Goal: Information Seeking & Learning: Learn about a topic

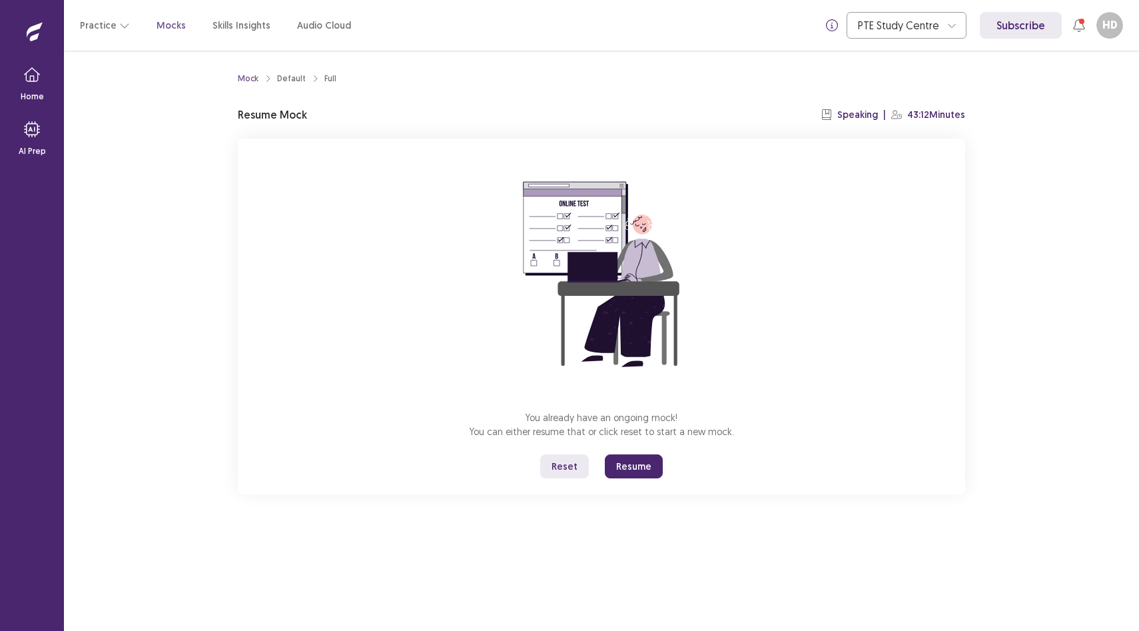
click at [574, 467] on button "Reset" at bounding box center [564, 466] width 49 height 24
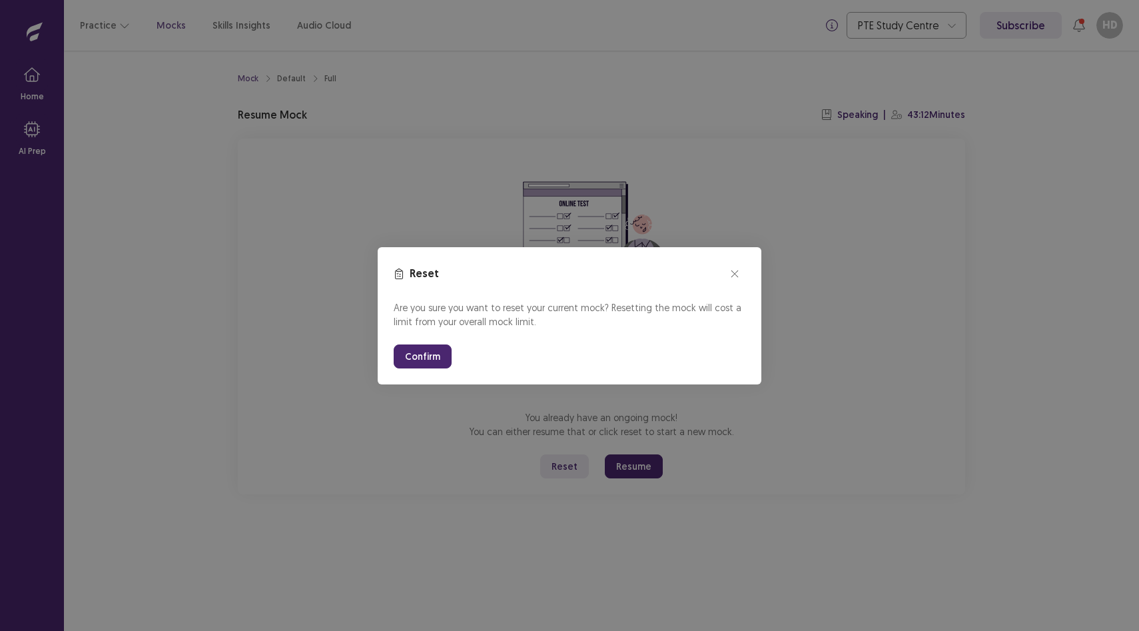
click at [411, 354] on button "Confirm" at bounding box center [423, 356] width 58 height 24
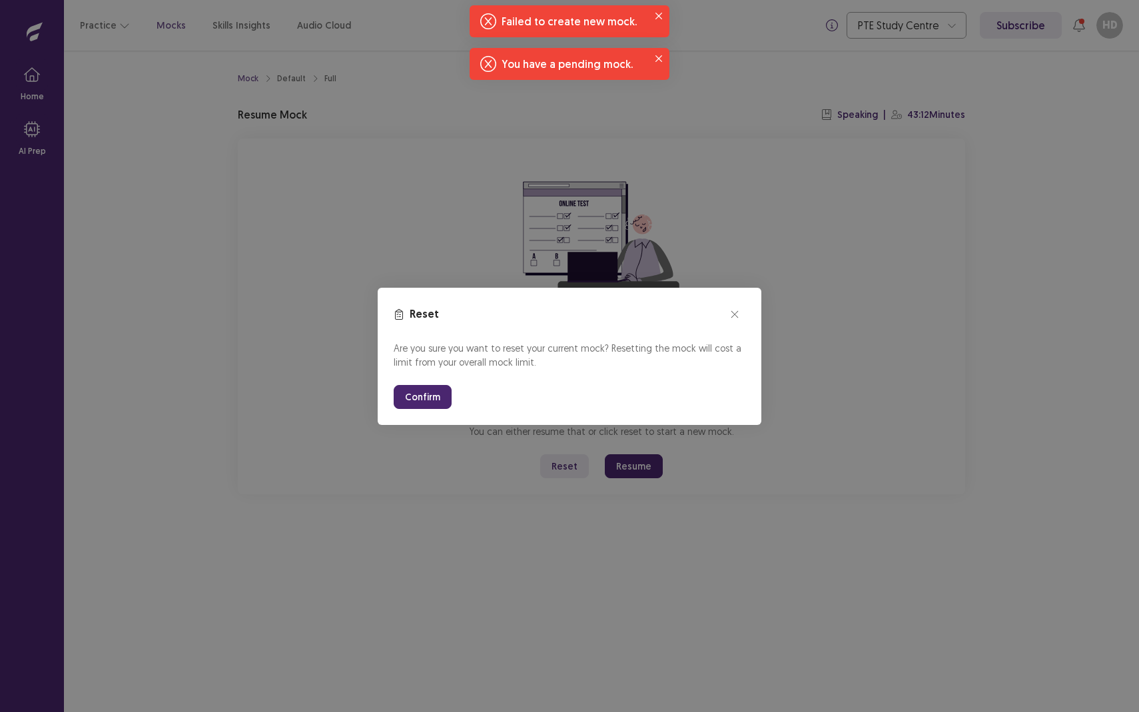
click at [424, 394] on button "Confirm" at bounding box center [423, 397] width 58 height 24
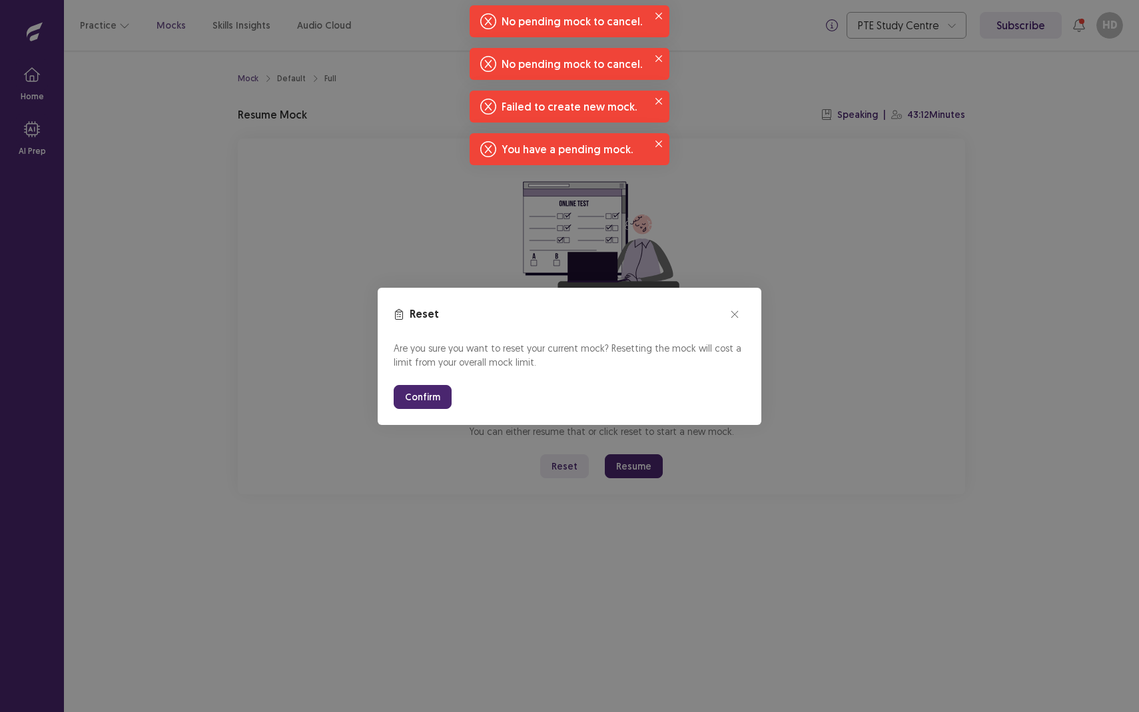
click at [424, 394] on button "Confirm" at bounding box center [423, 397] width 58 height 24
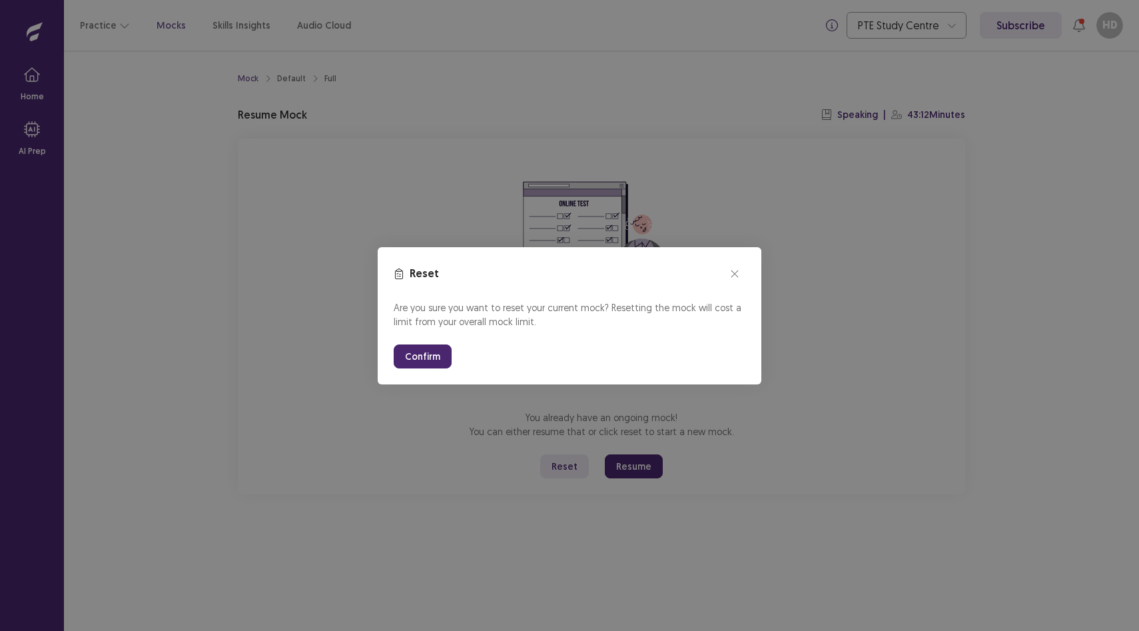
click at [413, 346] on button "Confirm" at bounding box center [423, 356] width 58 height 24
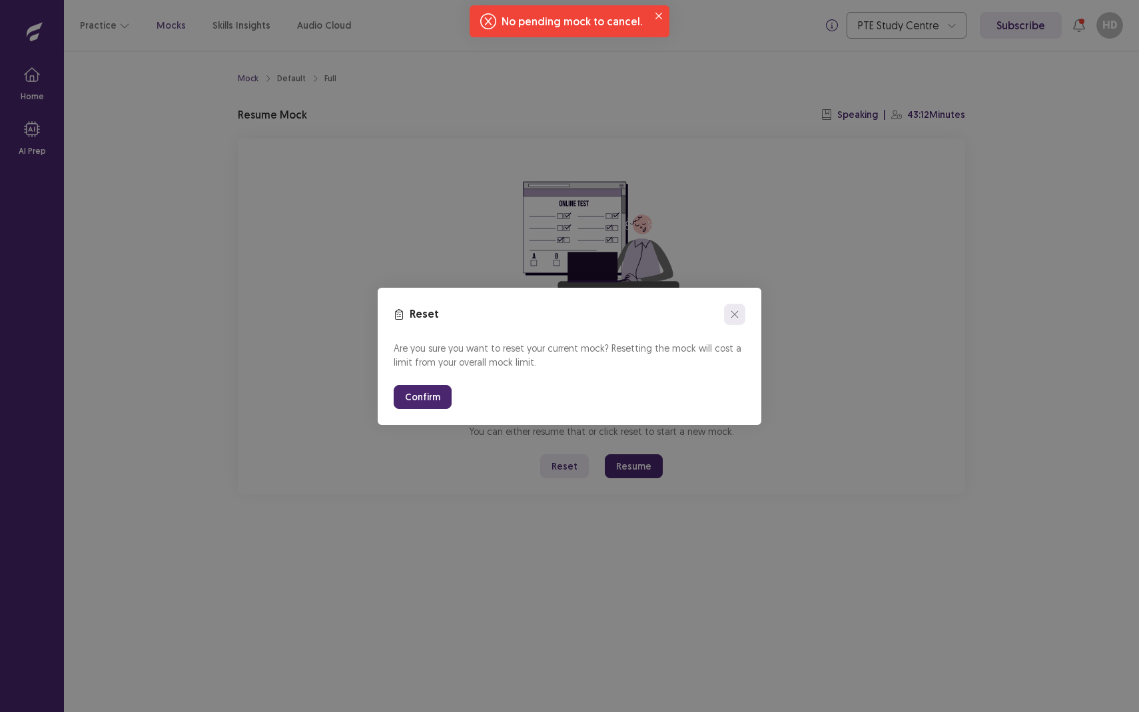
click at [738, 312] on icon "close" at bounding box center [735, 314] width 8 height 8
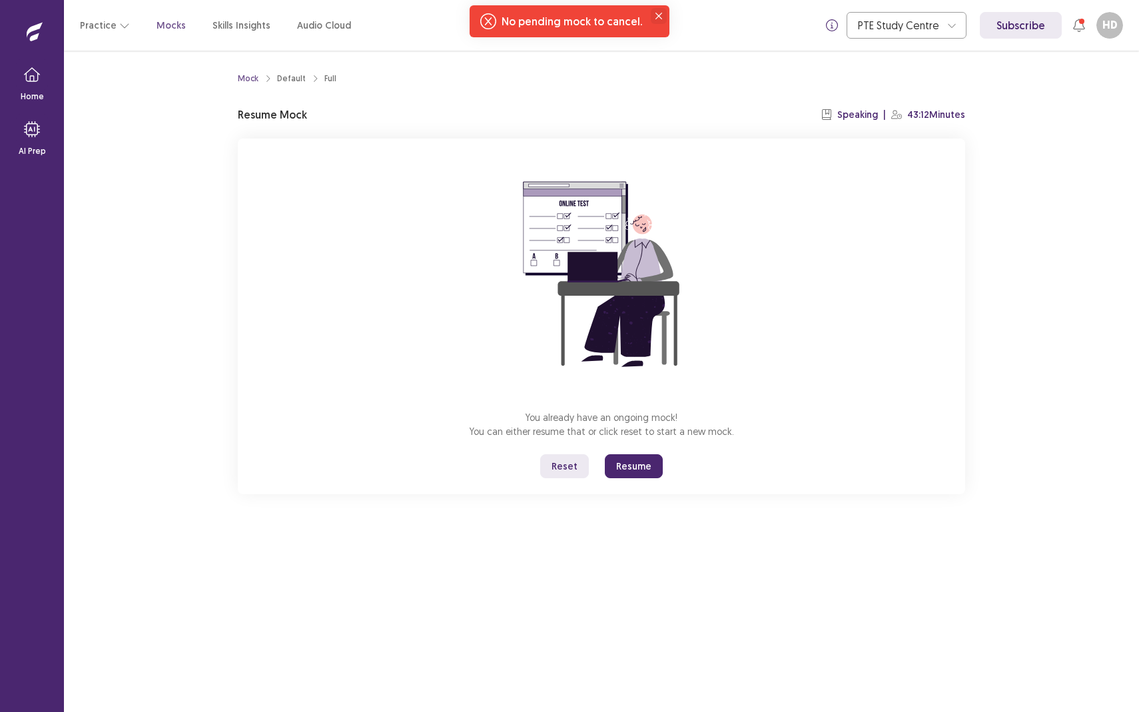
click at [656, 14] on icon "Close" at bounding box center [659, 16] width 7 height 7
click at [635, 465] on button "Resume" at bounding box center [634, 466] width 58 height 24
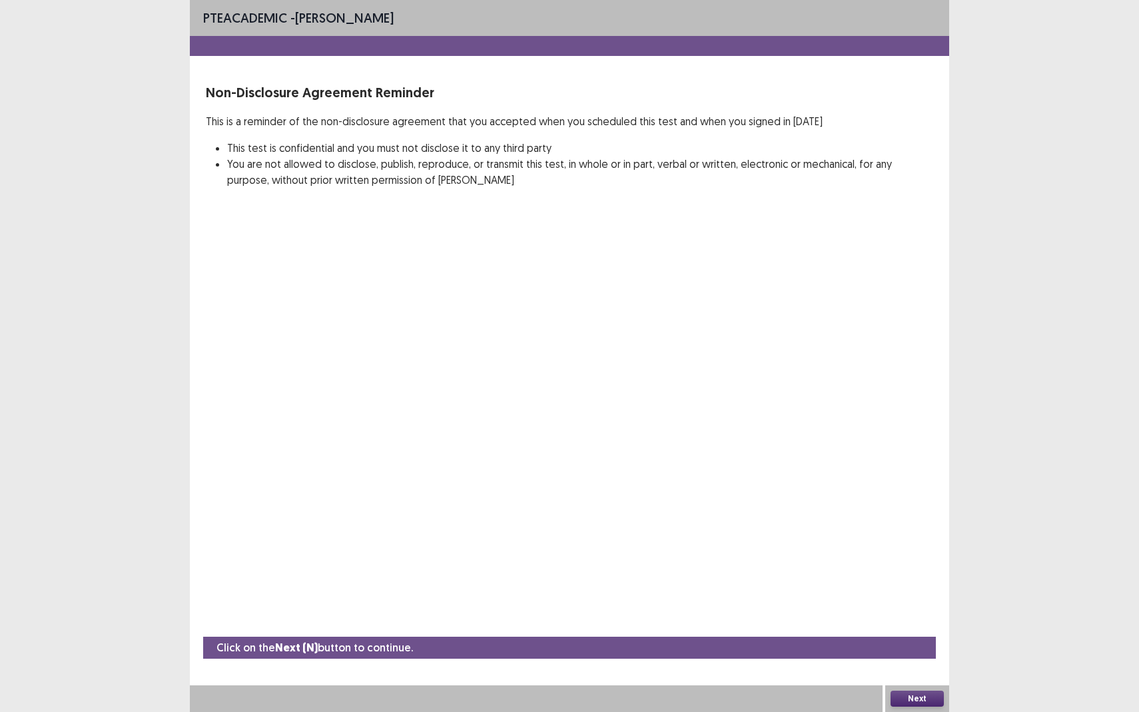
click at [911, 630] on button "Next" at bounding box center [917, 699] width 53 height 16
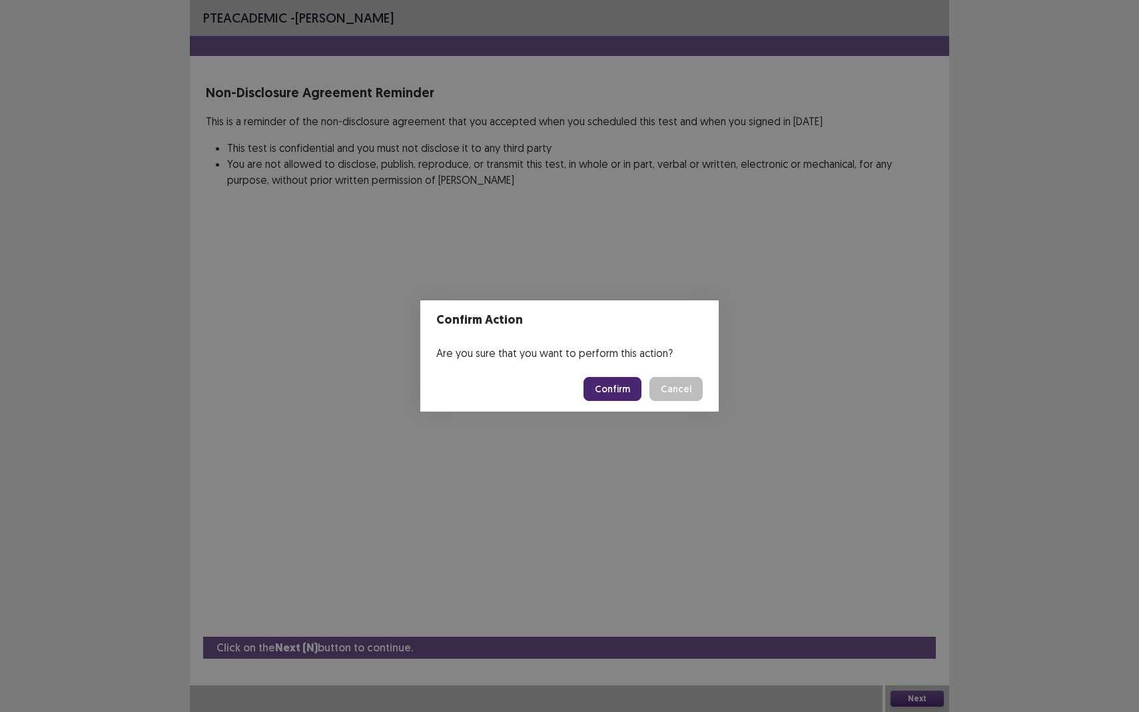
click at [616, 385] on button "Confirm" at bounding box center [613, 389] width 58 height 24
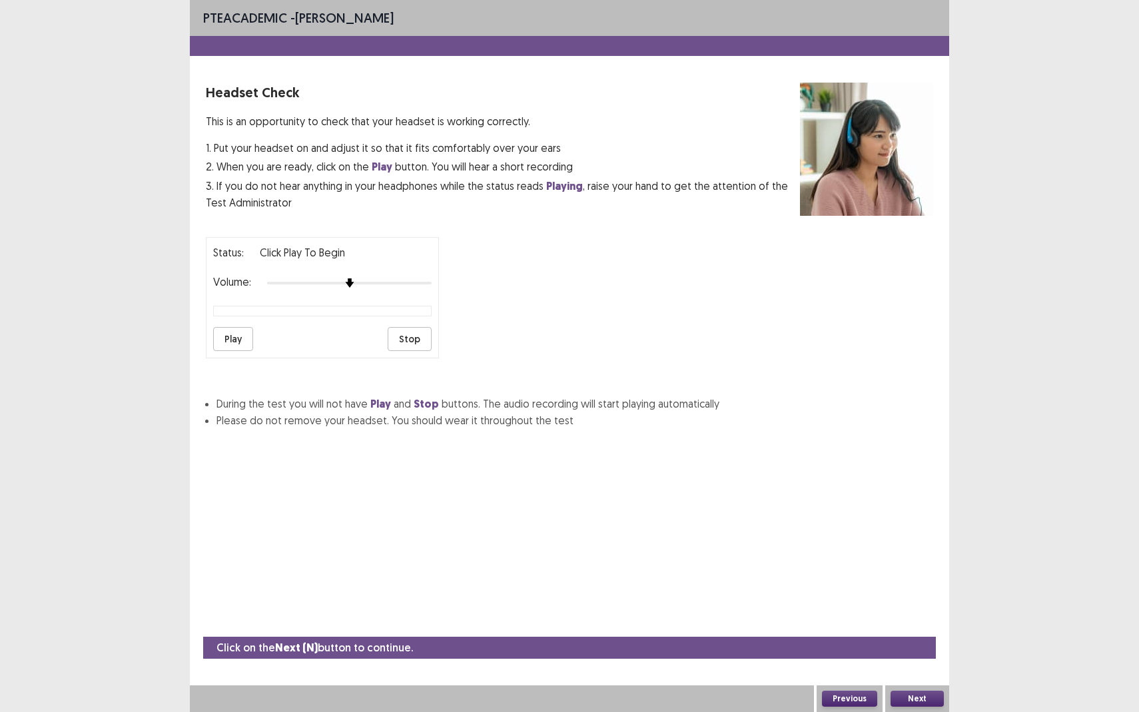
click at [905, 630] on button "Next" at bounding box center [917, 699] width 53 height 16
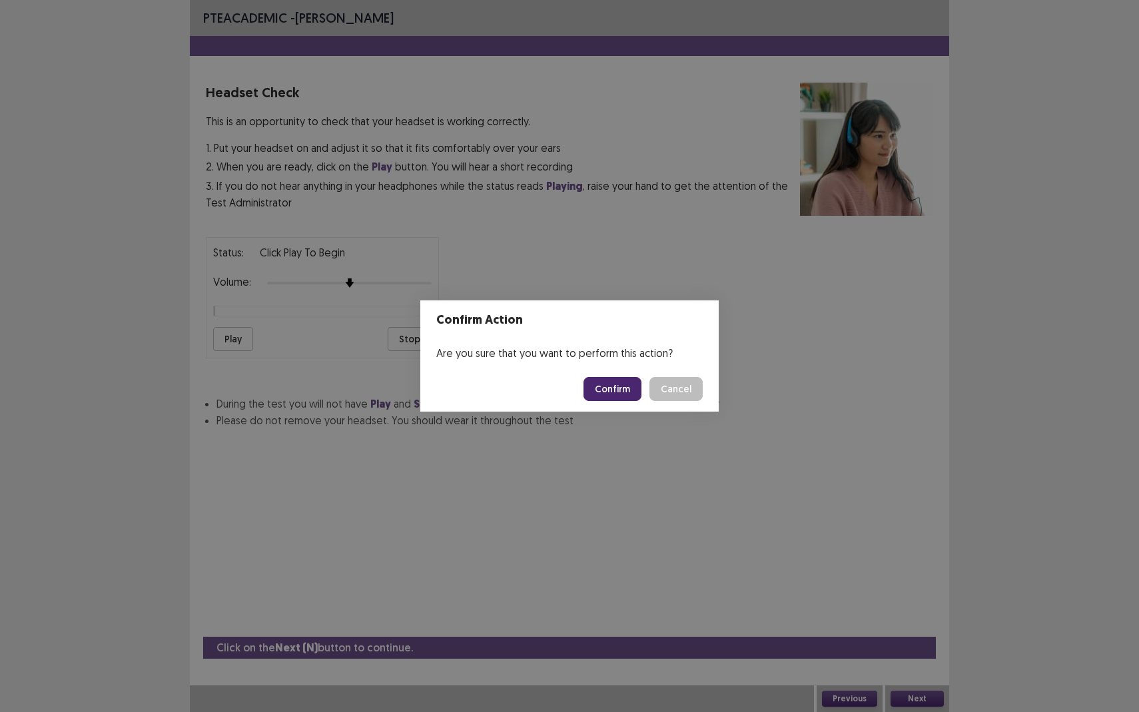
click at [607, 387] on button "Confirm" at bounding box center [613, 389] width 58 height 24
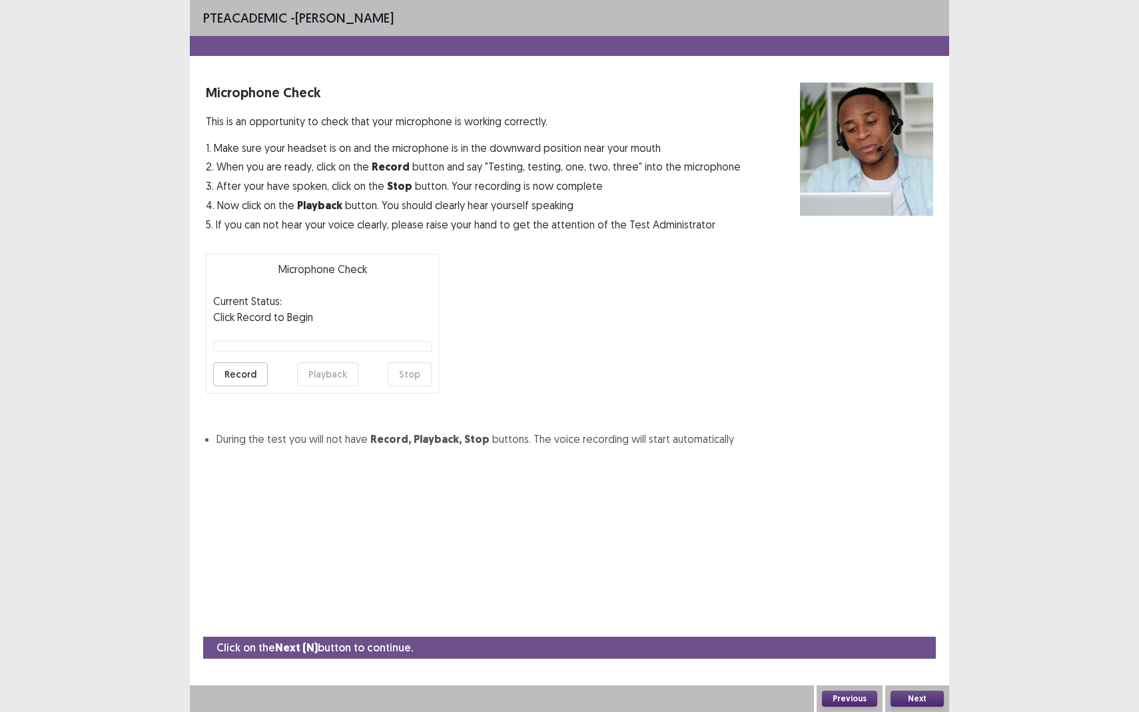
click at [918, 630] on button "Next" at bounding box center [917, 699] width 53 height 16
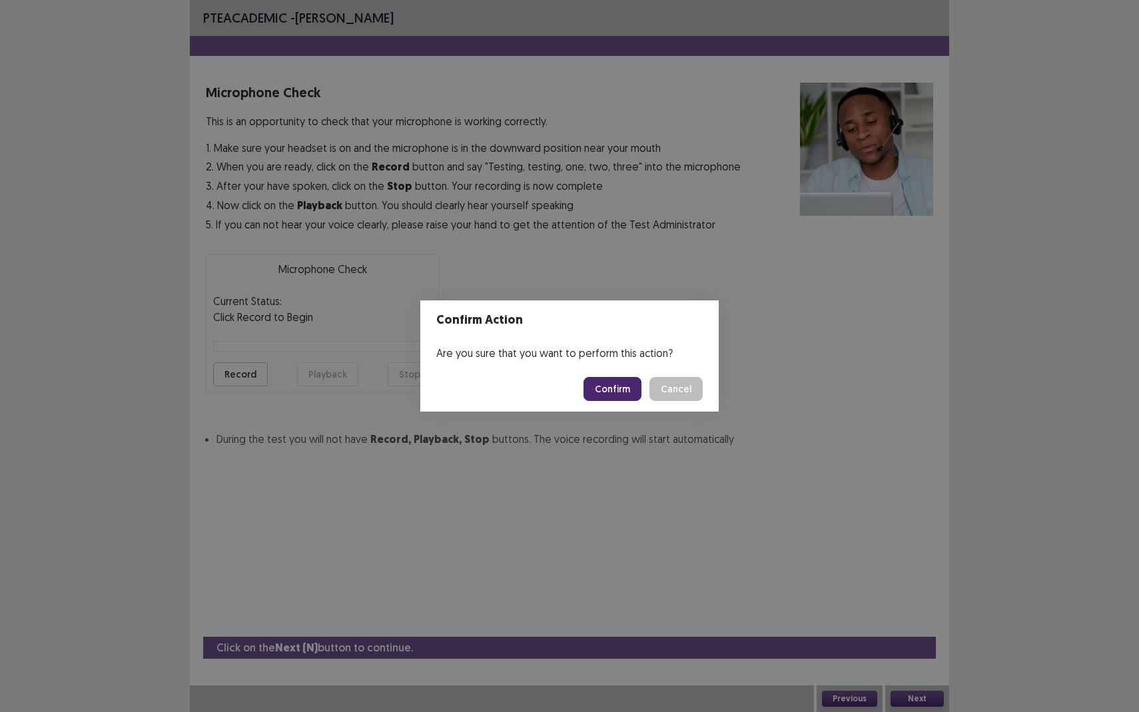
click at [598, 380] on button "Confirm" at bounding box center [613, 389] width 58 height 24
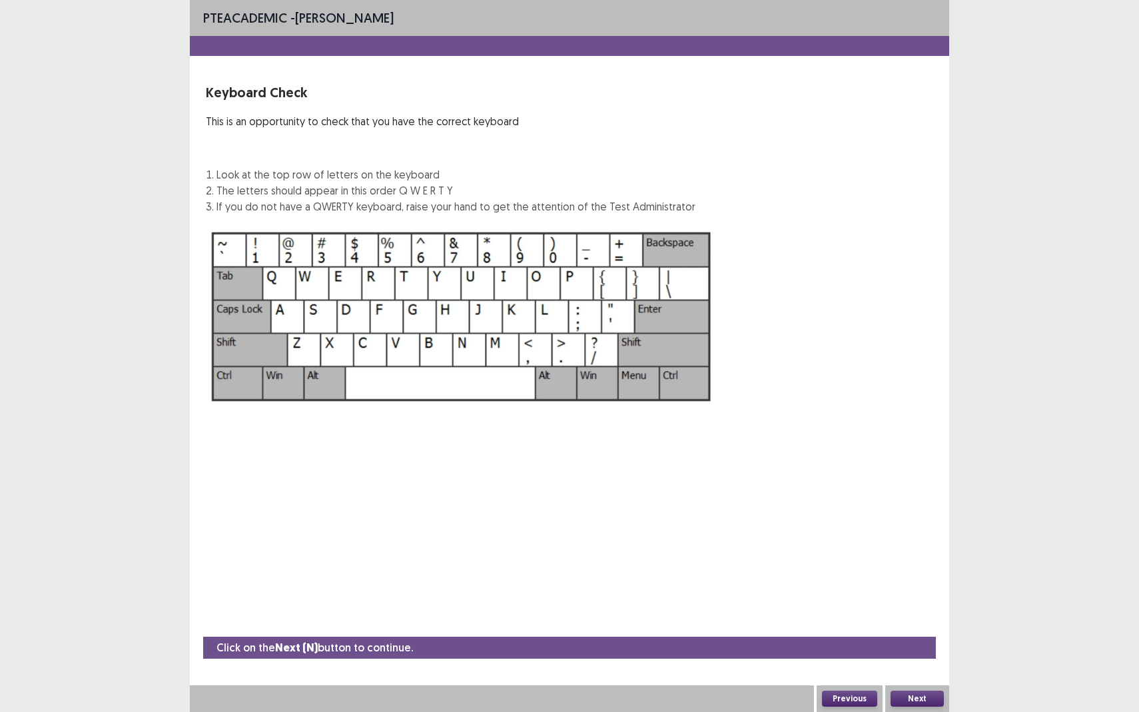
click at [915, 630] on button "Next" at bounding box center [917, 699] width 53 height 16
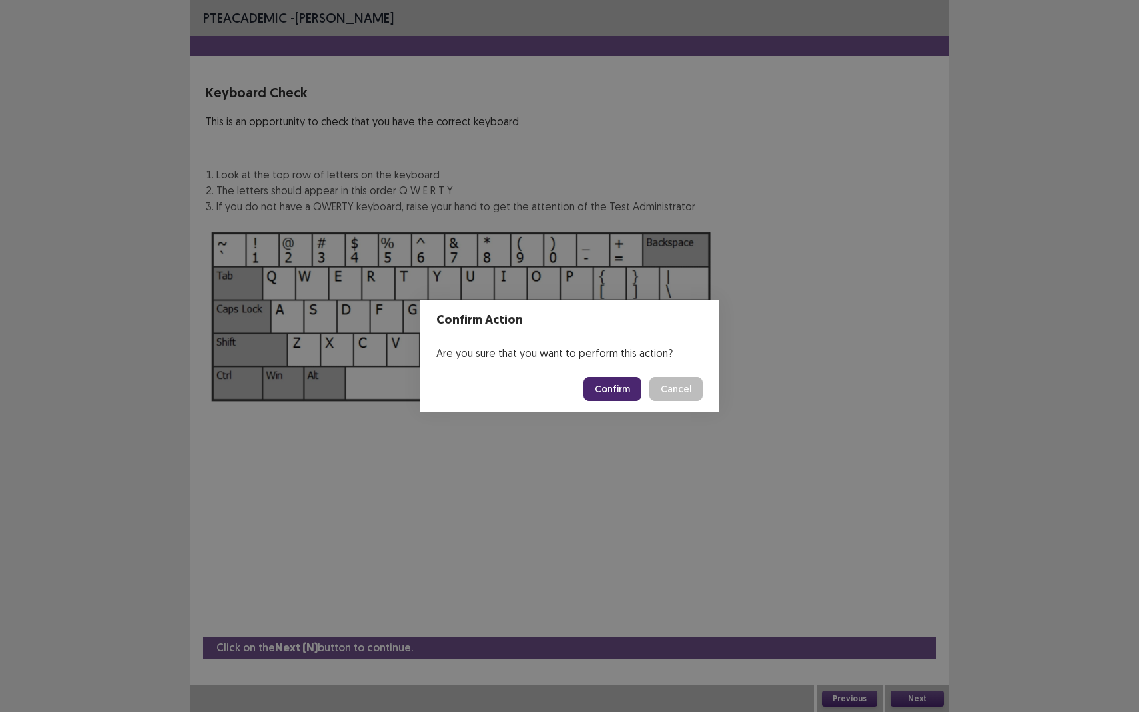
click at [608, 393] on button "Confirm" at bounding box center [613, 389] width 58 height 24
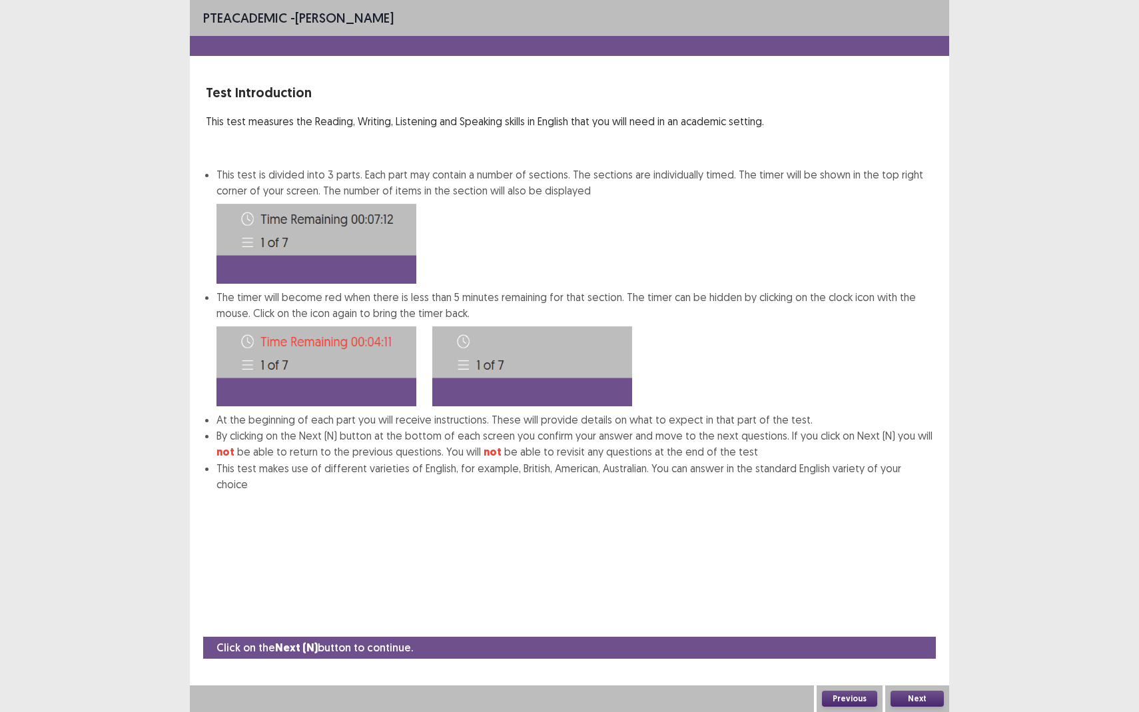
click at [917, 630] on button "Next" at bounding box center [917, 699] width 53 height 16
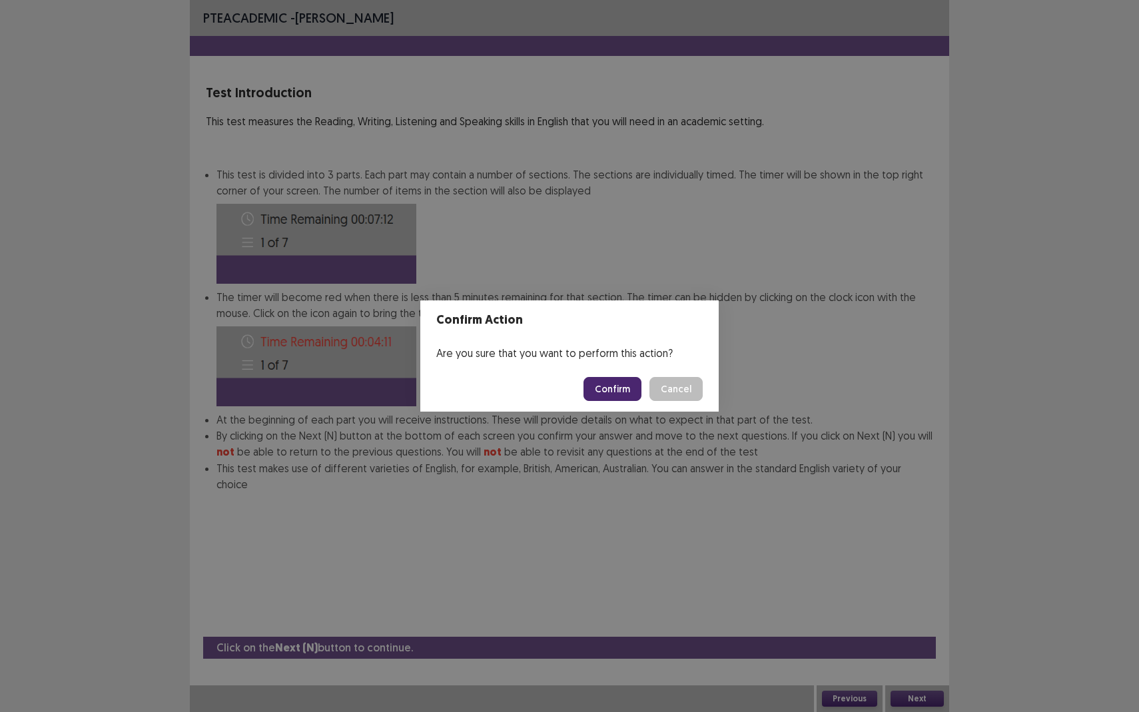
click at [604, 387] on button "Confirm" at bounding box center [613, 389] width 58 height 24
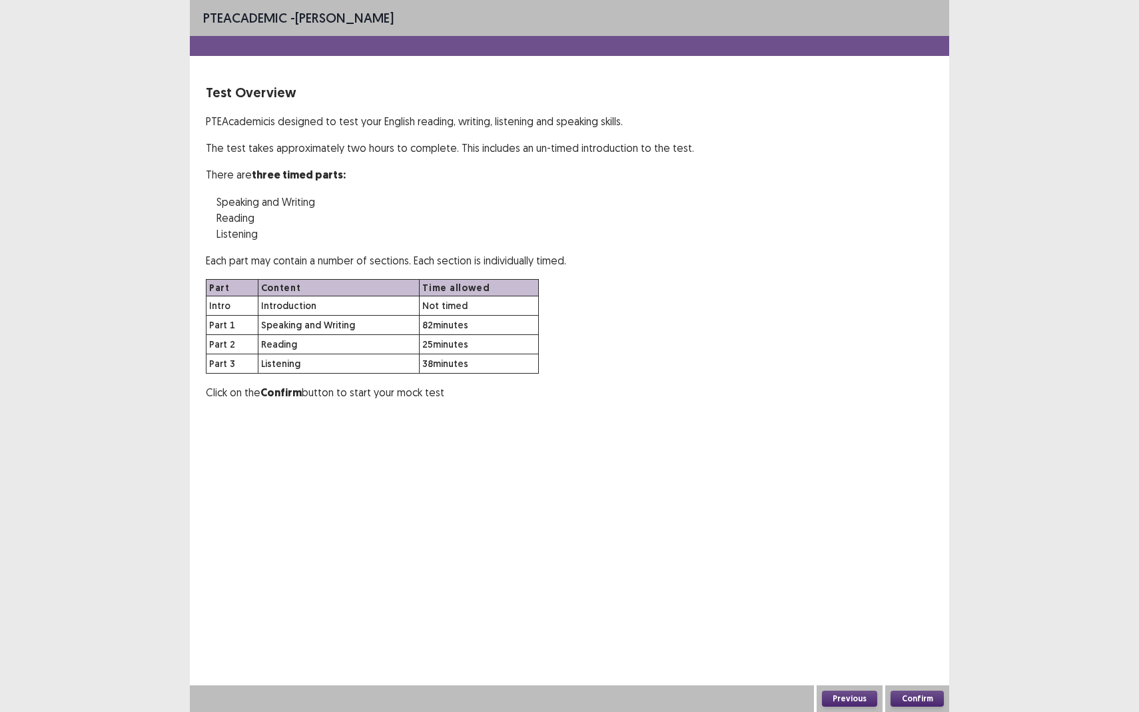
click at [912, 630] on button "Confirm" at bounding box center [917, 699] width 53 height 16
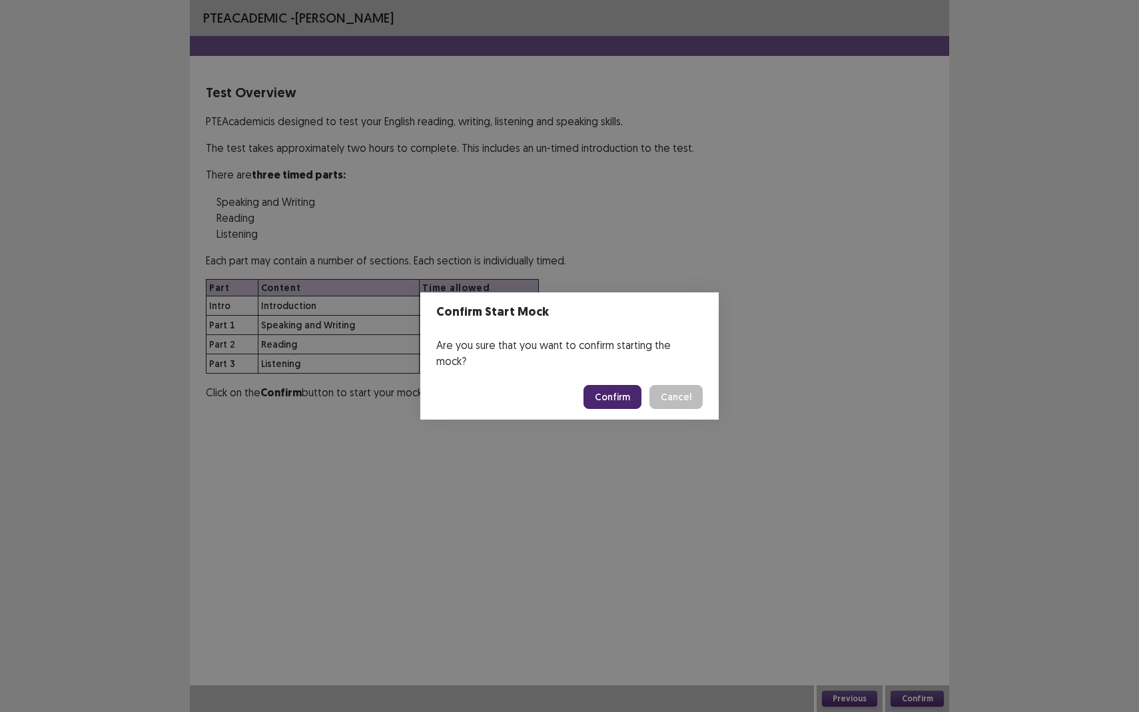
click at [614, 396] on button "Confirm" at bounding box center [613, 397] width 58 height 24
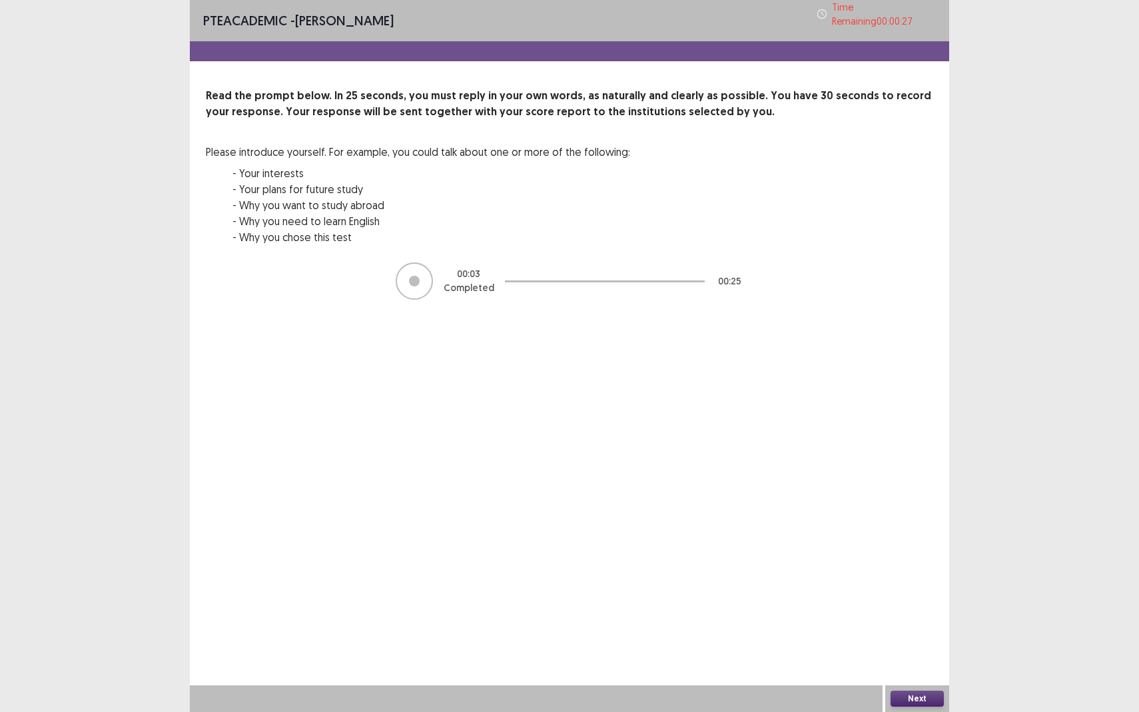
click at [915, 630] on button "Next" at bounding box center [917, 699] width 53 height 16
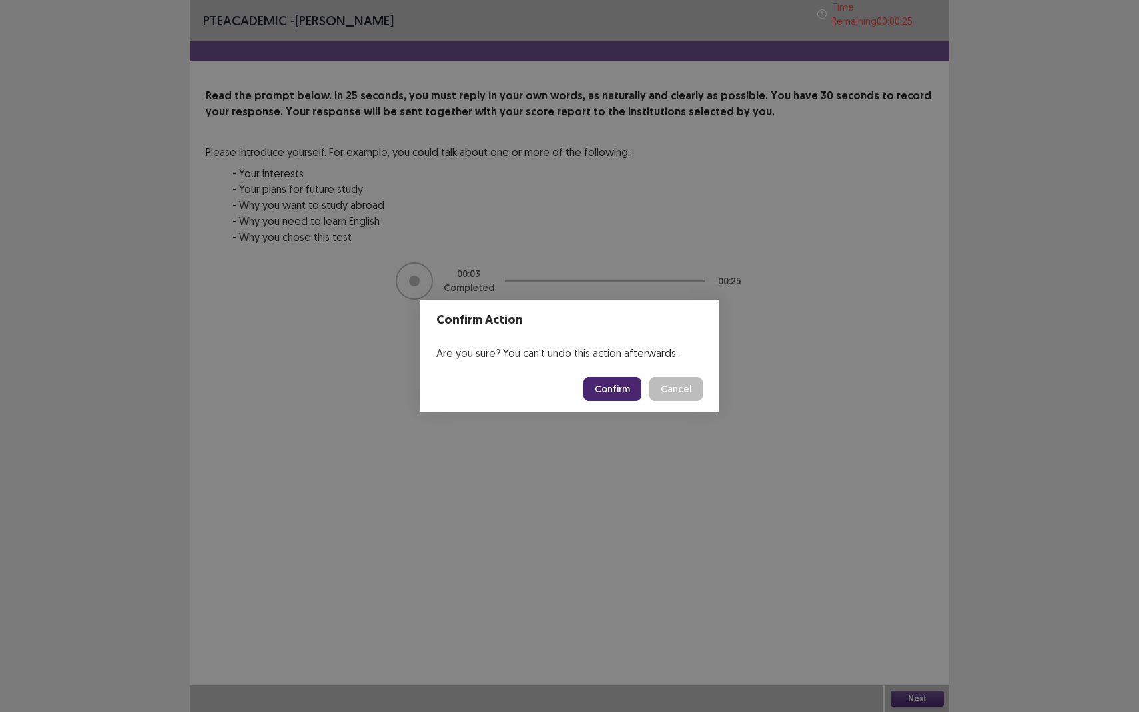
click at [624, 386] on button "Confirm" at bounding box center [613, 389] width 58 height 24
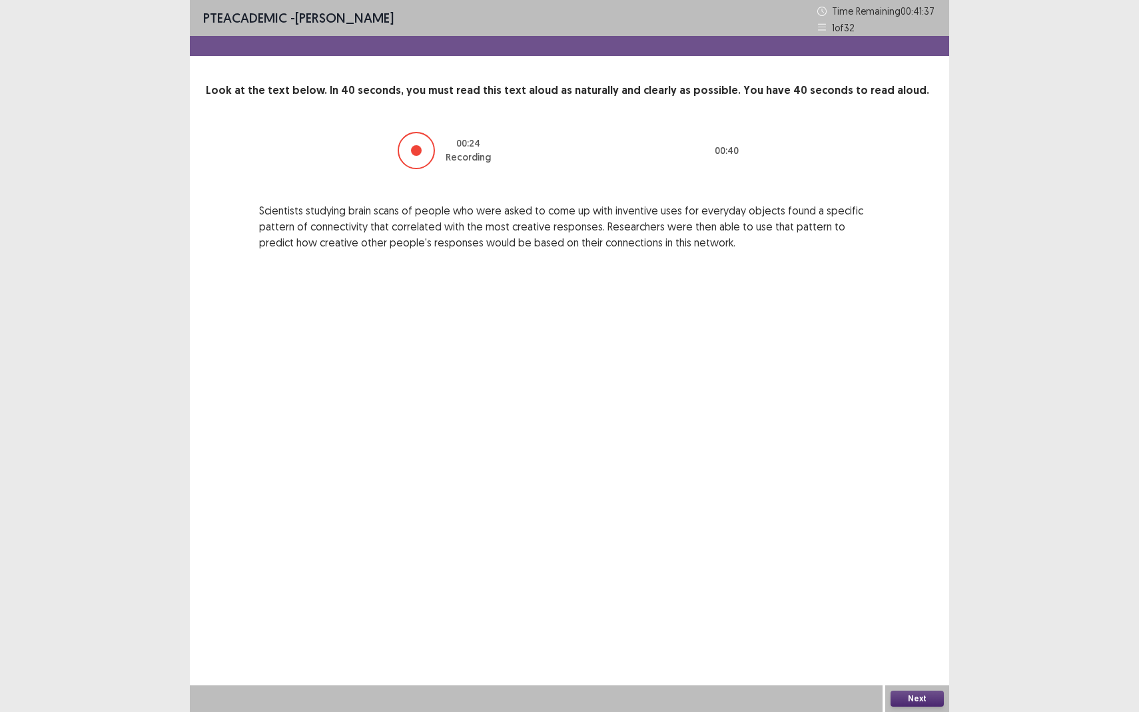
click at [905, 630] on button "Next" at bounding box center [917, 699] width 53 height 16
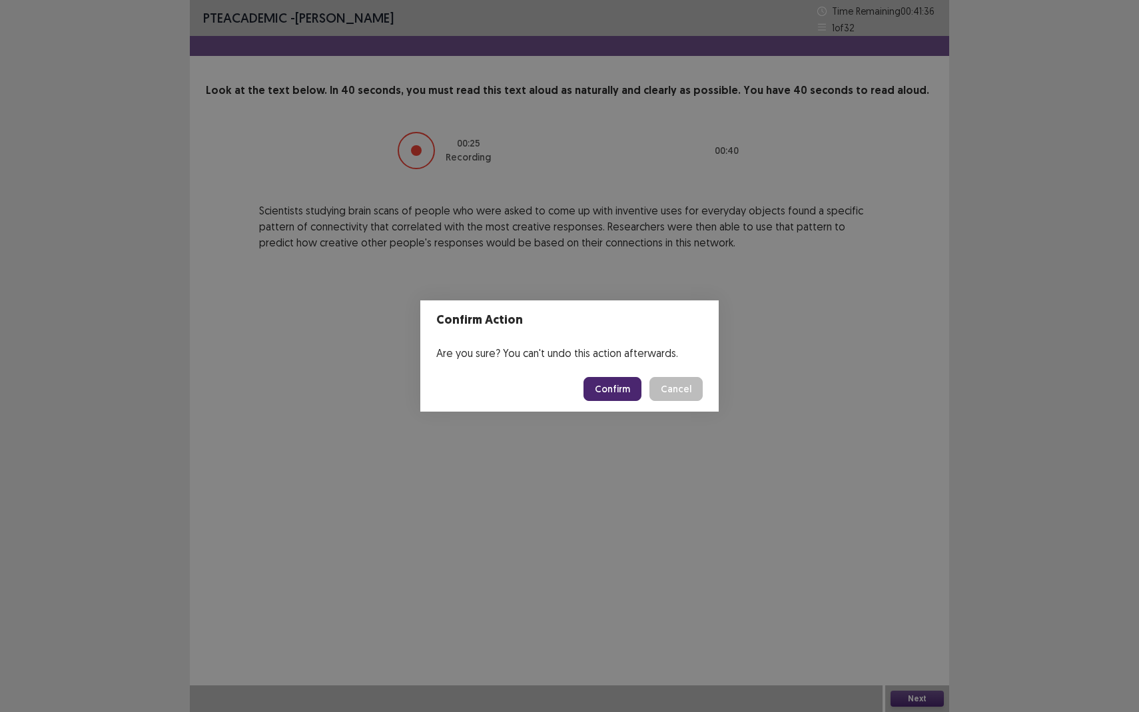
click at [607, 389] on button "Confirm" at bounding box center [613, 389] width 58 height 24
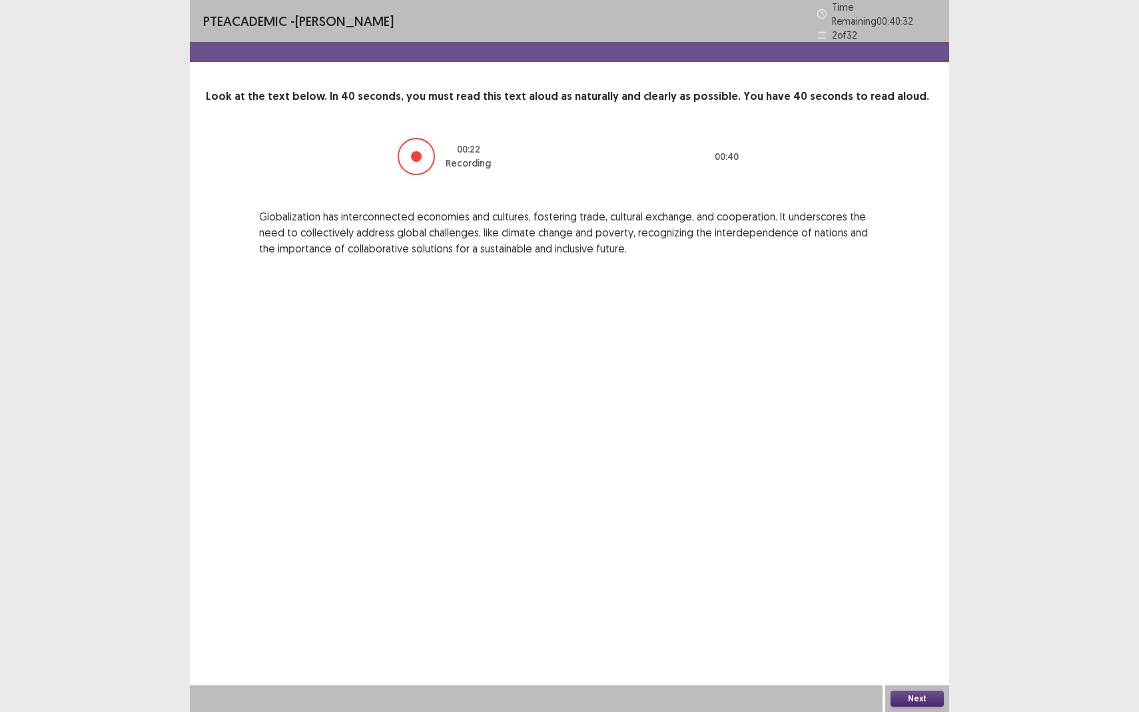
click at [910, 630] on button "Next" at bounding box center [917, 699] width 53 height 16
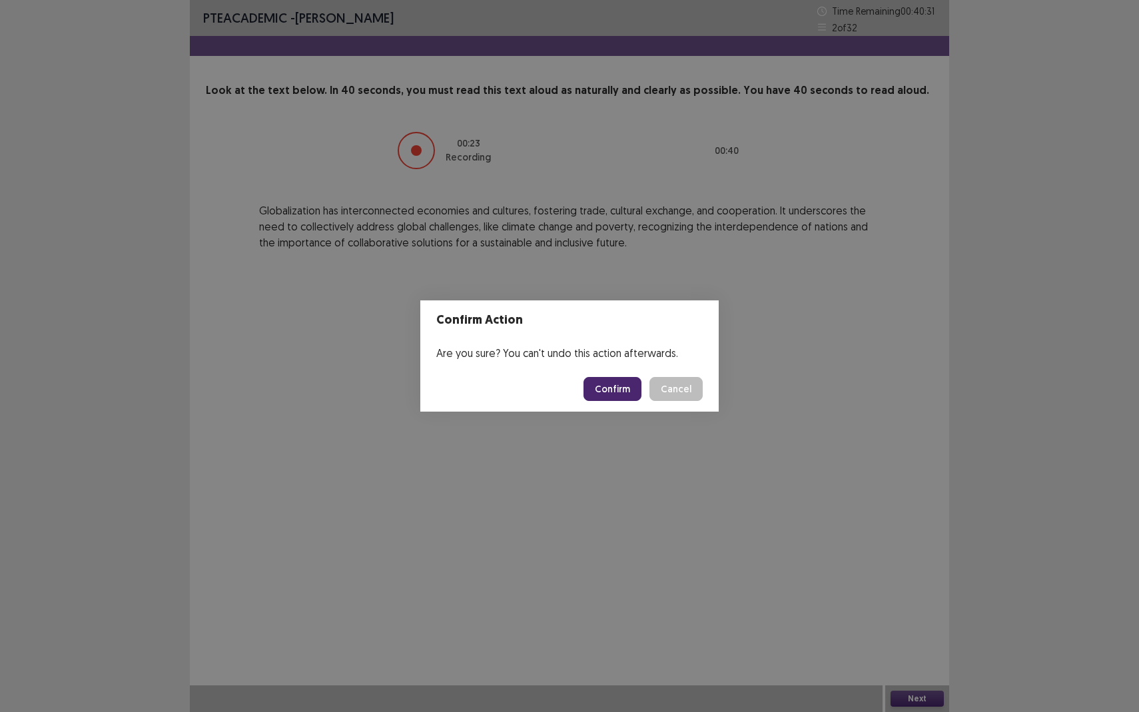
click at [619, 395] on button "Confirm" at bounding box center [613, 389] width 58 height 24
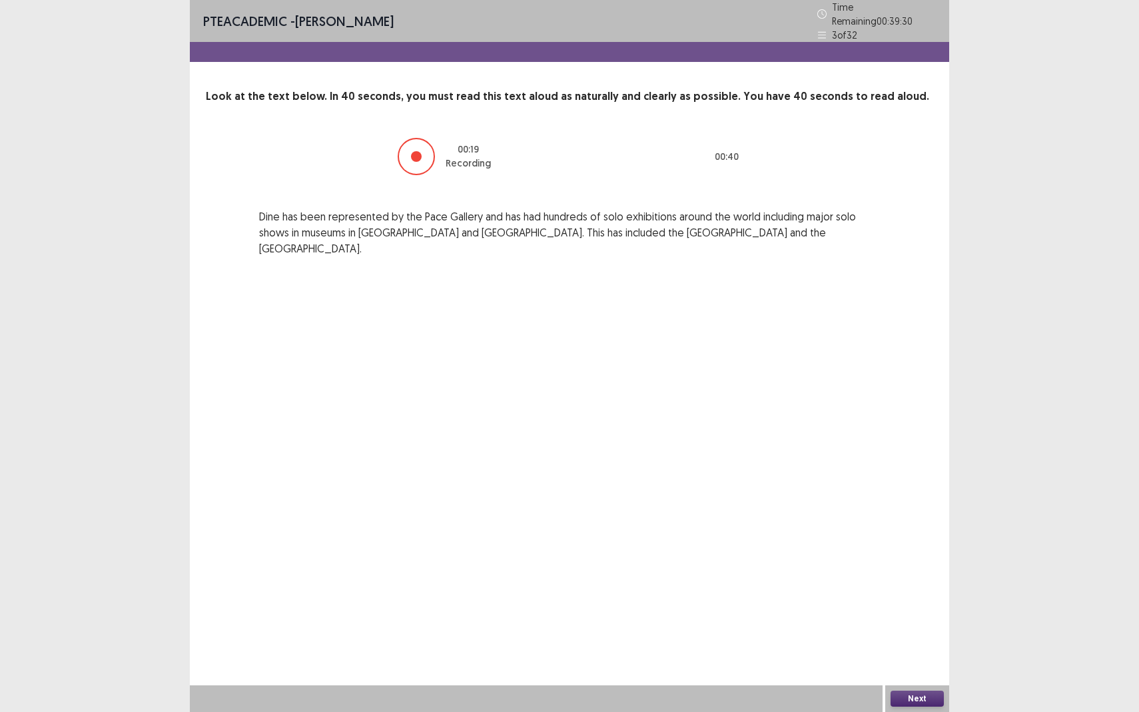
click at [905, 630] on button "Next" at bounding box center [917, 699] width 53 height 16
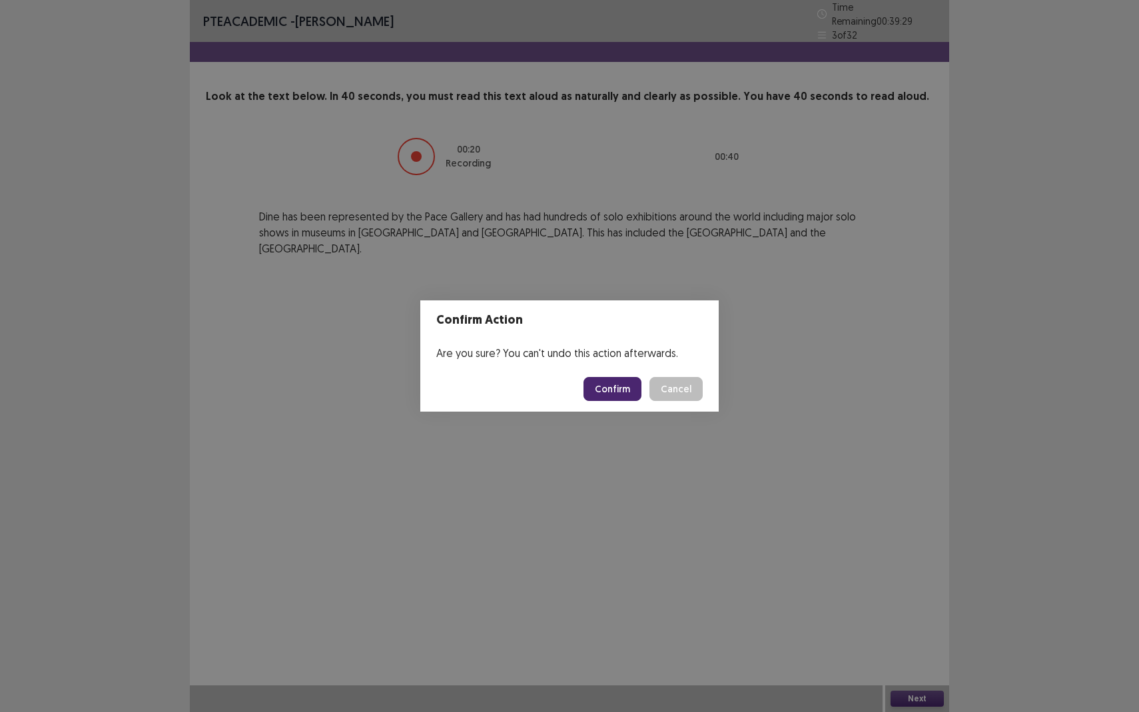
click at [611, 390] on button "Confirm" at bounding box center [613, 389] width 58 height 24
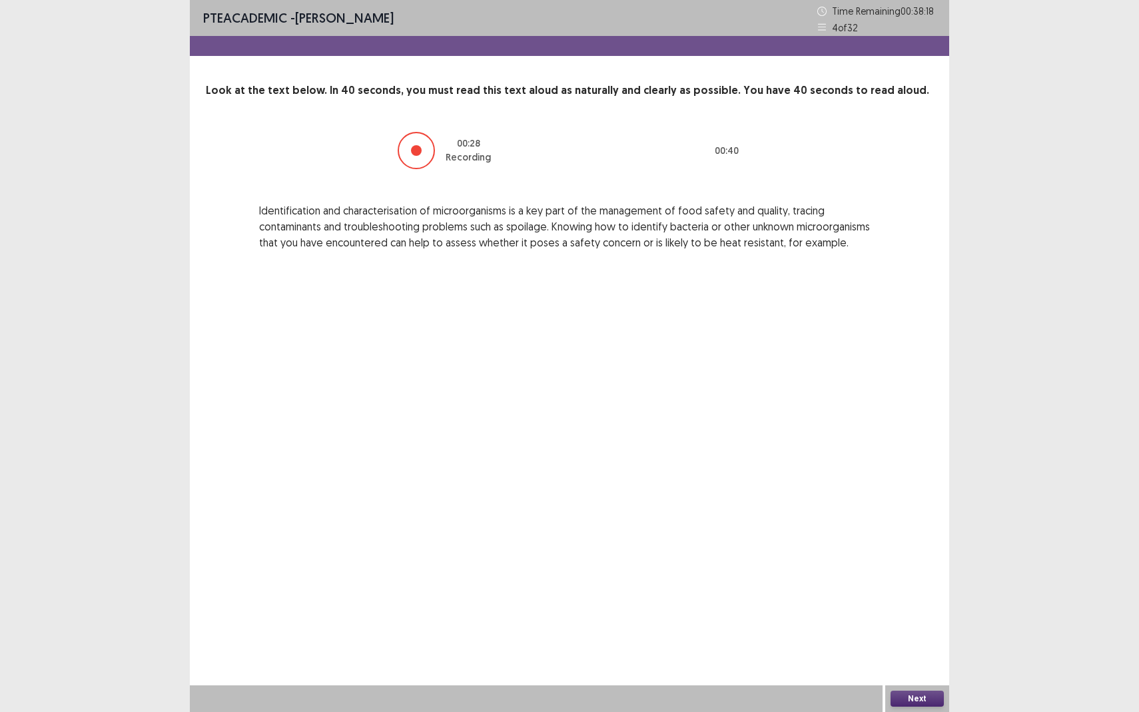
click at [901, 630] on button "Next" at bounding box center [917, 699] width 53 height 16
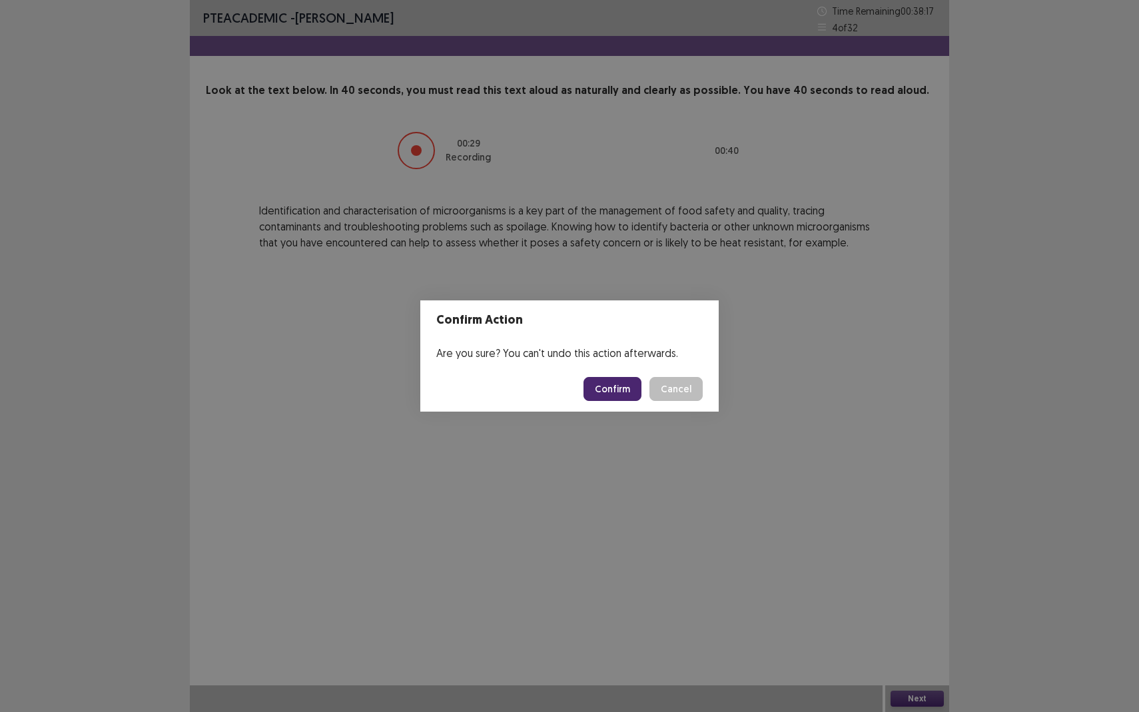
click at [604, 384] on button "Confirm" at bounding box center [613, 389] width 58 height 24
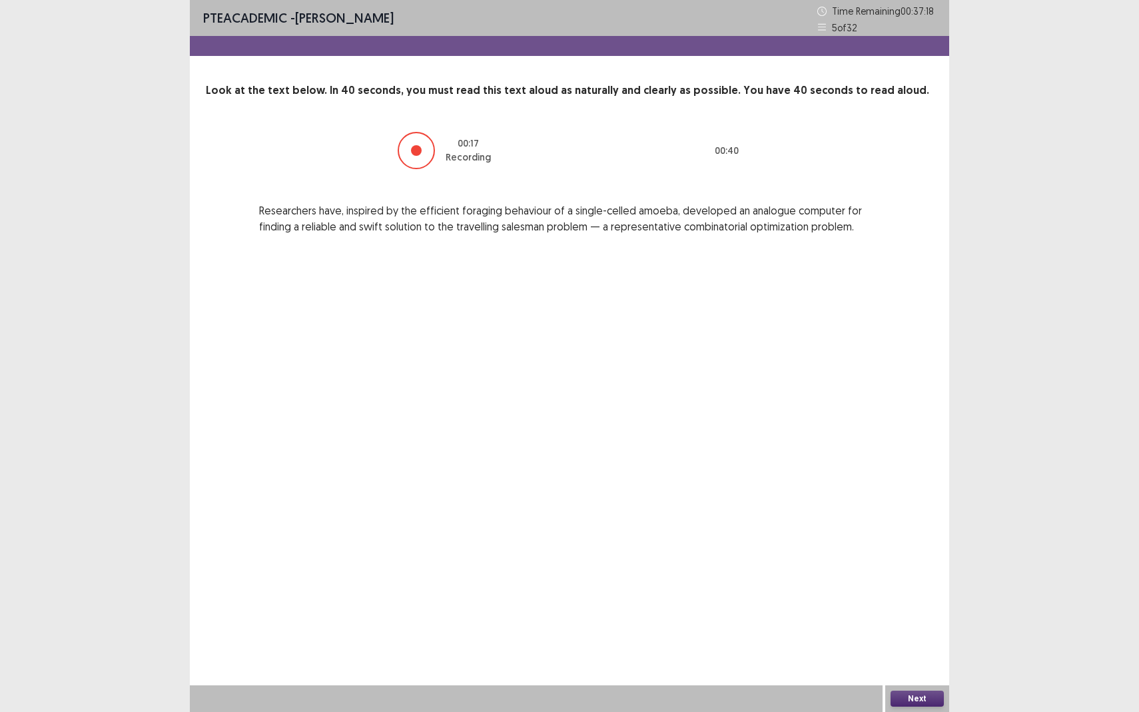
click at [909, 630] on button "Next" at bounding box center [917, 699] width 53 height 16
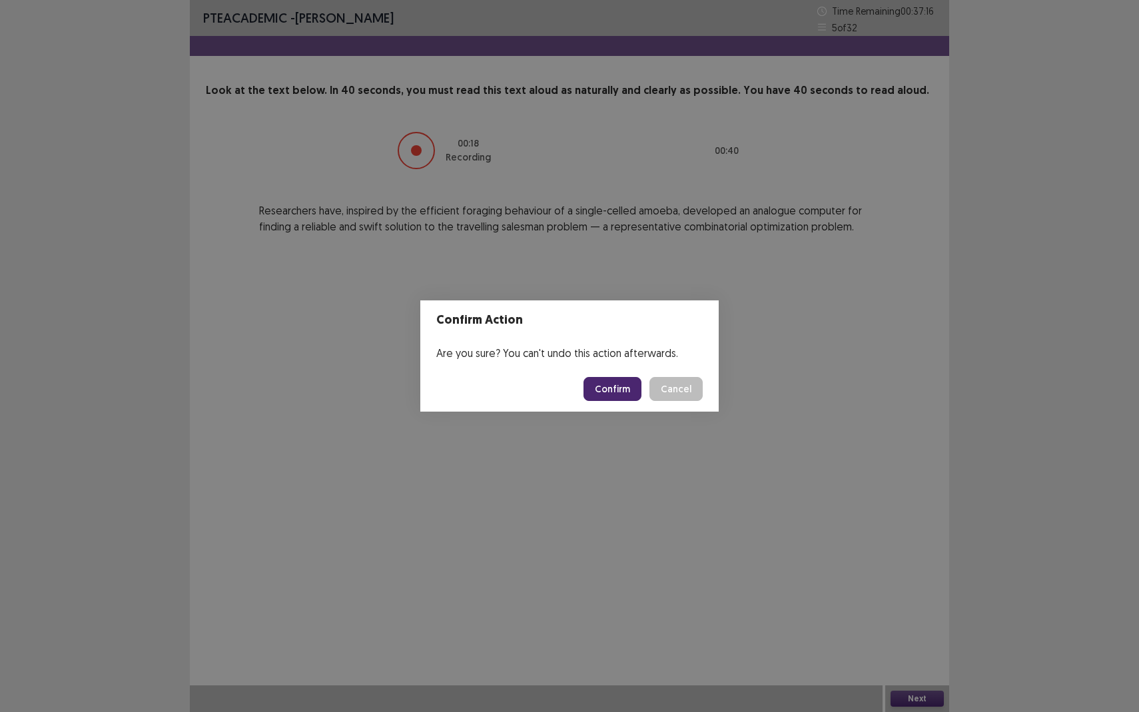
click at [616, 391] on button "Confirm" at bounding box center [613, 389] width 58 height 24
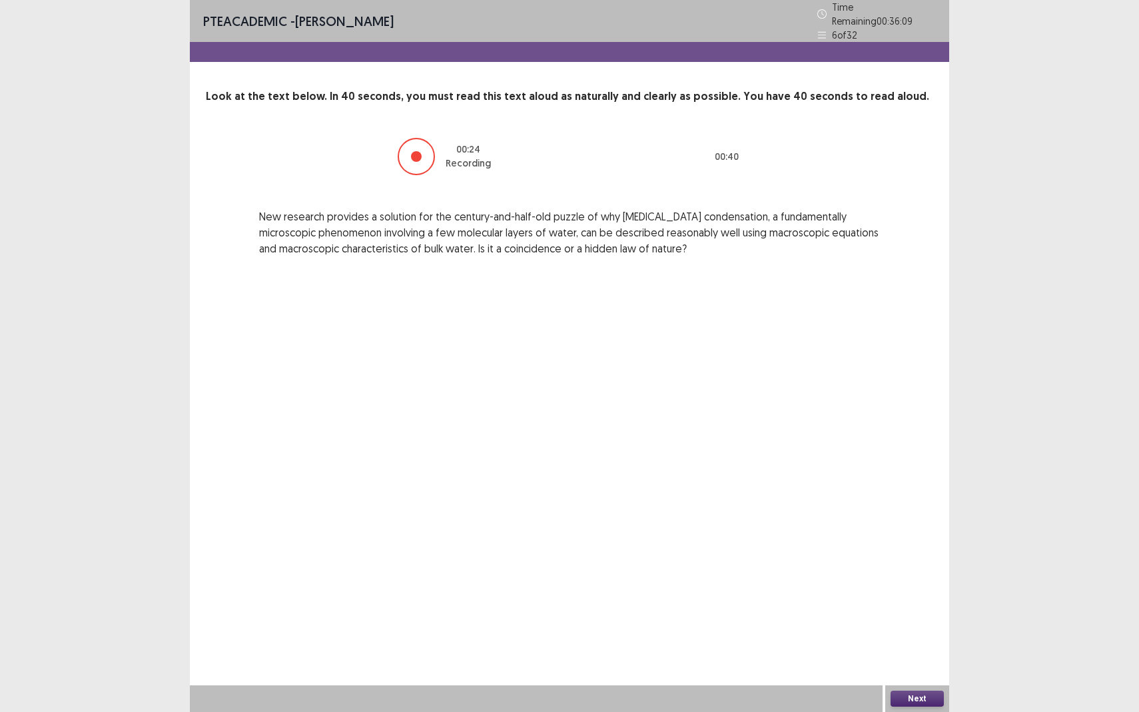
click at [909, 630] on button "Next" at bounding box center [917, 699] width 53 height 16
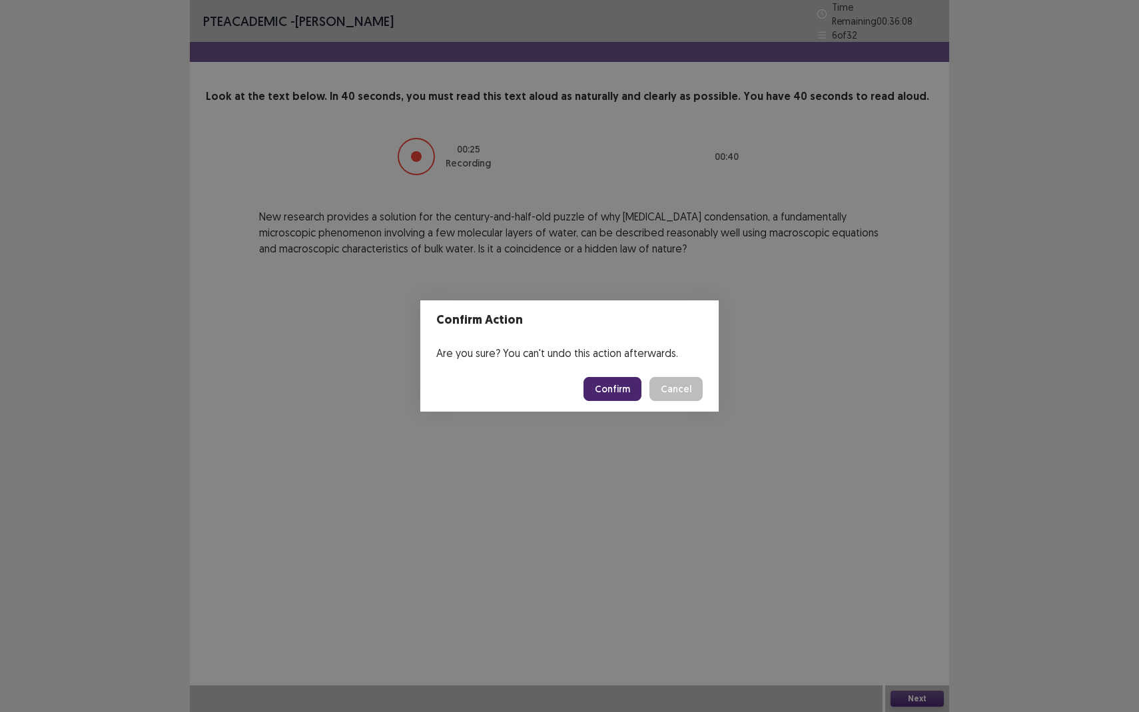
click at [628, 386] on button "Confirm" at bounding box center [613, 389] width 58 height 24
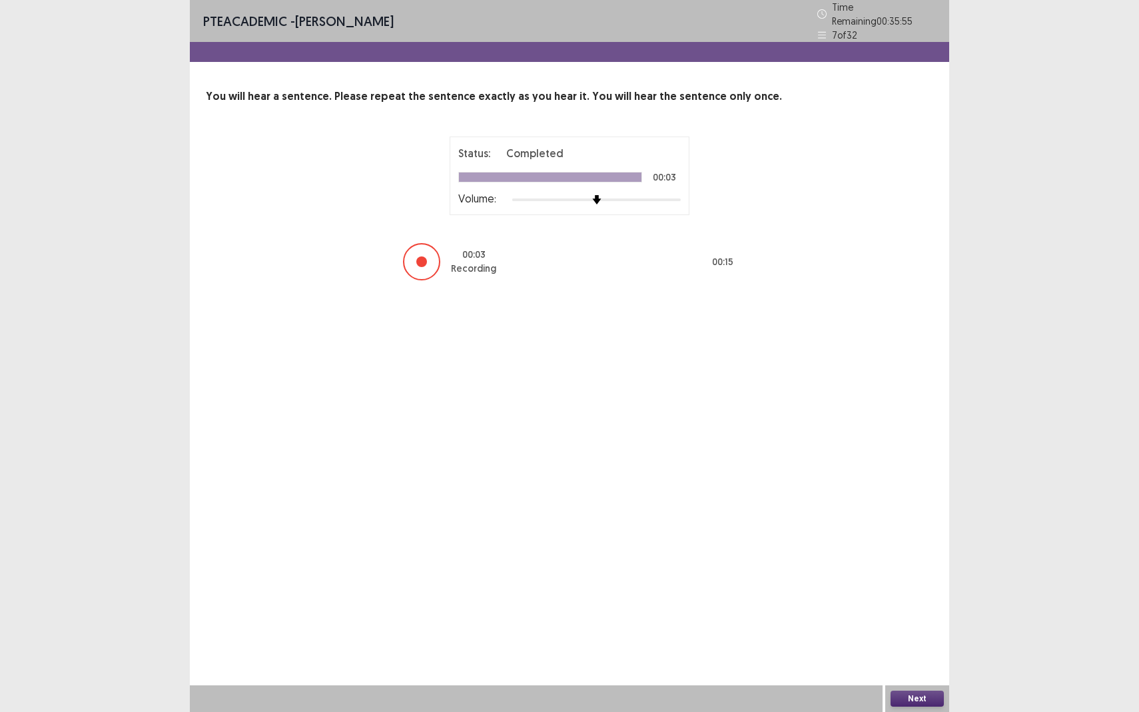
click at [909, 630] on button "Next" at bounding box center [917, 699] width 53 height 16
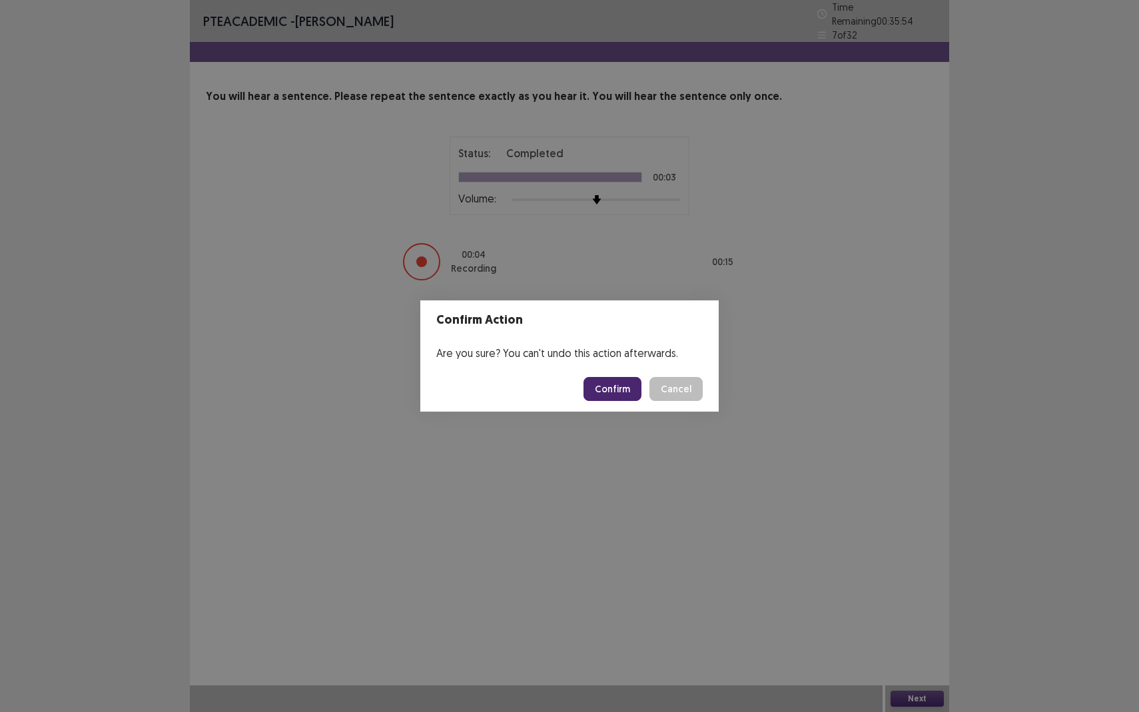
click at [622, 394] on button "Confirm" at bounding box center [613, 389] width 58 height 24
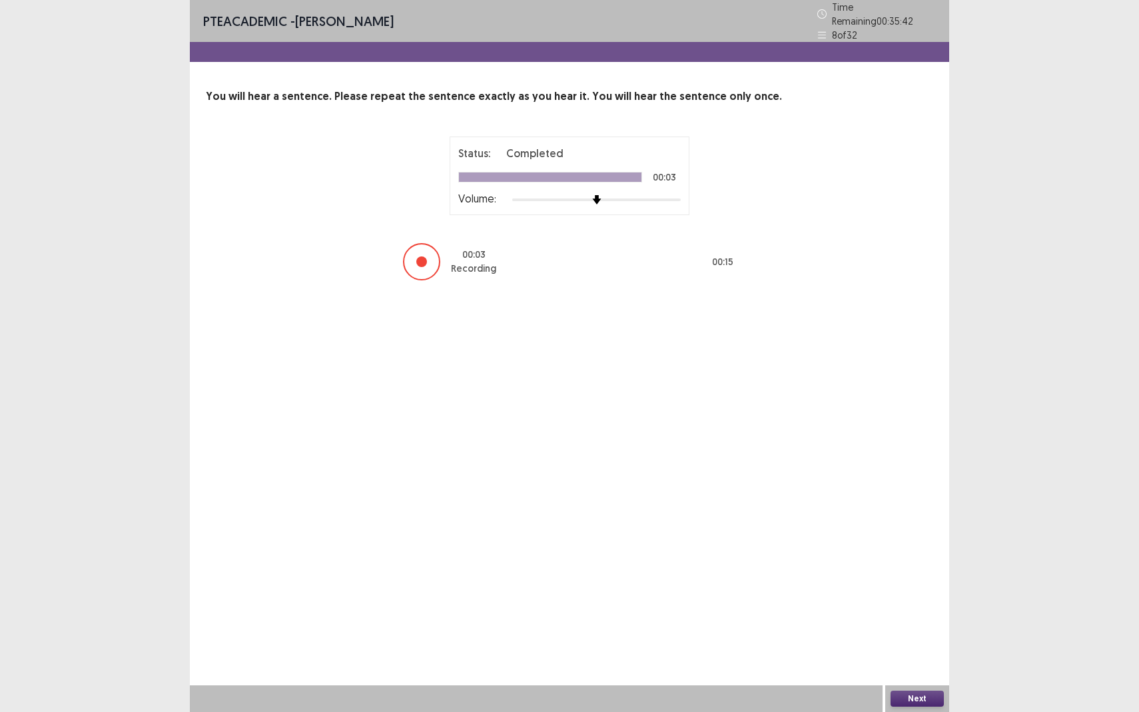
click at [910, 630] on button "Next" at bounding box center [917, 699] width 53 height 16
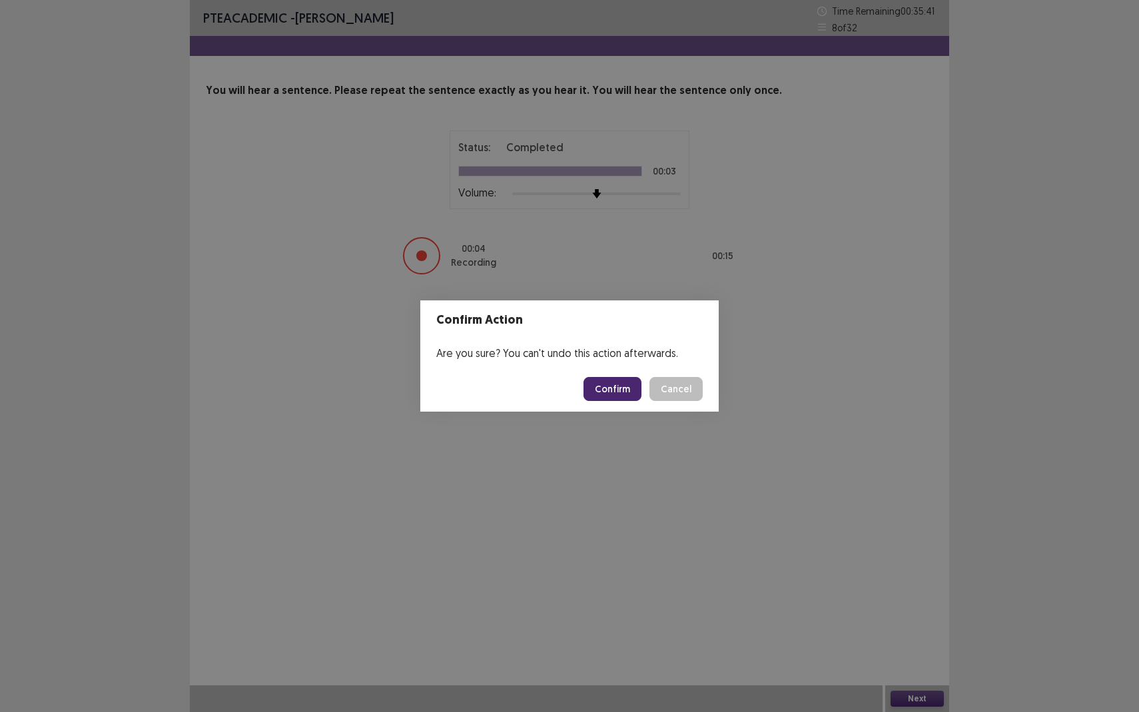
click at [618, 382] on button "Confirm" at bounding box center [613, 389] width 58 height 24
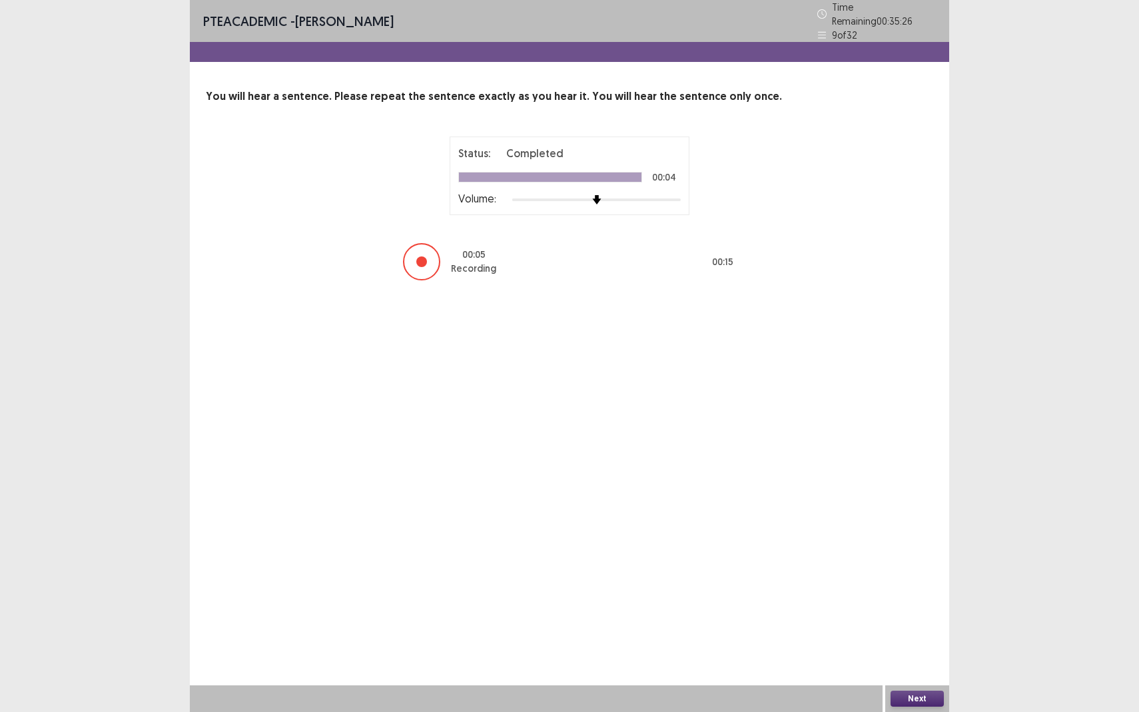
click at [911, 630] on button "Next" at bounding box center [917, 699] width 53 height 16
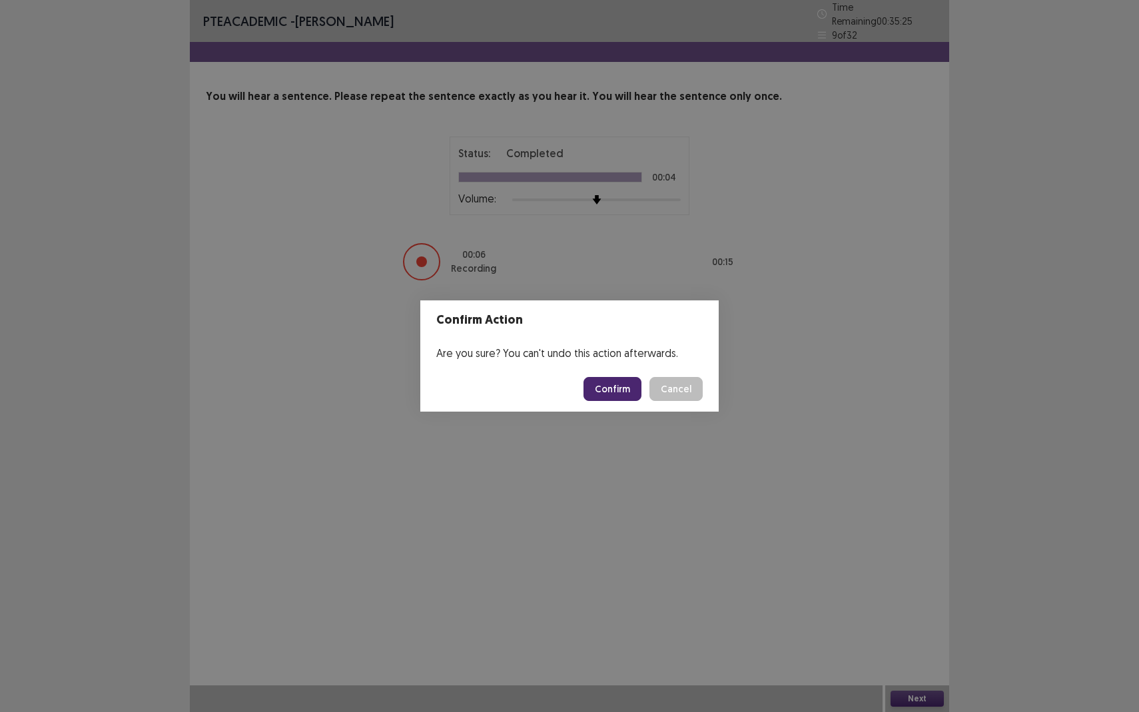
click at [606, 378] on button "Confirm" at bounding box center [613, 389] width 58 height 24
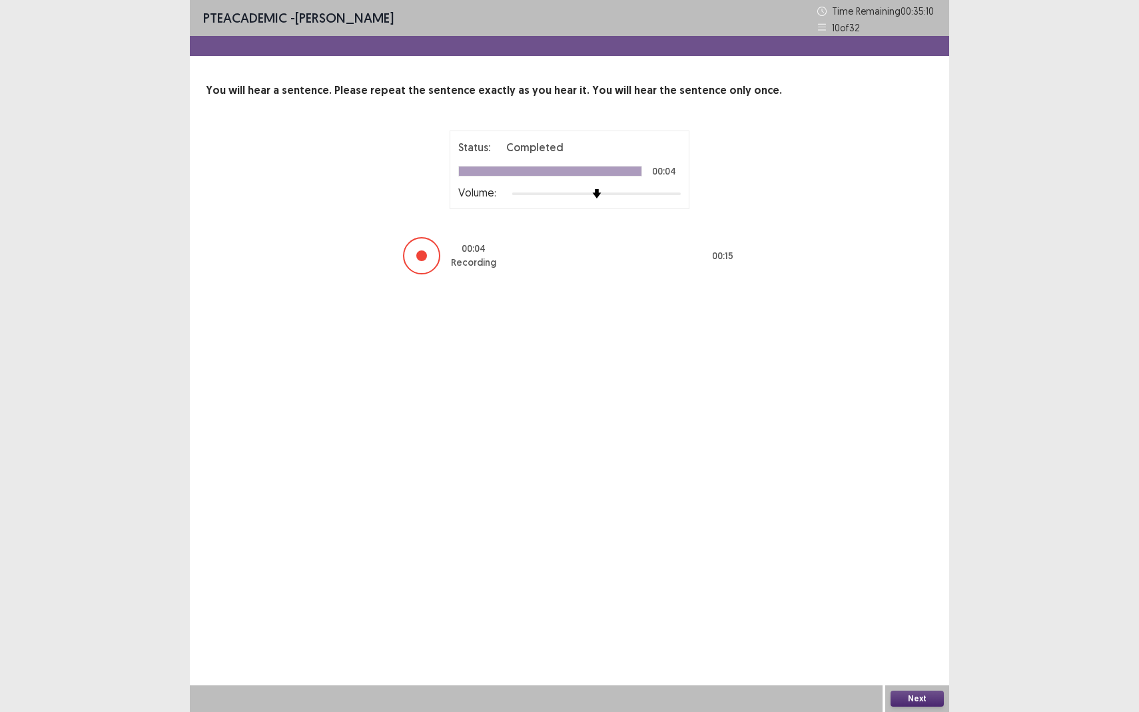
click at [915, 630] on button "Next" at bounding box center [917, 699] width 53 height 16
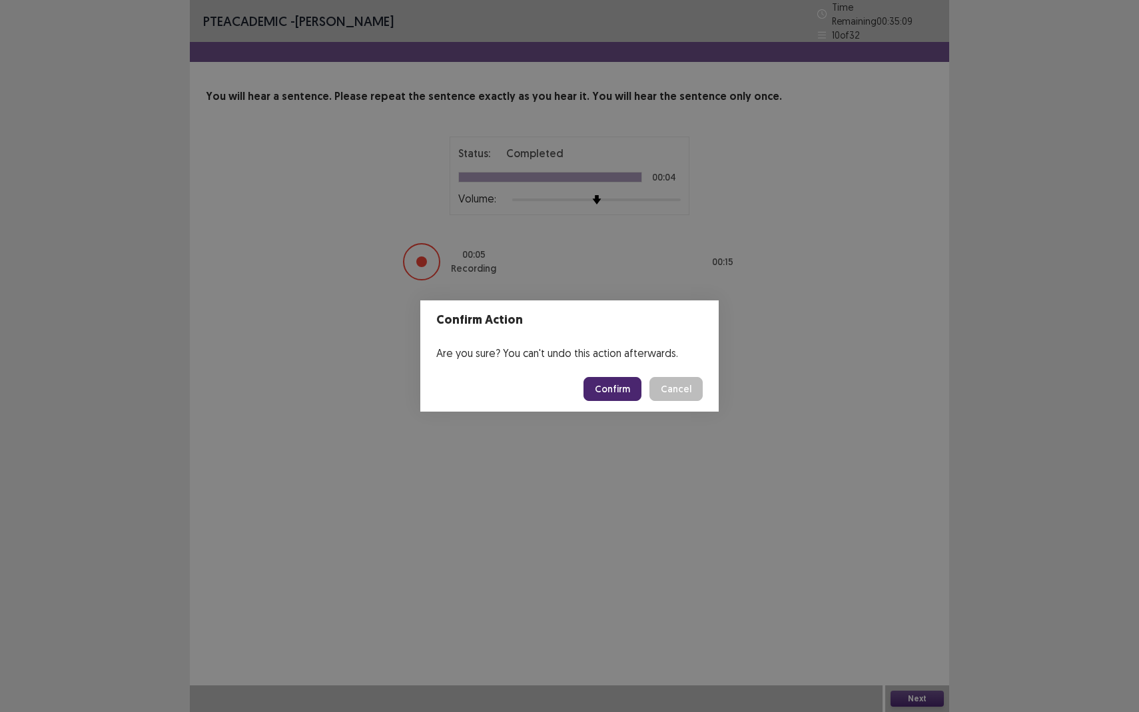
click at [607, 388] on button "Confirm" at bounding box center [613, 389] width 58 height 24
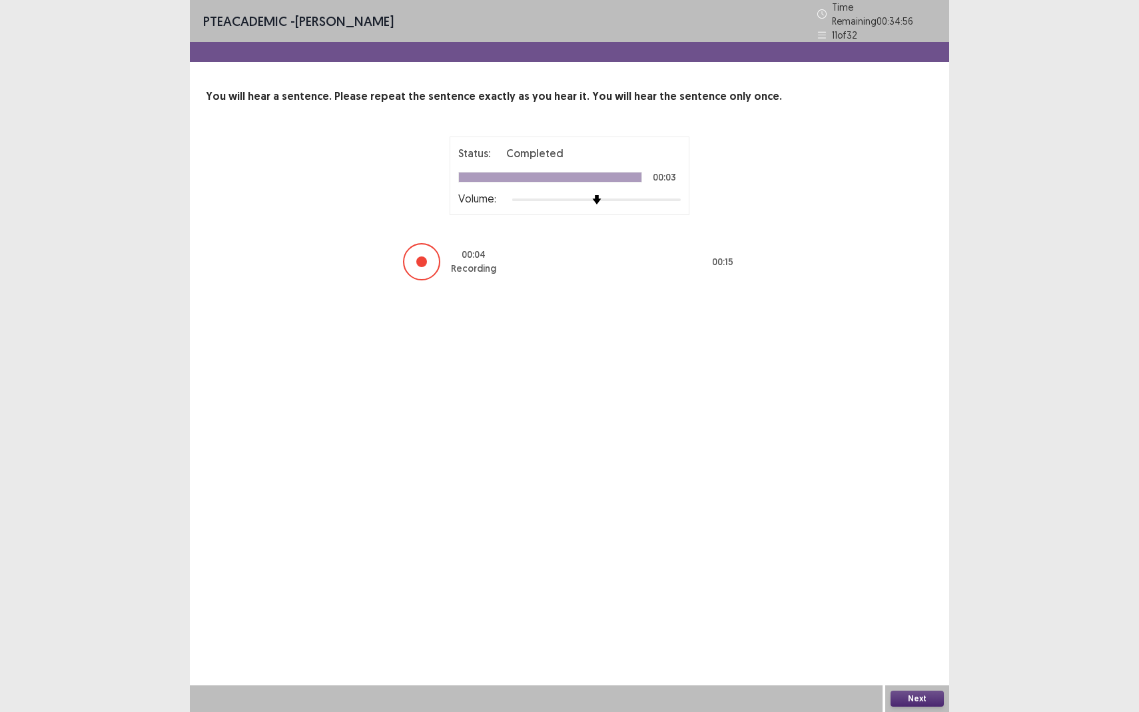
click at [914, 630] on button "Next" at bounding box center [917, 699] width 53 height 16
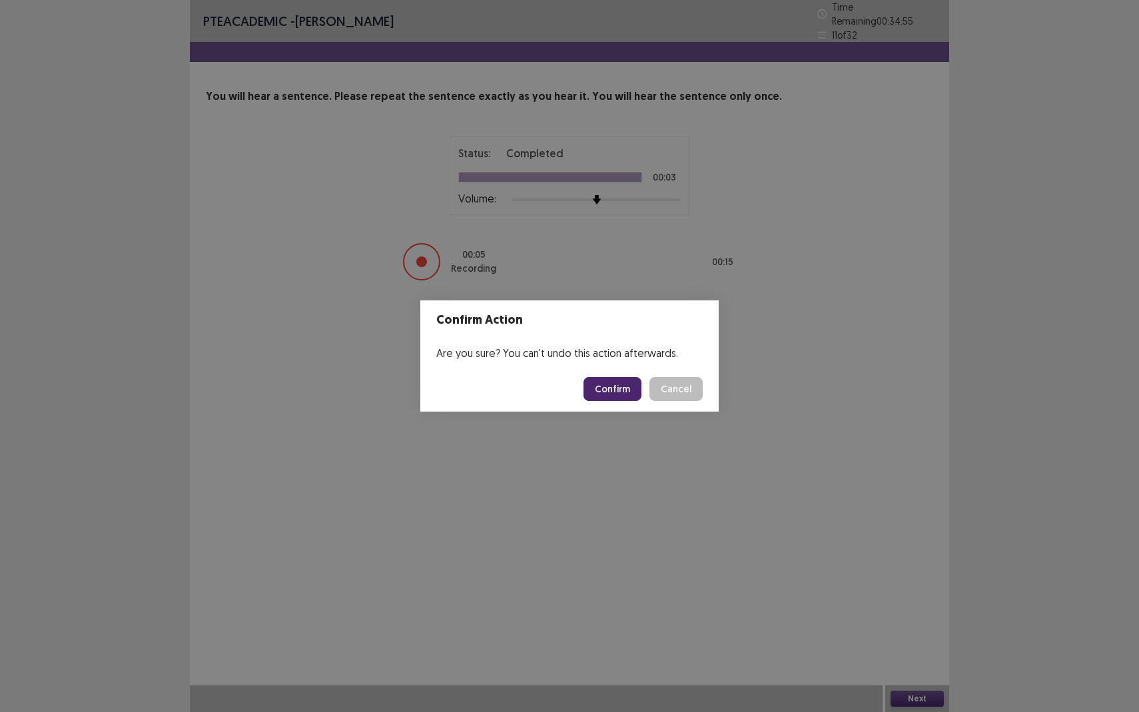
click at [624, 382] on button "Confirm" at bounding box center [613, 389] width 58 height 24
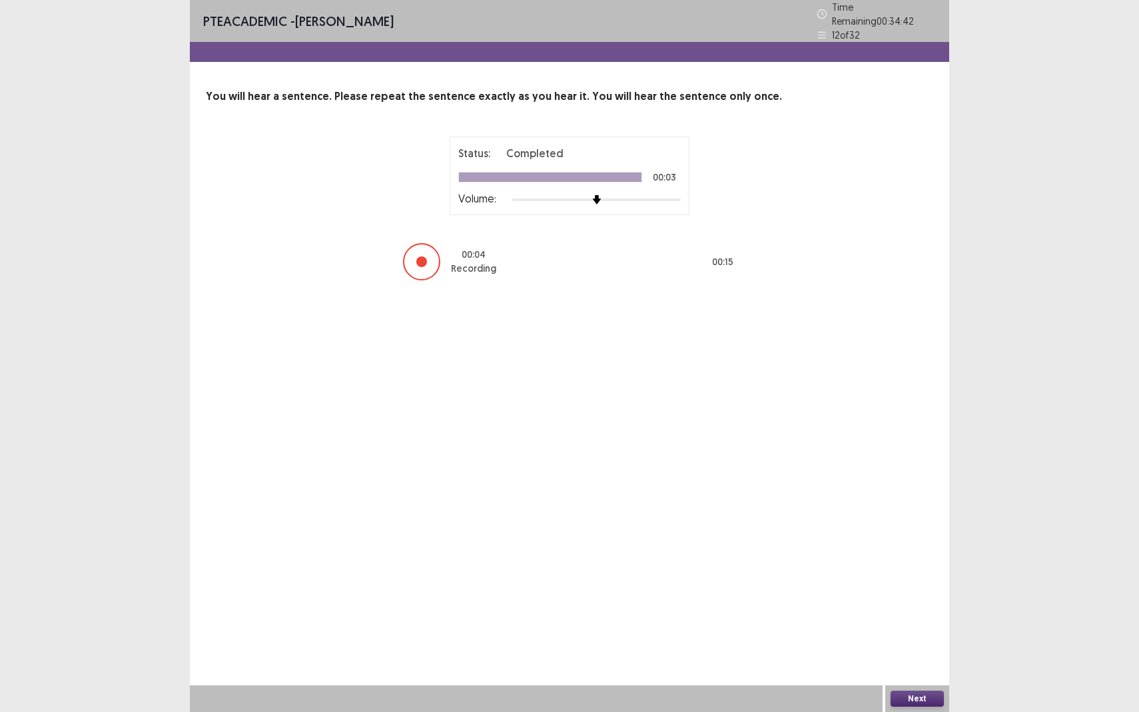
click at [909, 630] on button "Next" at bounding box center [917, 699] width 53 height 16
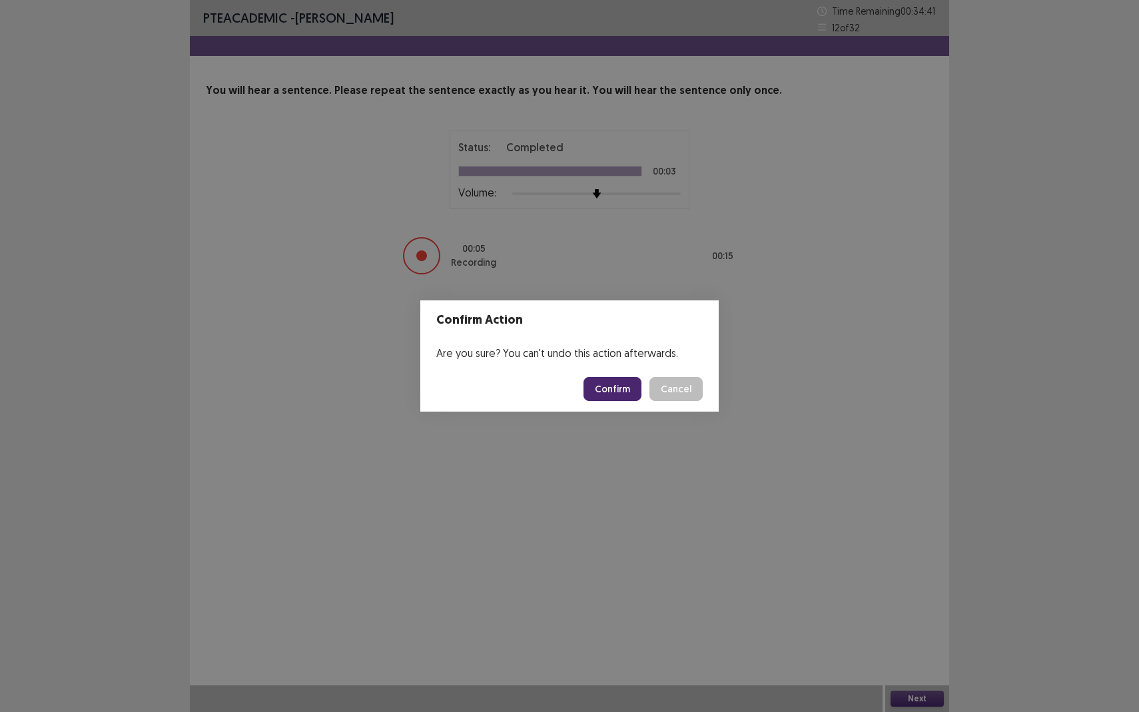
click at [611, 388] on button "Confirm" at bounding box center [613, 389] width 58 height 24
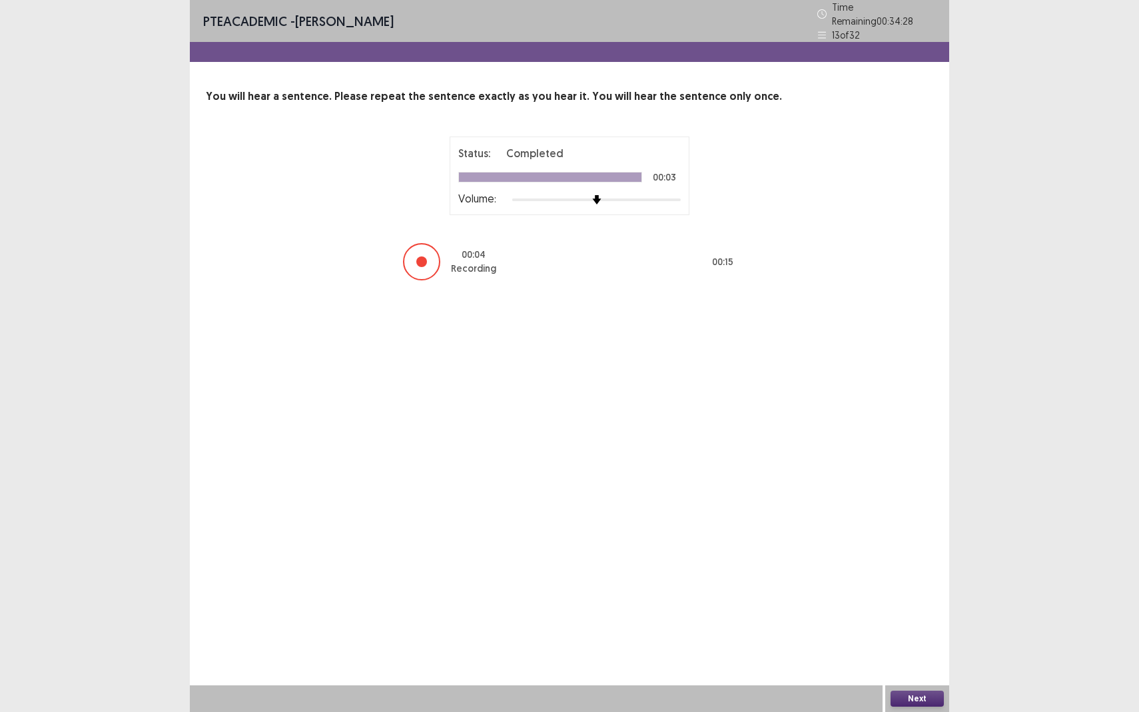
click at [908, 630] on button "Next" at bounding box center [917, 699] width 53 height 16
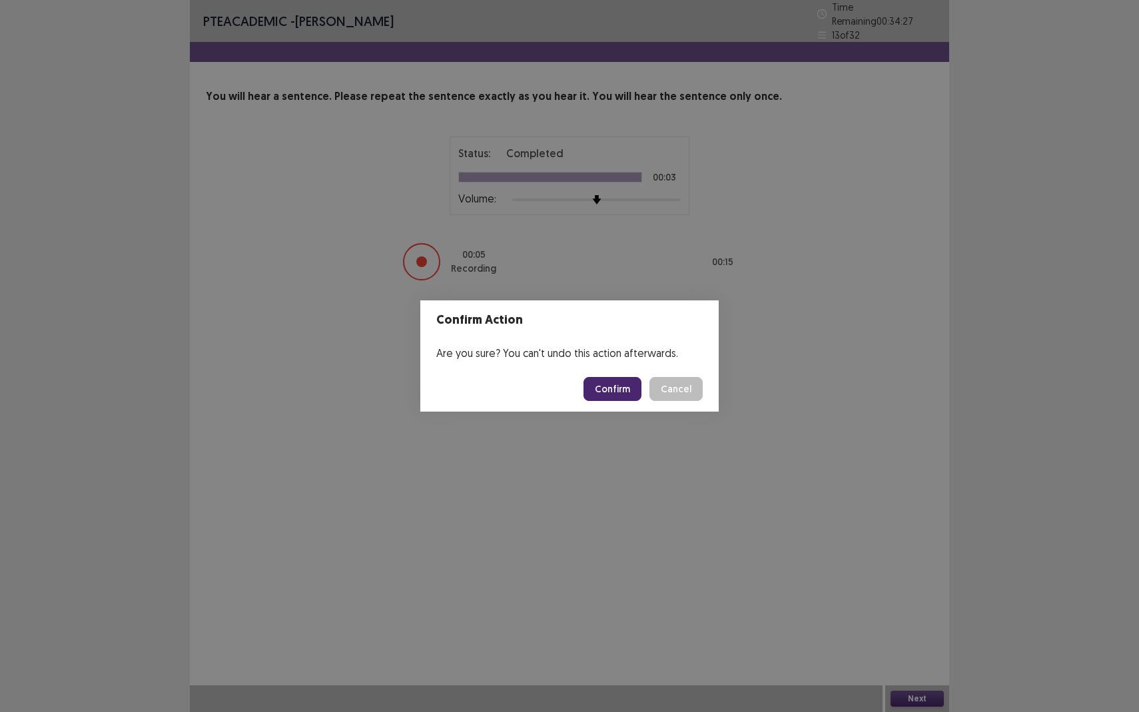
click at [614, 394] on button "Confirm" at bounding box center [613, 389] width 58 height 24
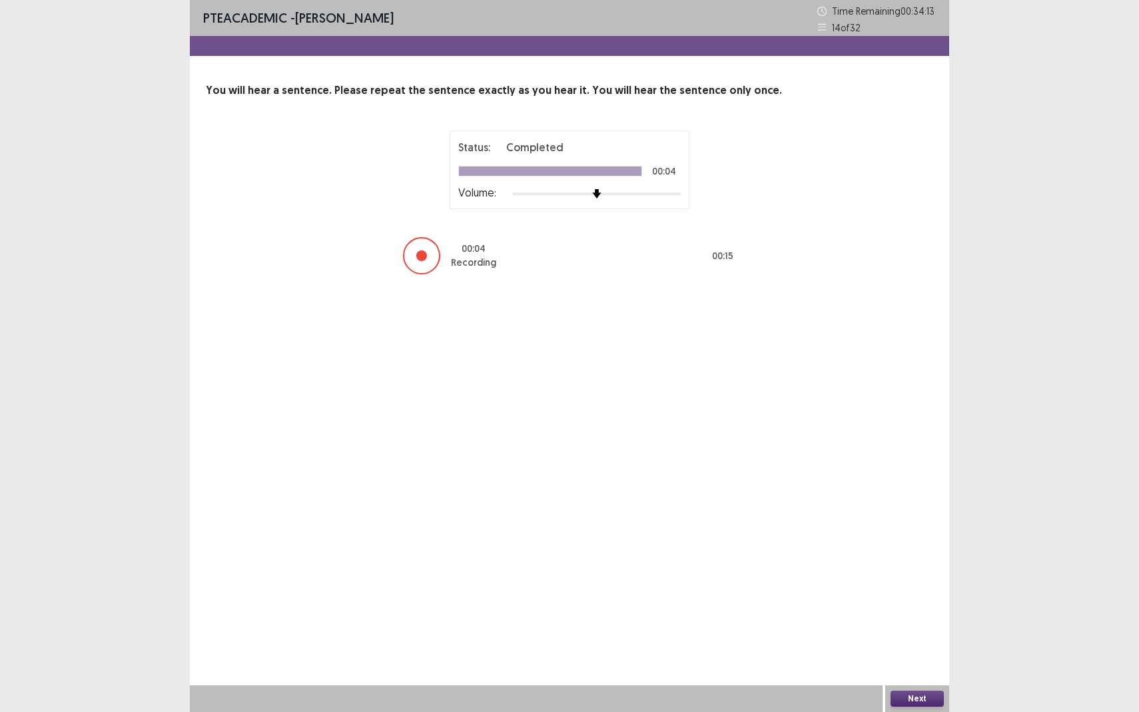
click at [914, 630] on button "Next" at bounding box center [917, 699] width 53 height 16
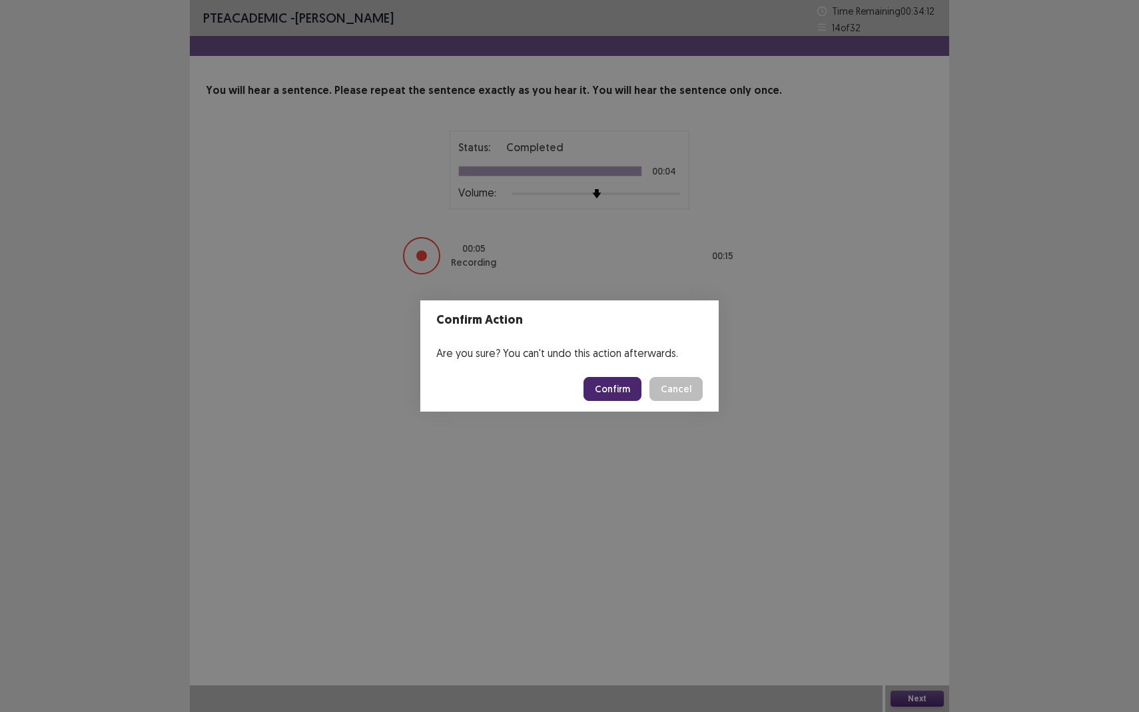
click at [622, 394] on button "Confirm" at bounding box center [613, 389] width 58 height 24
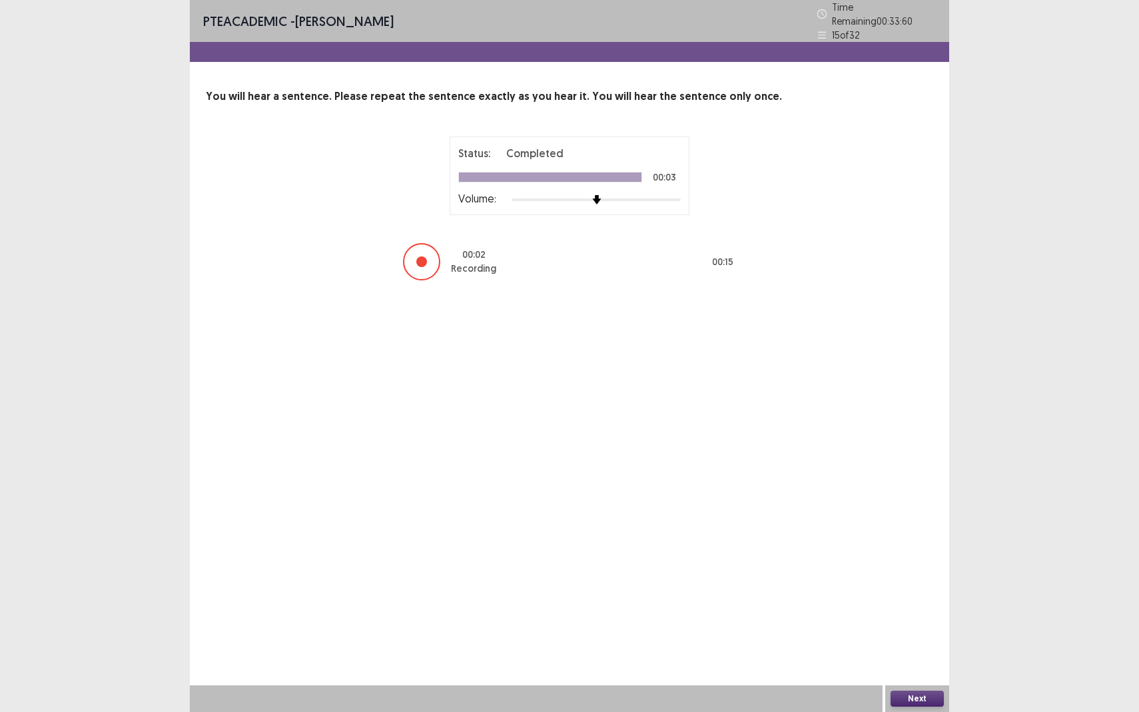
click at [917, 630] on button "Next" at bounding box center [917, 699] width 53 height 16
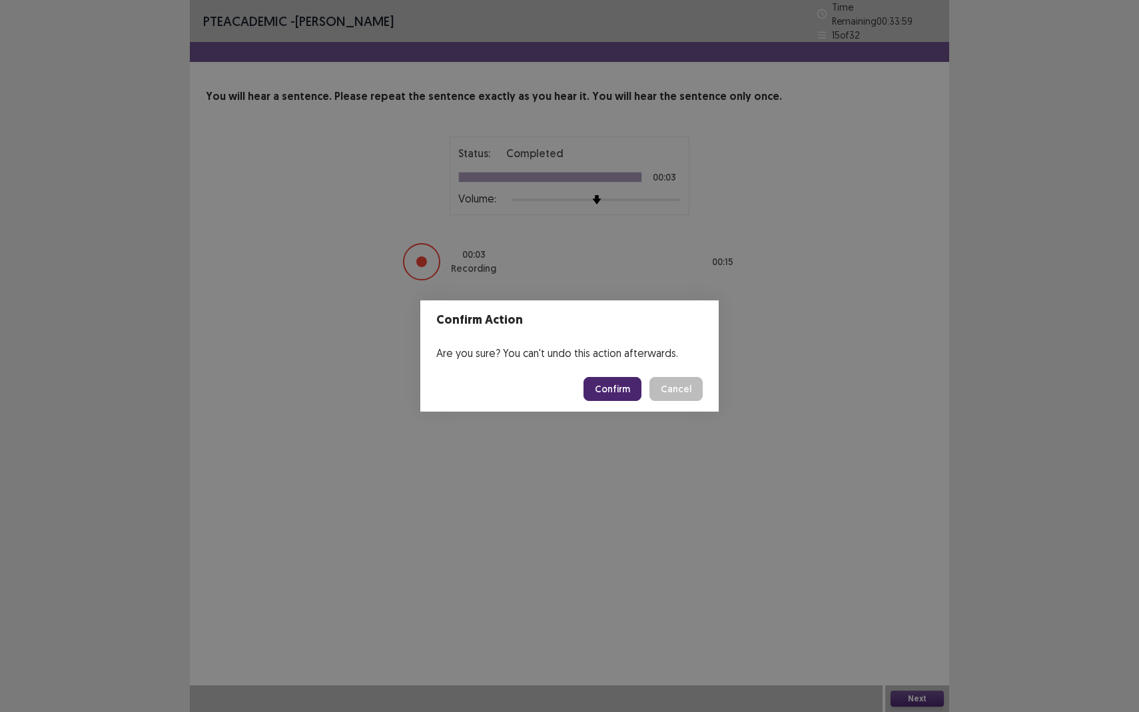
click at [612, 380] on button "Confirm" at bounding box center [613, 389] width 58 height 24
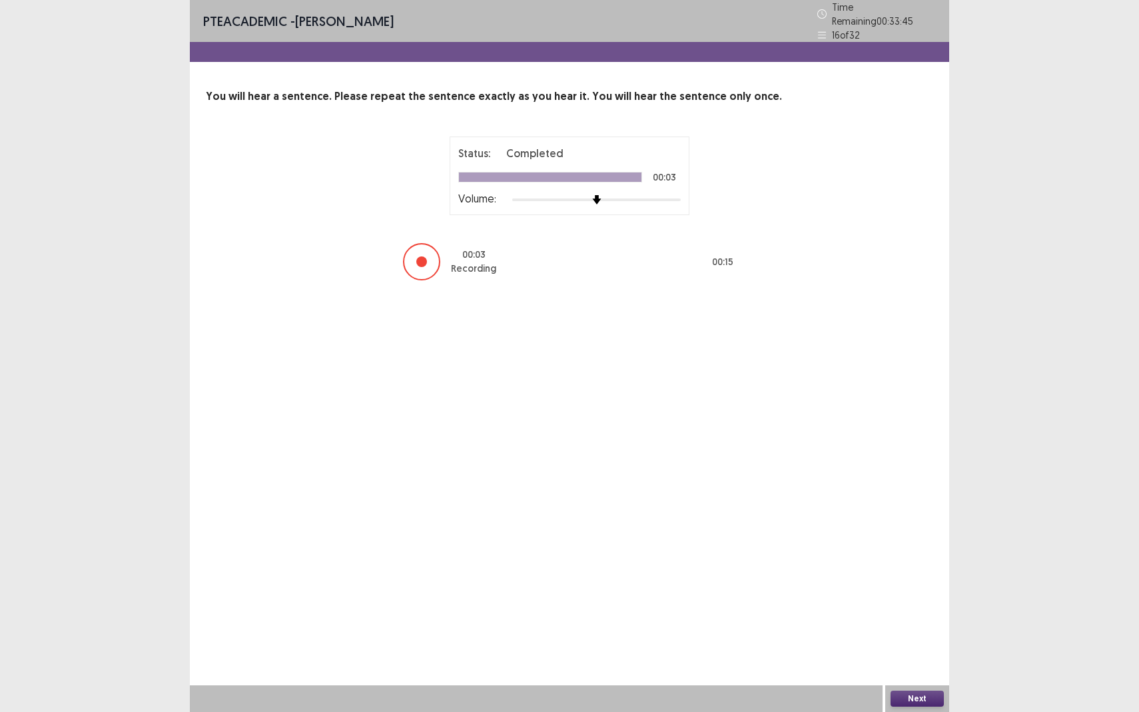
click at [926, 630] on button "Next" at bounding box center [917, 699] width 53 height 16
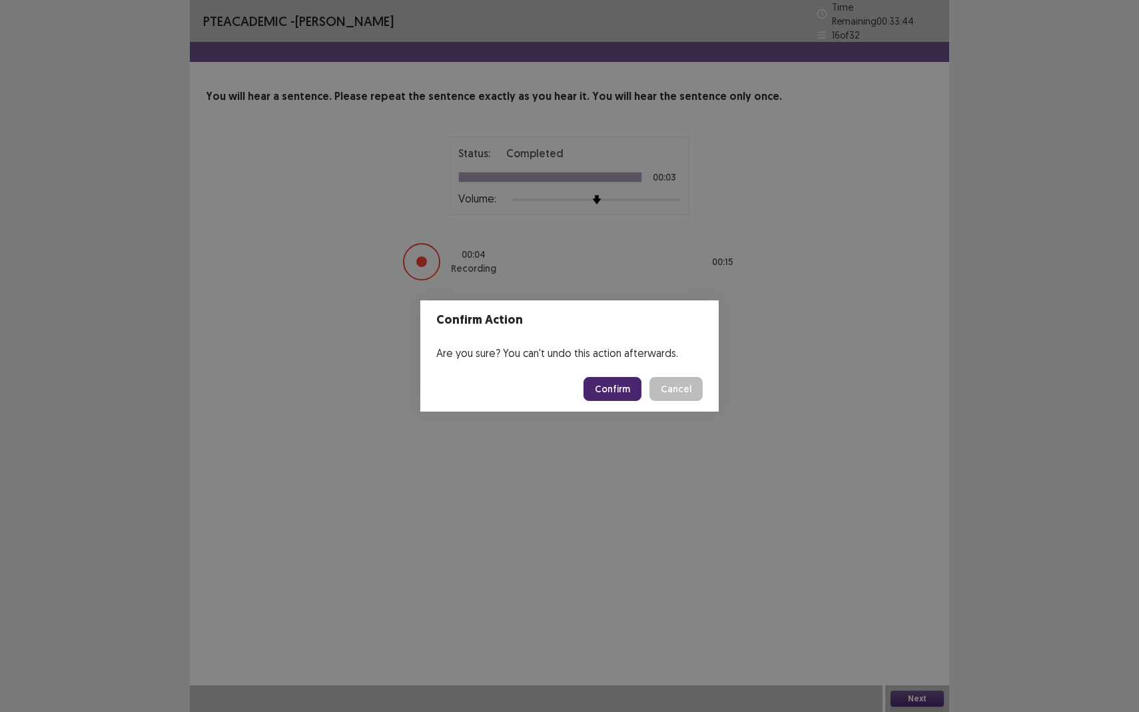
click at [597, 384] on button "Confirm" at bounding box center [613, 389] width 58 height 24
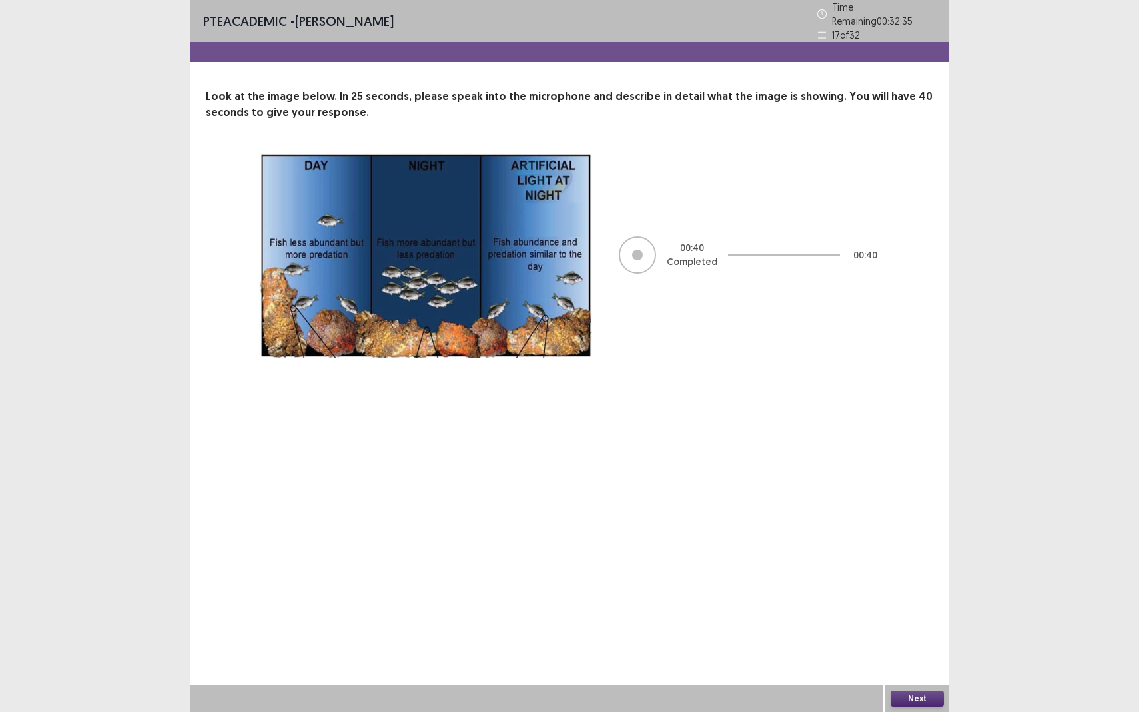
click at [903, 630] on button "Next" at bounding box center [917, 699] width 53 height 16
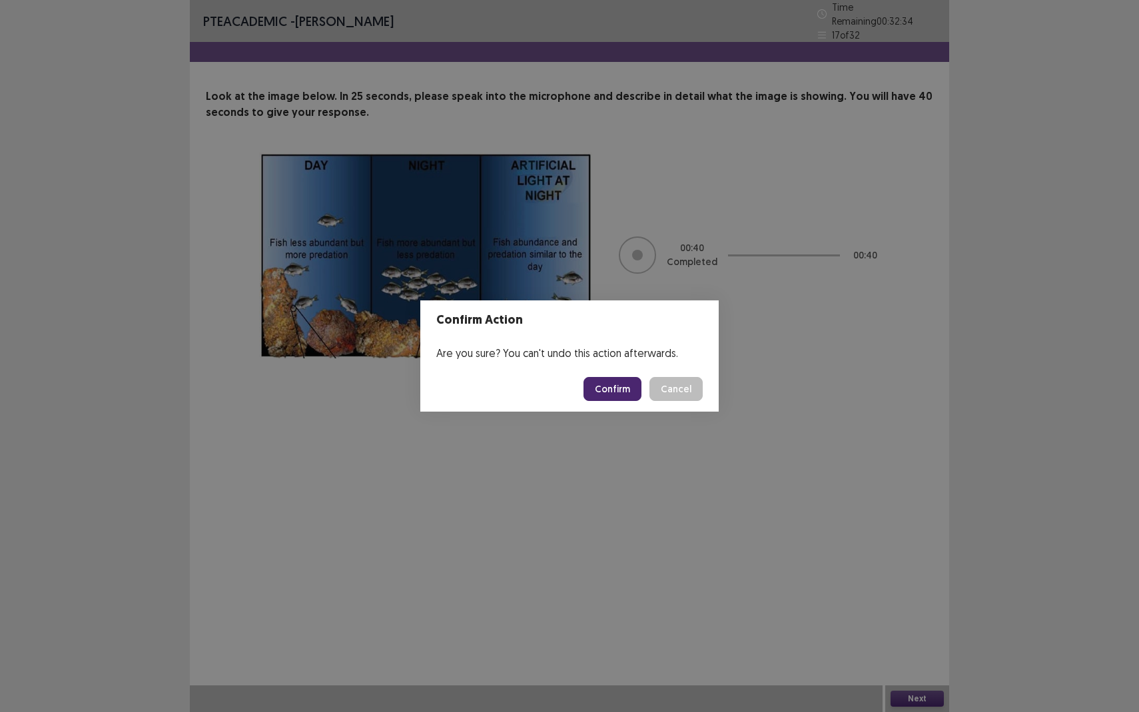
click at [620, 396] on button "Confirm" at bounding box center [613, 389] width 58 height 24
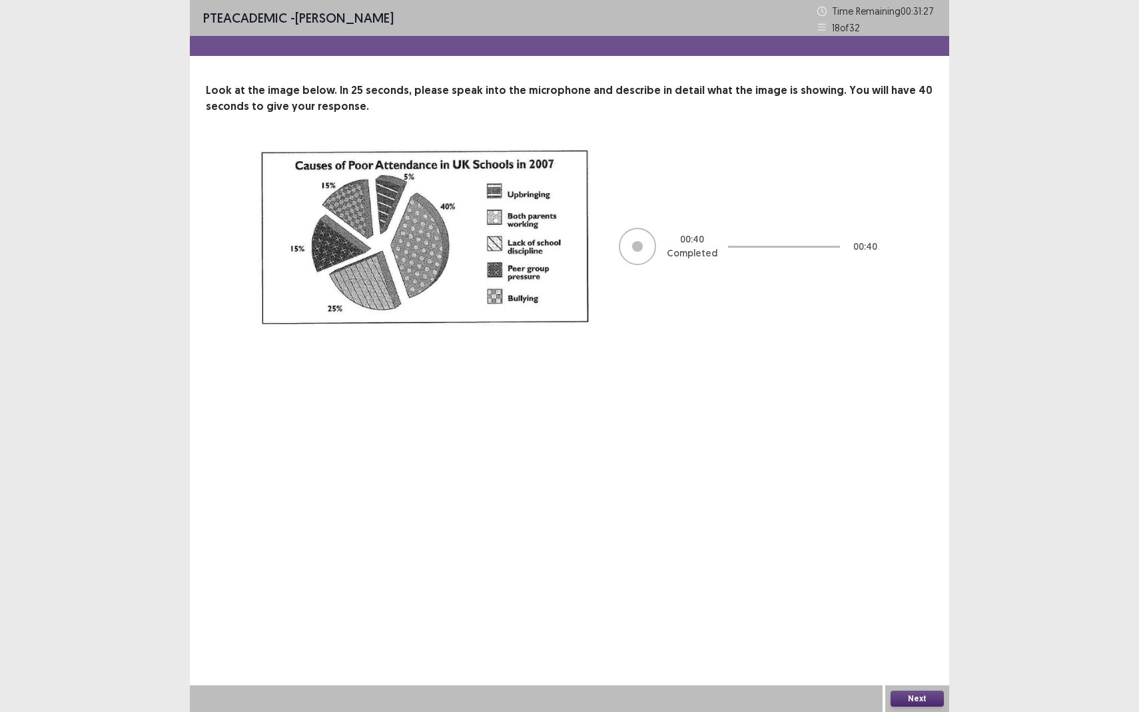
click at [911, 630] on button "Next" at bounding box center [917, 699] width 53 height 16
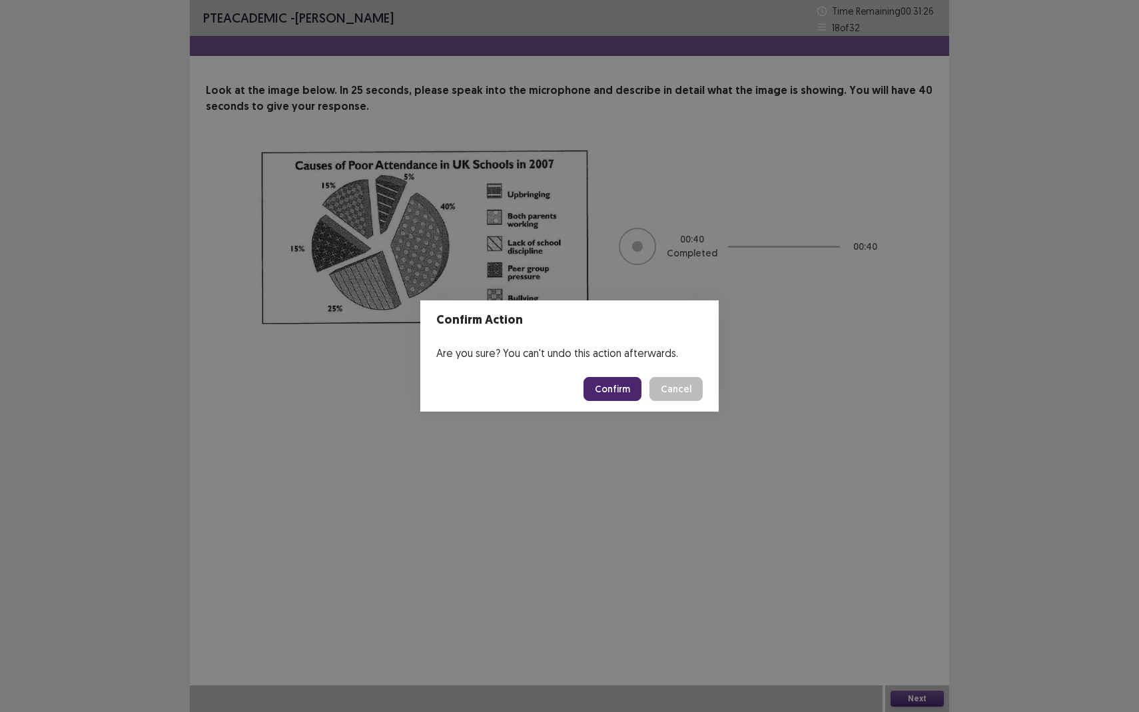
click at [609, 390] on button "Confirm" at bounding box center [613, 389] width 58 height 24
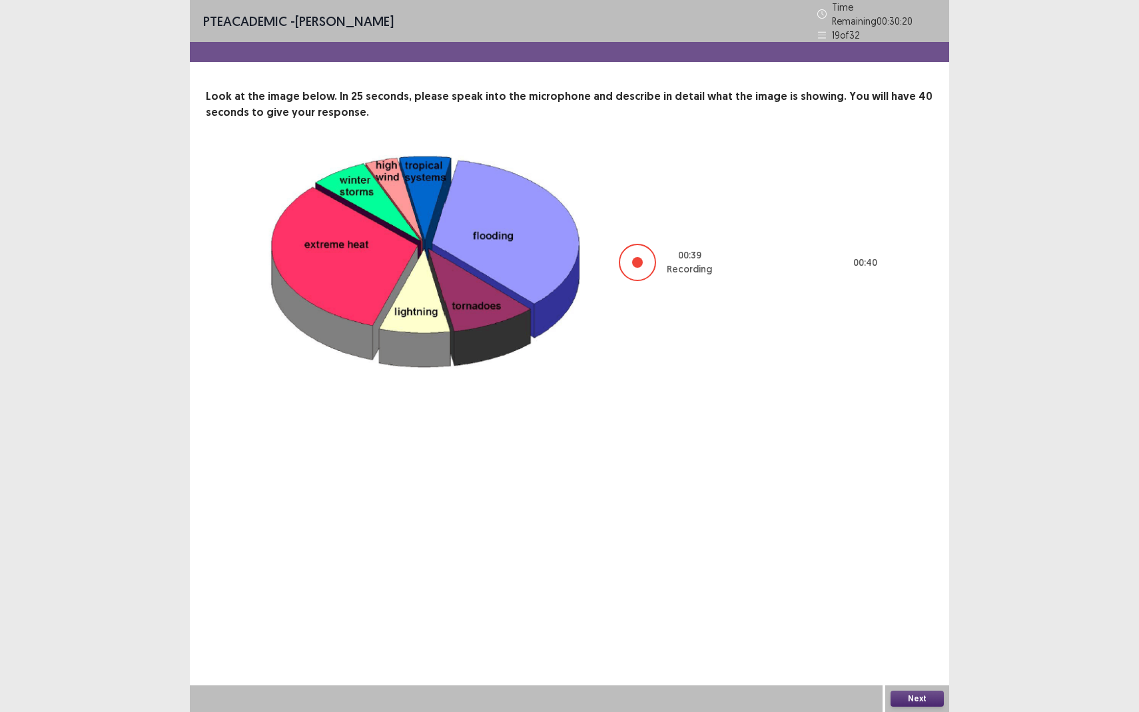
click at [911, 630] on button "Next" at bounding box center [917, 699] width 53 height 16
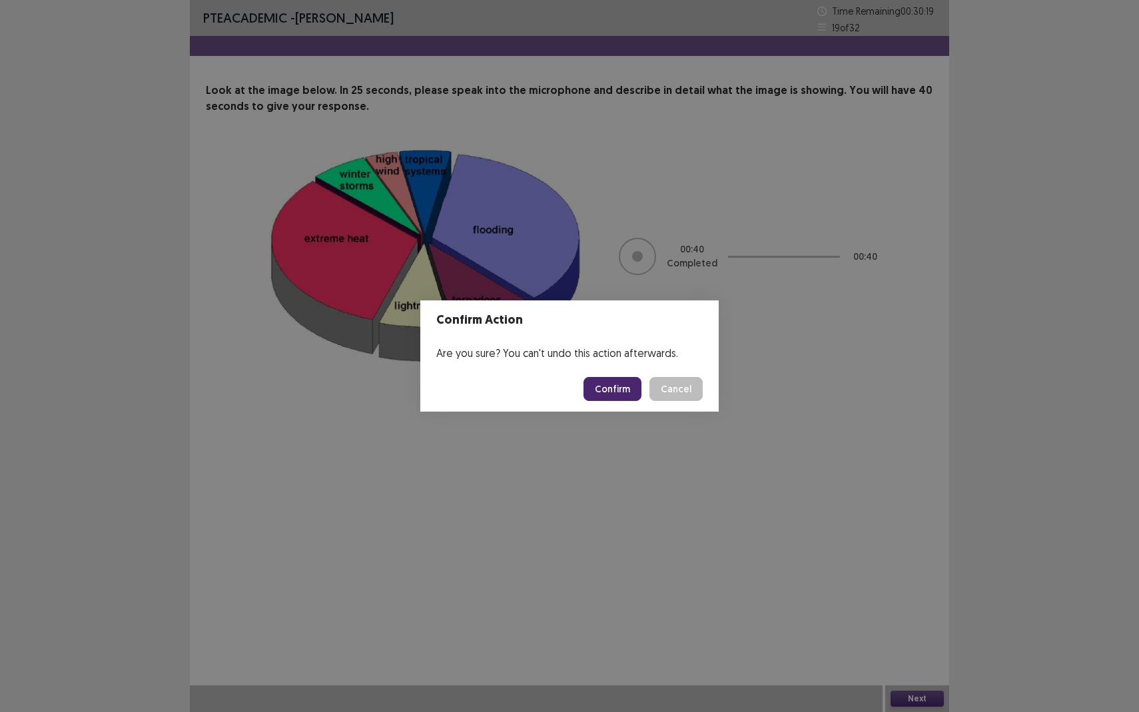
click at [621, 387] on button "Confirm" at bounding box center [613, 389] width 58 height 24
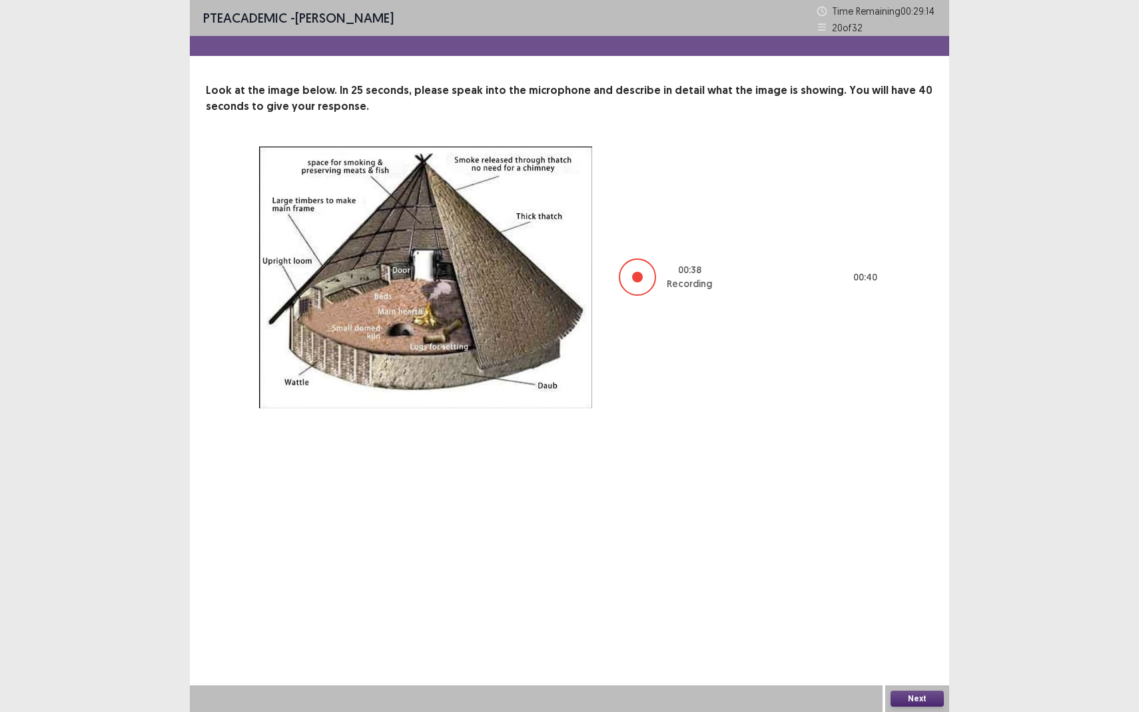
click at [929, 630] on button "Next" at bounding box center [917, 699] width 53 height 16
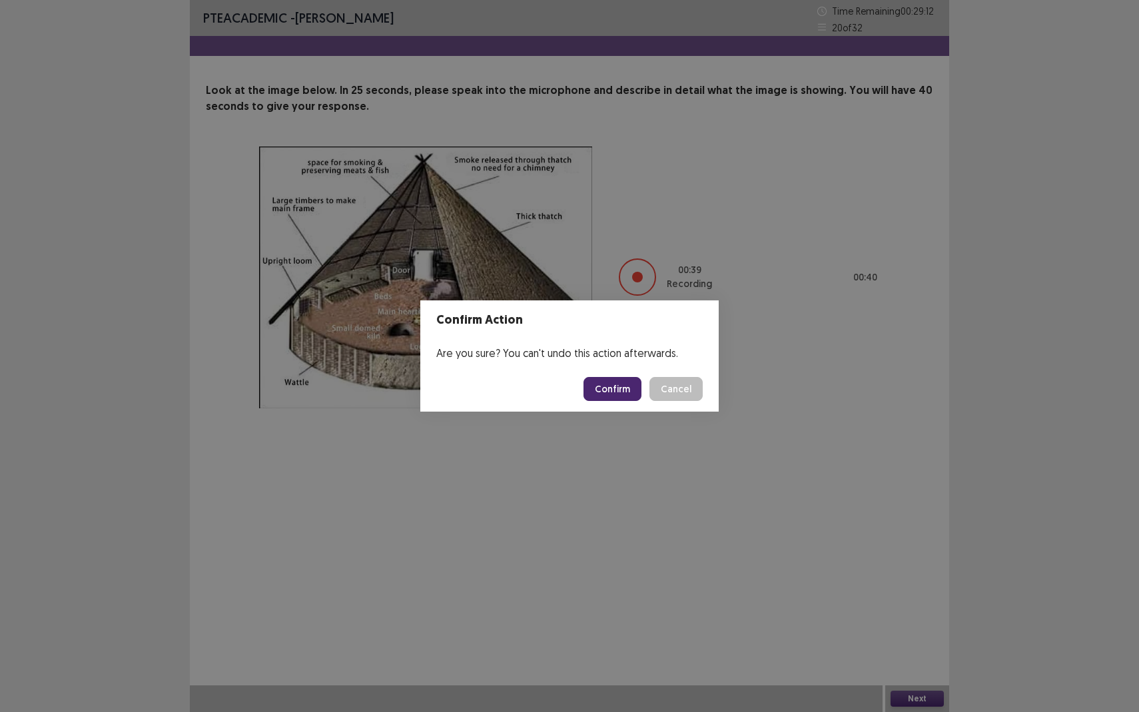
click at [622, 391] on button "Confirm" at bounding box center [613, 389] width 58 height 24
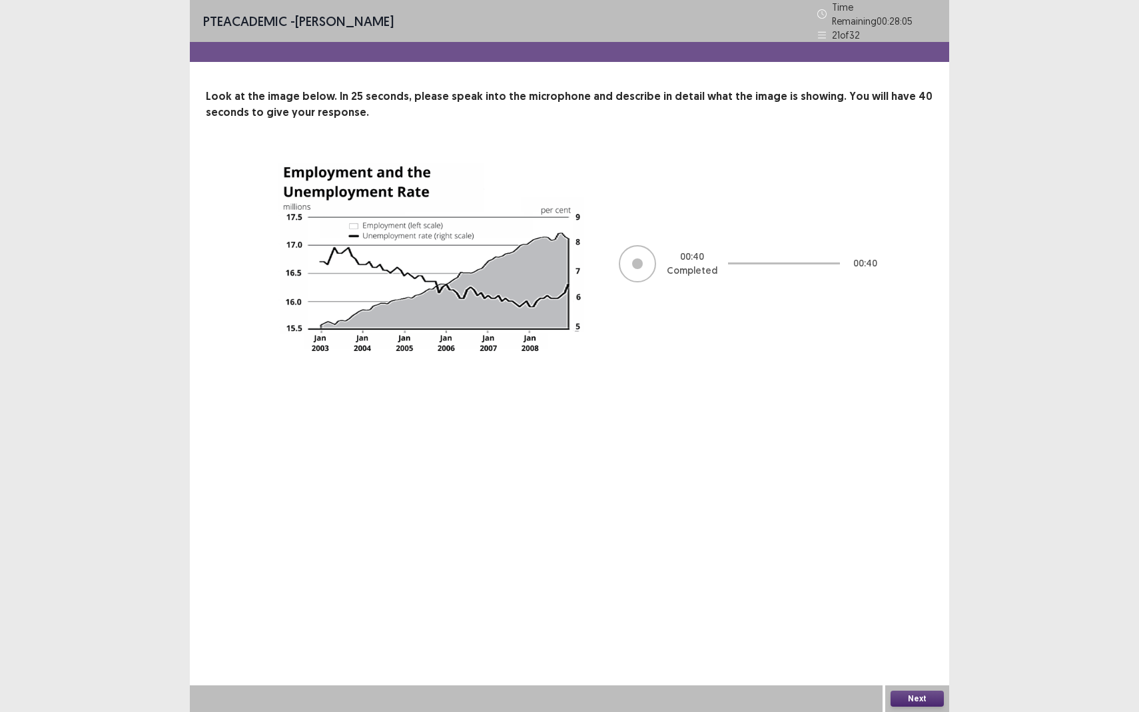
click at [915, 630] on button "Next" at bounding box center [917, 699] width 53 height 16
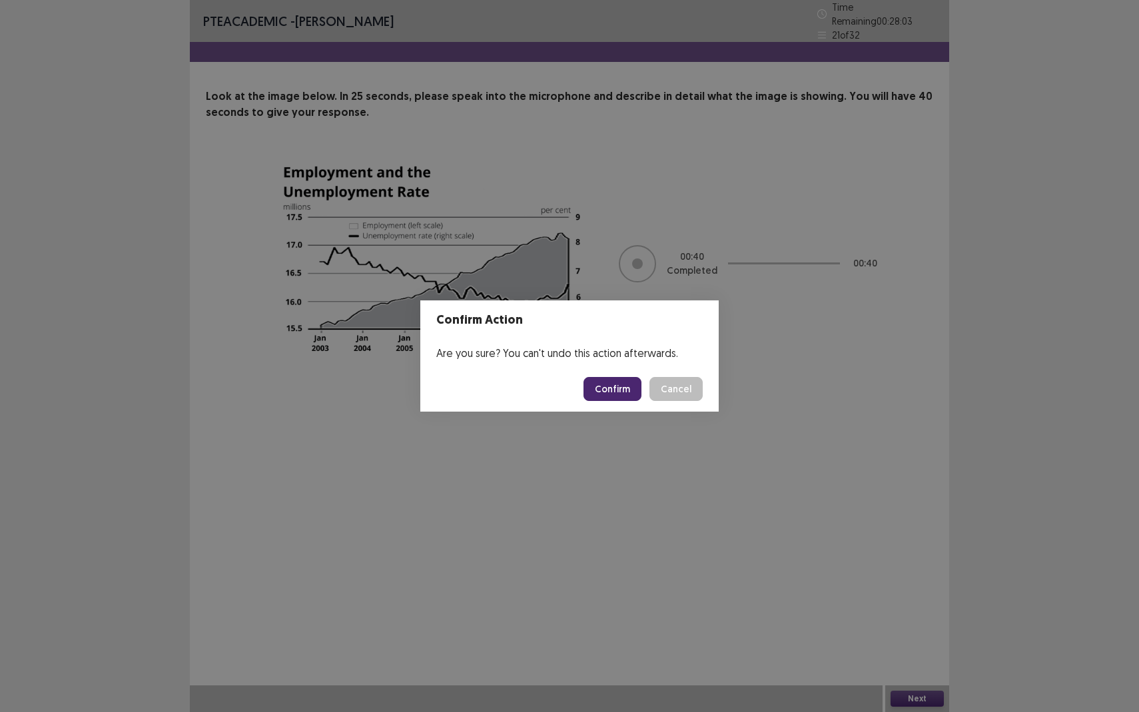
click at [619, 386] on button "Confirm" at bounding box center [613, 389] width 58 height 24
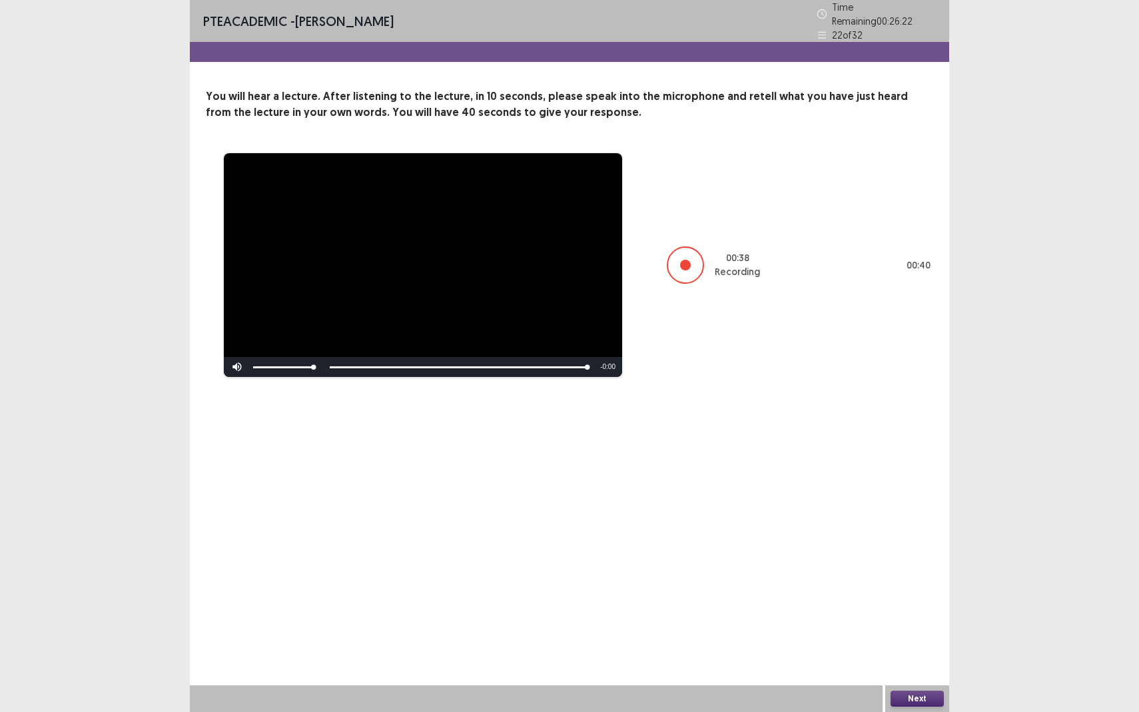
click at [904, 630] on div "Next" at bounding box center [917, 699] width 64 height 27
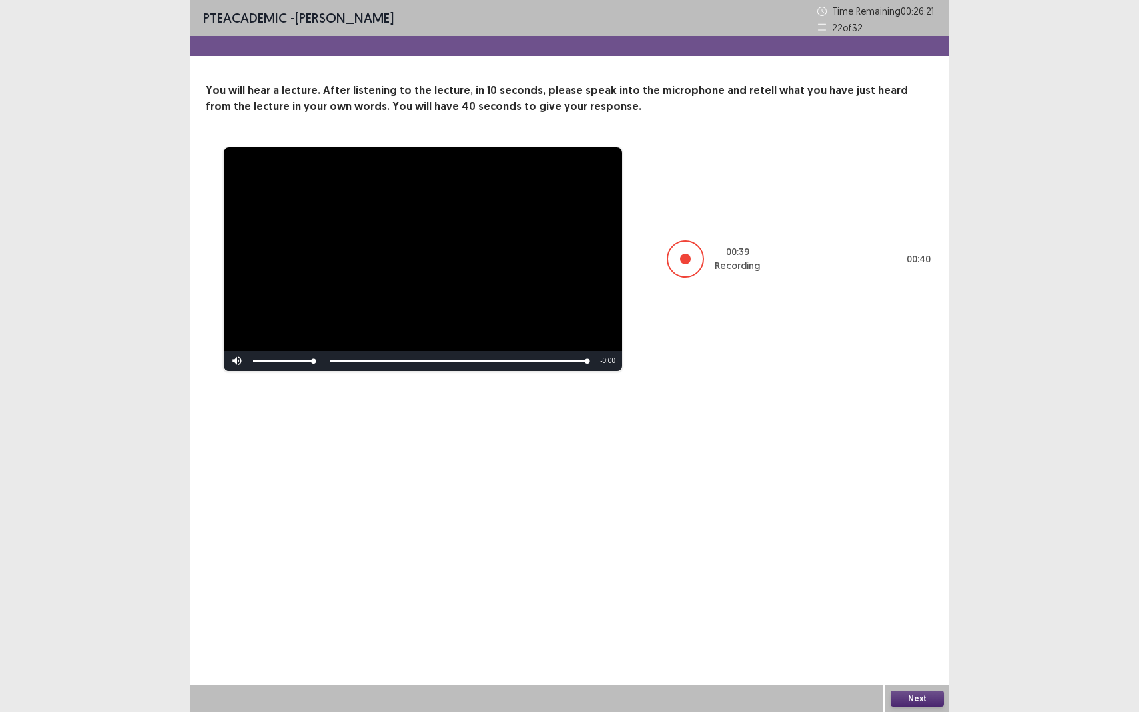
click at [905, 630] on div "Next" at bounding box center [917, 699] width 64 height 27
click at [908, 630] on button "Next" at bounding box center [917, 699] width 53 height 16
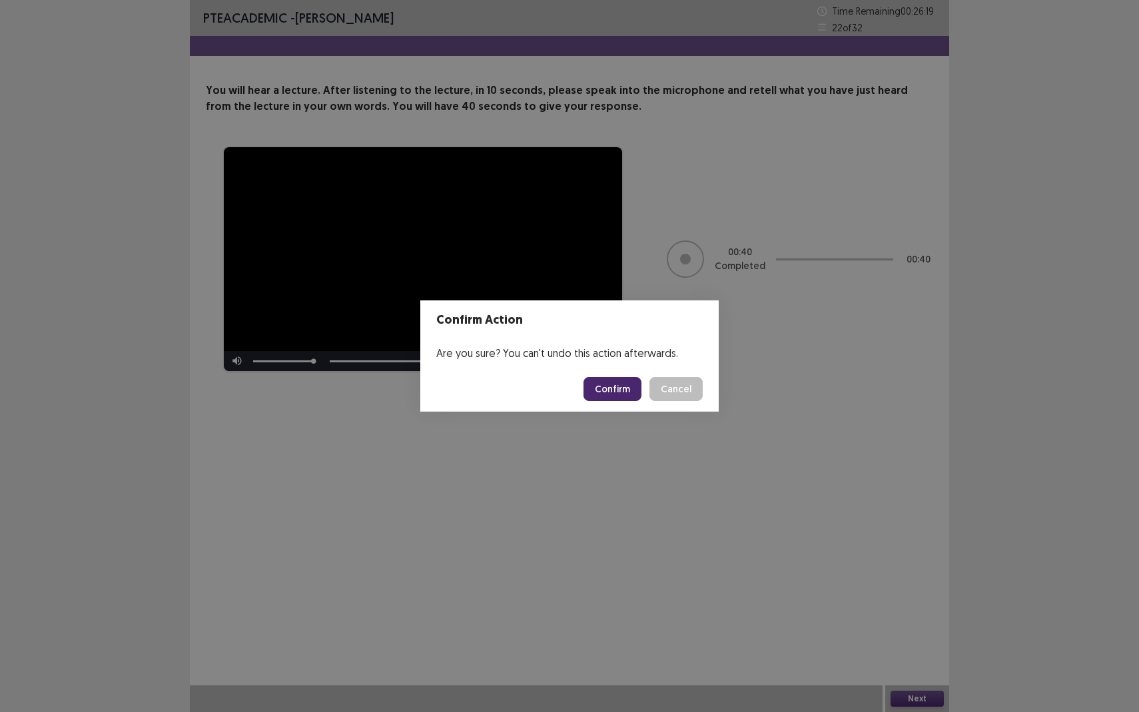
click at [611, 388] on button "Confirm" at bounding box center [613, 389] width 58 height 24
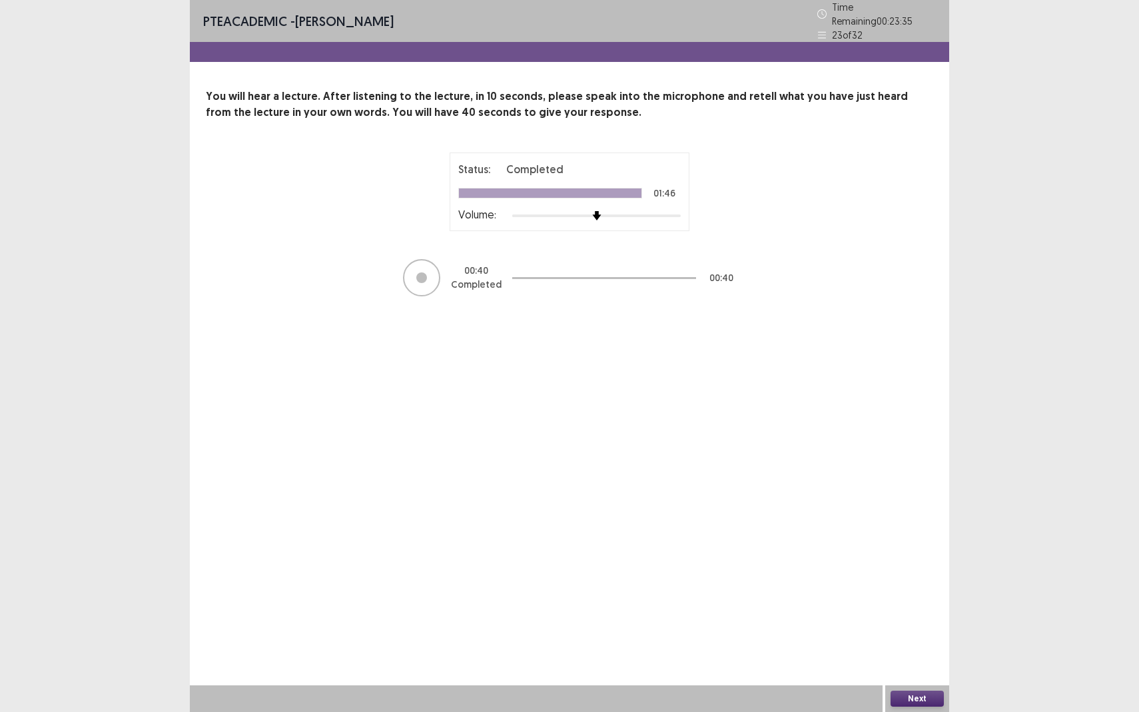
click at [908, 630] on button "Next" at bounding box center [917, 699] width 53 height 16
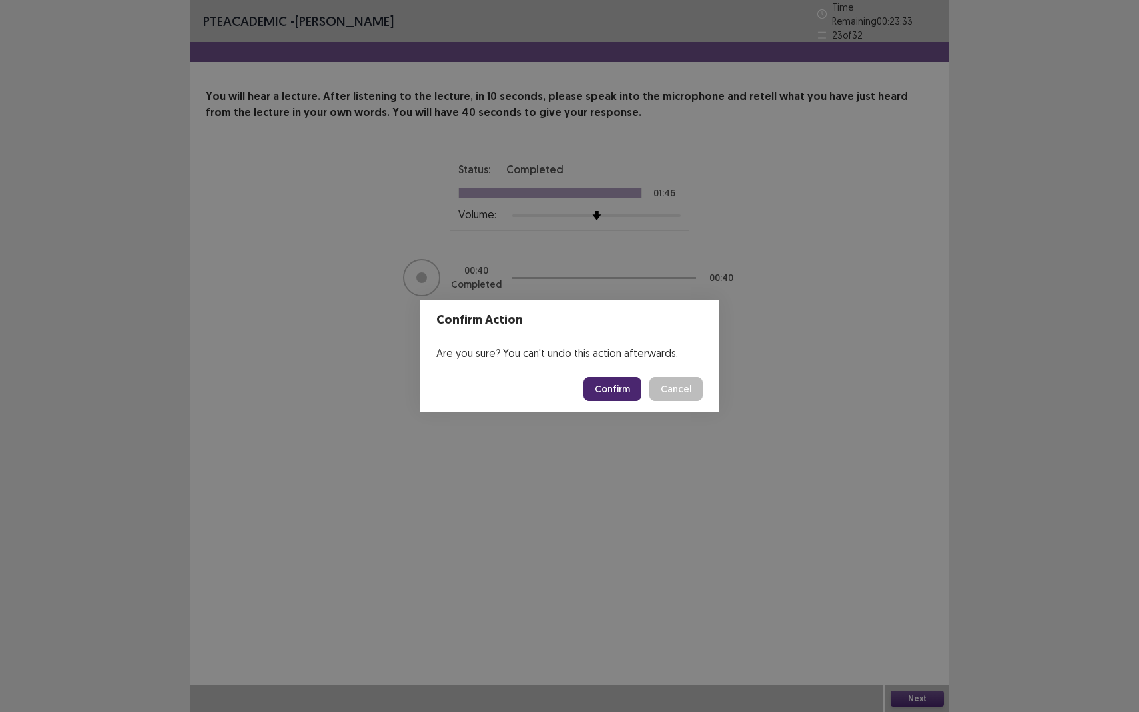
click at [610, 386] on button "Confirm" at bounding box center [613, 389] width 58 height 24
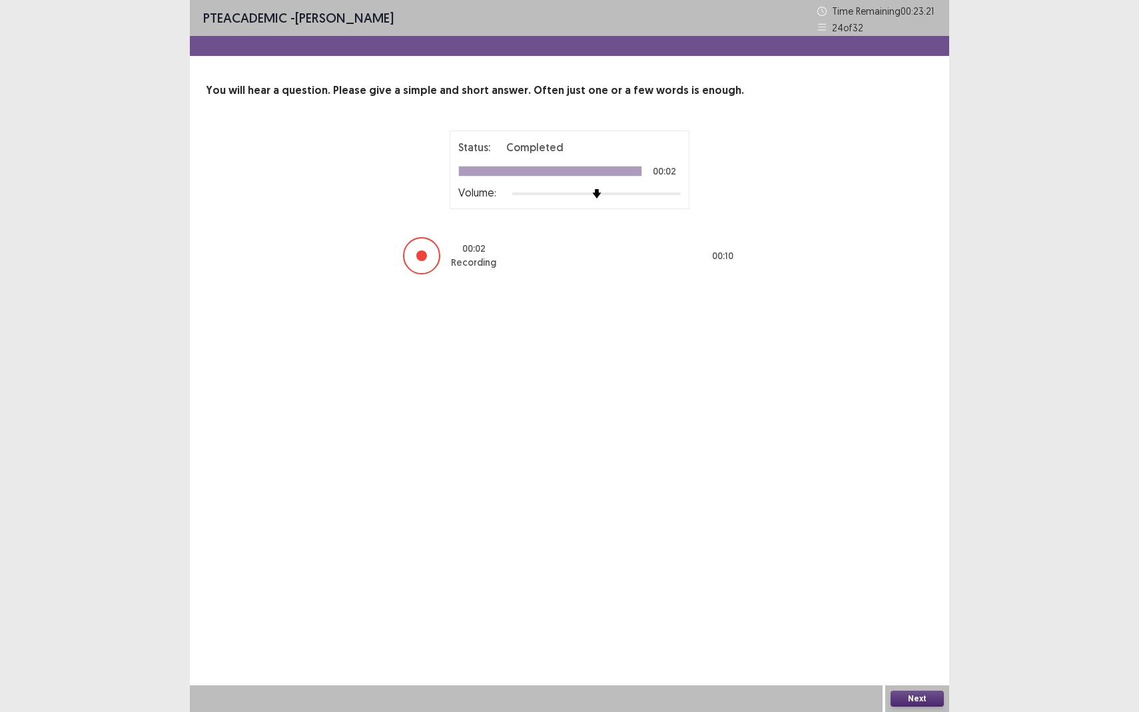
click at [925, 630] on button "Next" at bounding box center [917, 699] width 53 height 16
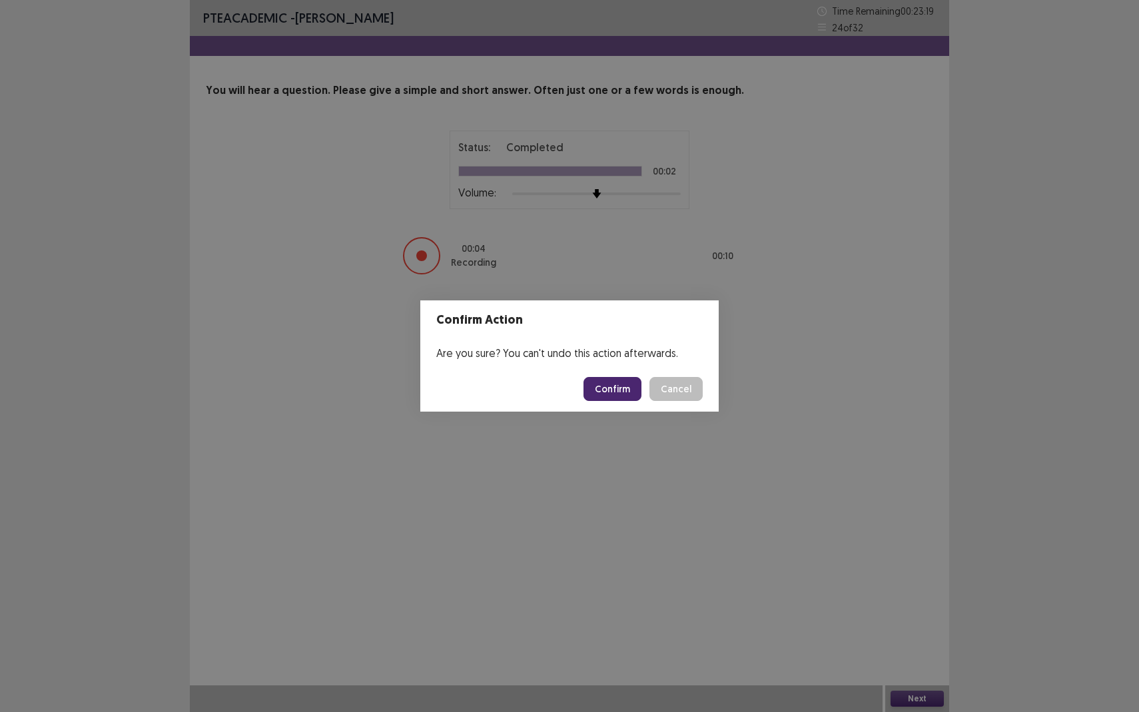
click at [596, 379] on button "Confirm" at bounding box center [613, 389] width 58 height 24
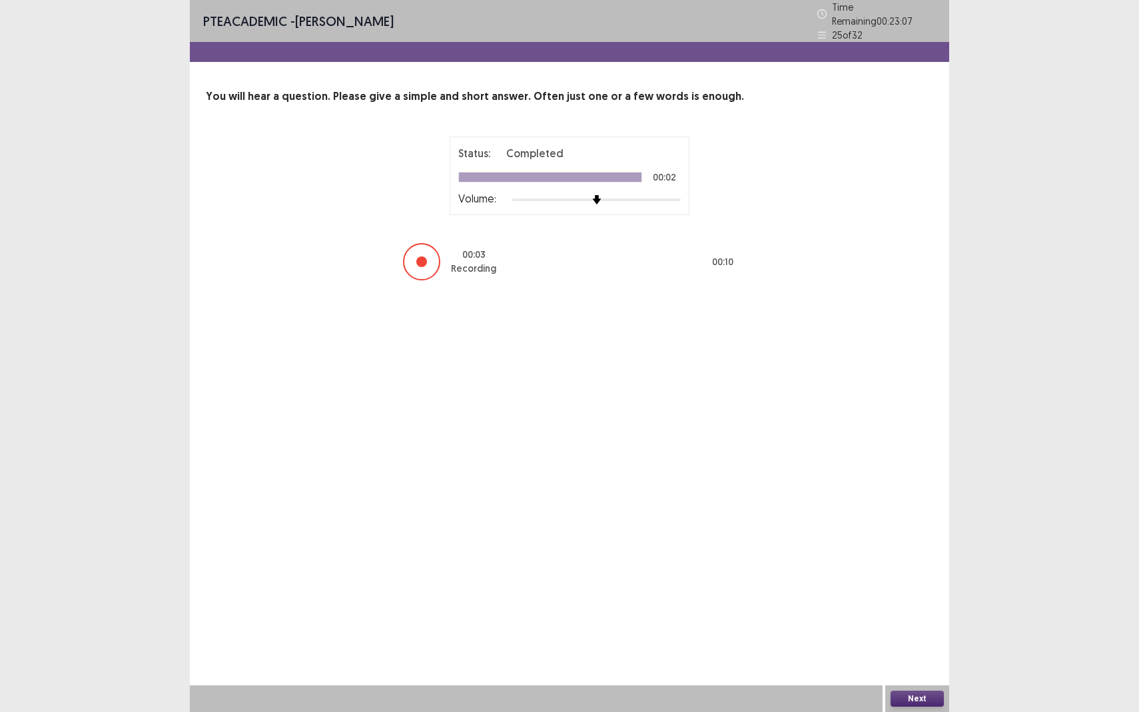
click at [913, 630] on button "Next" at bounding box center [917, 699] width 53 height 16
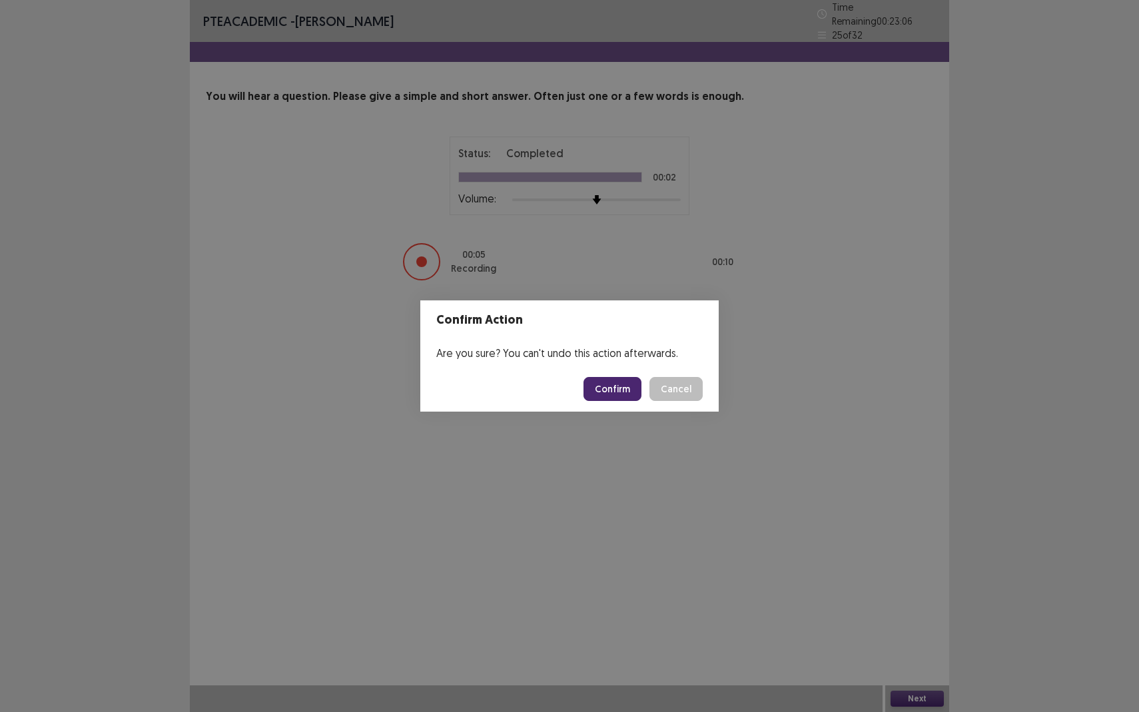
click at [620, 398] on button "Confirm" at bounding box center [613, 389] width 58 height 24
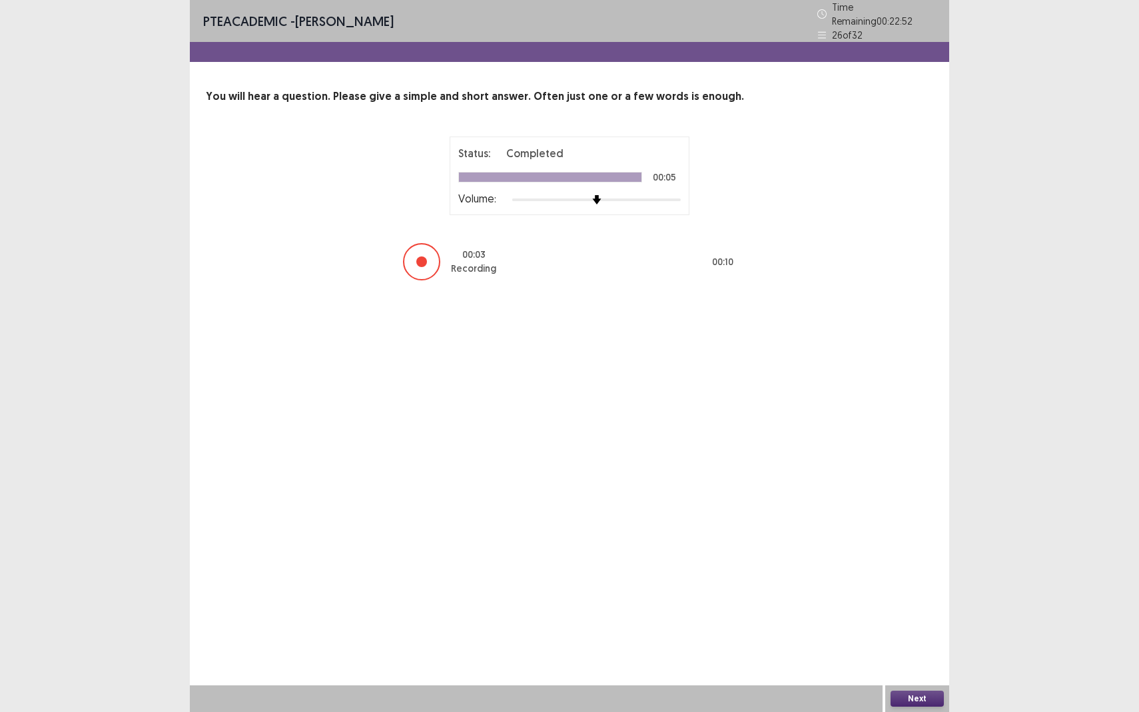
click at [910, 630] on button "Next" at bounding box center [917, 699] width 53 height 16
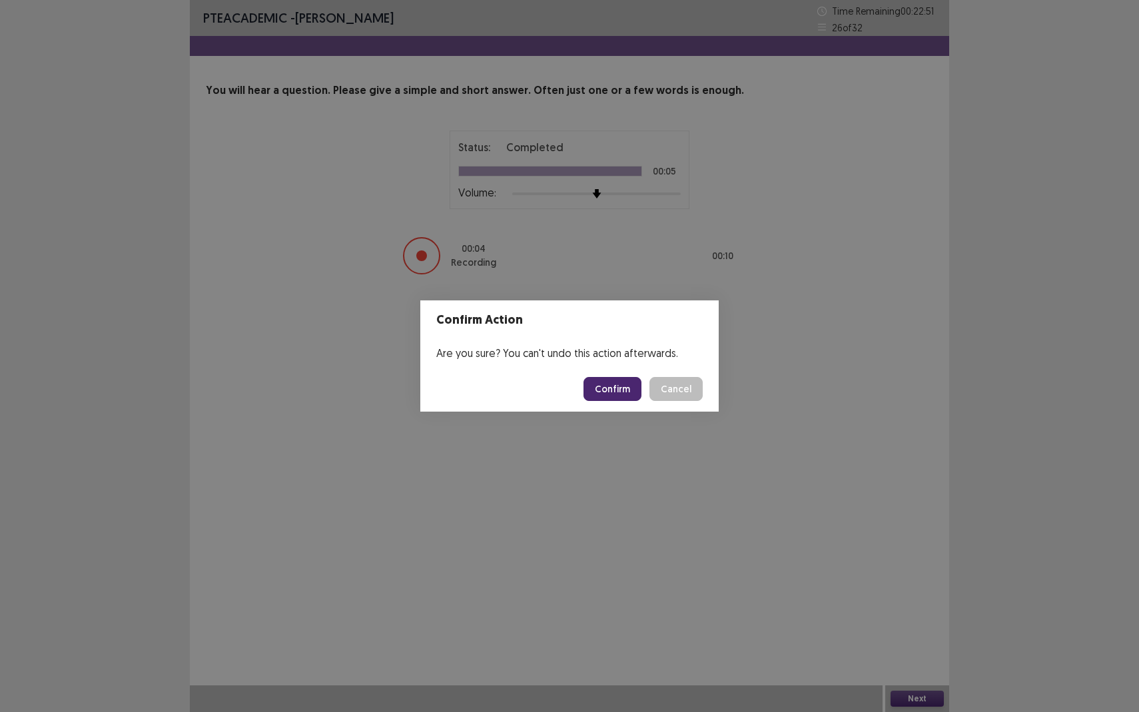
click at [612, 385] on button "Confirm" at bounding box center [613, 389] width 58 height 24
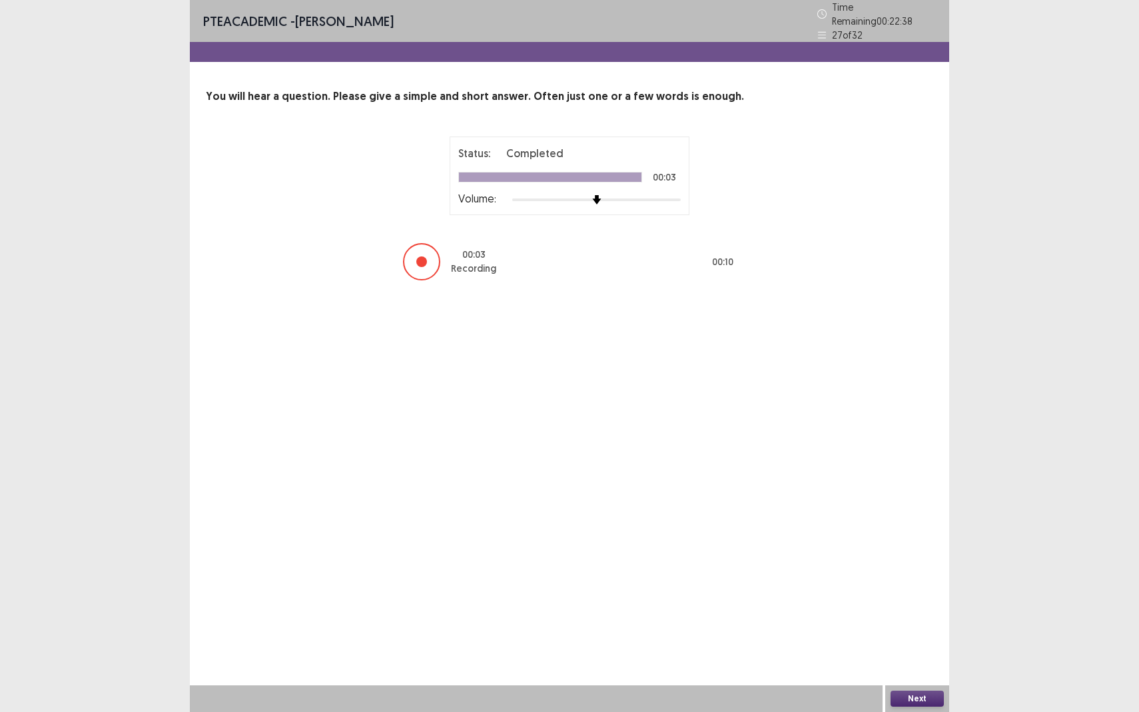
click at [901, 630] on button "Next" at bounding box center [917, 699] width 53 height 16
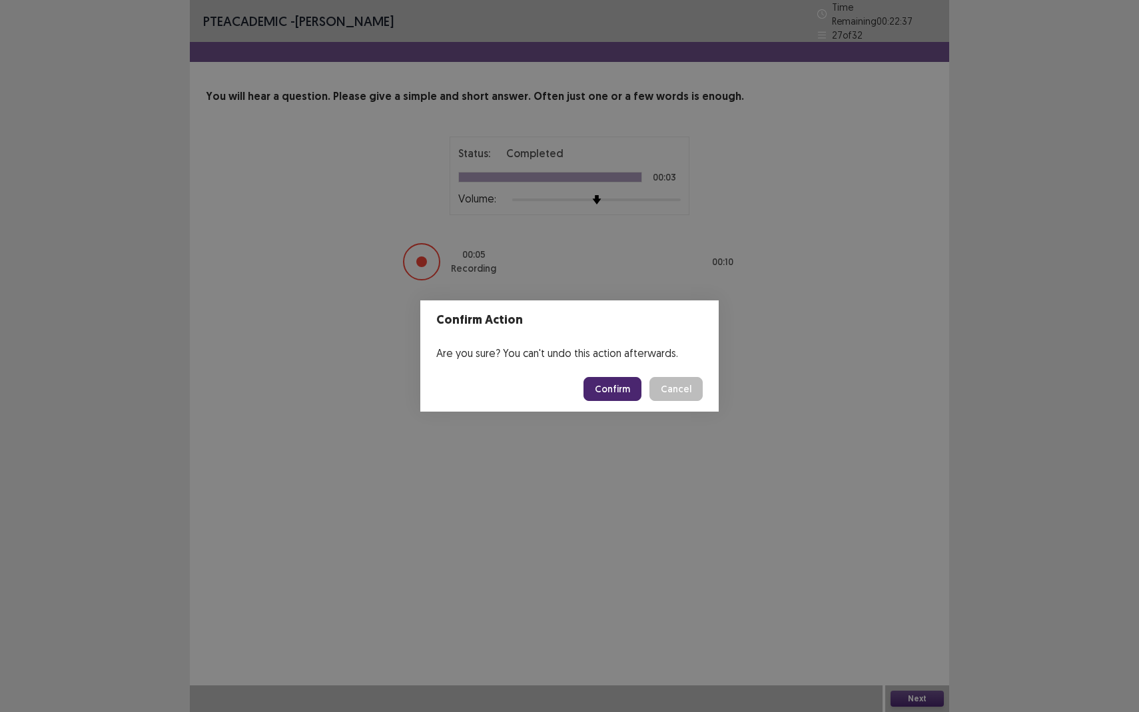
click at [608, 394] on button "Confirm" at bounding box center [613, 389] width 58 height 24
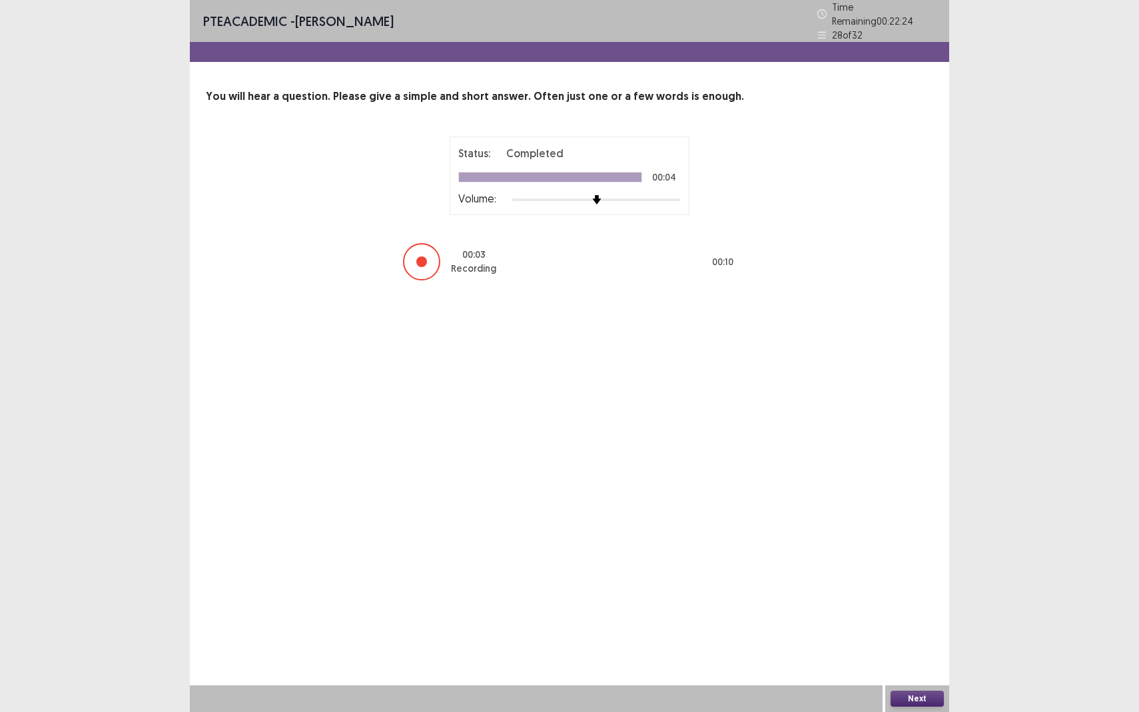
click at [914, 630] on button "Next" at bounding box center [917, 699] width 53 height 16
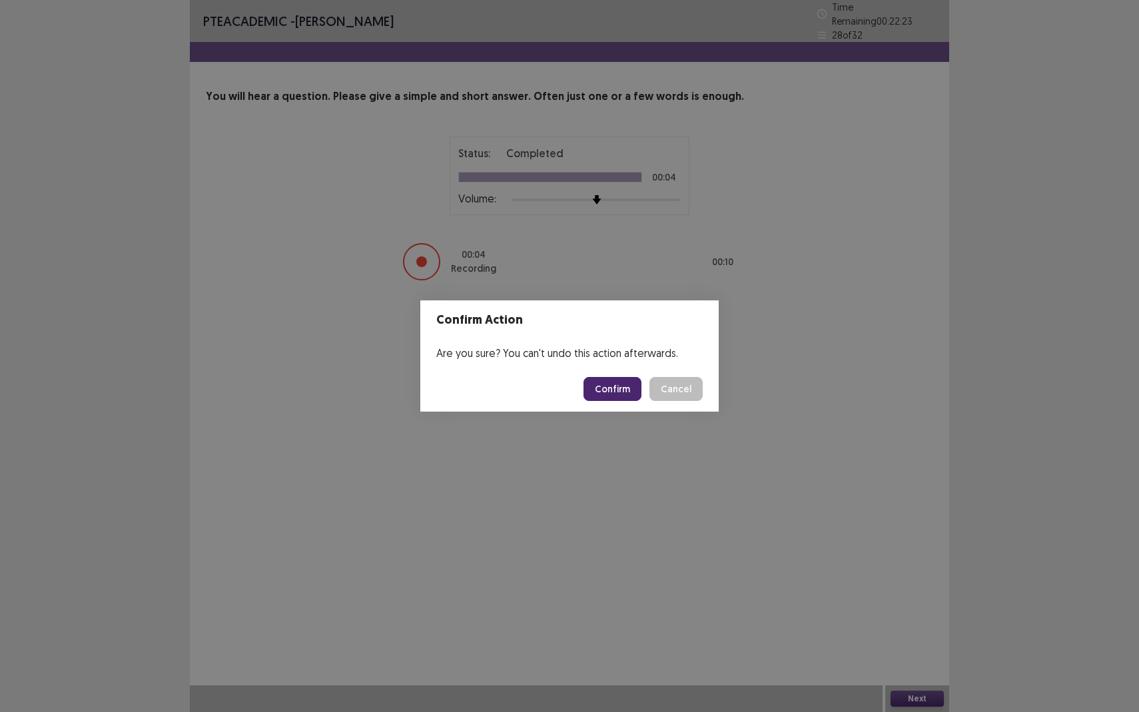
click at [616, 386] on button "Confirm" at bounding box center [613, 389] width 58 height 24
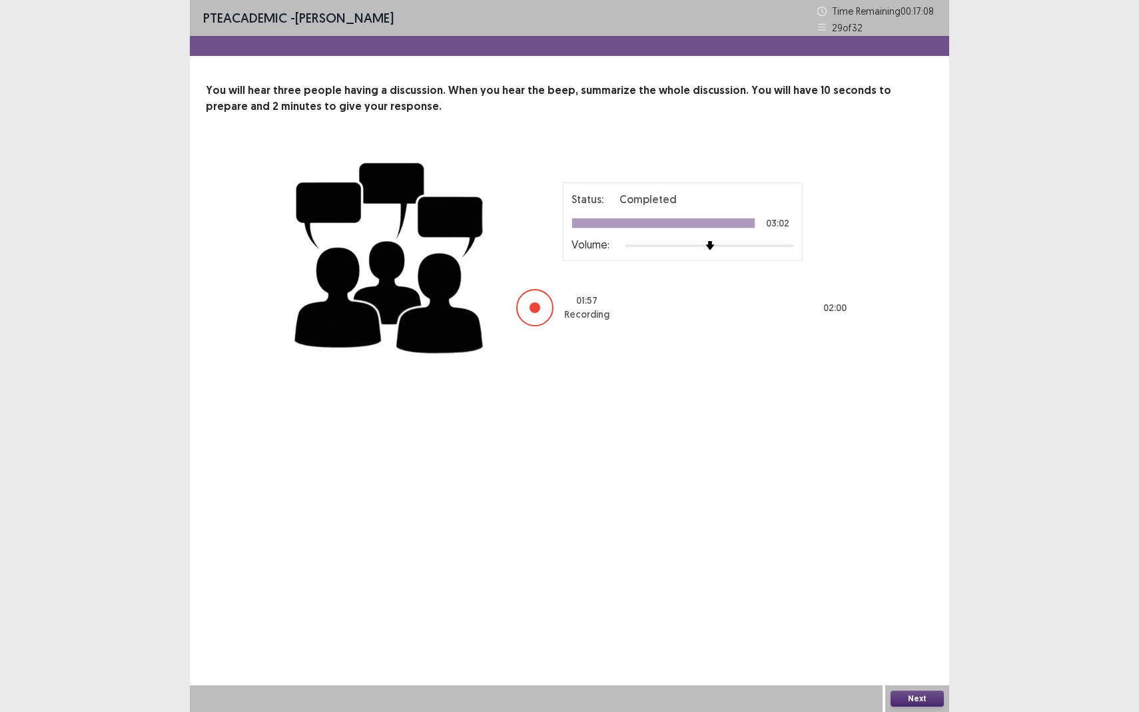
click at [901, 630] on button "Next" at bounding box center [917, 699] width 53 height 16
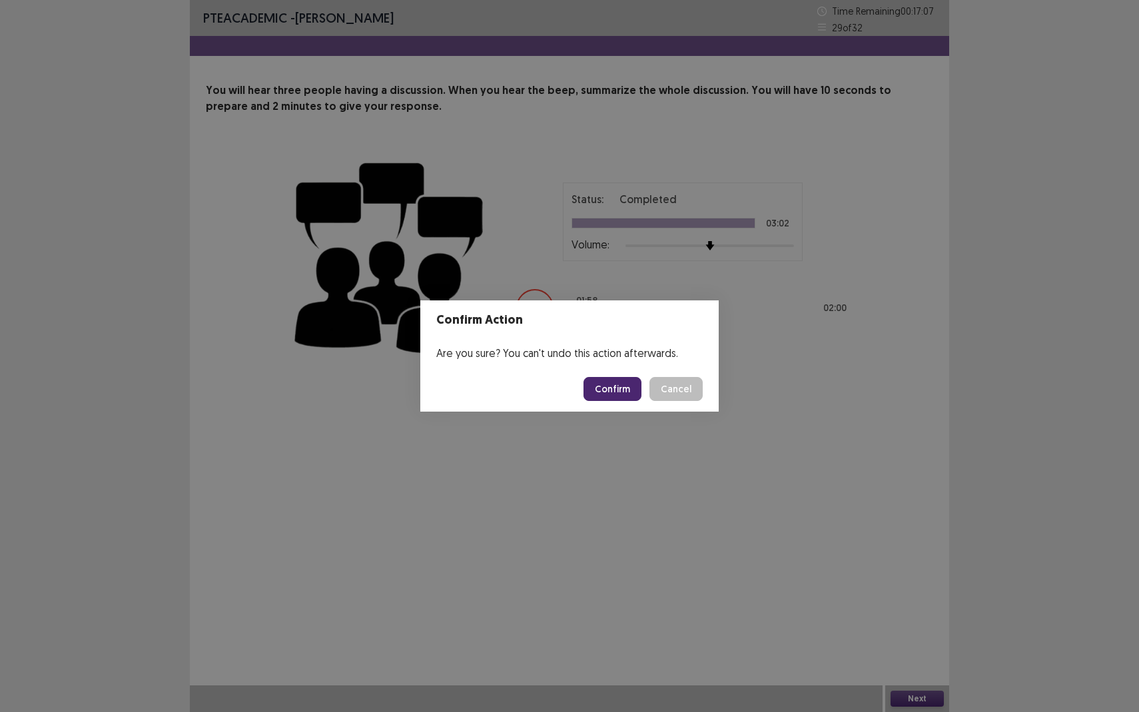
click at [622, 388] on button "Confirm" at bounding box center [613, 389] width 58 height 24
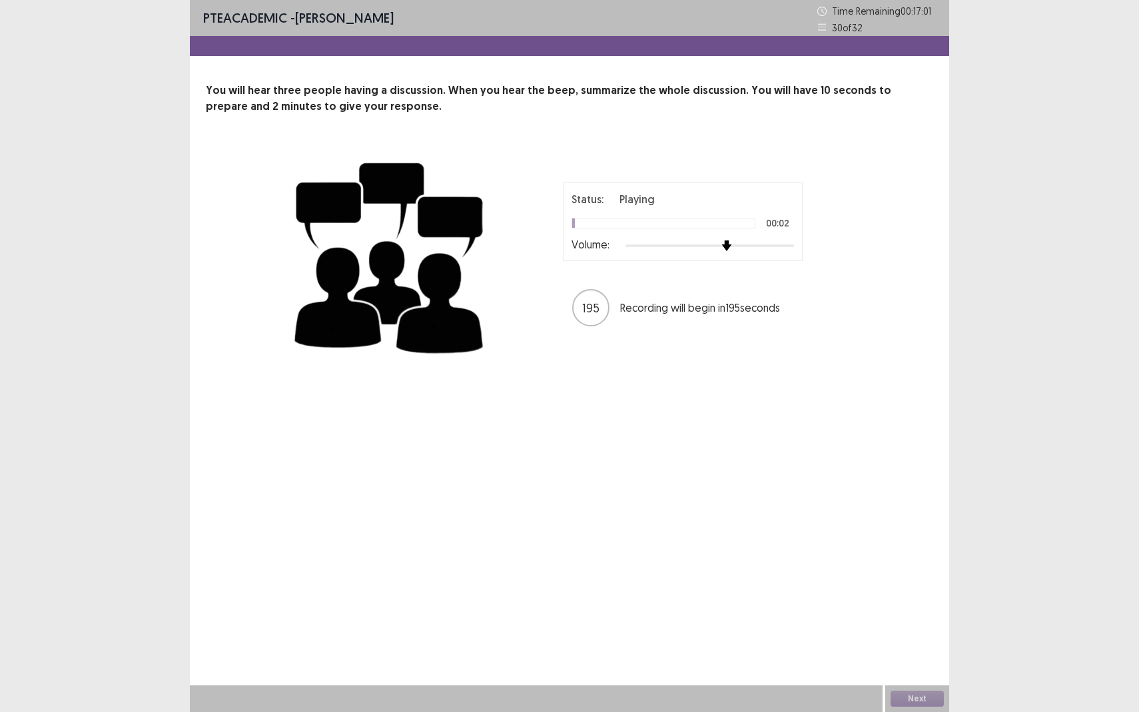
click at [721, 248] on div at bounding box center [710, 246] width 169 height 11
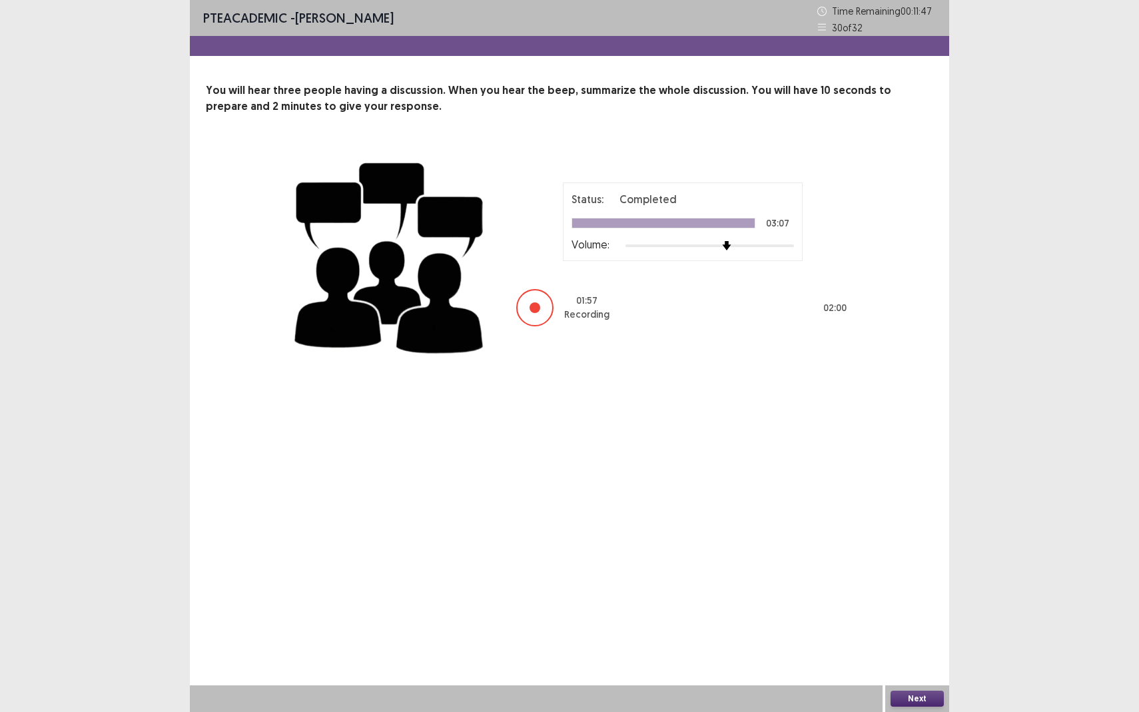
click at [911, 630] on button "Next" at bounding box center [917, 699] width 53 height 16
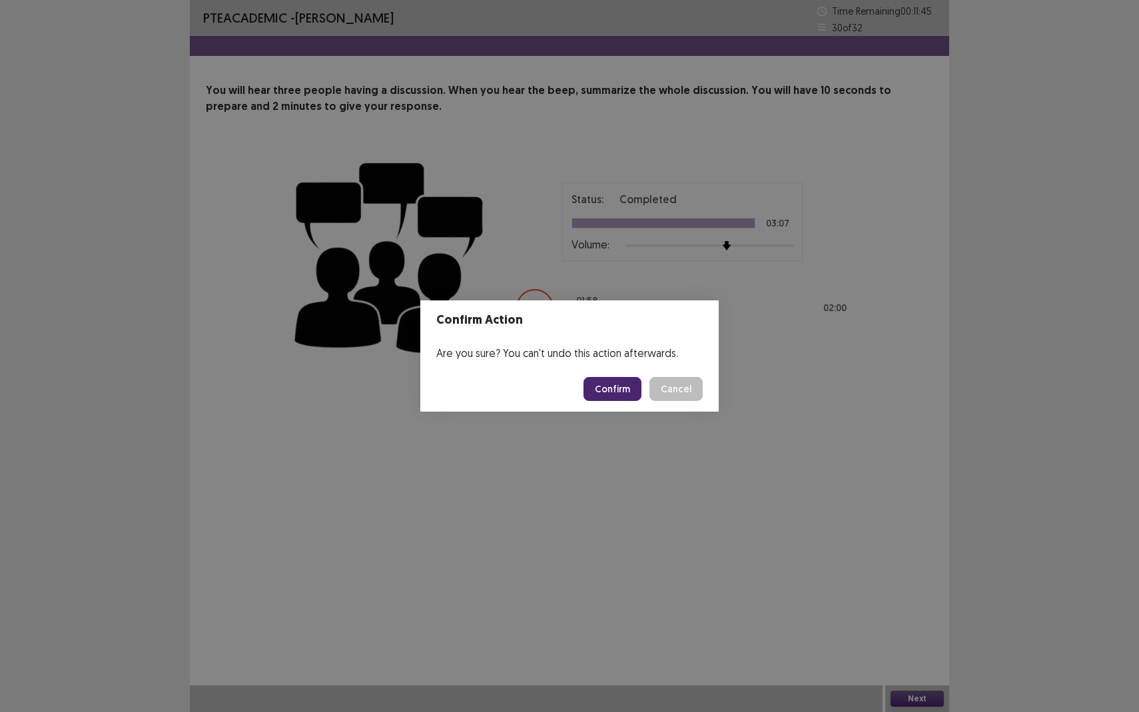
click at [617, 392] on button "Confirm" at bounding box center [613, 389] width 58 height 24
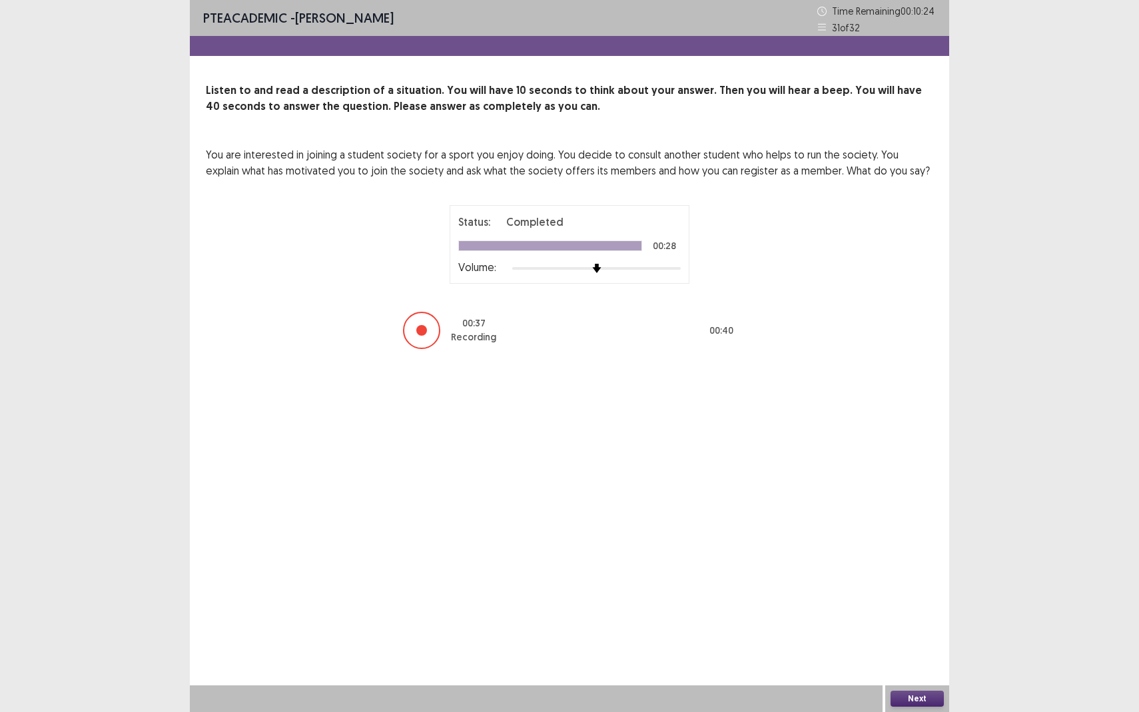
click at [919, 630] on button "Next" at bounding box center [917, 699] width 53 height 16
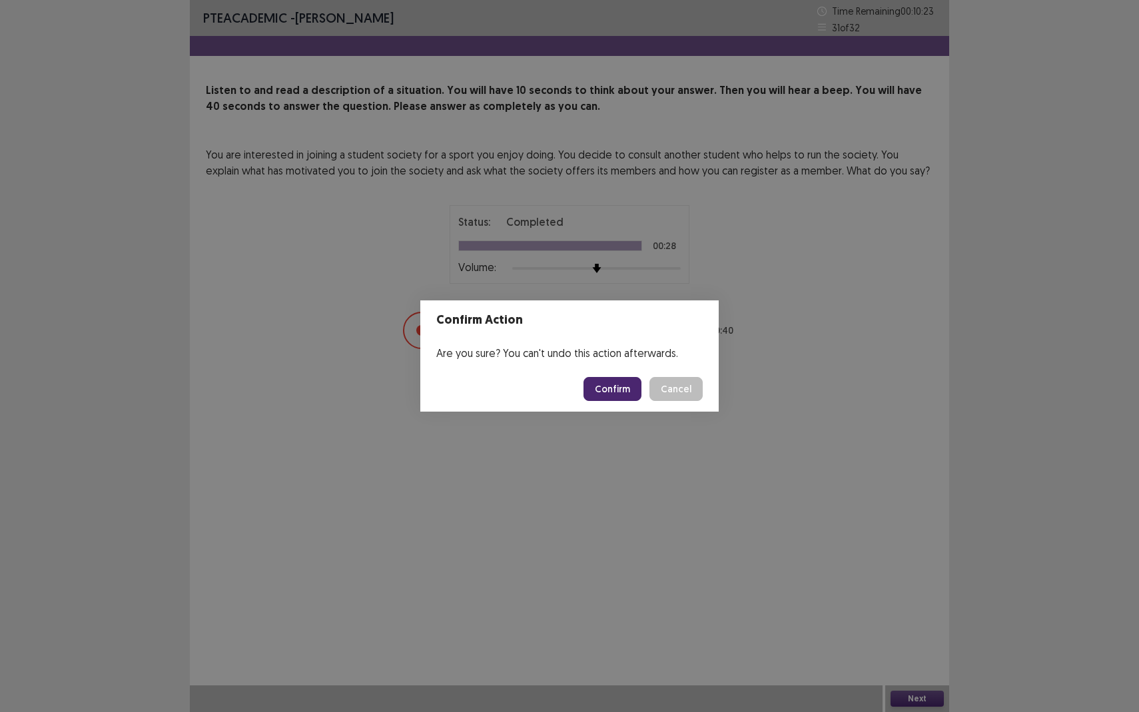
click at [608, 383] on button "Confirm" at bounding box center [613, 389] width 58 height 24
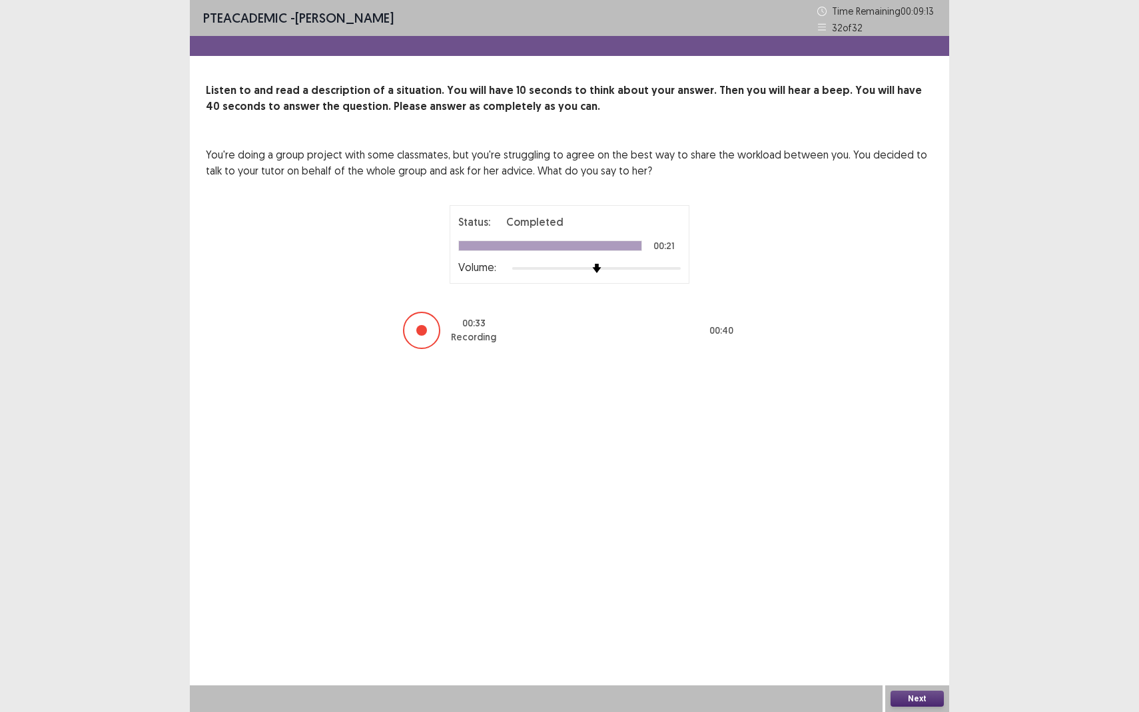
click at [913, 630] on button "Next" at bounding box center [917, 699] width 53 height 16
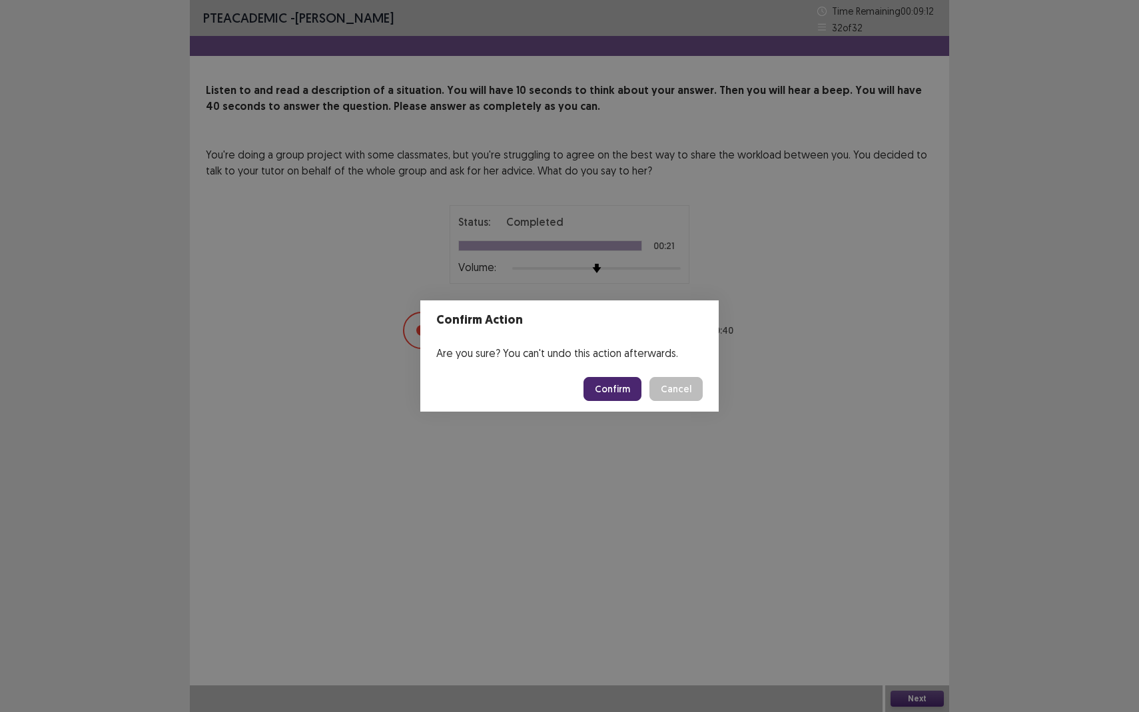
click at [611, 388] on button "Confirm" at bounding box center [613, 389] width 58 height 24
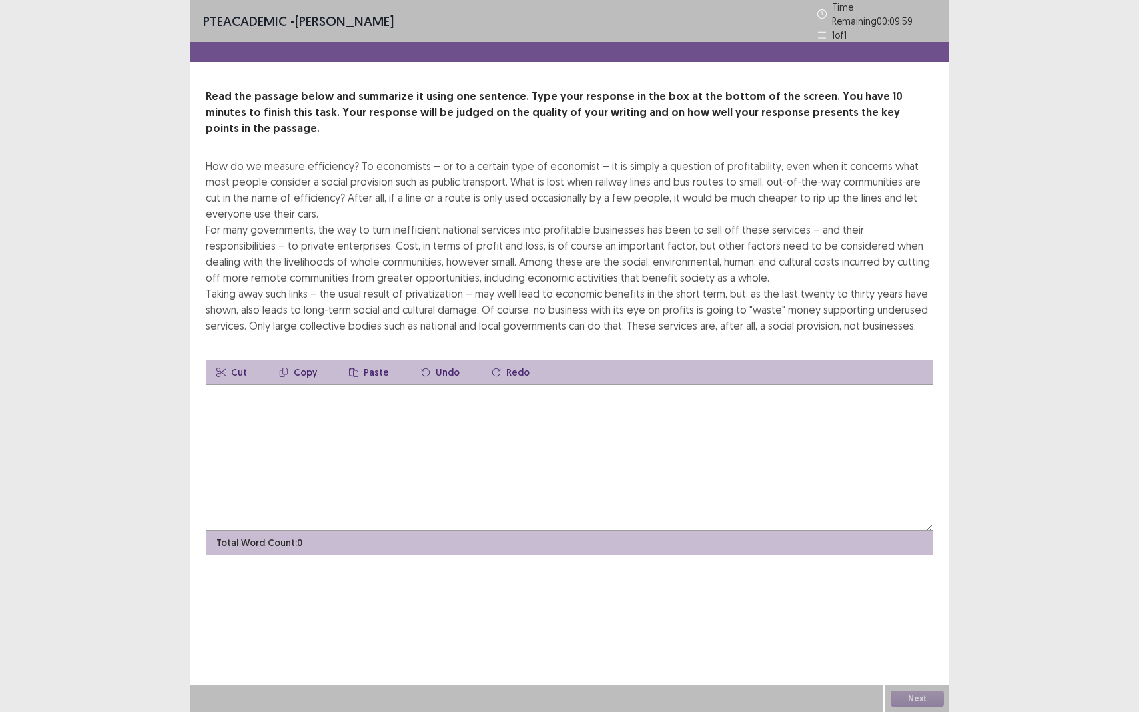
click at [432, 437] on textarea at bounding box center [570, 457] width 728 height 147
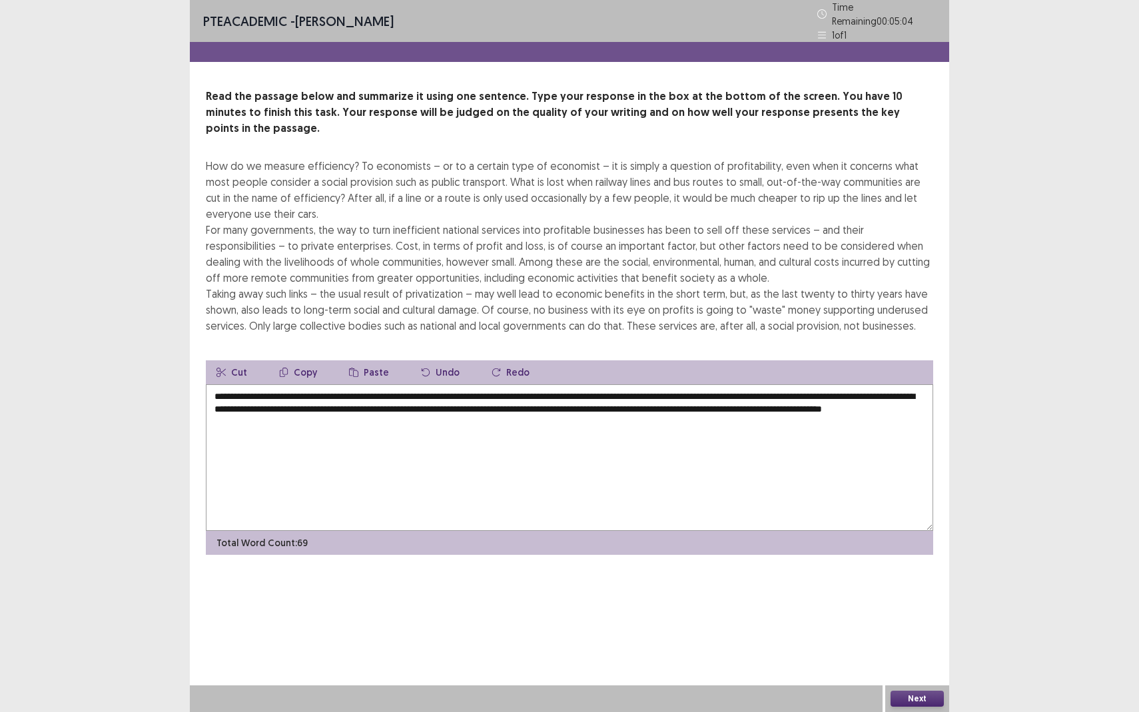
click at [272, 384] on textarea "**********" at bounding box center [570, 457] width 728 height 147
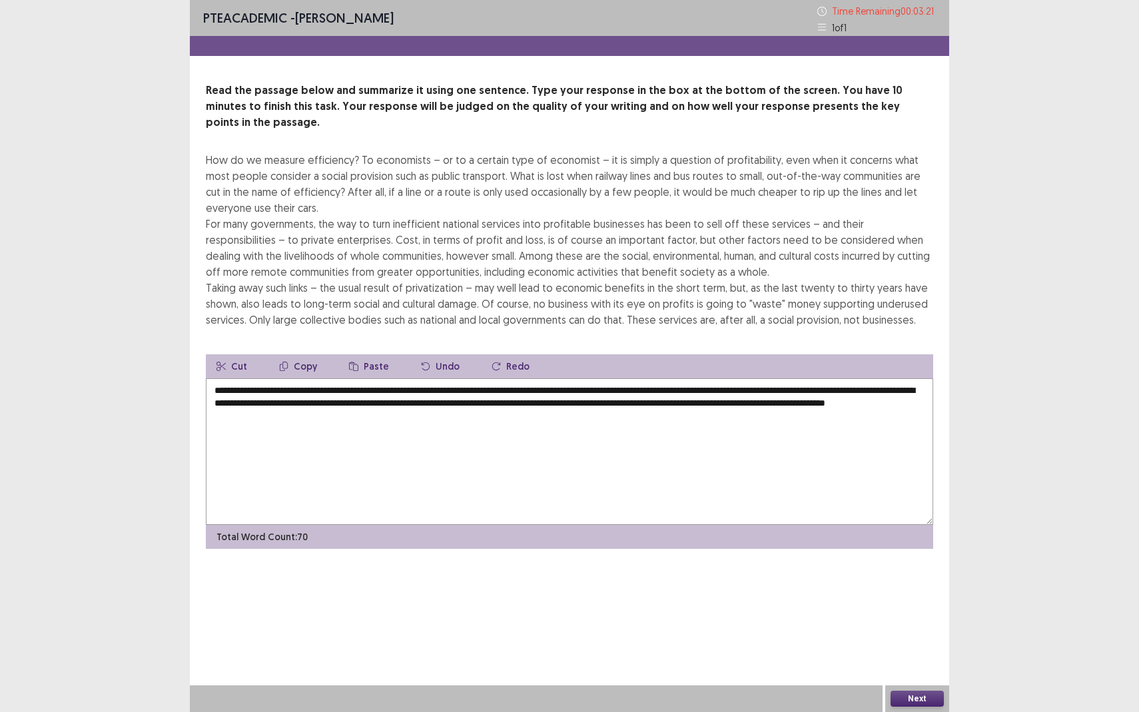
type textarea "**********"
click at [907, 630] on button "Next" at bounding box center [917, 699] width 53 height 16
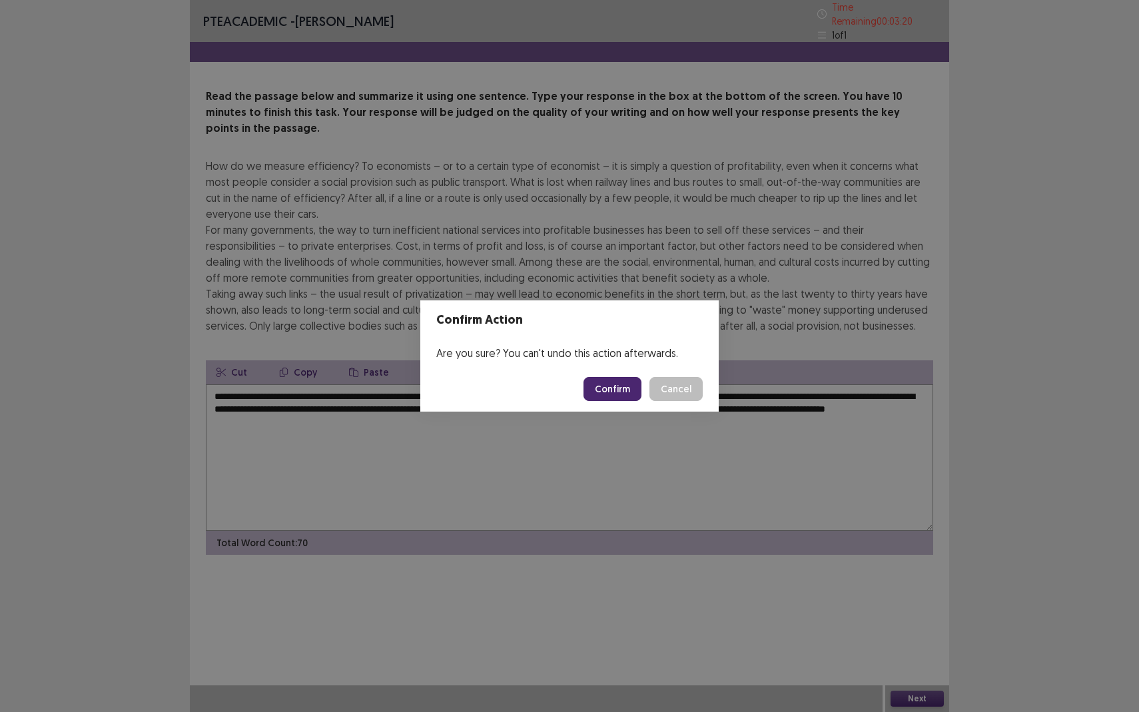
click at [626, 388] on button "Confirm" at bounding box center [613, 389] width 58 height 24
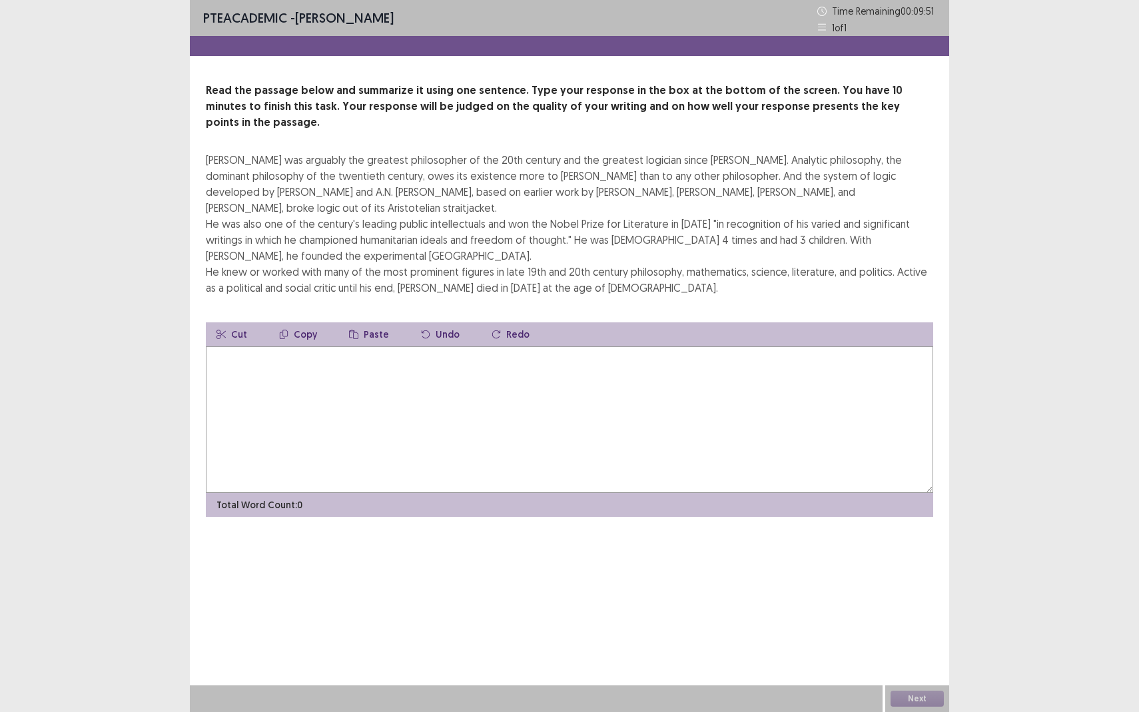
click at [326, 354] on textarea at bounding box center [570, 419] width 728 height 147
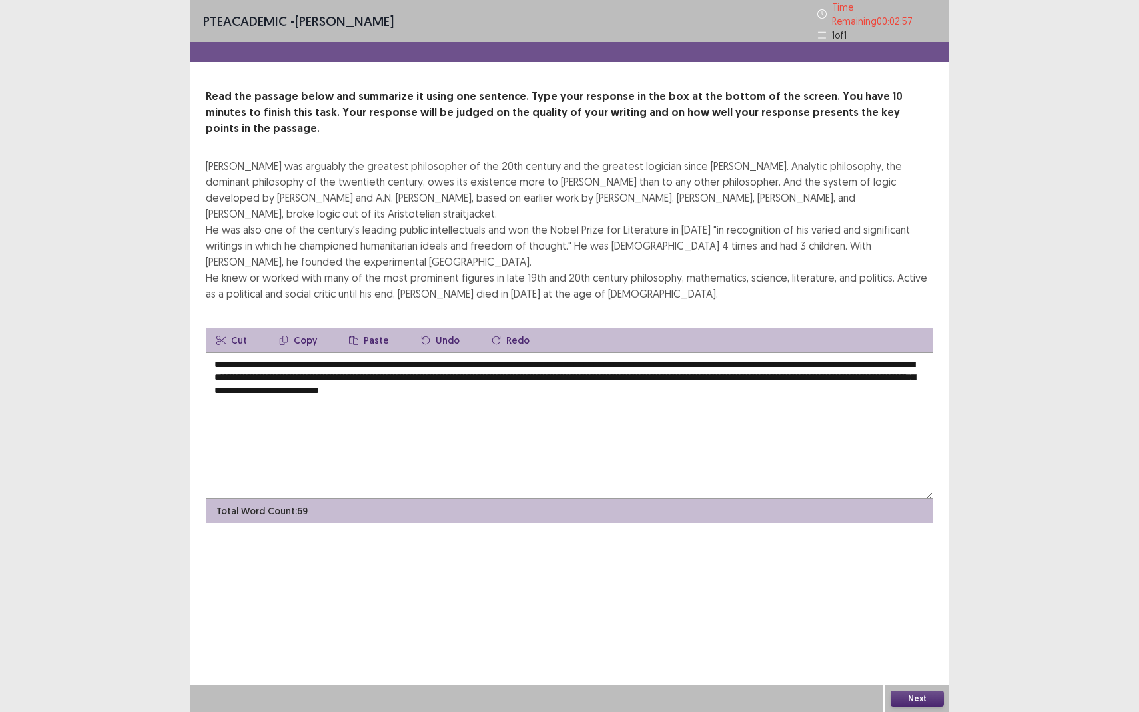
click at [902, 352] on textarea "**********" at bounding box center [570, 425] width 728 height 147
type textarea "**********"
click at [924, 630] on button "Next" at bounding box center [917, 699] width 53 height 16
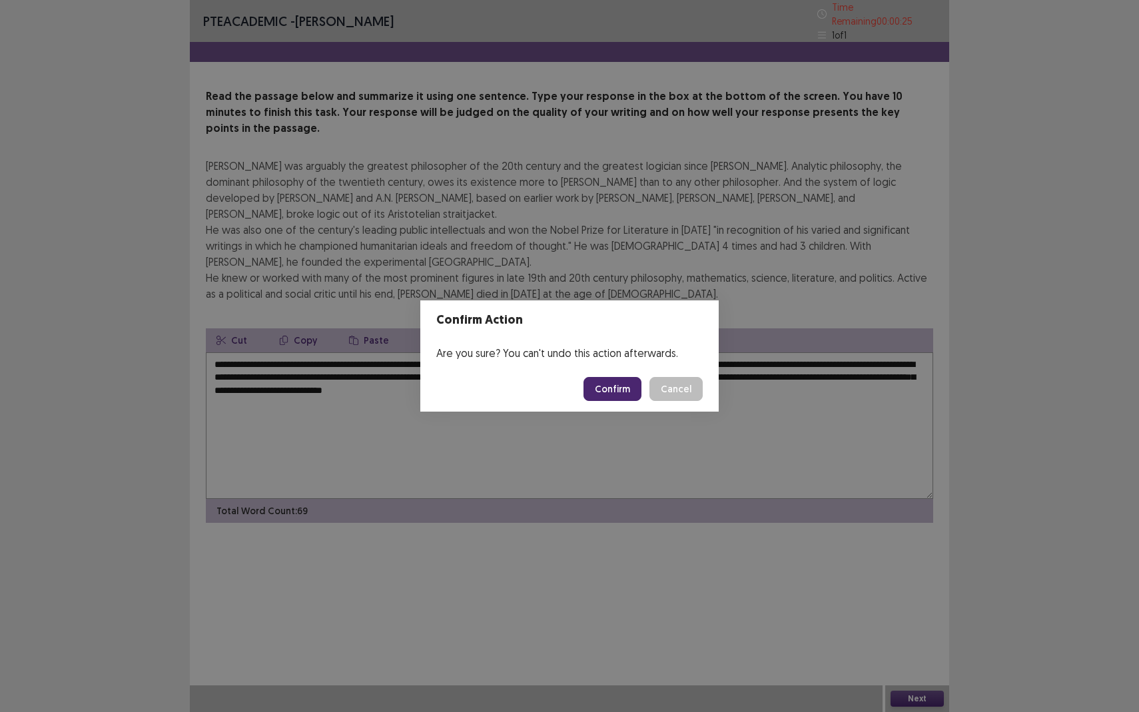
click at [614, 384] on button "Confirm" at bounding box center [613, 389] width 58 height 24
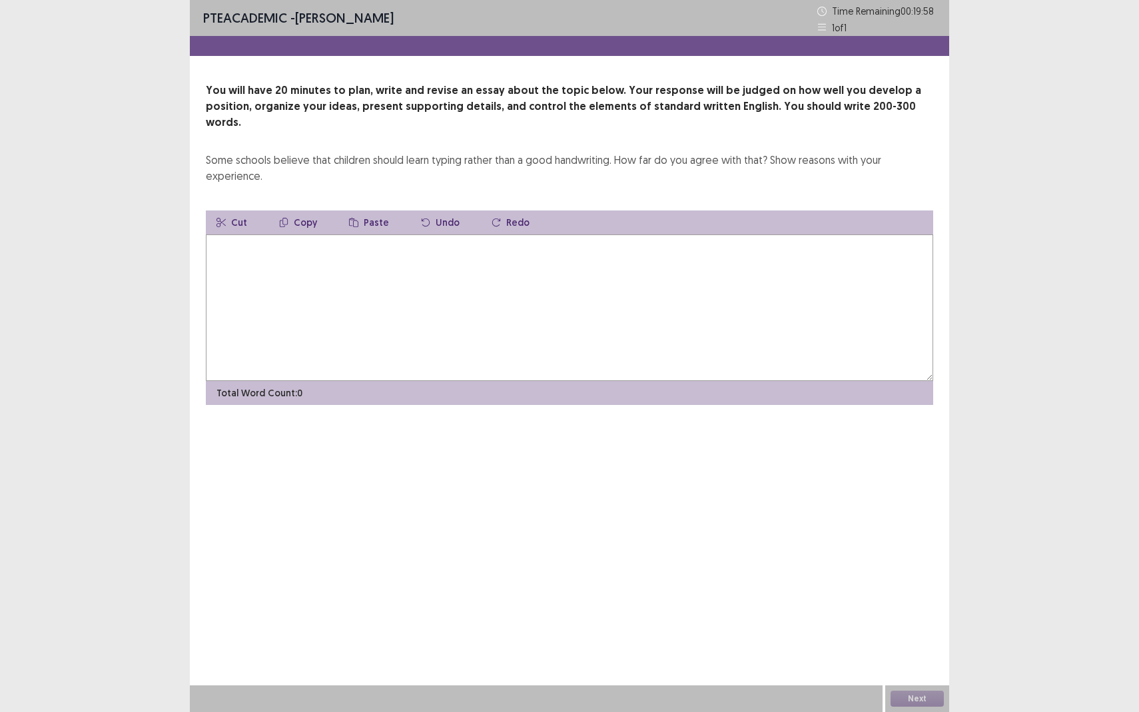
click at [245, 242] on textarea at bounding box center [570, 308] width 728 height 147
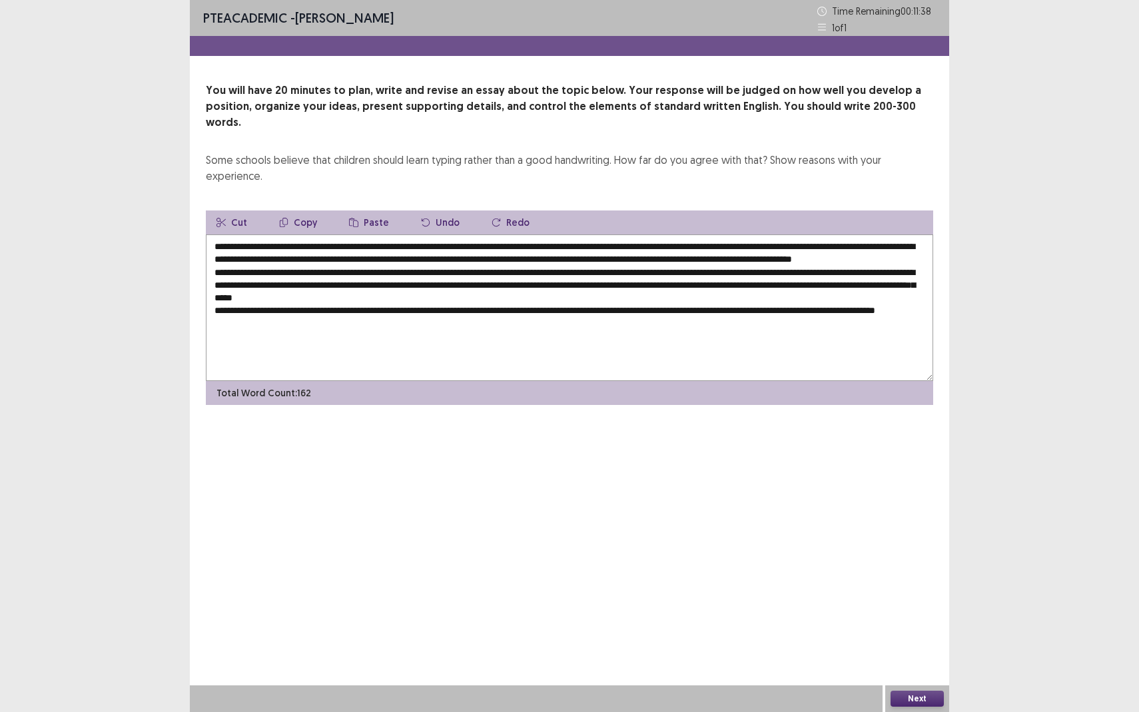
click at [309, 324] on textarea "**********" at bounding box center [570, 308] width 728 height 147
click at [314, 328] on textarea "**********" at bounding box center [570, 308] width 728 height 147
click at [312, 326] on textarea "**********" at bounding box center [570, 308] width 728 height 147
click at [372, 322] on textarea "**********" at bounding box center [570, 308] width 728 height 147
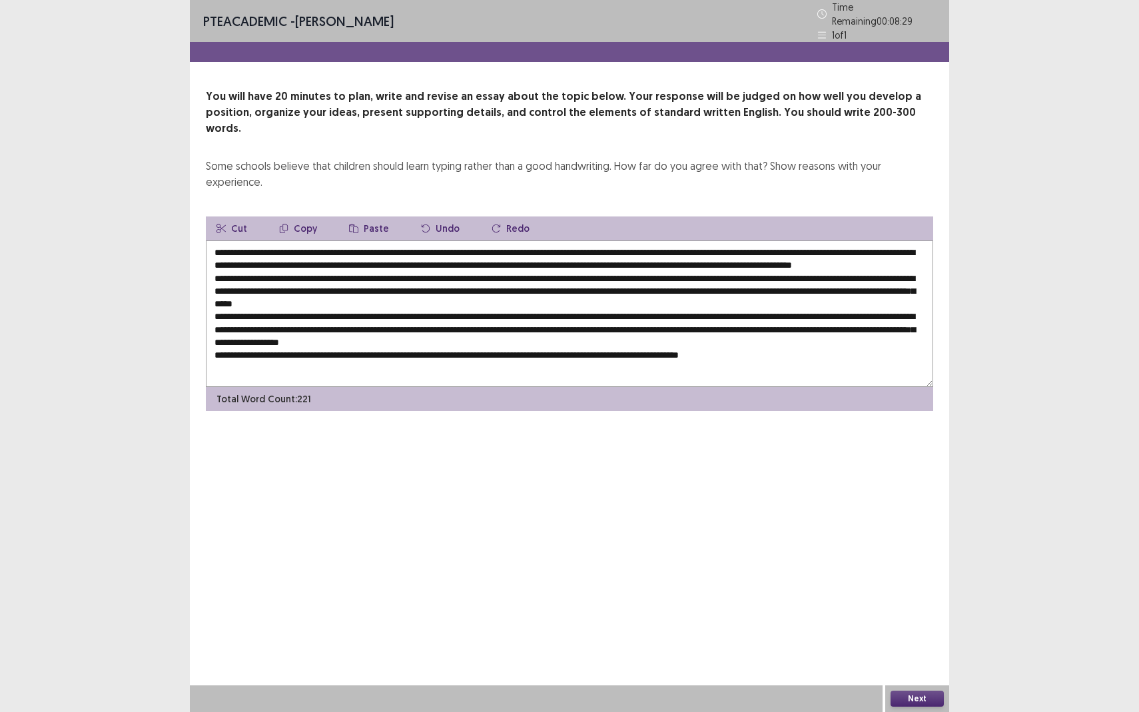
click at [717, 245] on textarea at bounding box center [570, 314] width 728 height 147
click at [917, 246] on textarea at bounding box center [570, 314] width 728 height 147
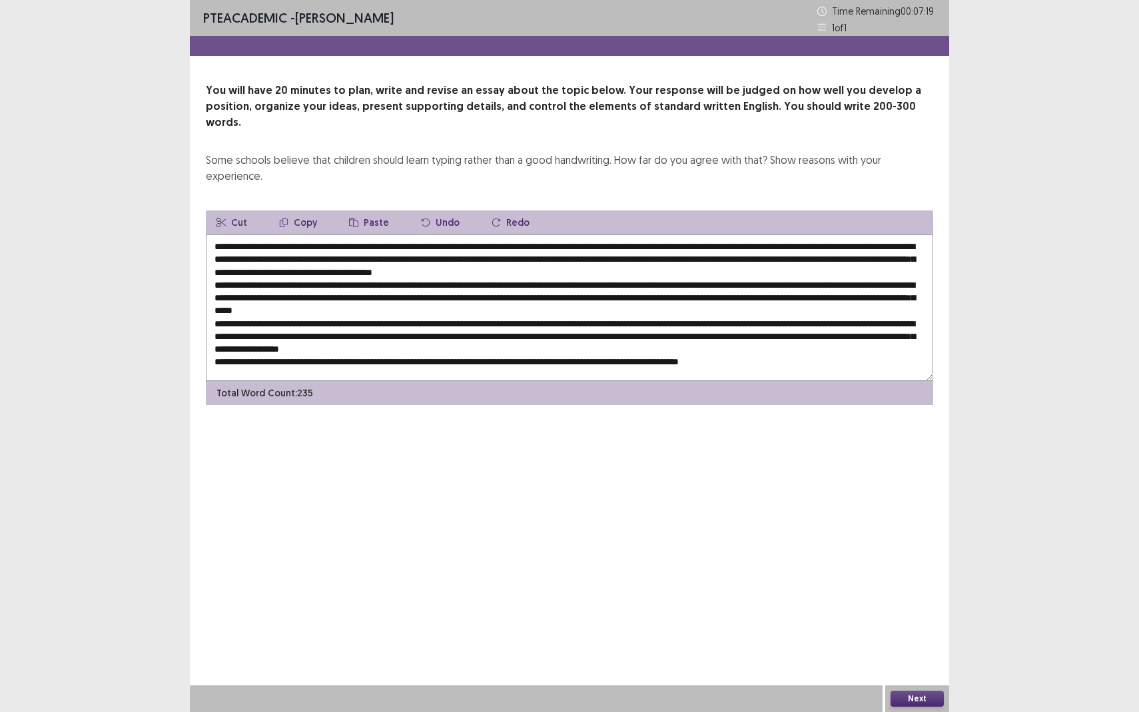
click at [348, 260] on textarea at bounding box center [570, 308] width 728 height 147
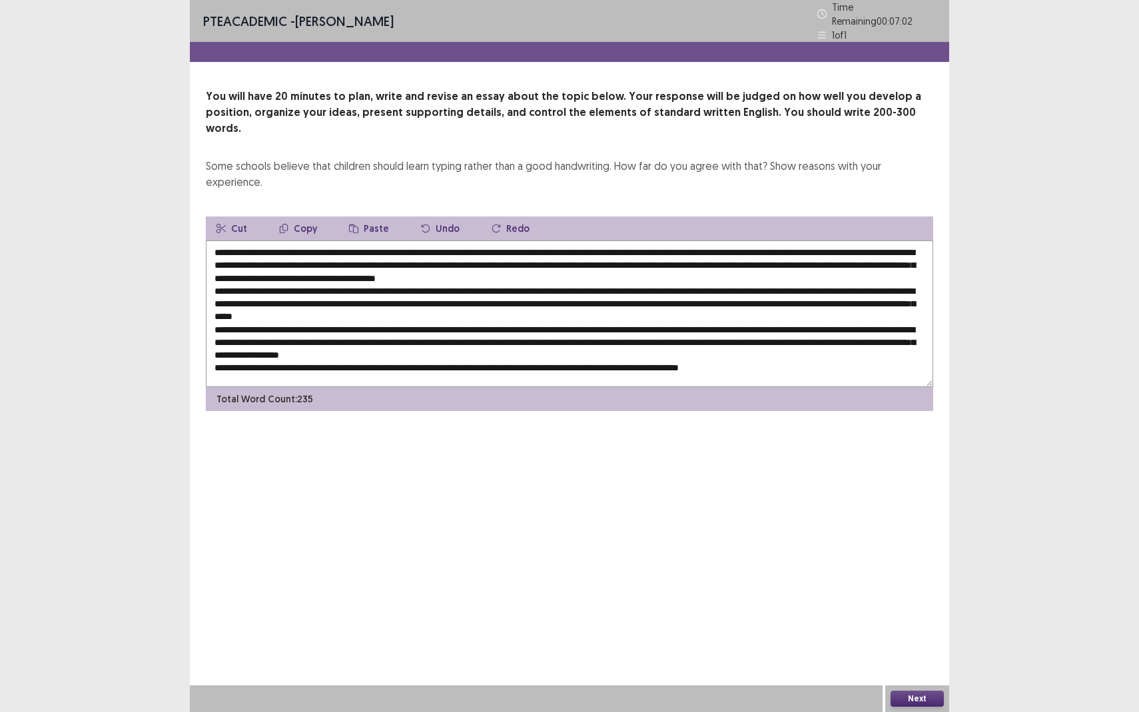
click at [347, 284] on textarea at bounding box center [570, 314] width 728 height 147
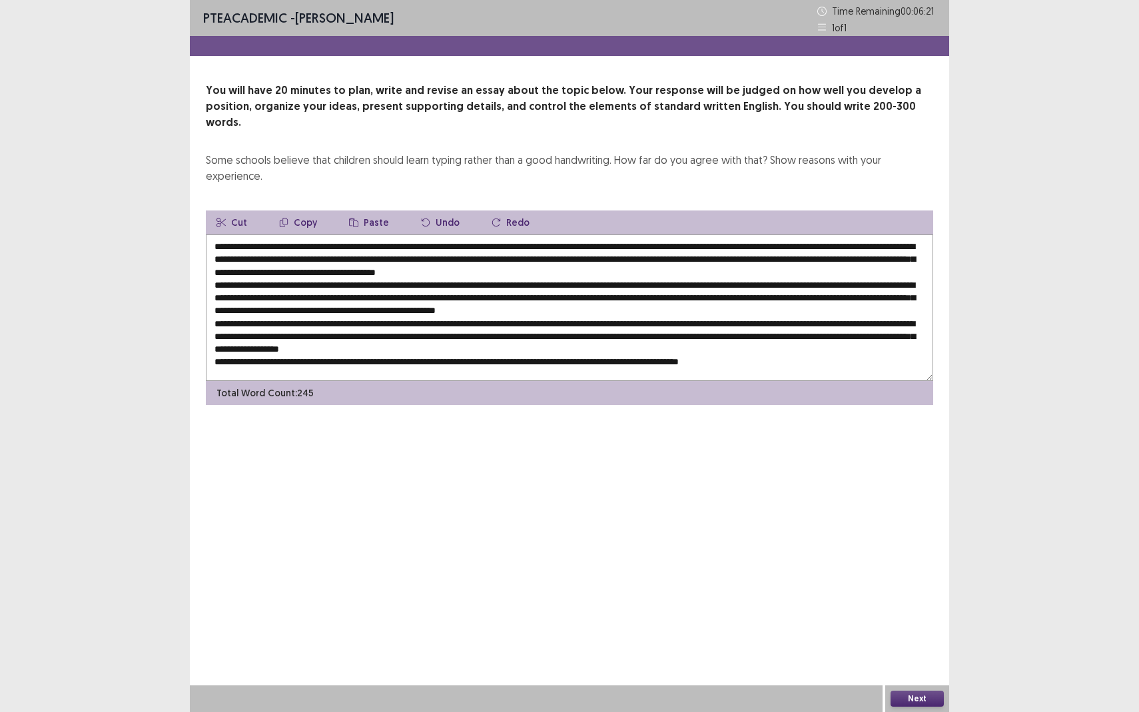
click at [759, 284] on textarea at bounding box center [570, 308] width 728 height 147
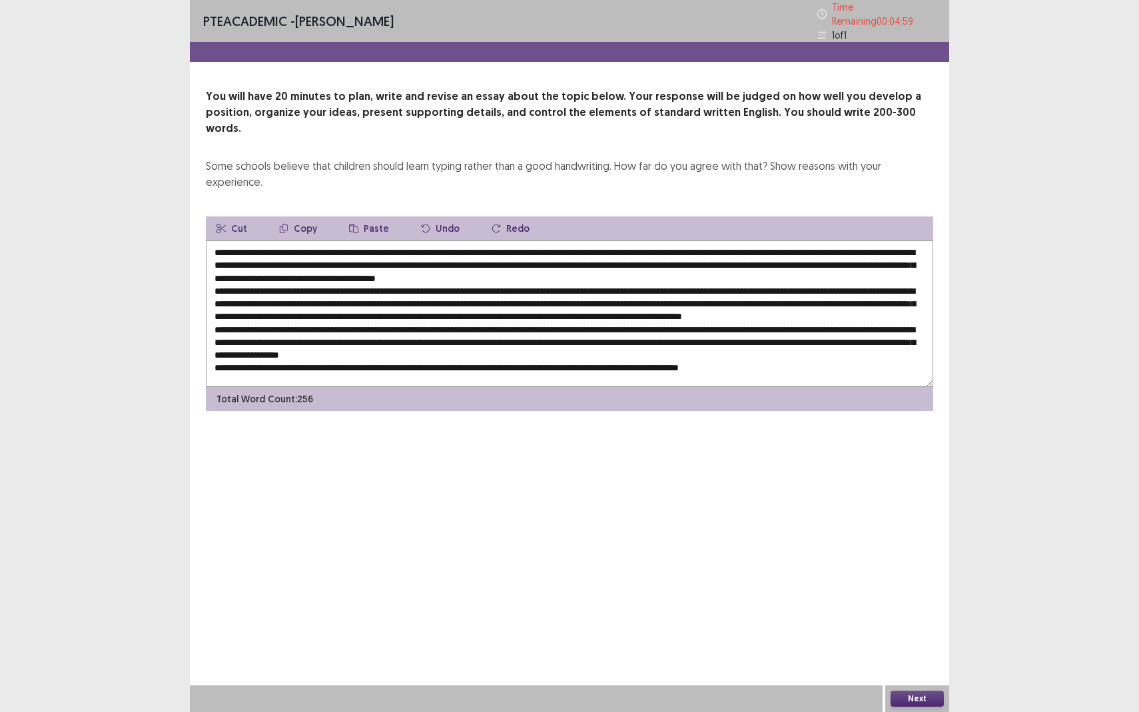
click at [582, 298] on textarea at bounding box center [570, 314] width 728 height 147
click at [527, 327] on textarea at bounding box center [570, 314] width 728 height 147
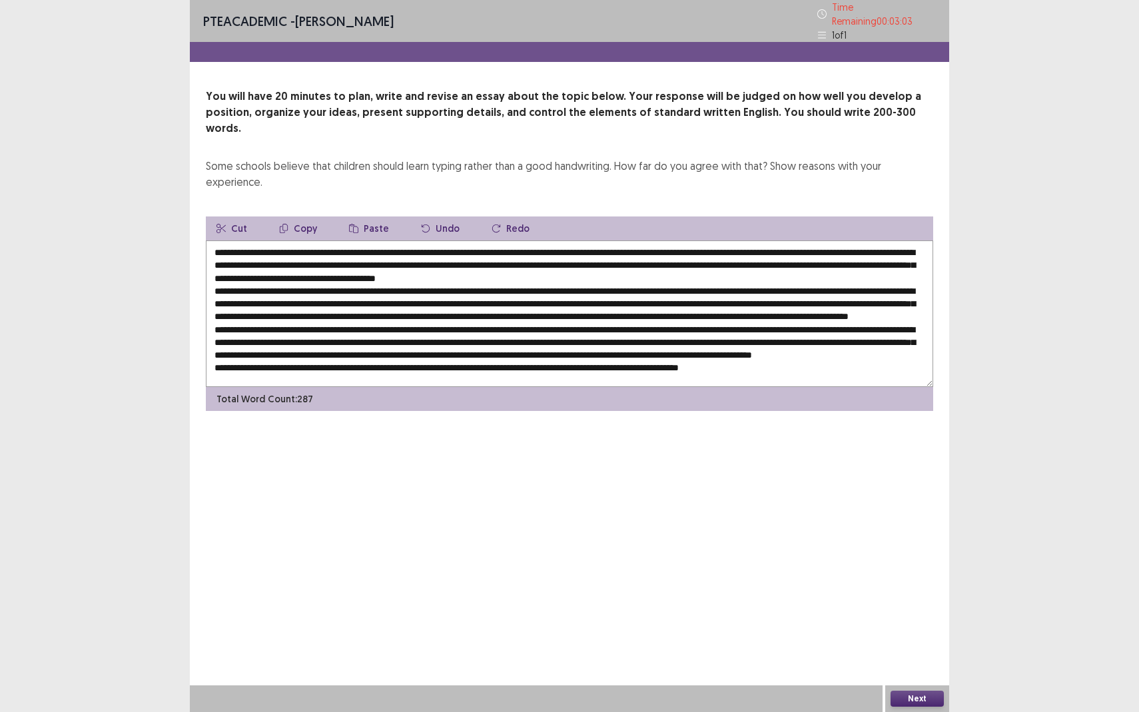
scroll to position [19, 0]
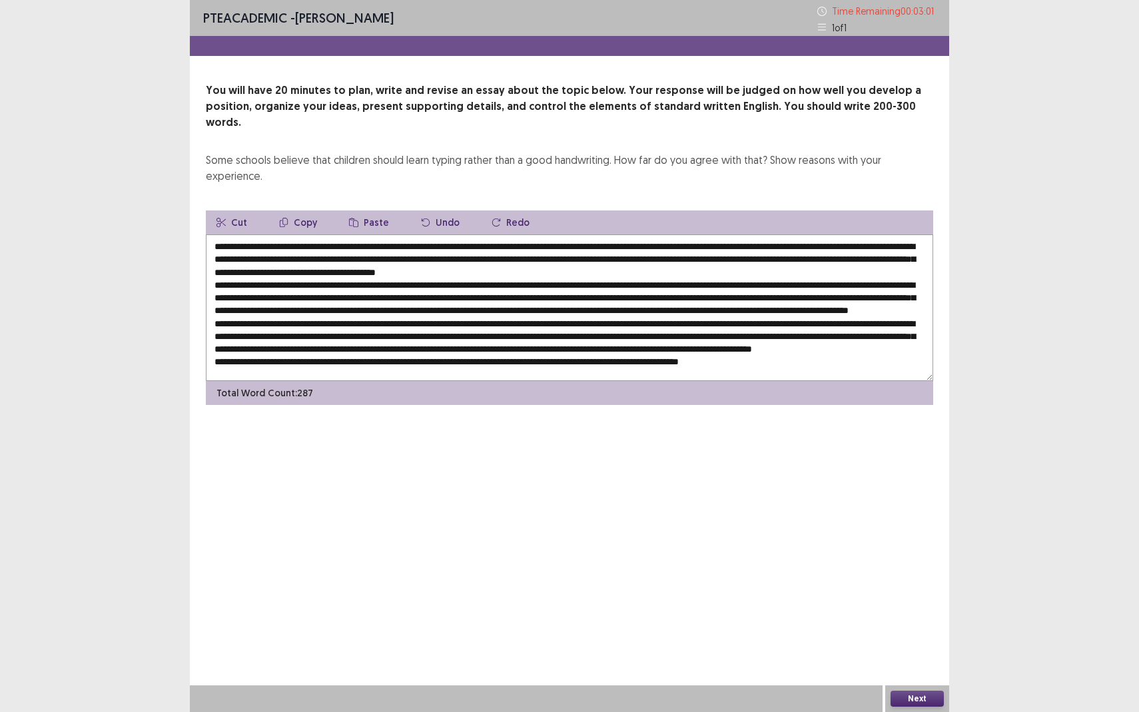
click at [826, 329] on textarea at bounding box center [570, 308] width 728 height 147
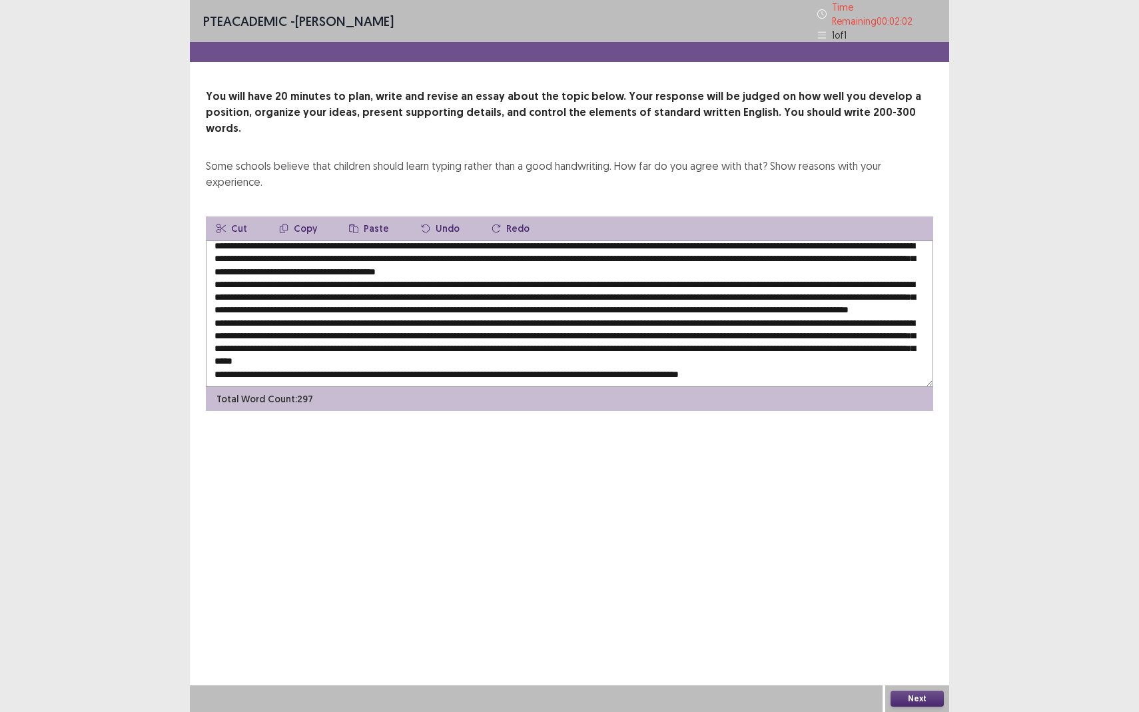
scroll to position [0, 0]
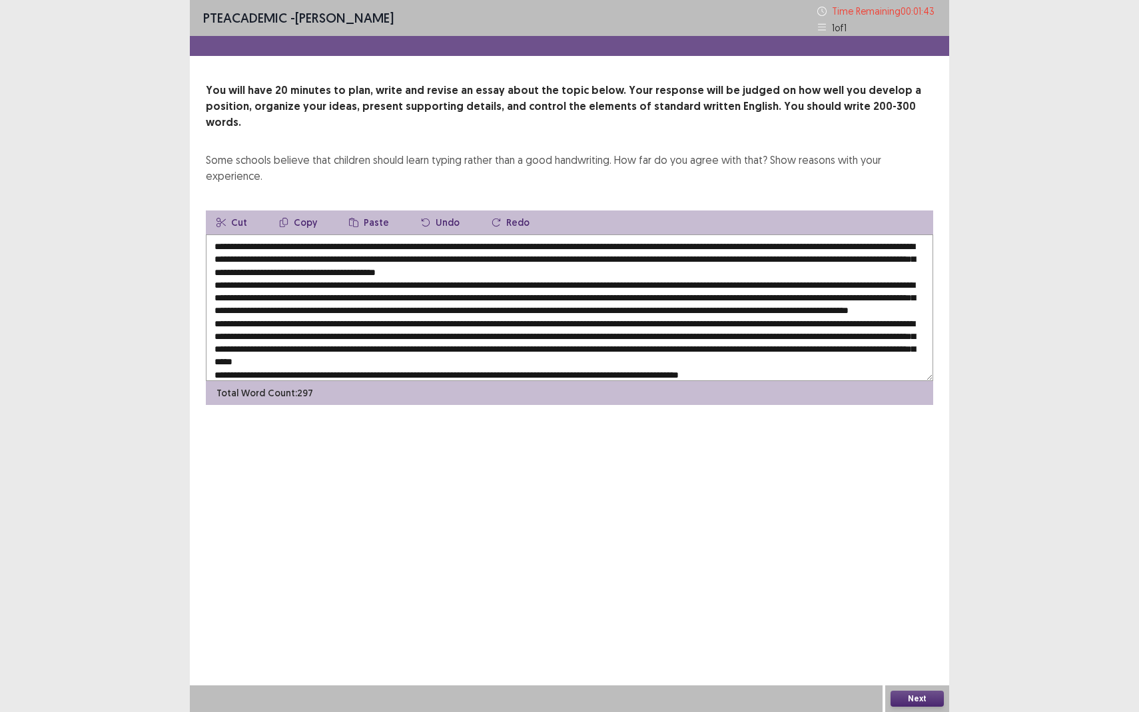
click at [805, 235] on textarea at bounding box center [570, 308] width 728 height 147
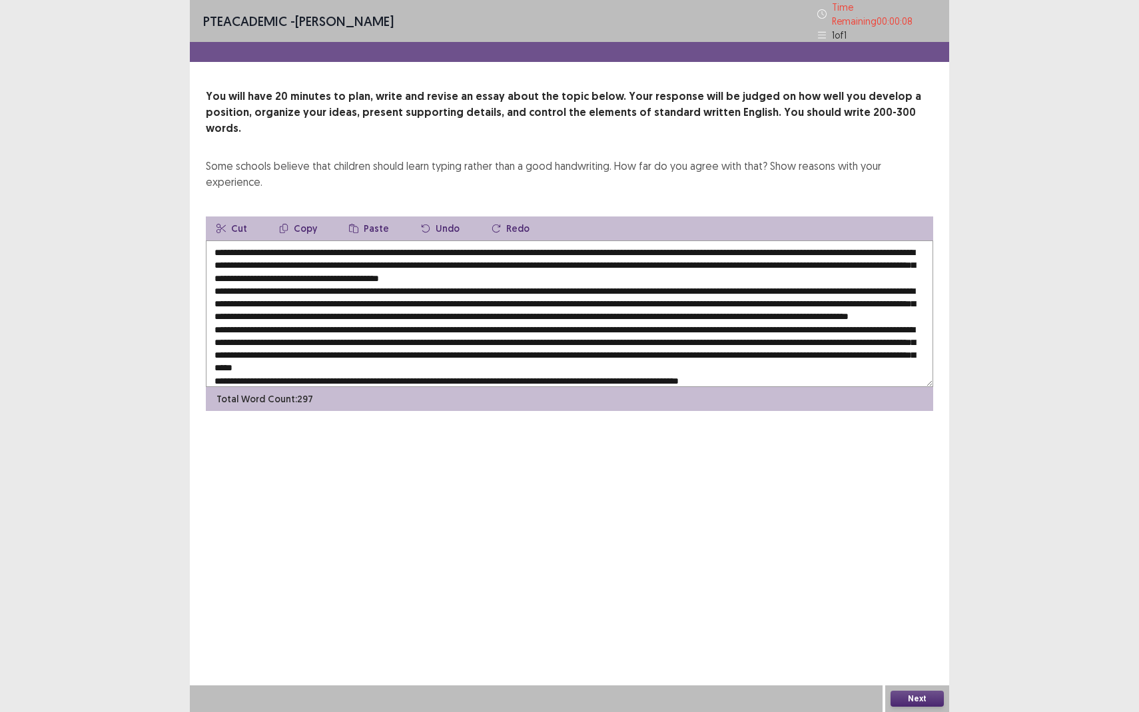
scroll to position [19, 0]
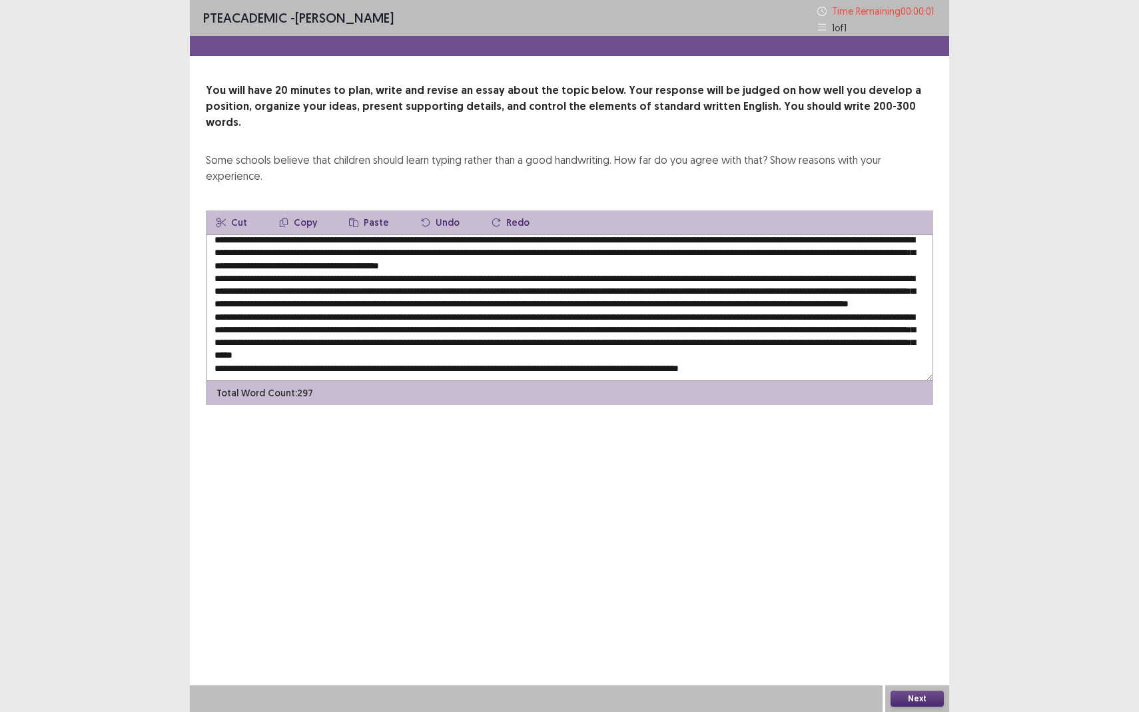
type textarea "**********"
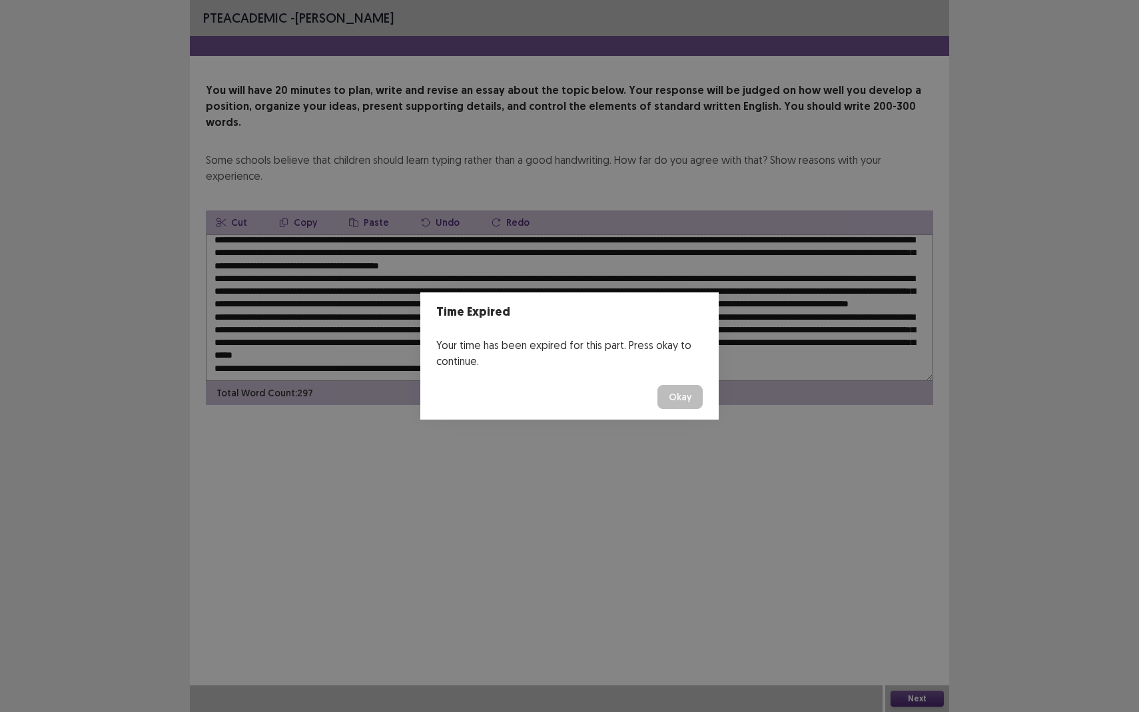
click at [682, 402] on button "Okay" at bounding box center [680, 397] width 45 height 24
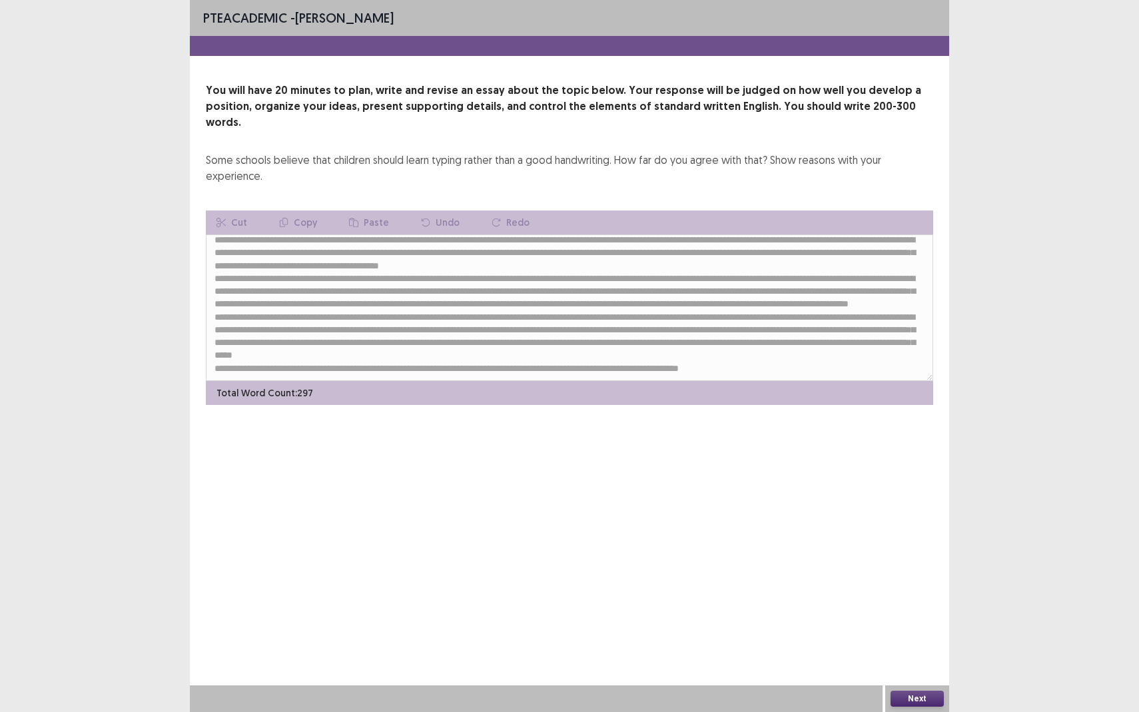
click at [904, 630] on button "Next" at bounding box center [917, 699] width 53 height 16
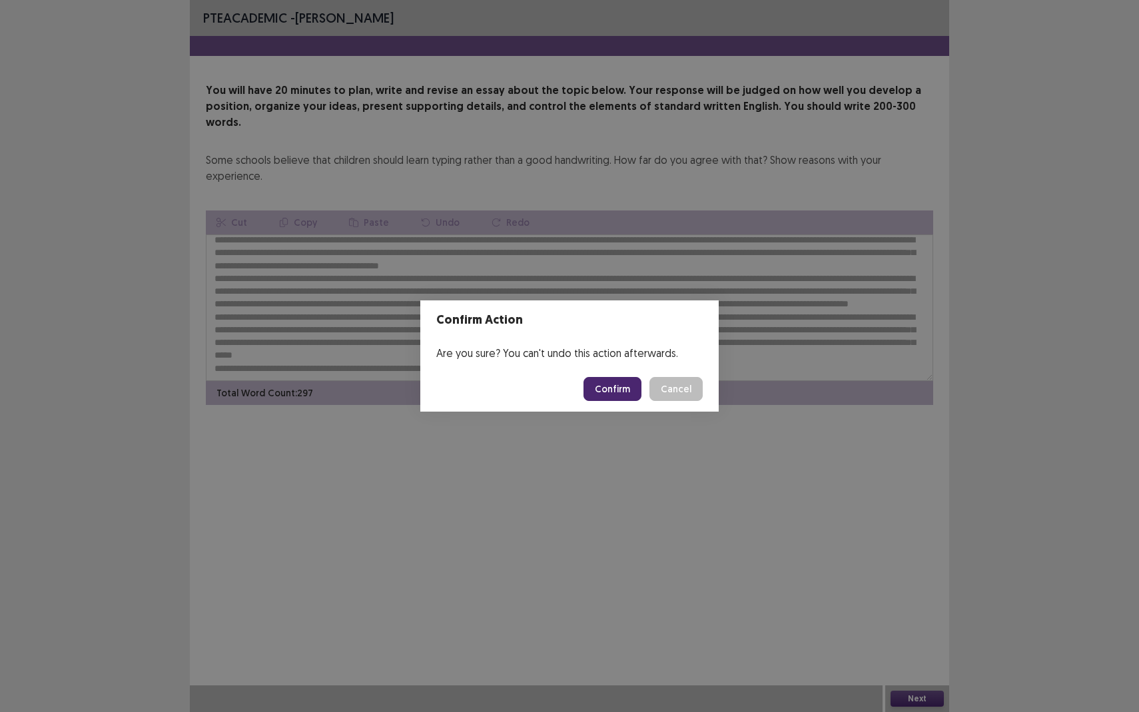
click at [619, 391] on button "Confirm" at bounding box center [613, 389] width 58 height 24
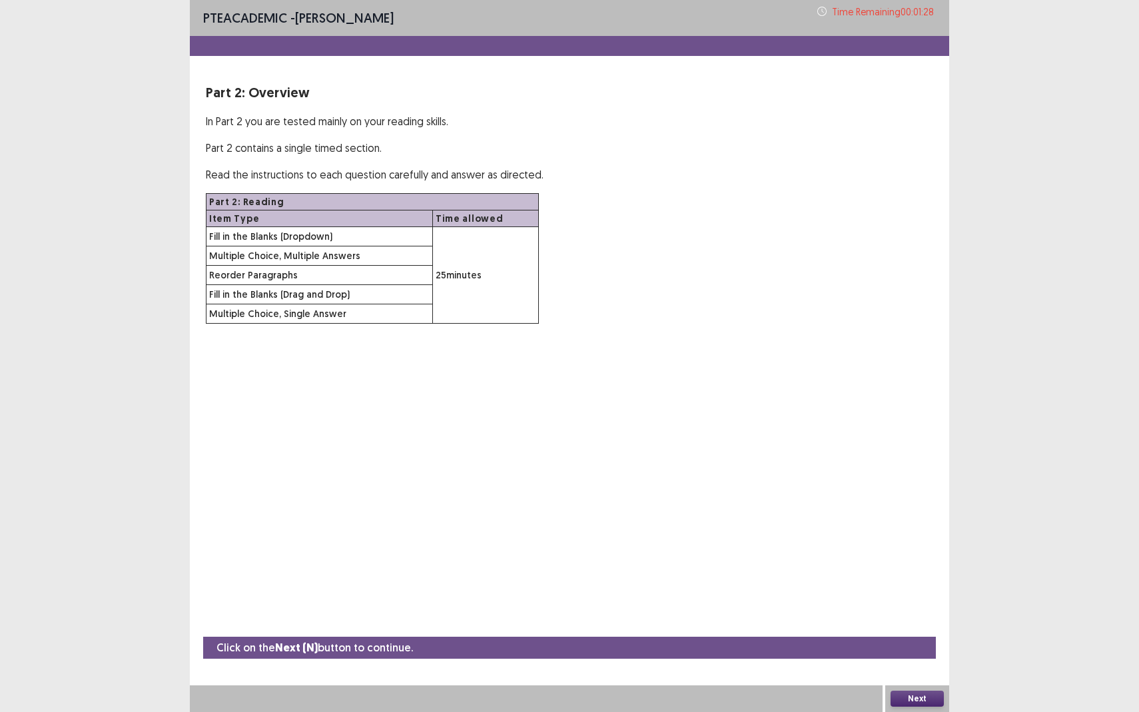
click at [929, 630] on button "Next" at bounding box center [917, 699] width 53 height 16
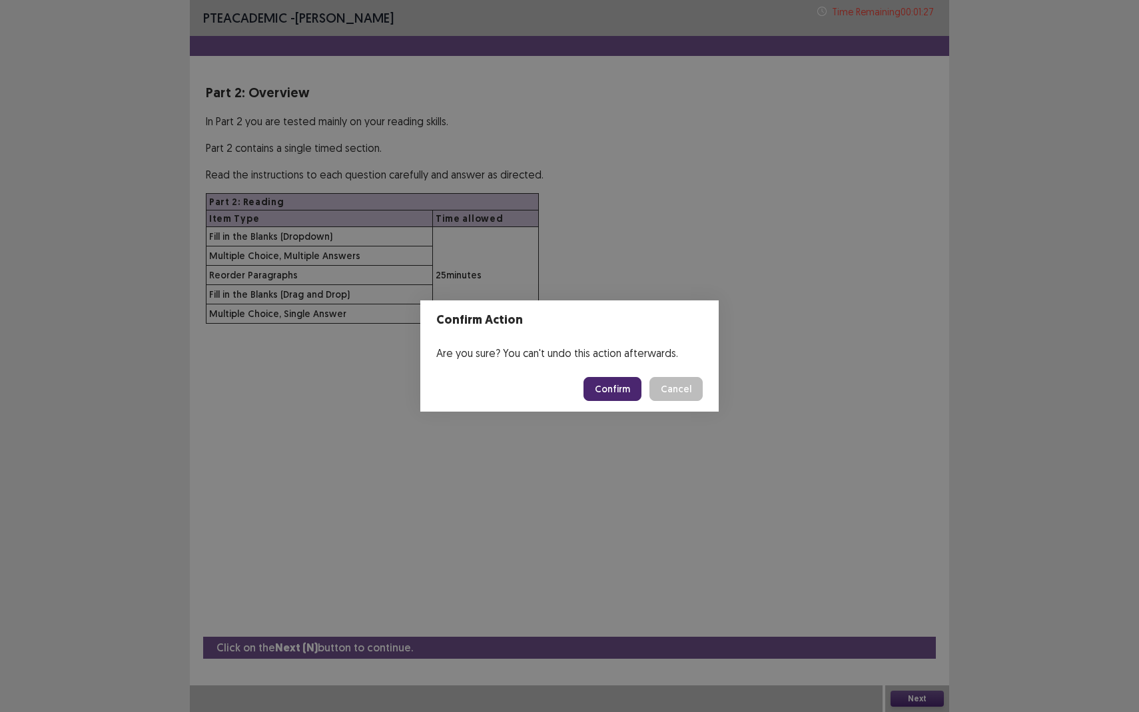
click at [622, 391] on button "Confirm" at bounding box center [613, 389] width 58 height 24
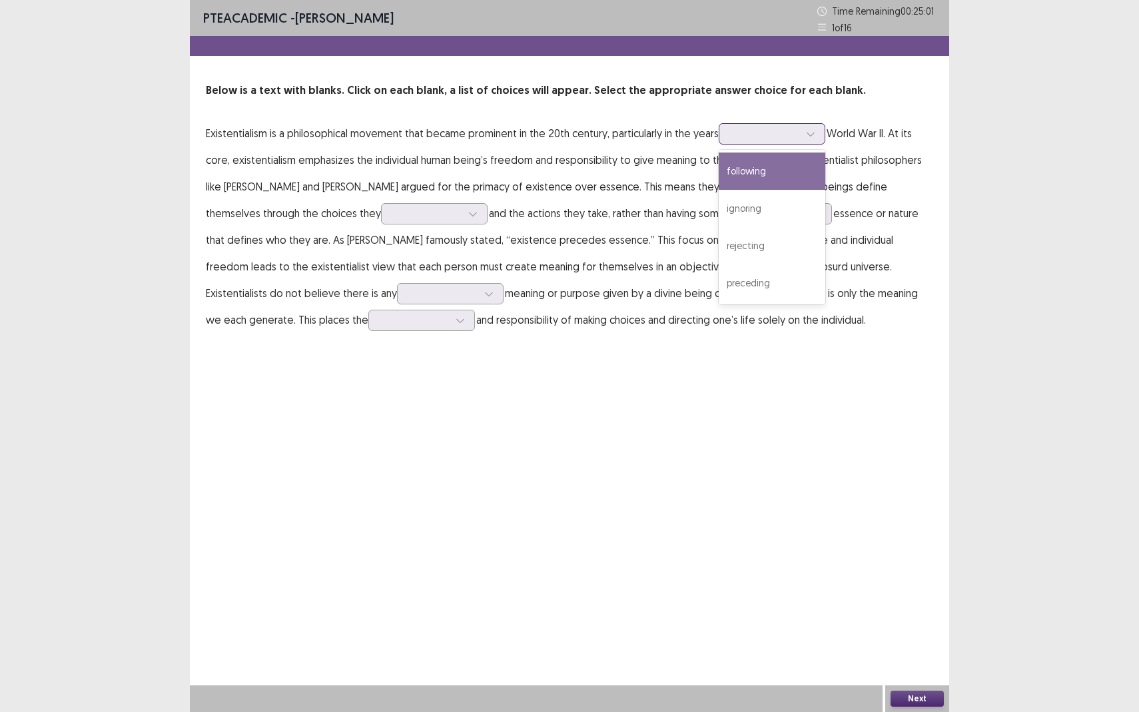
click at [760, 127] on div at bounding box center [764, 133] width 69 height 13
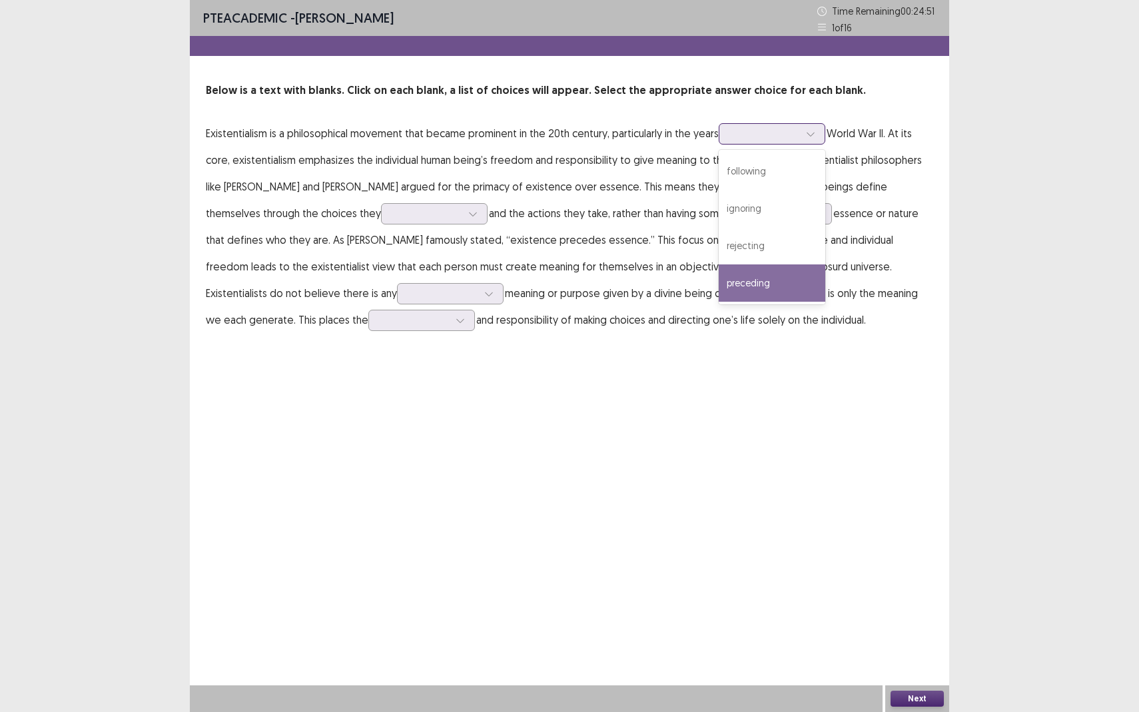
click at [757, 288] on div "preceding" at bounding box center [772, 283] width 107 height 37
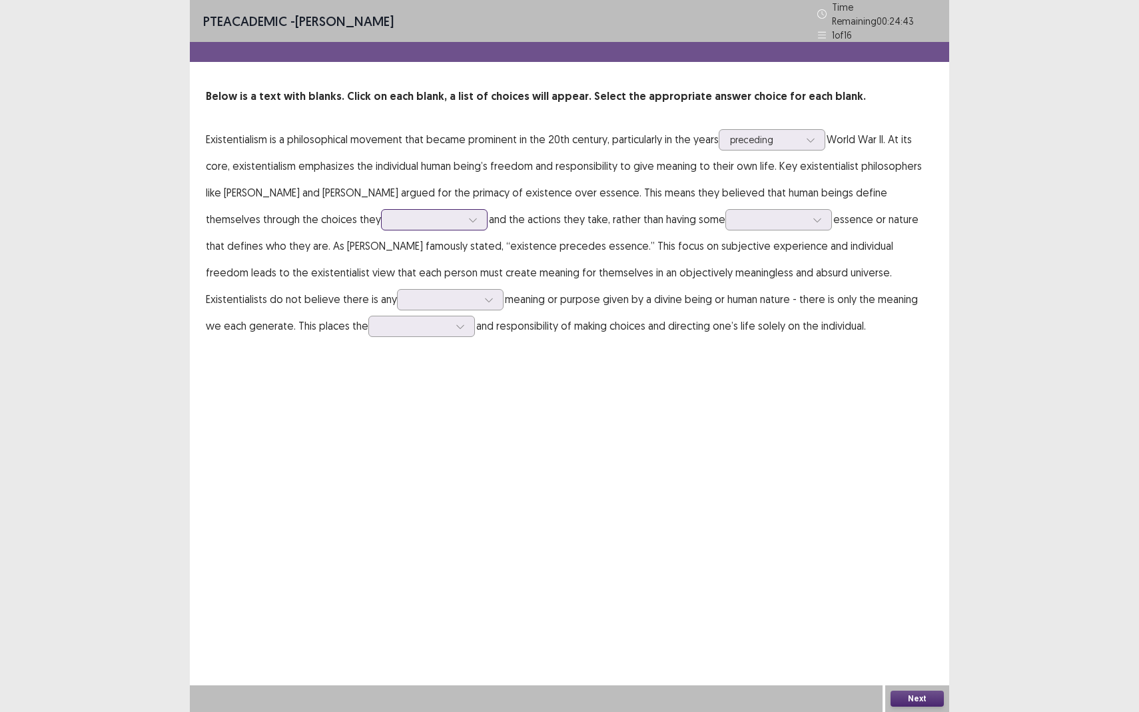
click at [392, 216] on div at bounding box center [426, 219] width 69 height 13
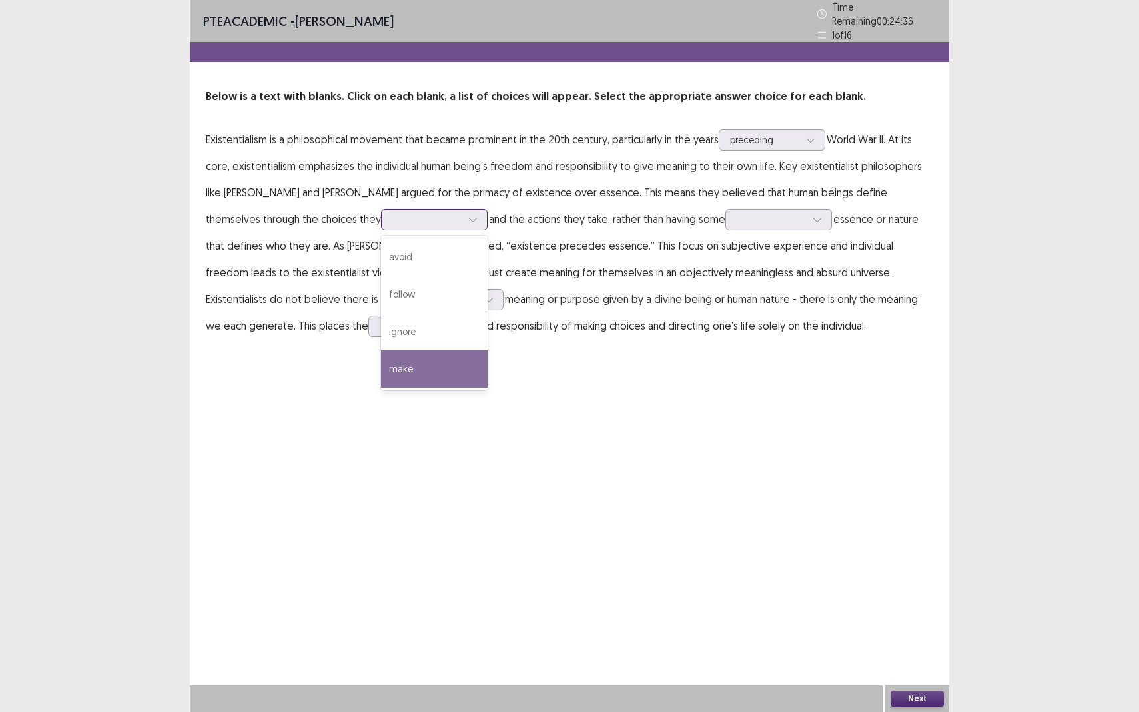
click at [381, 360] on div "make" at bounding box center [434, 368] width 107 height 37
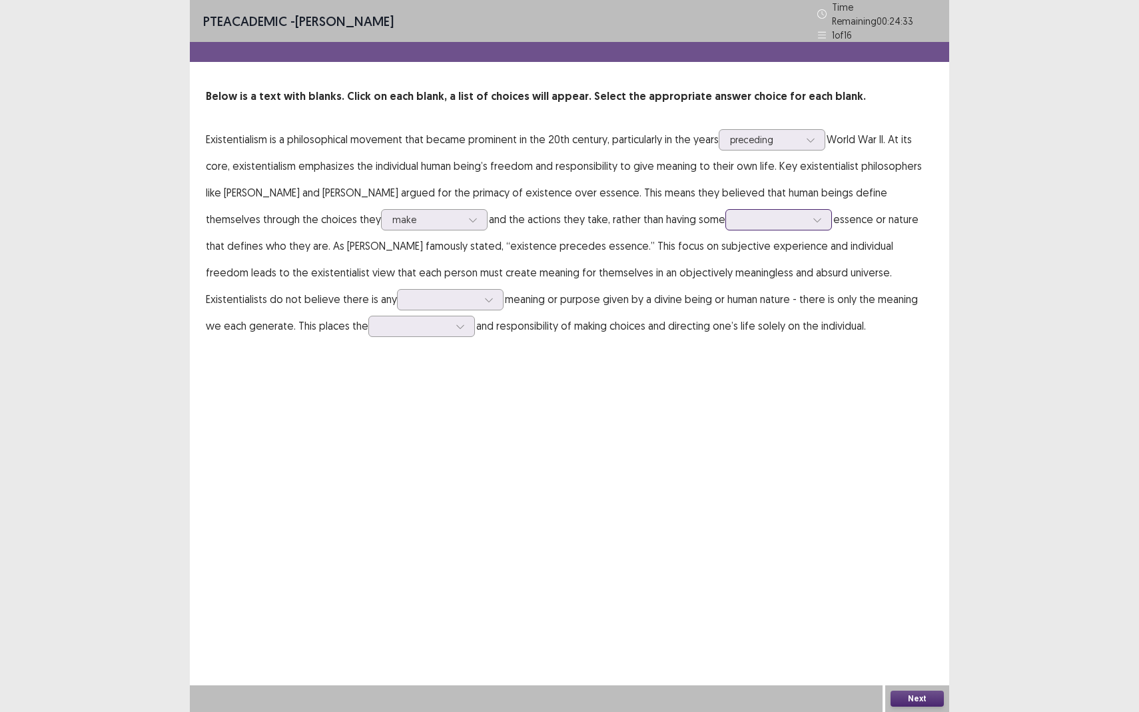
click at [737, 214] on div at bounding box center [771, 219] width 69 height 13
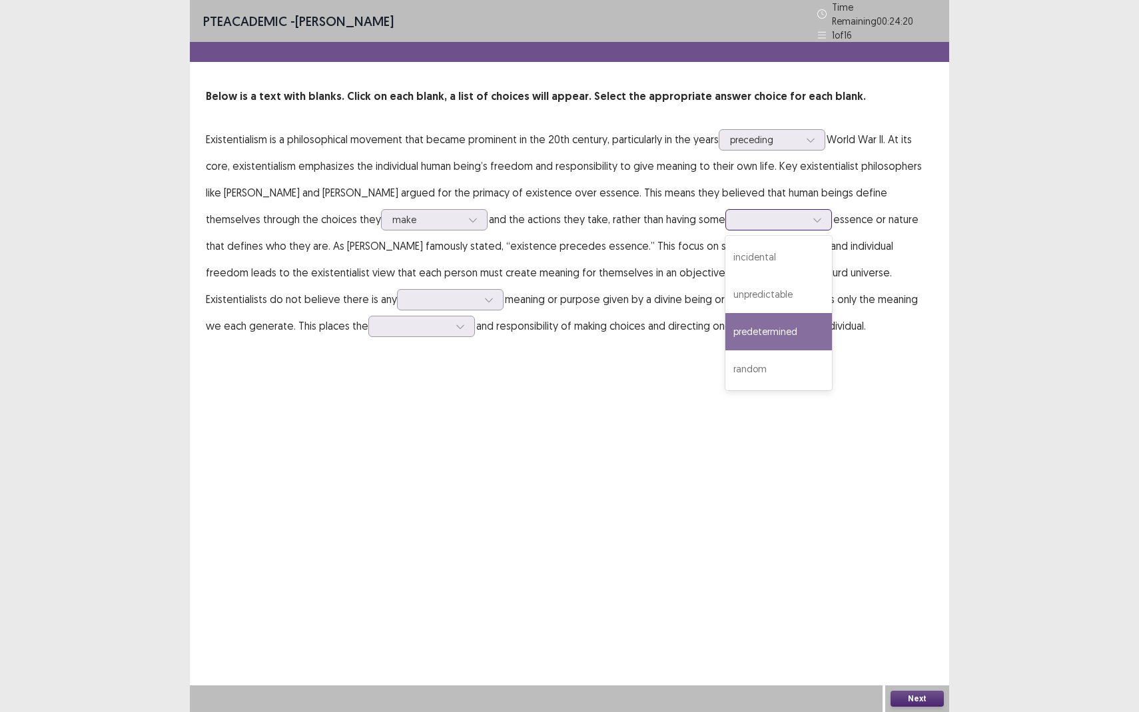
click at [726, 328] on div "predetermined" at bounding box center [779, 331] width 107 height 37
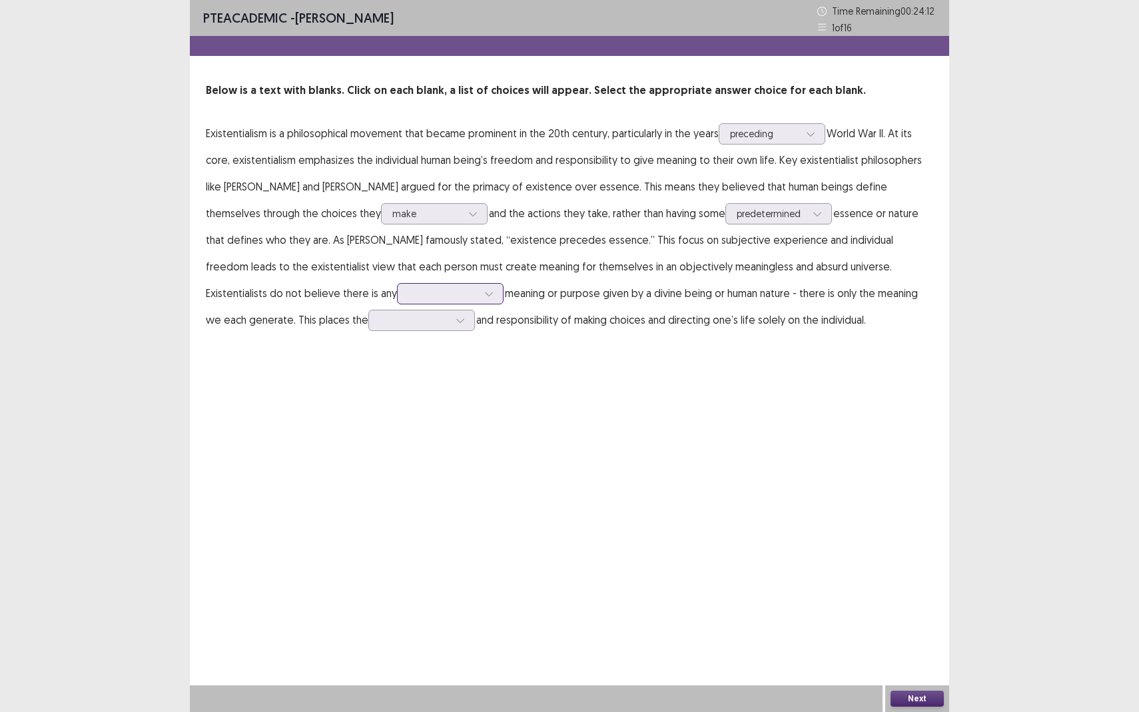
click at [408, 294] on div at bounding box center [442, 293] width 69 height 13
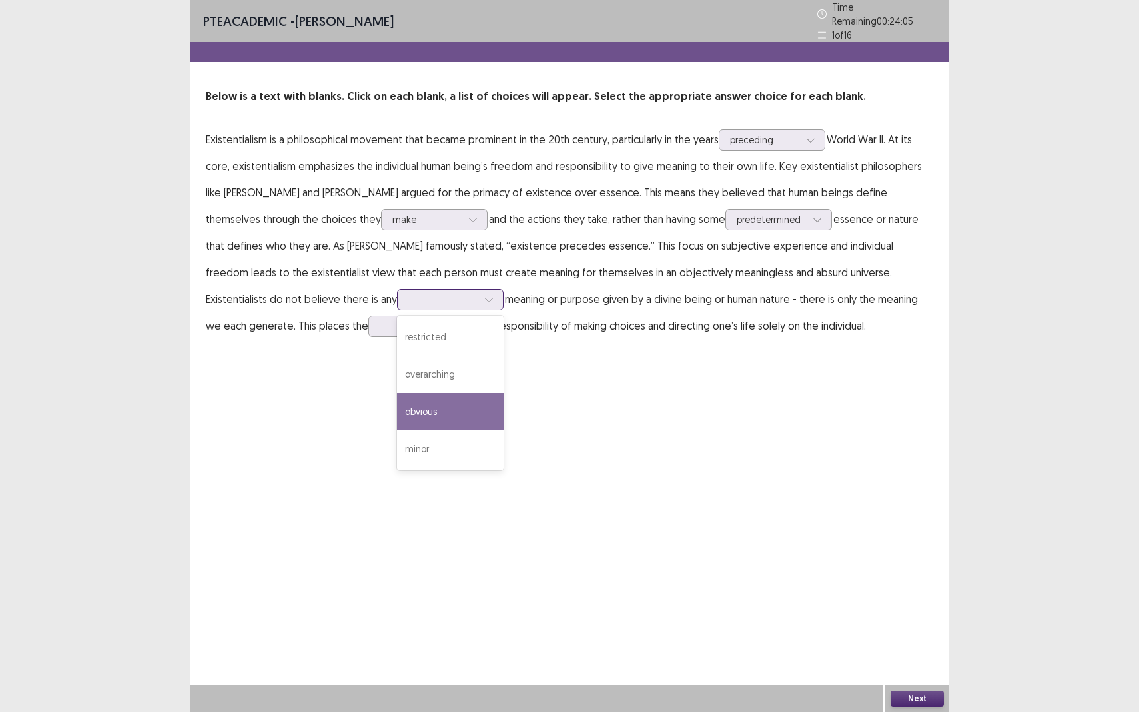
click at [397, 408] on div "obvious" at bounding box center [450, 411] width 107 height 37
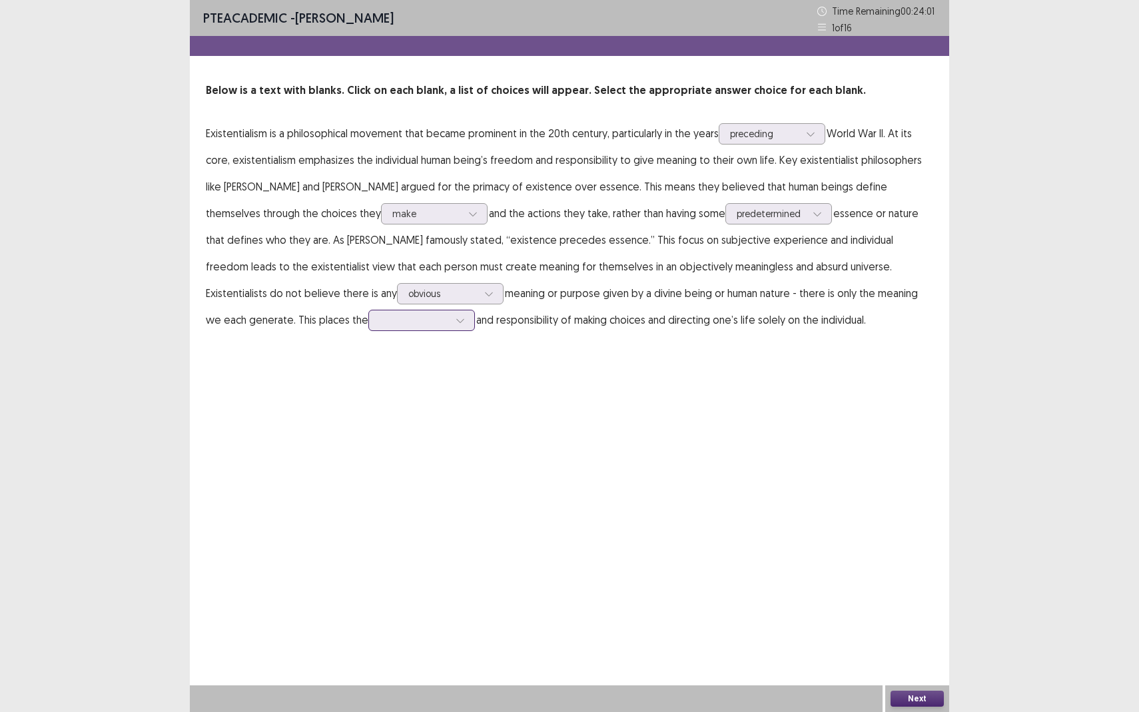
click at [380, 316] on div at bounding box center [414, 320] width 69 height 13
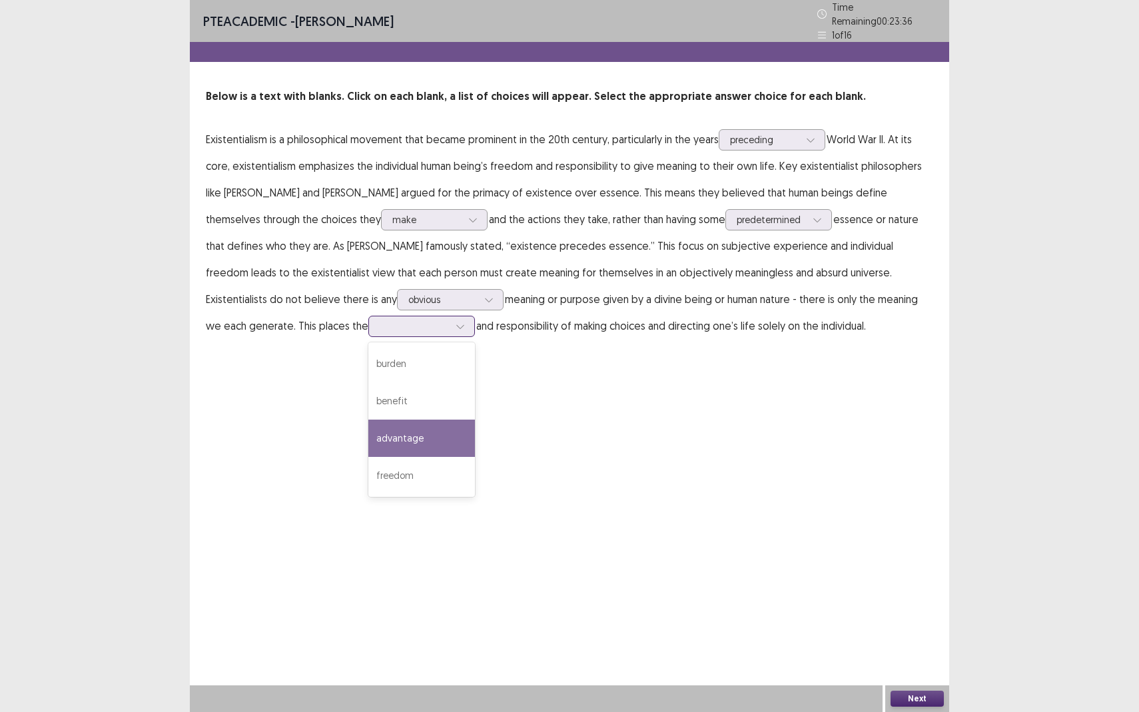
drag, startPoint x: 234, startPoint y: 431, endPoint x: 234, endPoint y: 424, distance: 7.3
click at [368, 424] on div "advantage" at bounding box center [421, 438] width 107 height 37
click at [380, 320] on div at bounding box center [414, 326] width 69 height 13
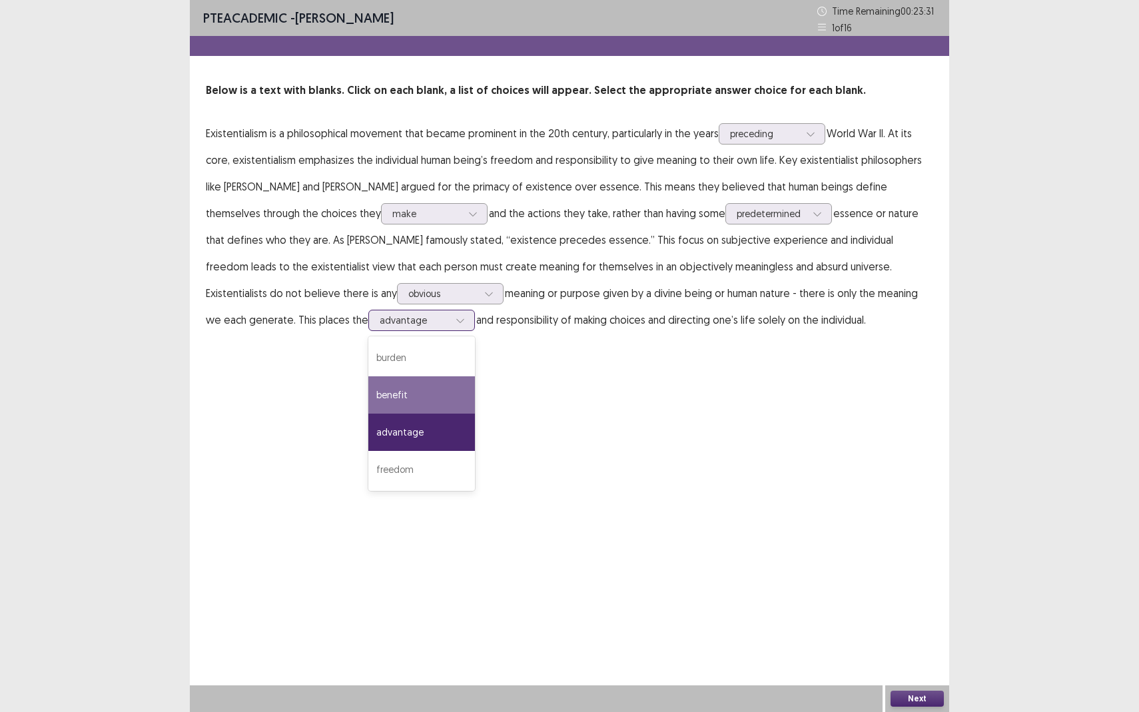
click at [368, 400] on div "benefit" at bounding box center [421, 394] width 107 height 37
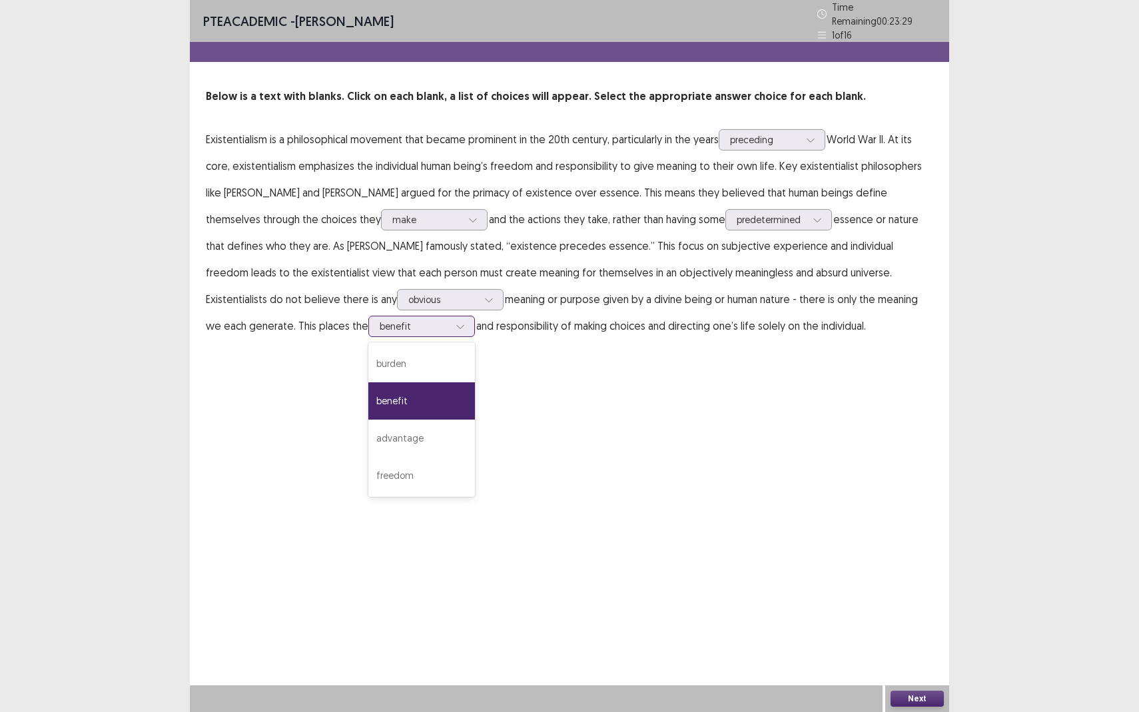
click at [380, 320] on div at bounding box center [414, 326] width 69 height 13
click at [368, 464] on div "freedom" at bounding box center [421, 475] width 107 height 37
click at [907, 630] on button "Next" at bounding box center [917, 699] width 53 height 16
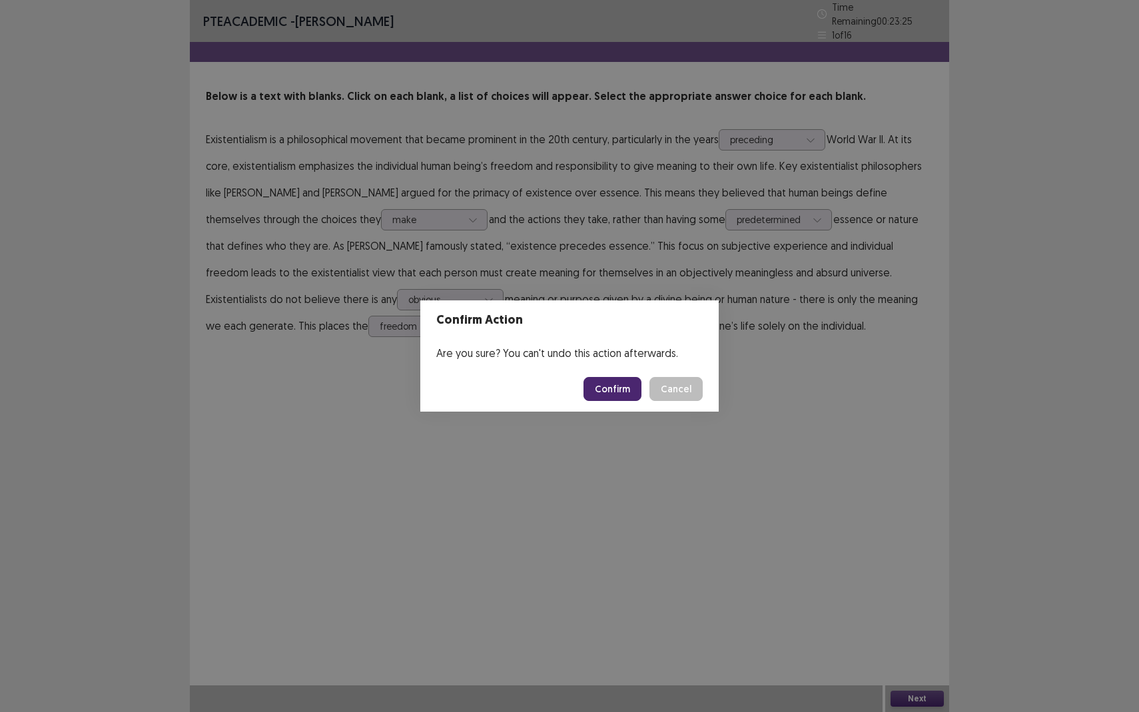
click at [617, 390] on button "Confirm" at bounding box center [613, 389] width 58 height 24
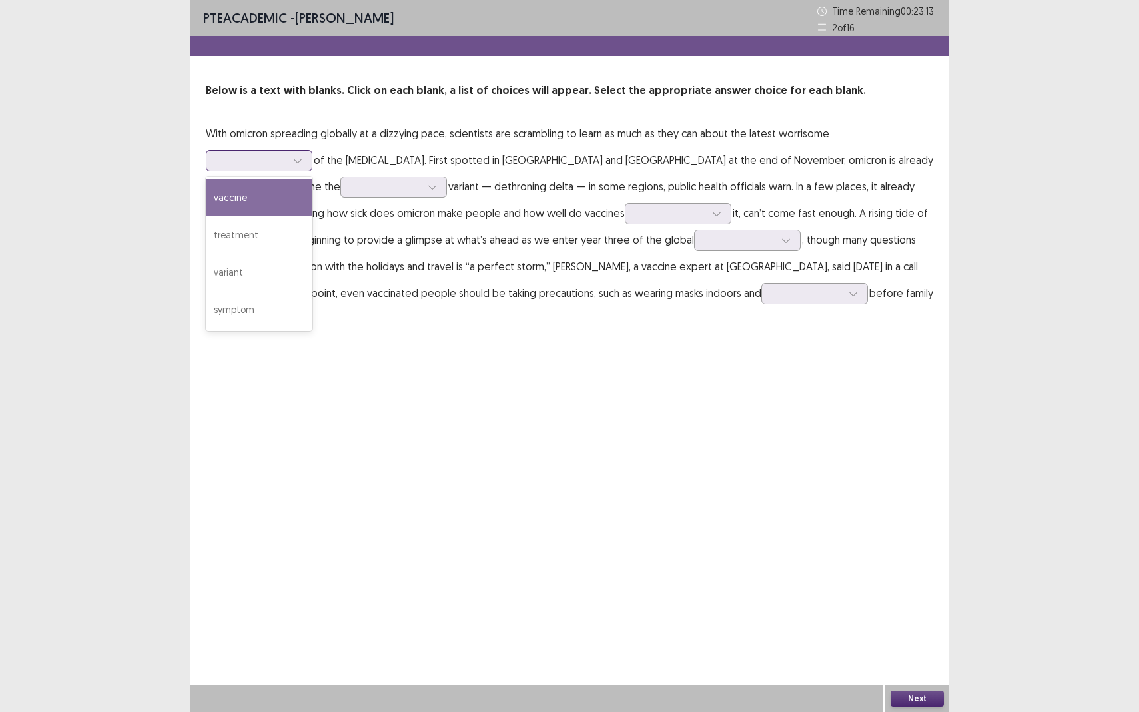
click at [259, 156] on div at bounding box center [251, 160] width 69 height 13
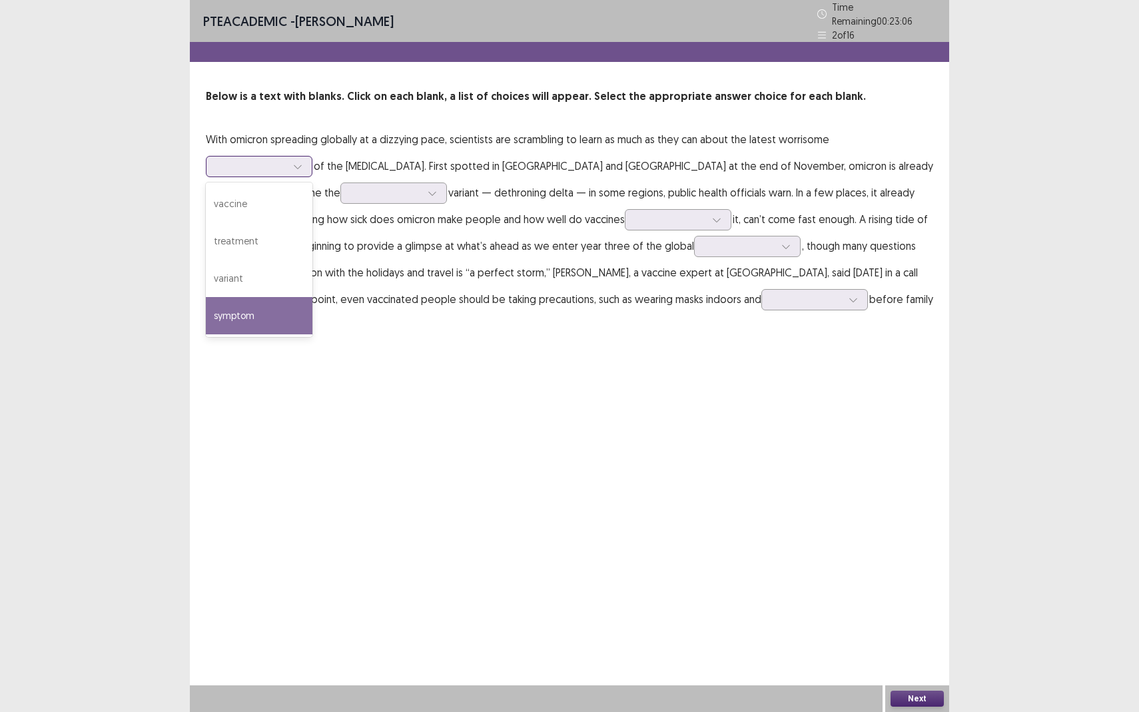
click at [243, 314] on div "symptom" at bounding box center [259, 315] width 107 height 37
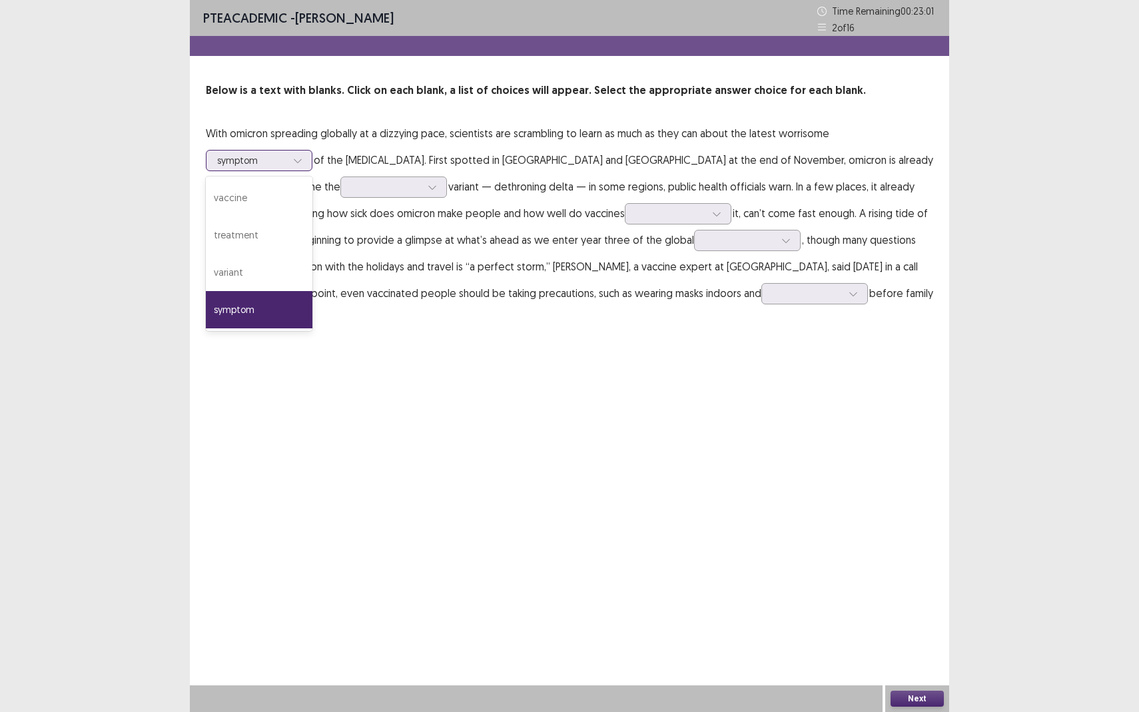
click at [254, 159] on div at bounding box center [251, 160] width 69 height 13
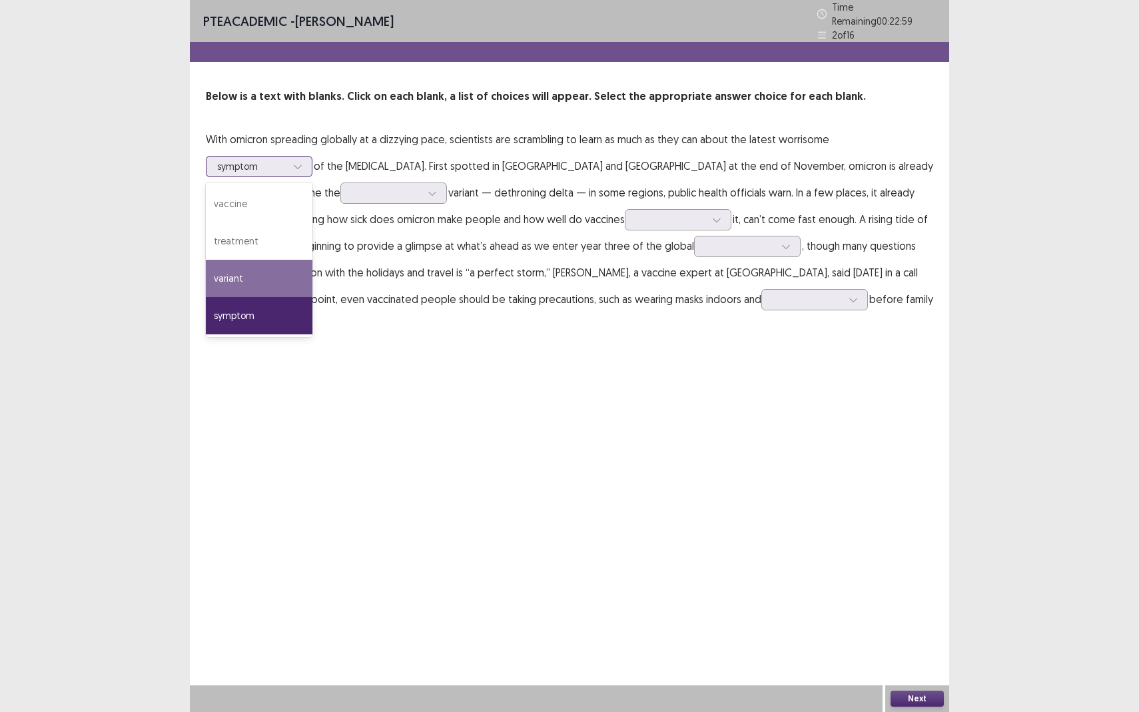
click at [239, 280] on div "variant" at bounding box center [259, 278] width 107 height 37
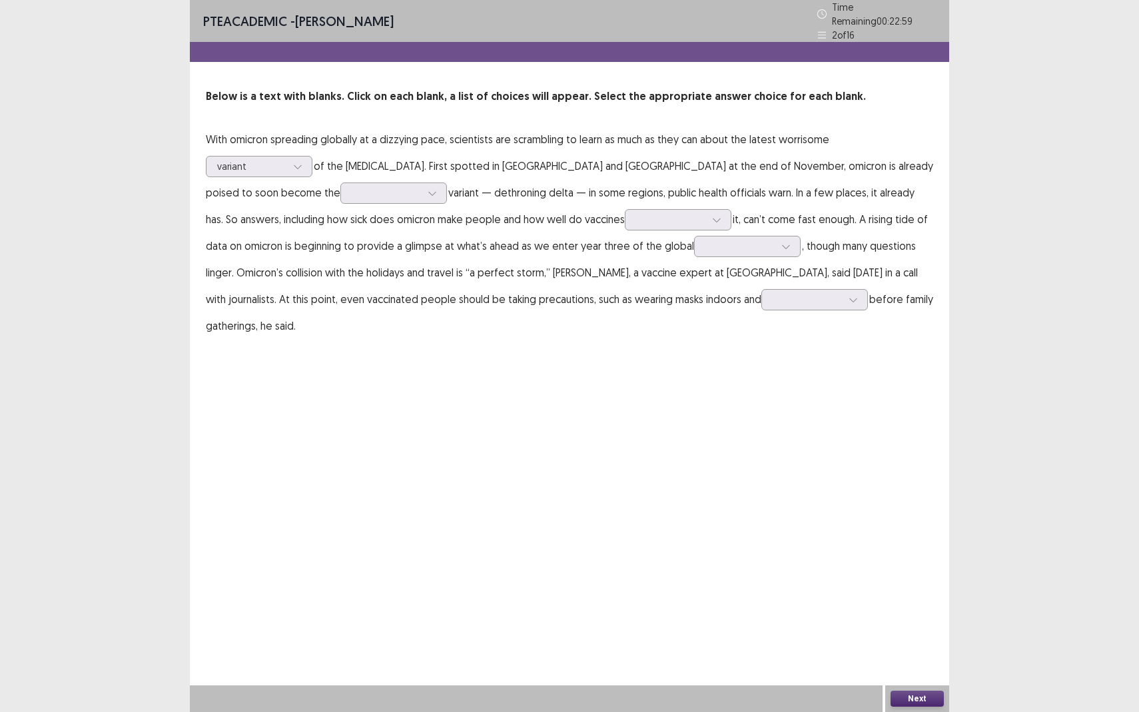
click at [276, 145] on p "With omicron spreading globally at a dizzying pace, scientists are scrambling t…" at bounding box center [570, 232] width 728 height 213
click at [276, 160] on div at bounding box center [251, 166] width 69 height 13
click at [243, 282] on div "variant" at bounding box center [259, 278] width 107 height 37
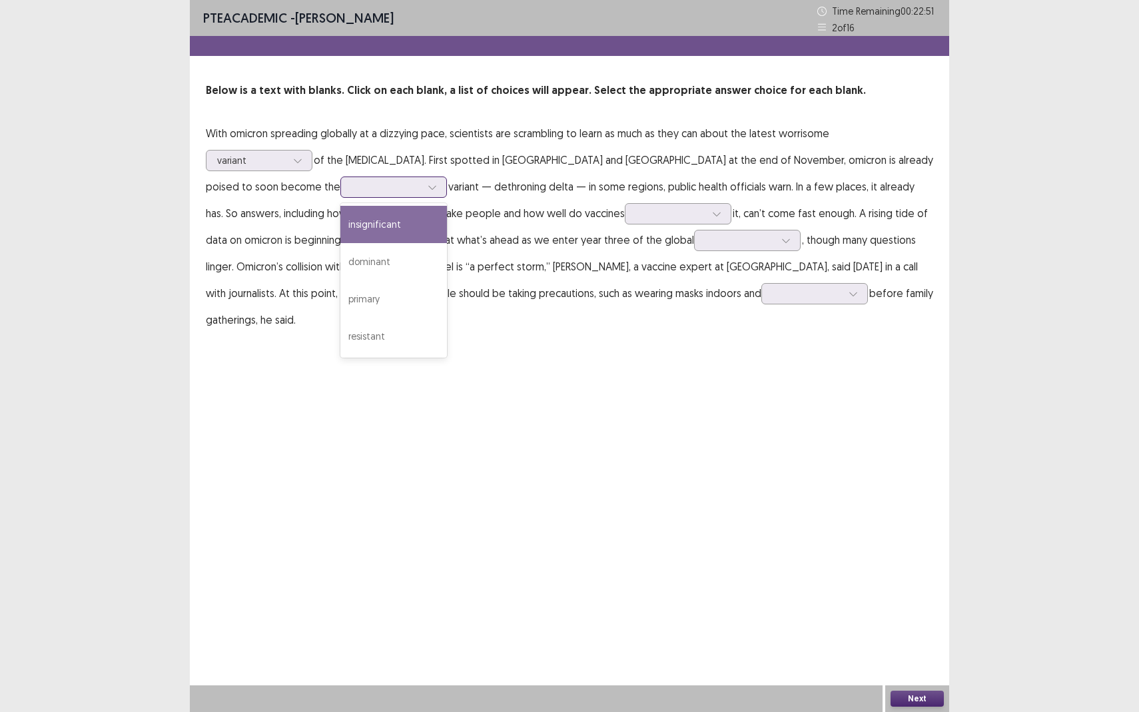
click at [352, 187] on div at bounding box center [386, 187] width 69 height 13
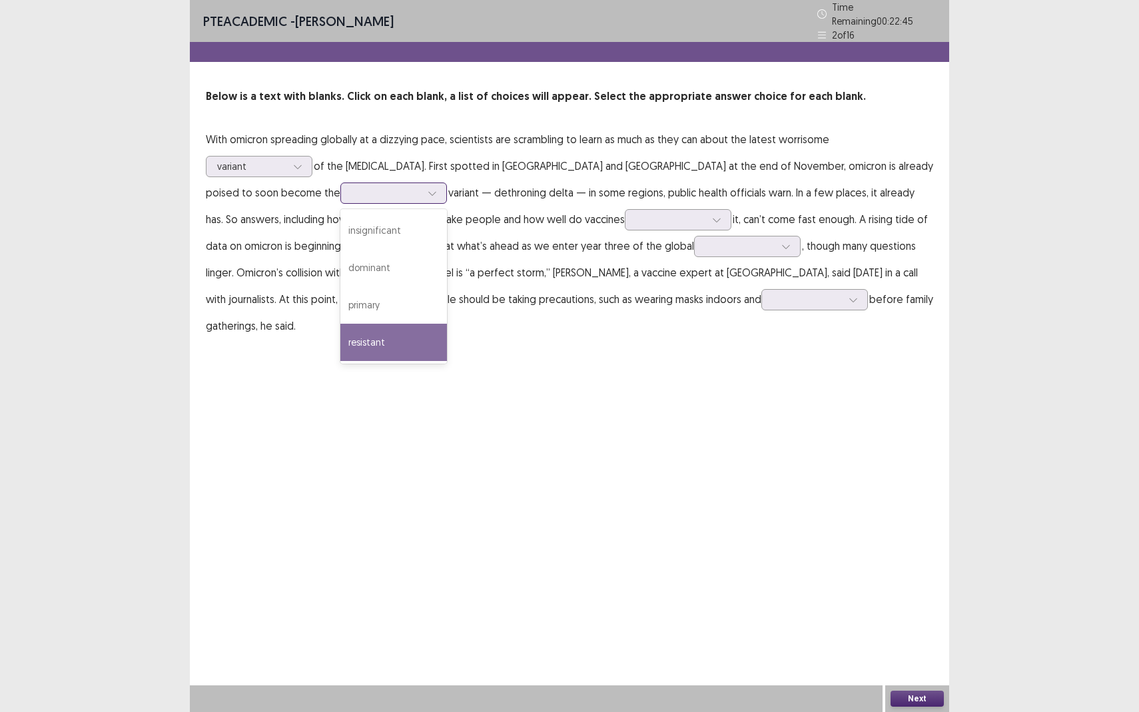
click at [340, 337] on div "resistant" at bounding box center [393, 342] width 107 height 37
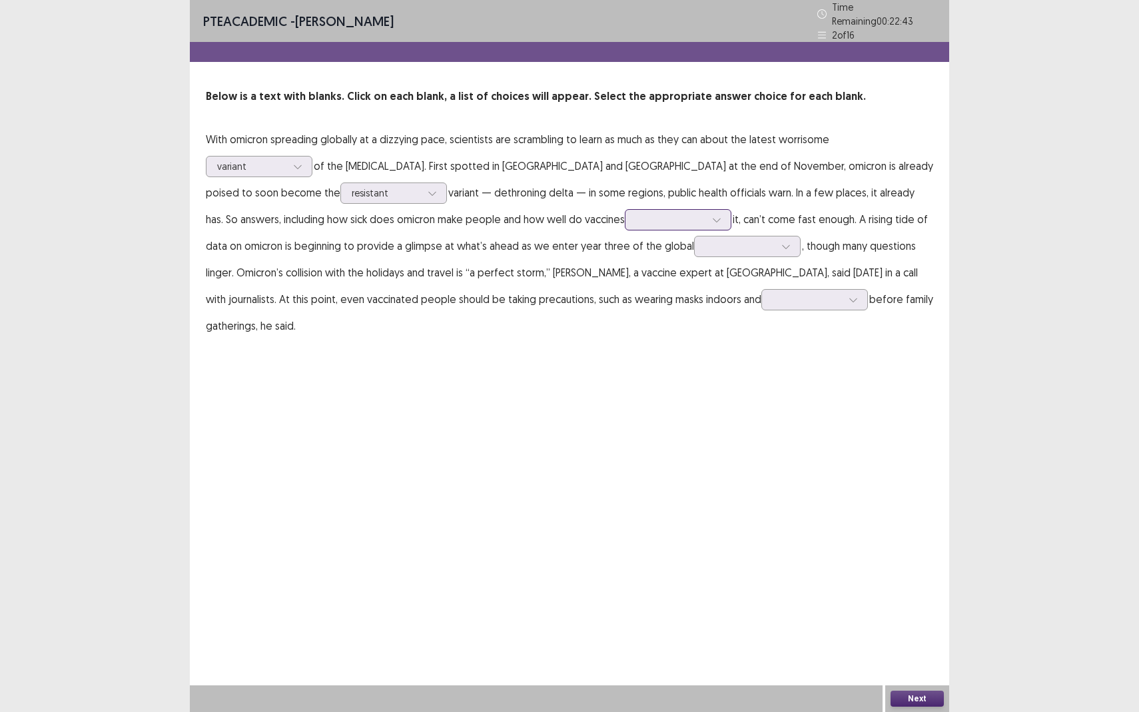
click at [636, 213] on div at bounding box center [670, 219] width 69 height 13
click at [625, 253] on div "promote" at bounding box center [678, 257] width 107 height 37
click at [706, 240] on div at bounding box center [740, 246] width 69 height 13
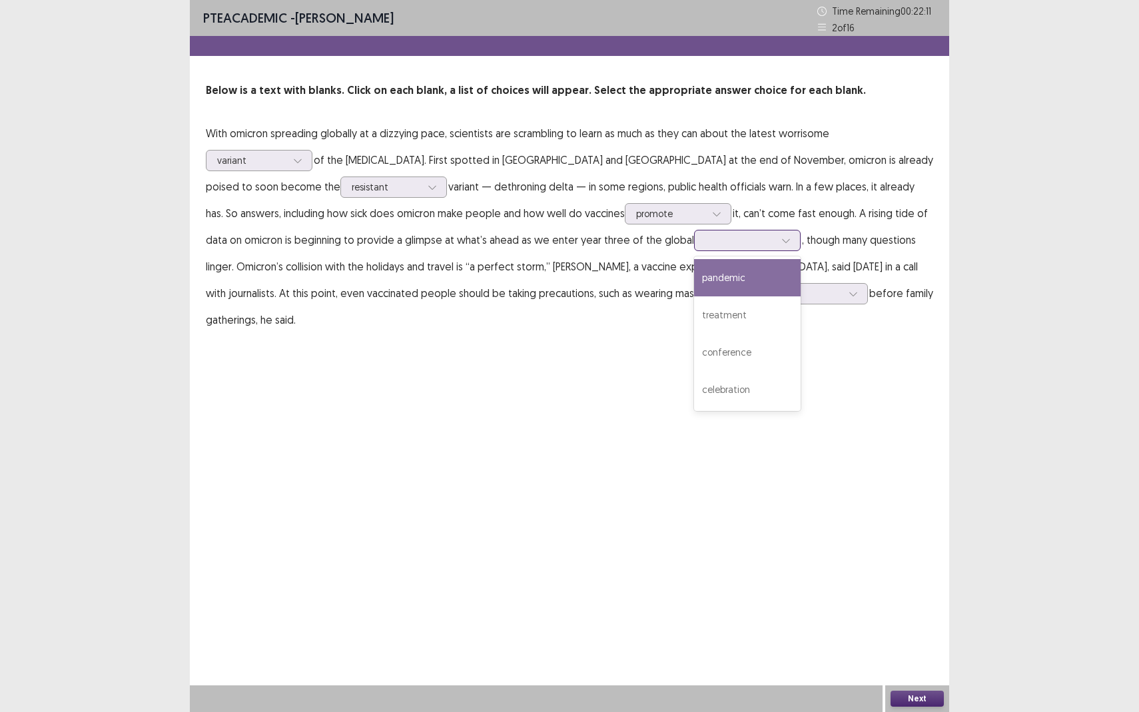
click at [694, 276] on div "pandemic" at bounding box center [747, 277] width 107 height 37
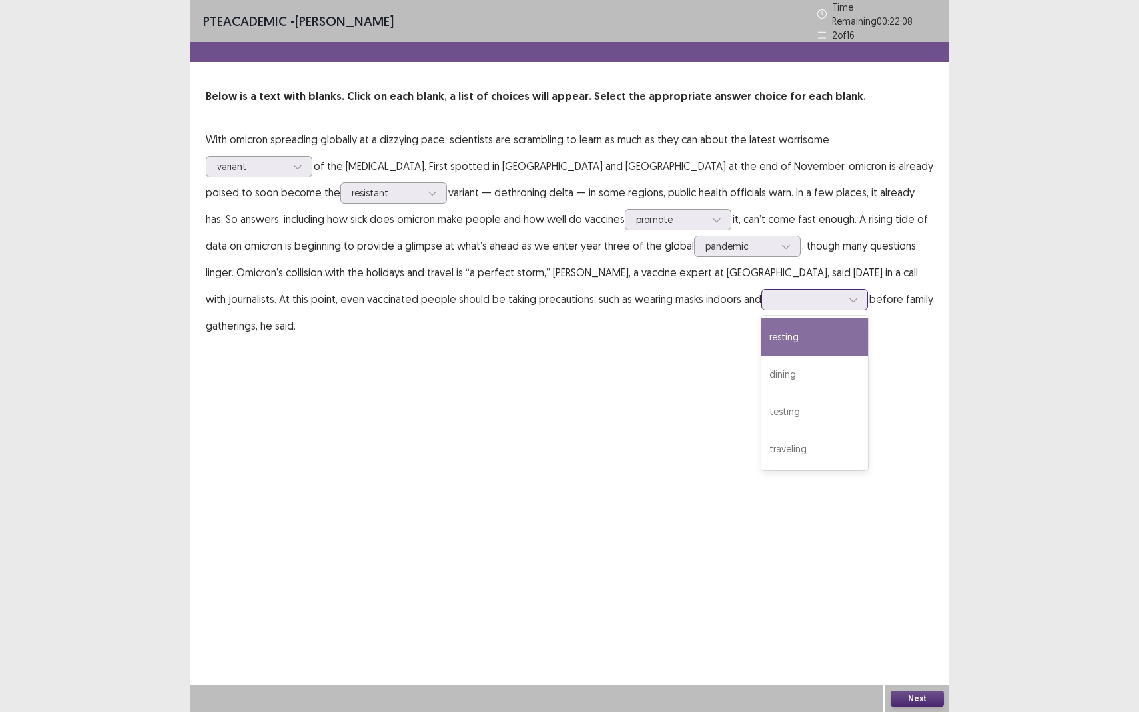
click at [773, 295] on div at bounding box center [807, 299] width 69 height 13
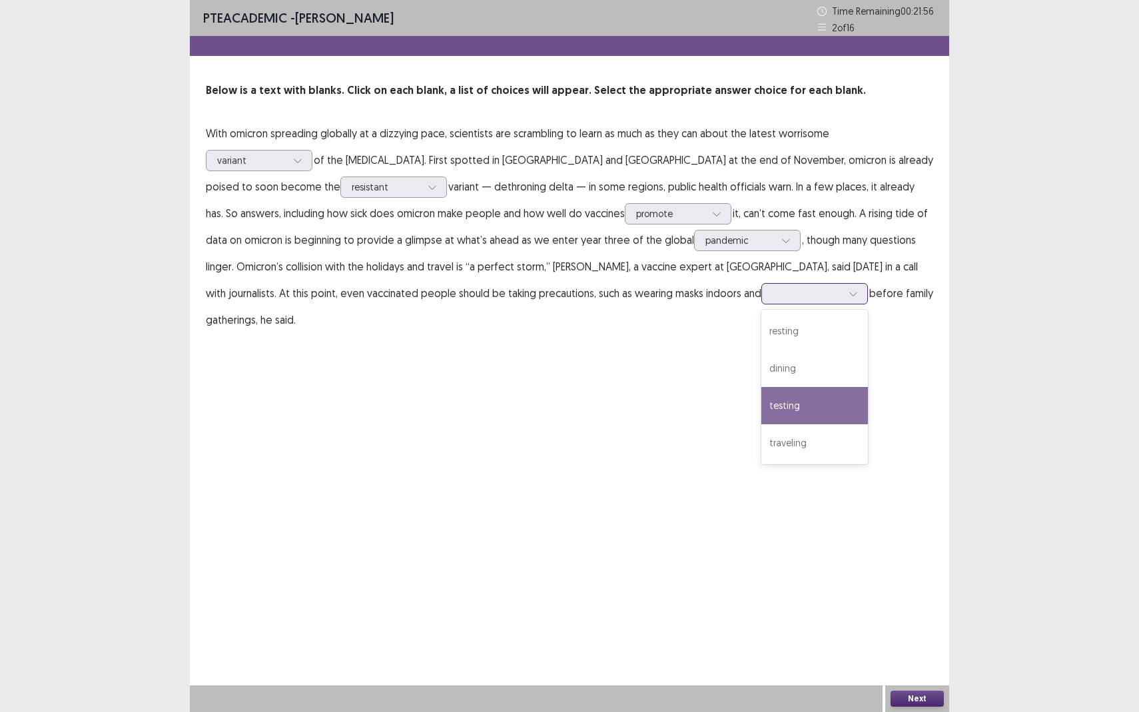
click at [762, 412] on div "testing" at bounding box center [815, 405] width 107 height 37
click at [910, 630] on button "Next" at bounding box center [917, 699] width 53 height 16
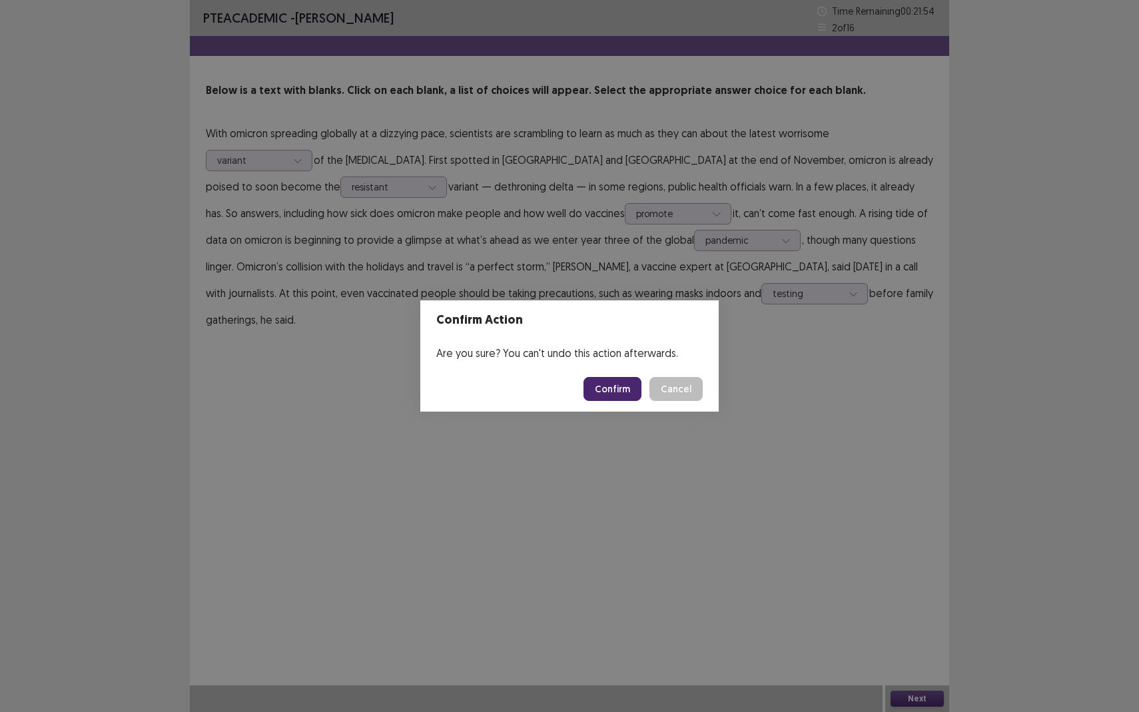
click at [614, 392] on button "Confirm" at bounding box center [613, 389] width 58 height 24
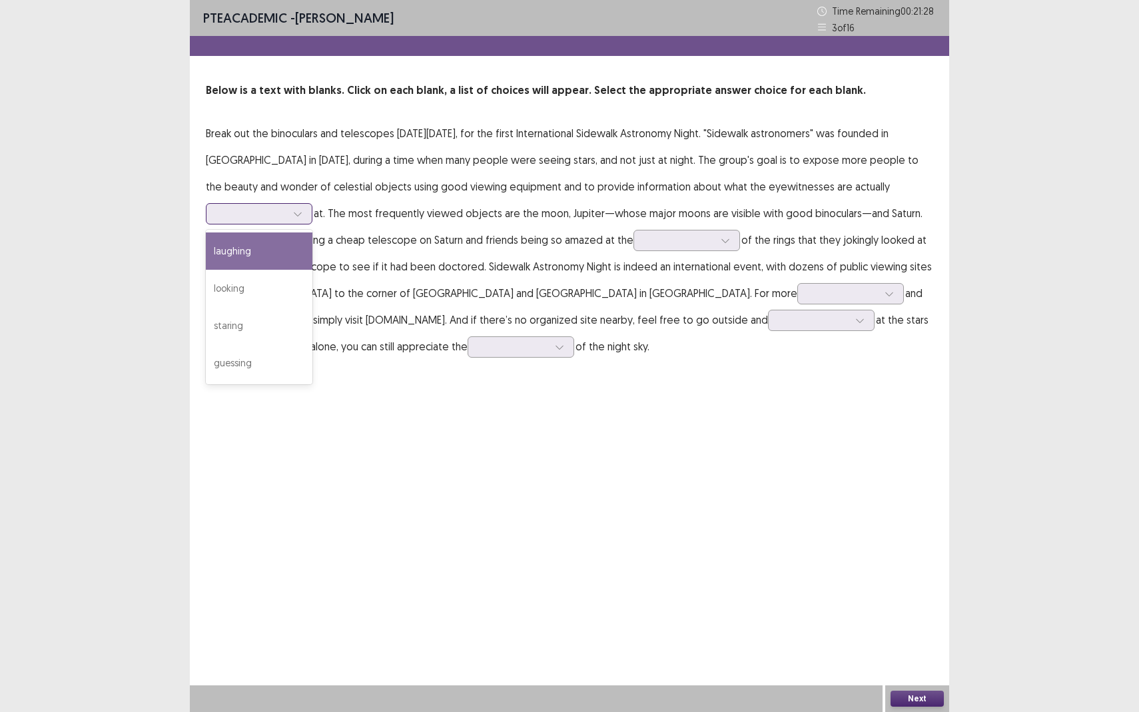
click at [278, 217] on div at bounding box center [251, 213] width 69 height 13
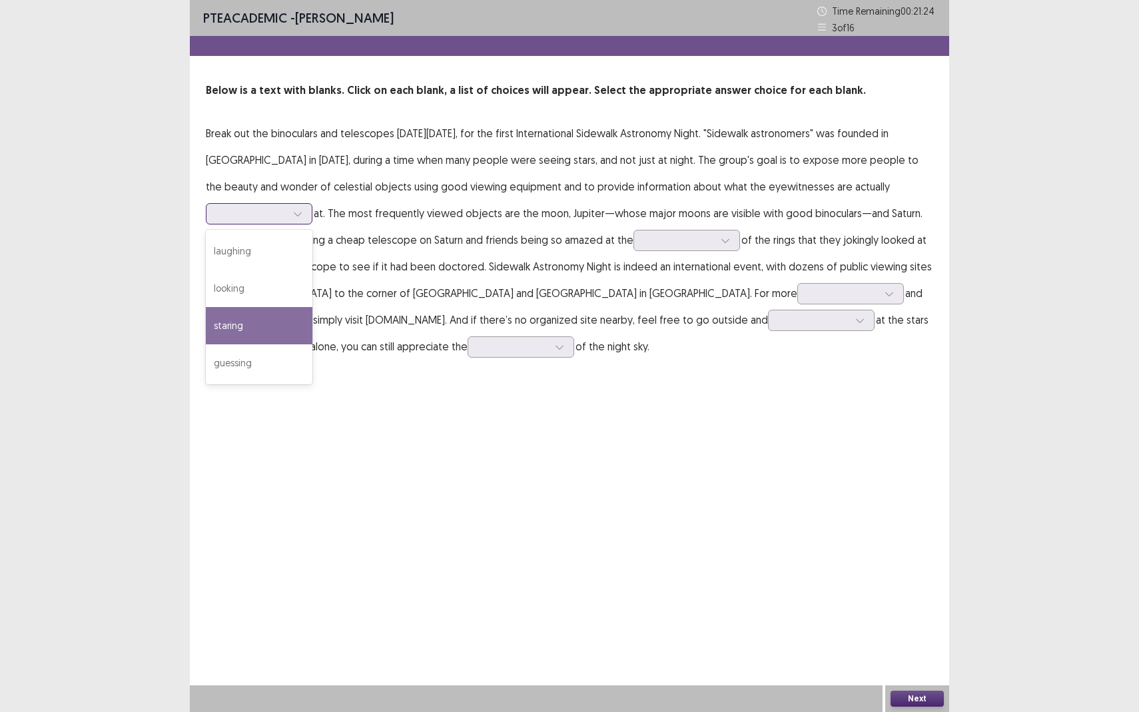
click at [245, 318] on div "staring" at bounding box center [259, 325] width 107 height 37
click at [257, 215] on div at bounding box center [251, 213] width 69 height 13
click at [236, 302] on div "looking" at bounding box center [259, 288] width 107 height 37
click at [656, 239] on div at bounding box center [679, 240] width 69 height 13
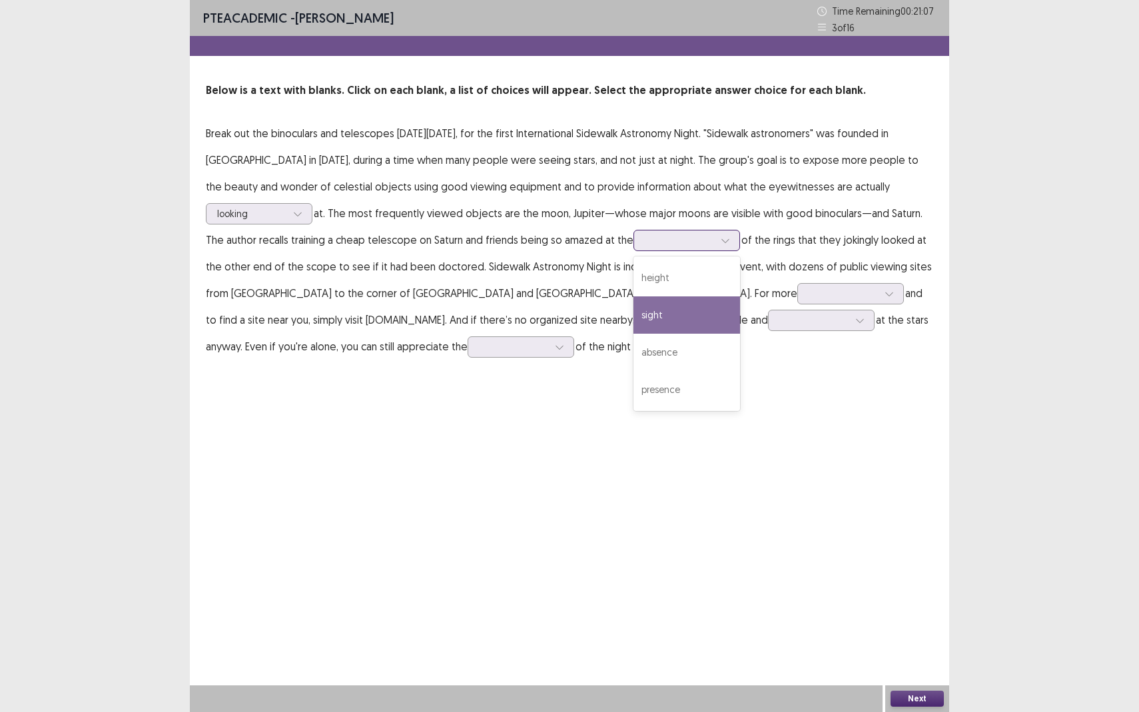
click at [655, 330] on div "sight" at bounding box center [687, 314] width 107 height 37
click at [809, 290] on div at bounding box center [843, 293] width 69 height 13
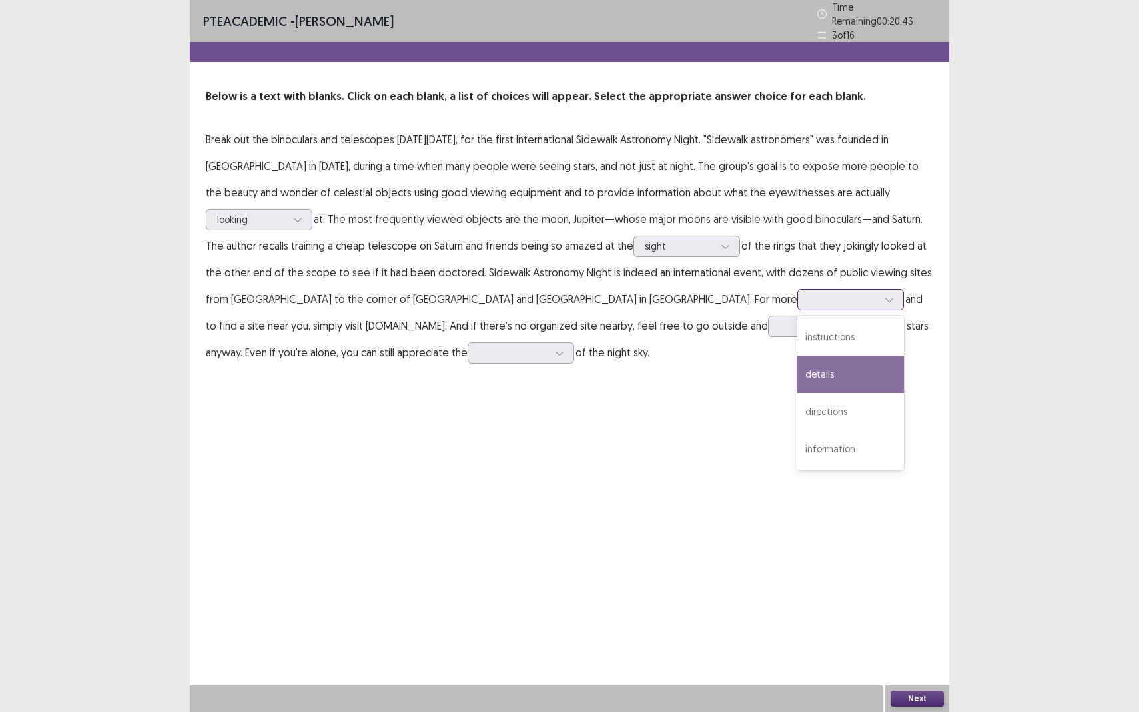
click at [797, 372] on div "details" at bounding box center [850, 374] width 107 height 37
click at [627, 280] on p "Break out the binoculars and telescopes [DATE][DATE], for the first Internation…" at bounding box center [570, 246] width 728 height 240
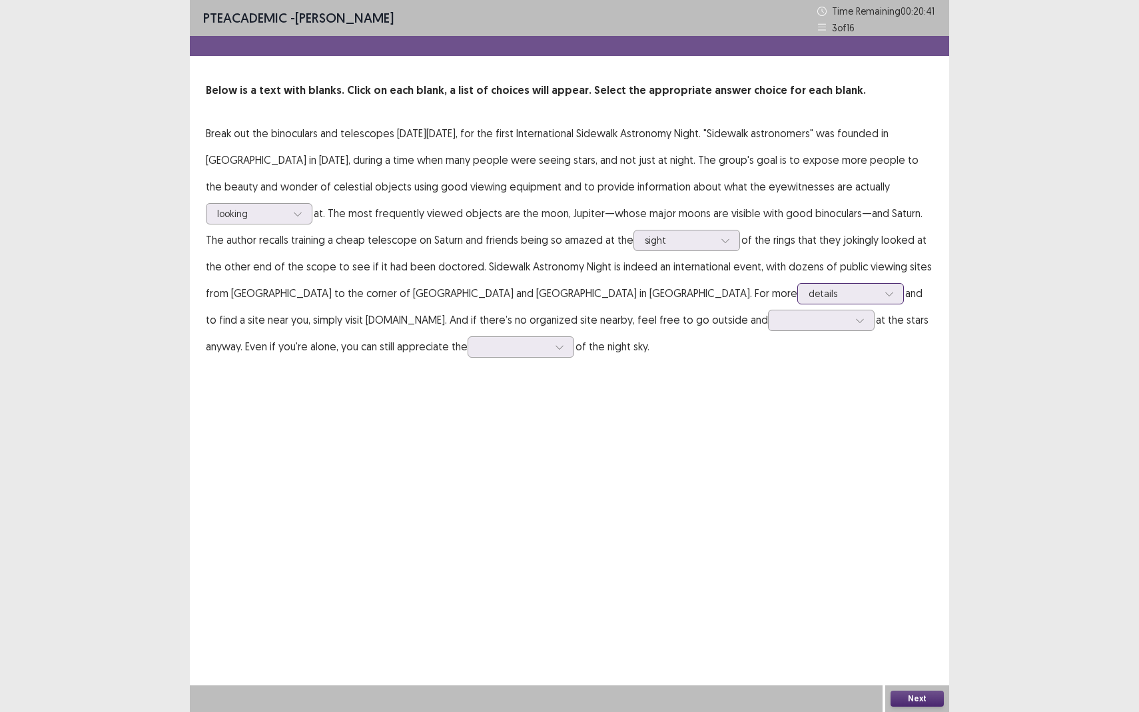
click at [809, 295] on div at bounding box center [843, 293] width 69 height 13
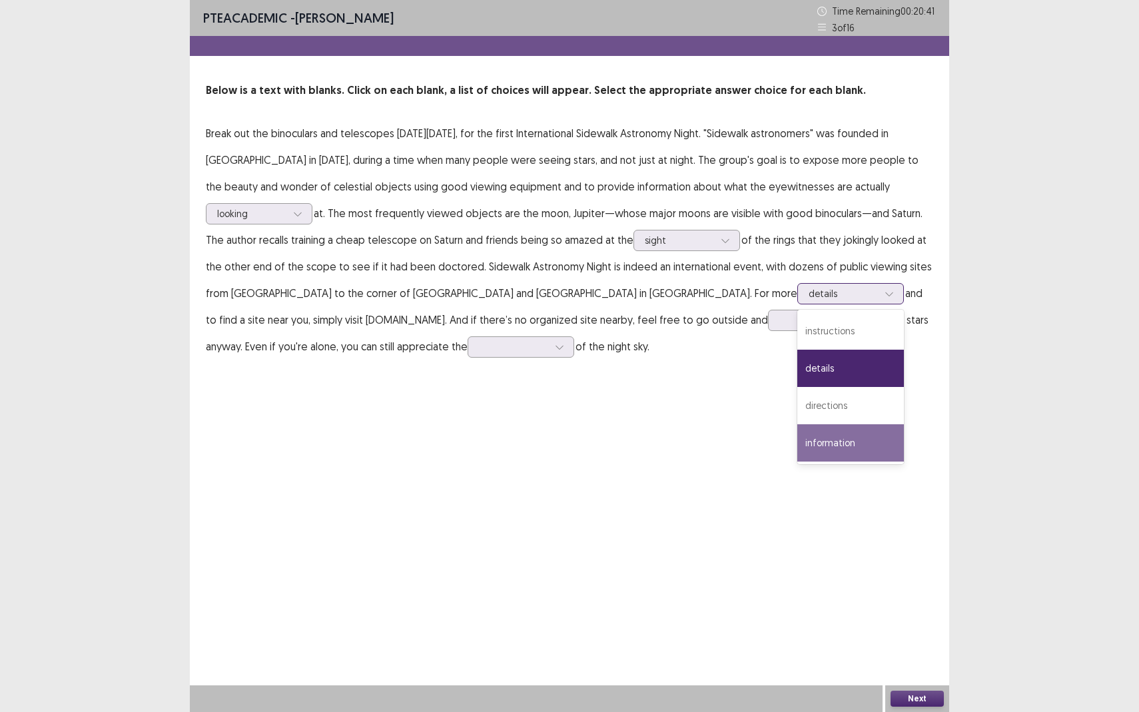
click at [797, 440] on div "information" at bounding box center [850, 442] width 107 height 37
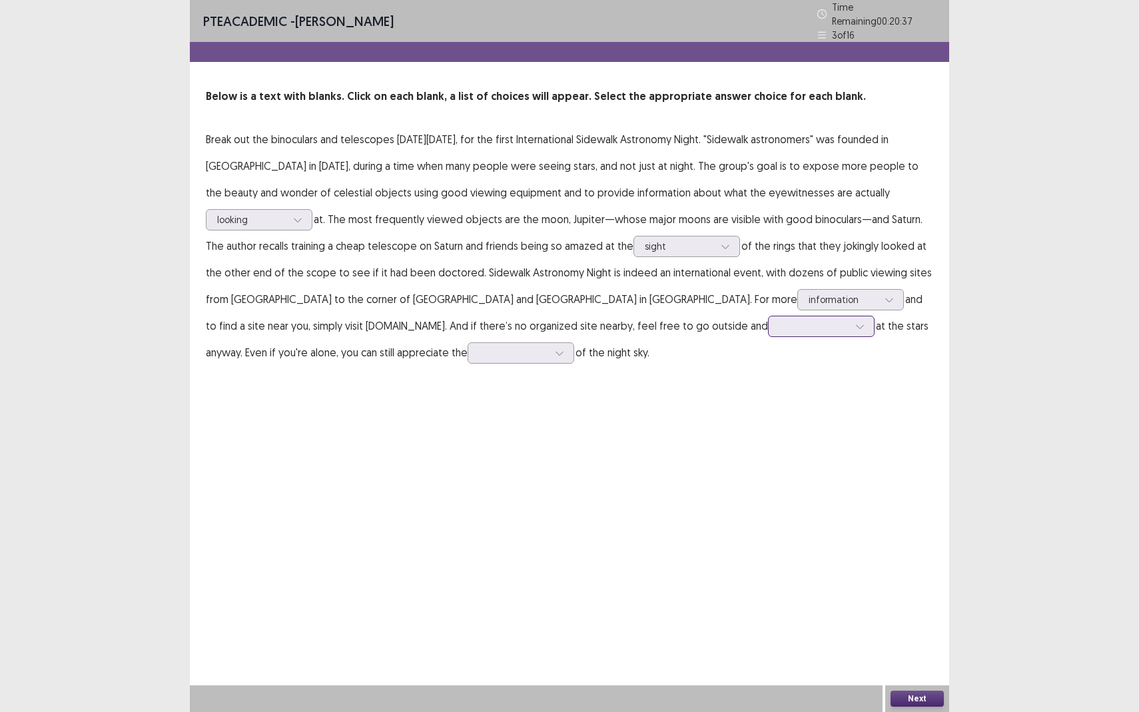
click at [780, 320] on div at bounding box center [814, 326] width 69 height 13
click at [768, 401] on div "gaze" at bounding box center [821, 400] width 107 height 37
click at [468, 342] on div at bounding box center [521, 352] width 107 height 21
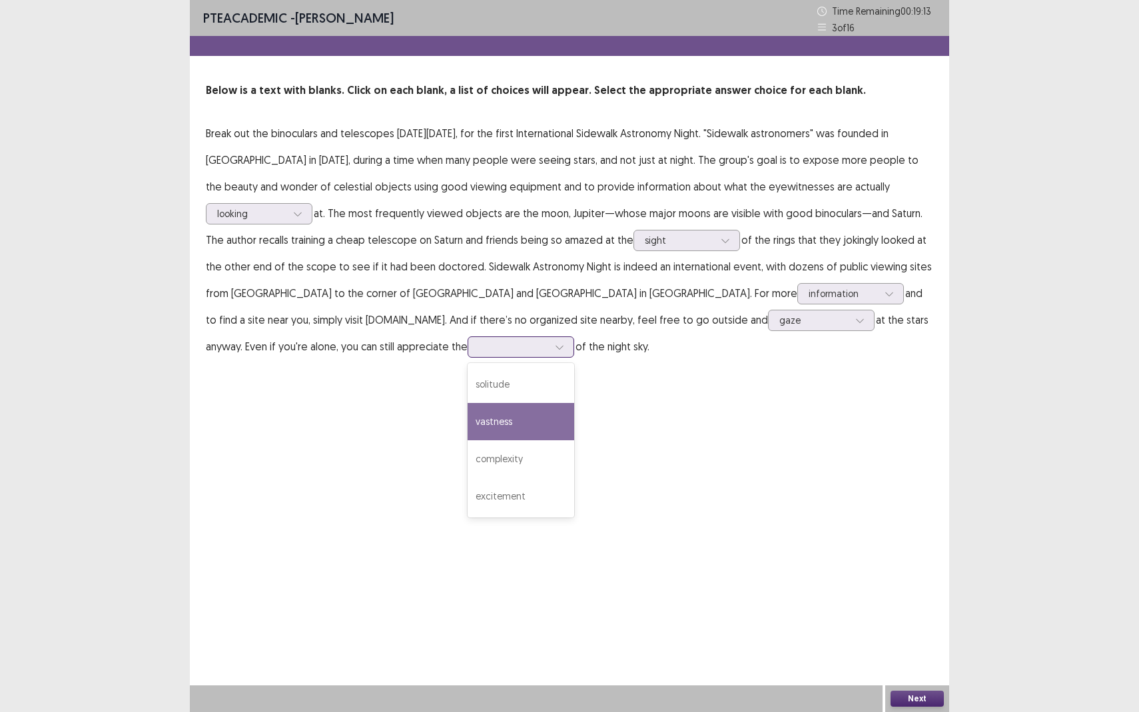
click at [468, 424] on div "vastness" at bounding box center [521, 421] width 107 height 37
click at [905, 630] on button "Next" at bounding box center [917, 699] width 53 height 16
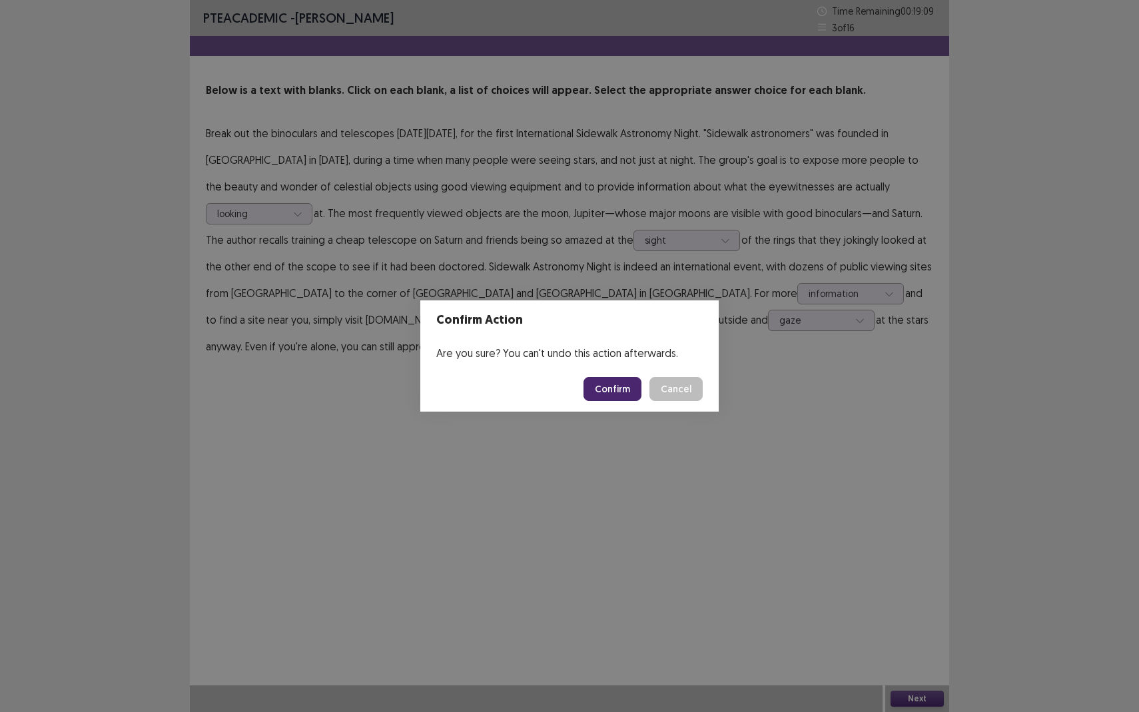
click at [622, 385] on button "Confirm" at bounding box center [613, 389] width 58 height 24
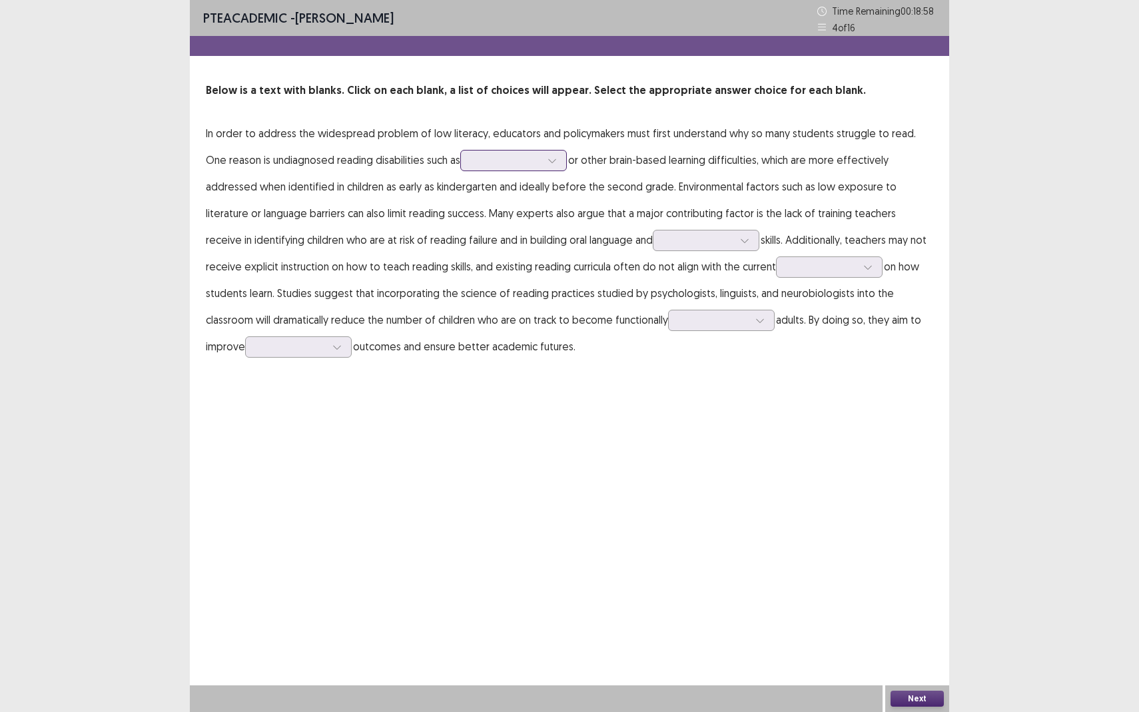
click at [474, 157] on div at bounding box center [506, 160] width 69 height 13
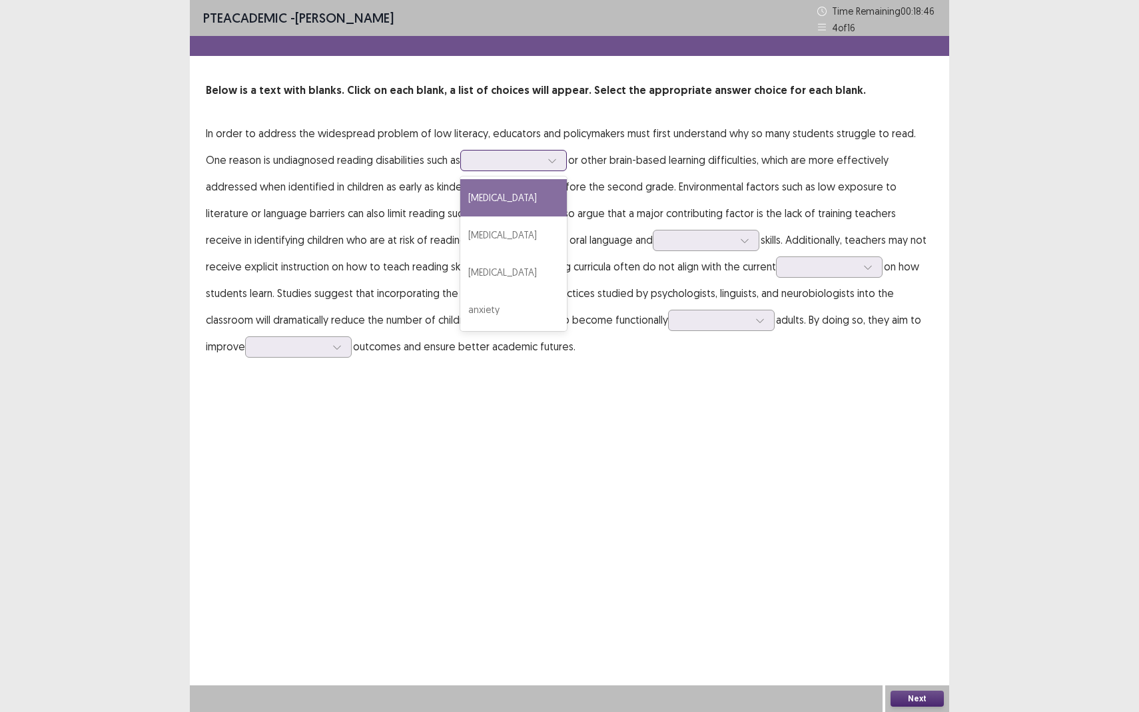
click at [460, 193] on div "[MEDICAL_DATA]" at bounding box center [513, 197] width 107 height 37
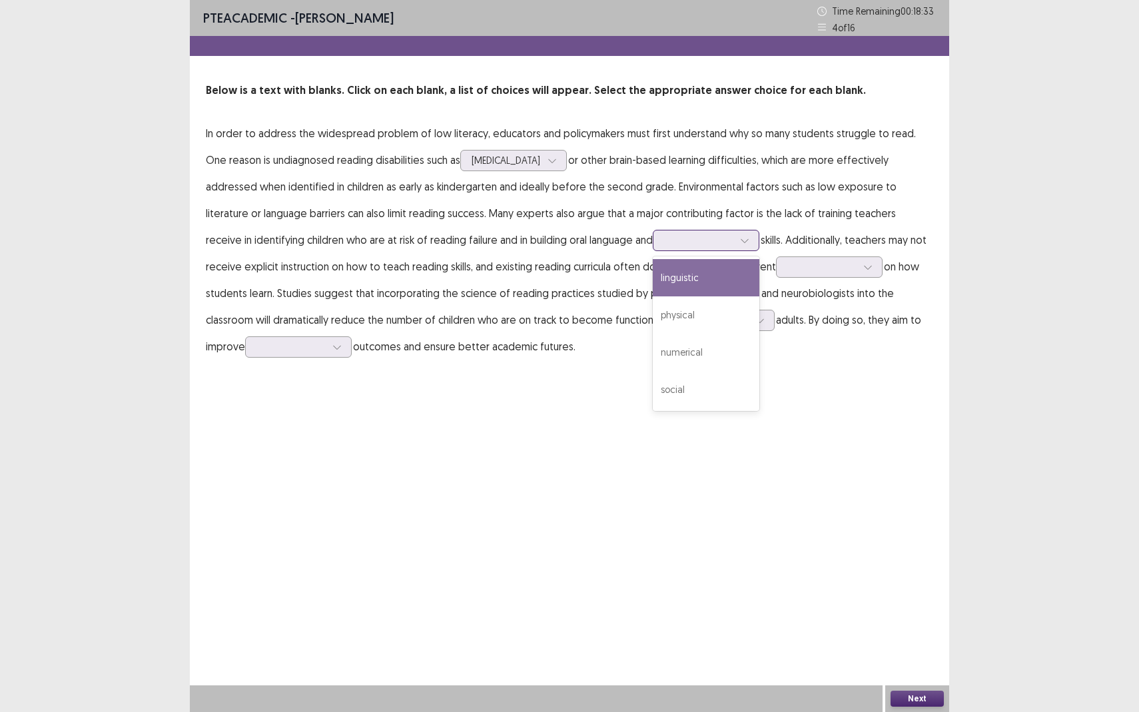
click at [664, 241] on div at bounding box center [698, 240] width 69 height 13
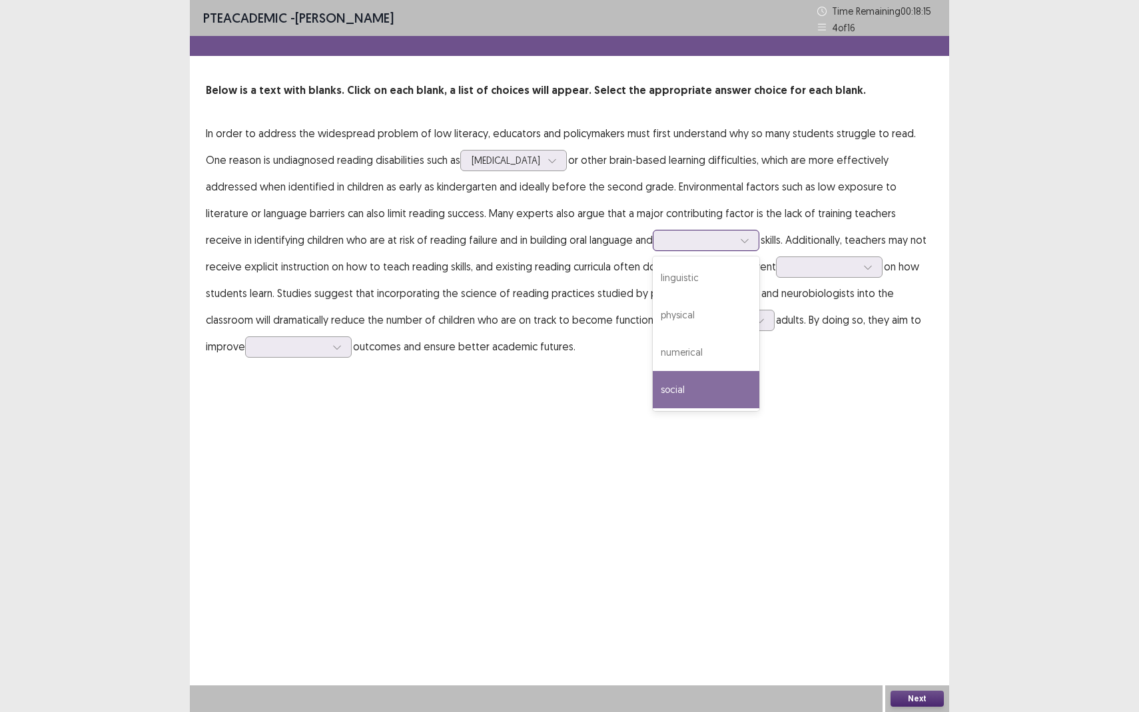
click at [653, 390] on div "social" at bounding box center [706, 389] width 107 height 37
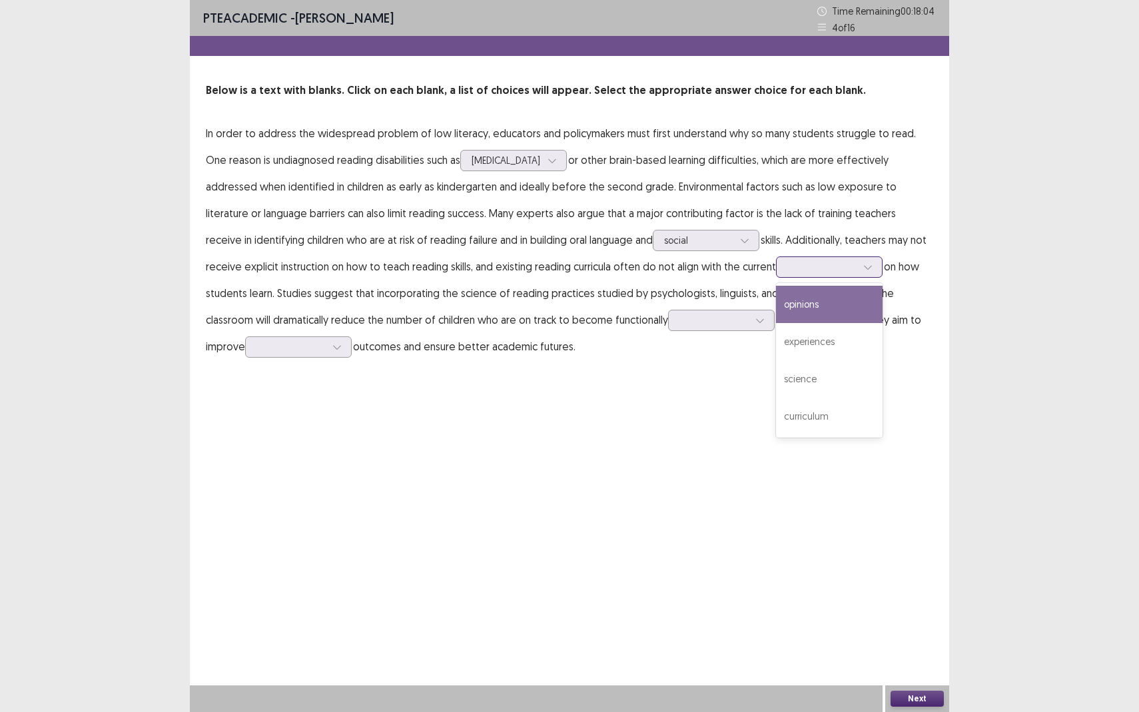
click at [788, 266] on div at bounding box center [822, 267] width 69 height 13
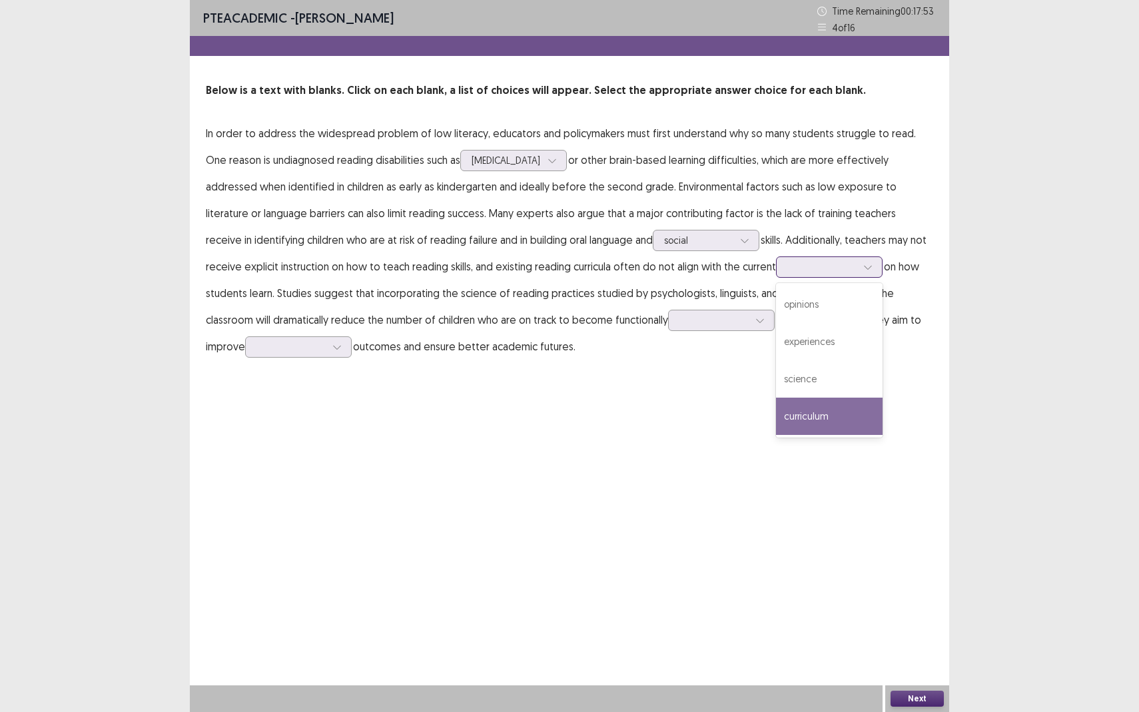
click at [788, 422] on div "curriculum" at bounding box center [829, 416] width 107 height 37
click at [788, 272] on div at bounding box center [822, 267] width 69 height 13
click at [776, 352] on div "experiences" at bounding box center [829, 341] width 107 height 37
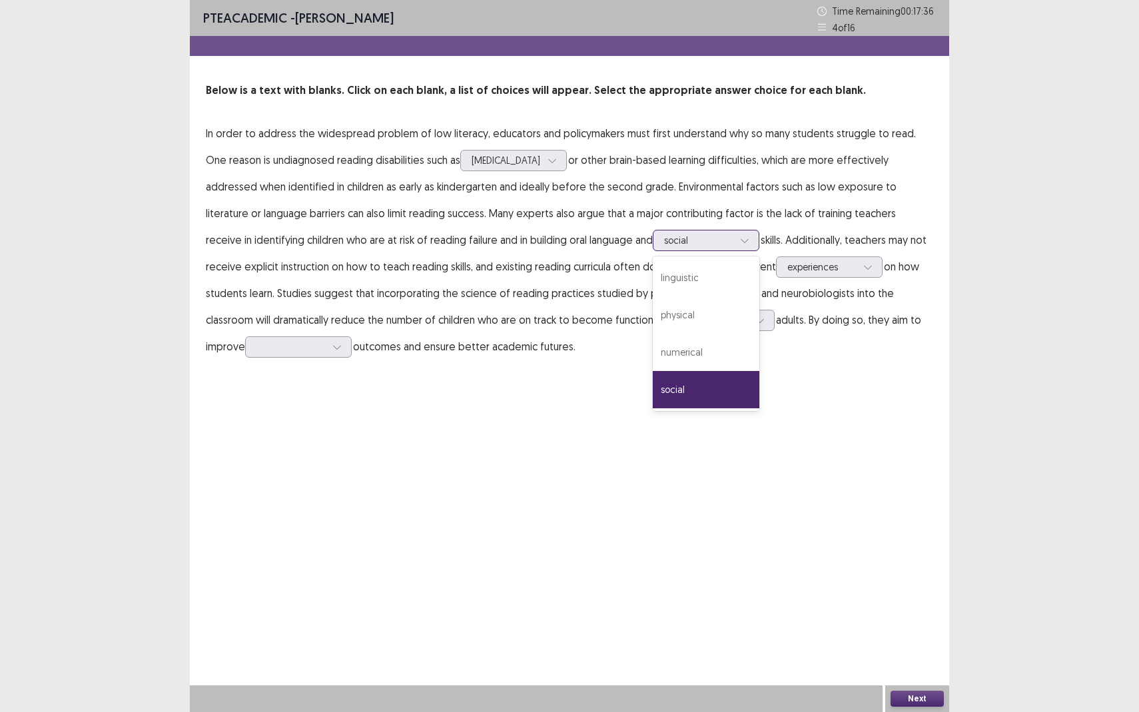
click at [664, 241] on div at bounding box center [698, 240] width 69 height 13
click at [653, 286] on div "linguistic" at bounding box center [706, 277] width 107 height 37
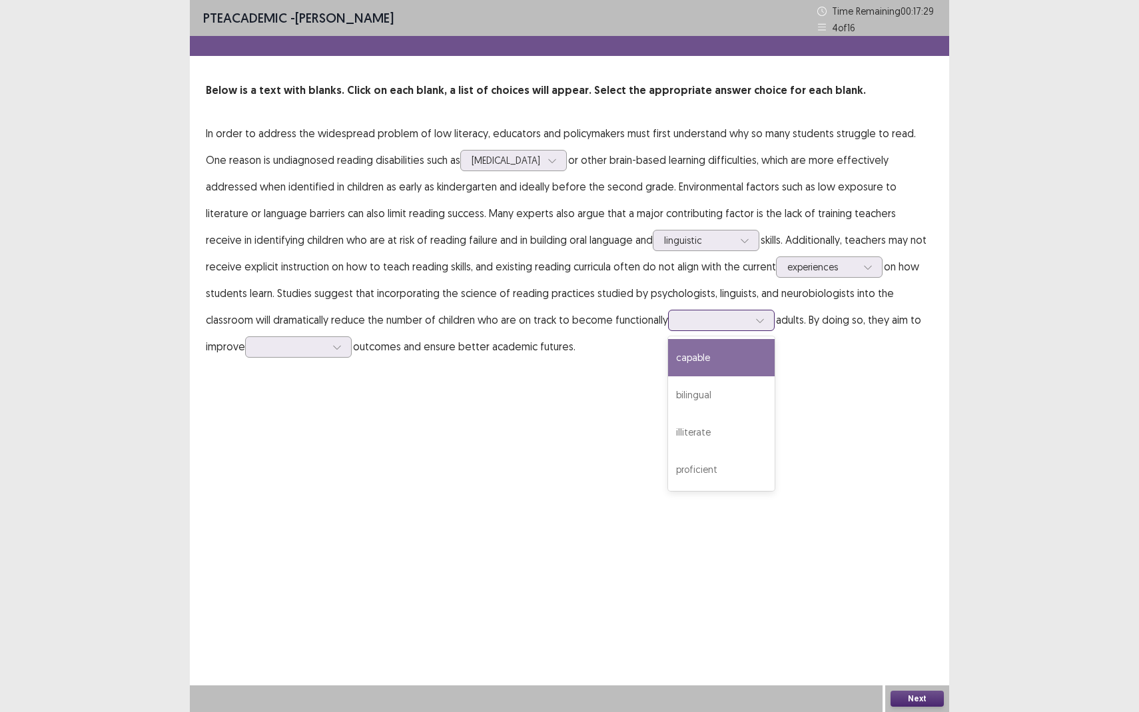
click at [680, 317] on div at bounding box center [714, 320] width 69 height 13
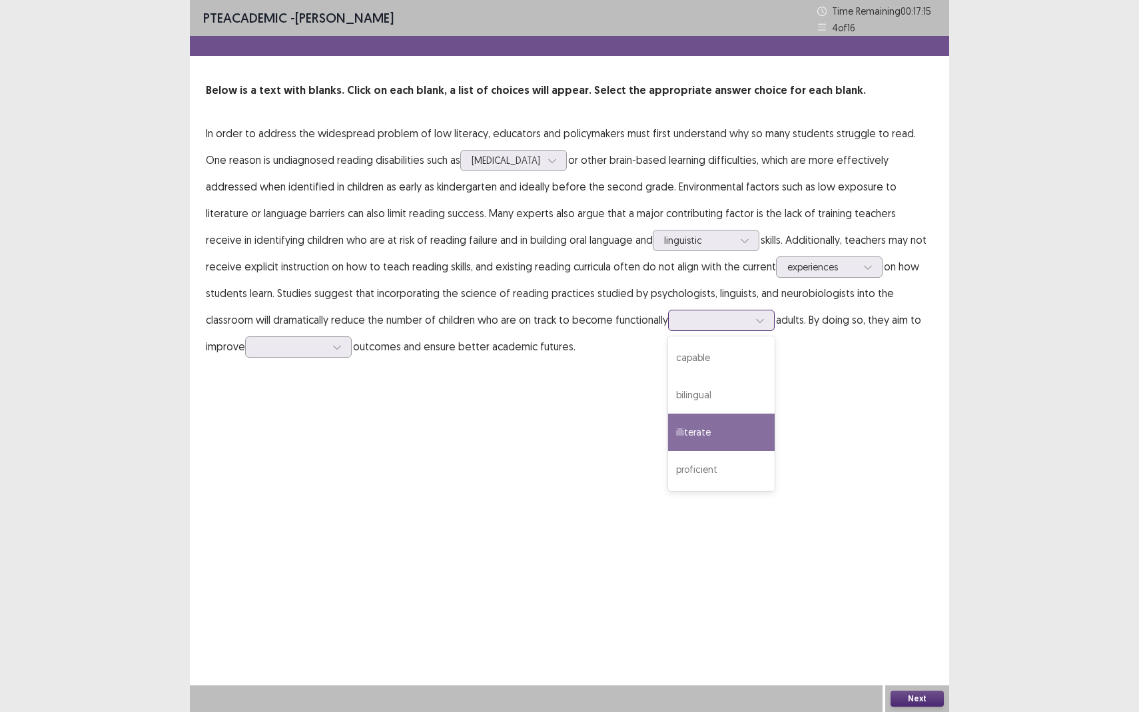
click at [668, 436] on div "illiterate" at bounding box center [721, 432] width 107 height 37
click at [277, 347] on div at bounding box center [291, 346] width 69 height 13
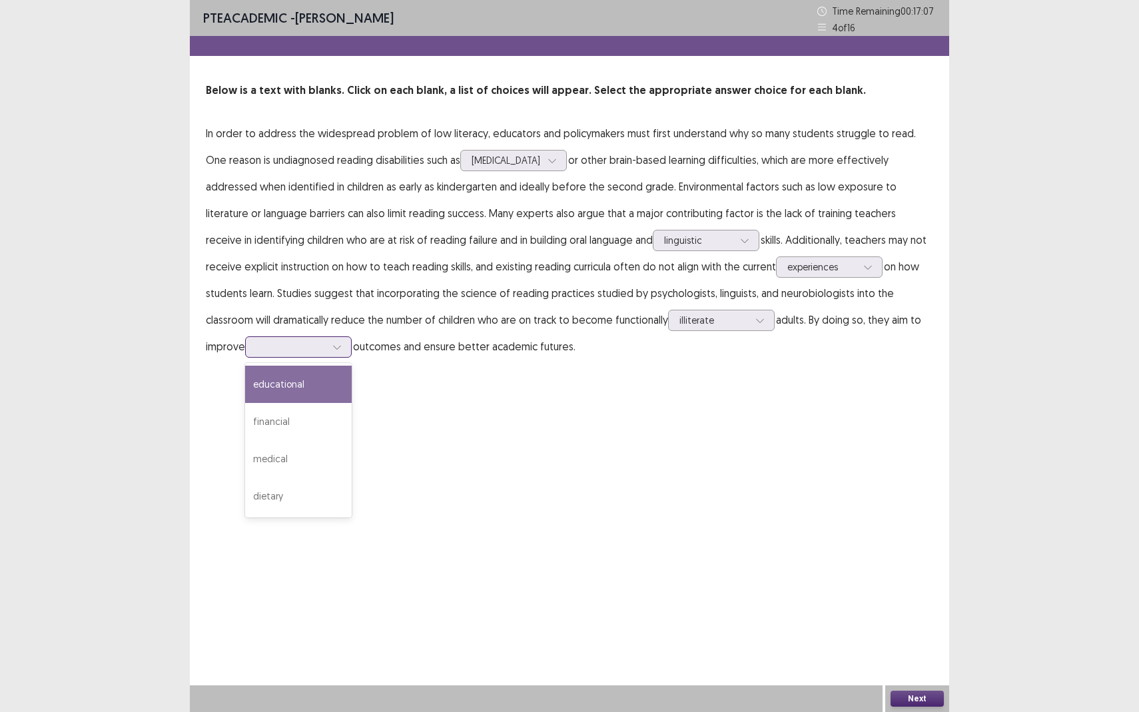
click at [245, 385] on div "educational" at bounding box center [298, 384] width 107 height 37
click at [919, 630] on button "Next" at bounding box center [917, 699] width 53 height 16
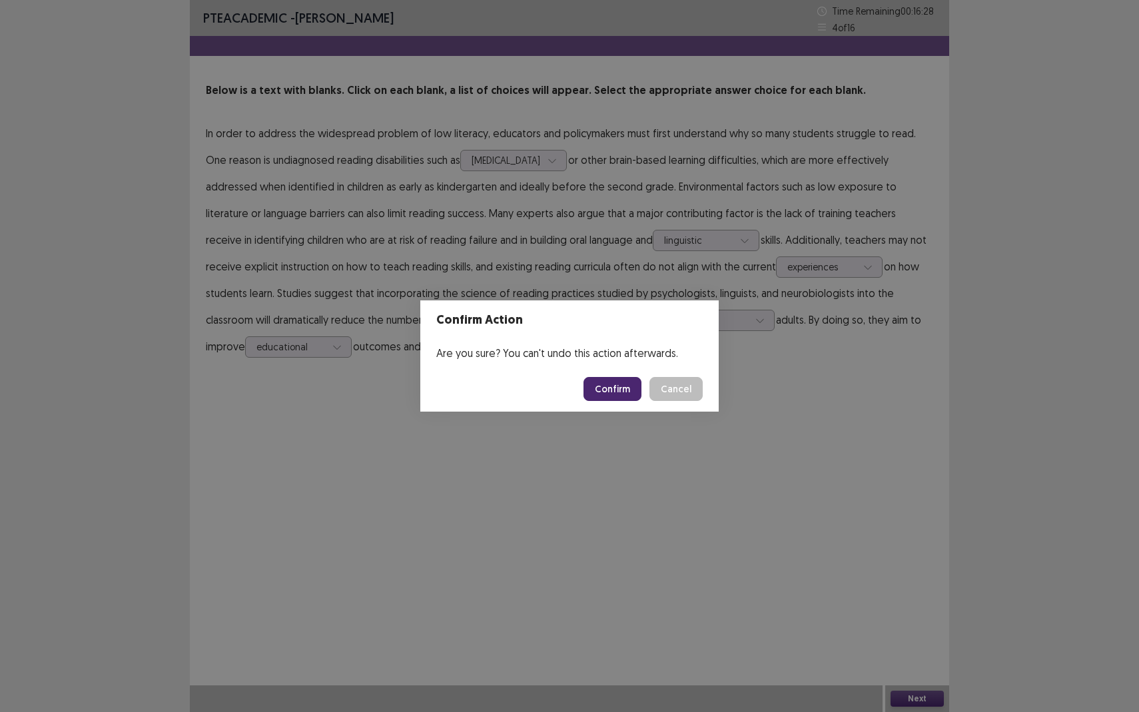
click at [626, 391] on button "Confirm" at bounding box center [613, 389] width 58 height 24
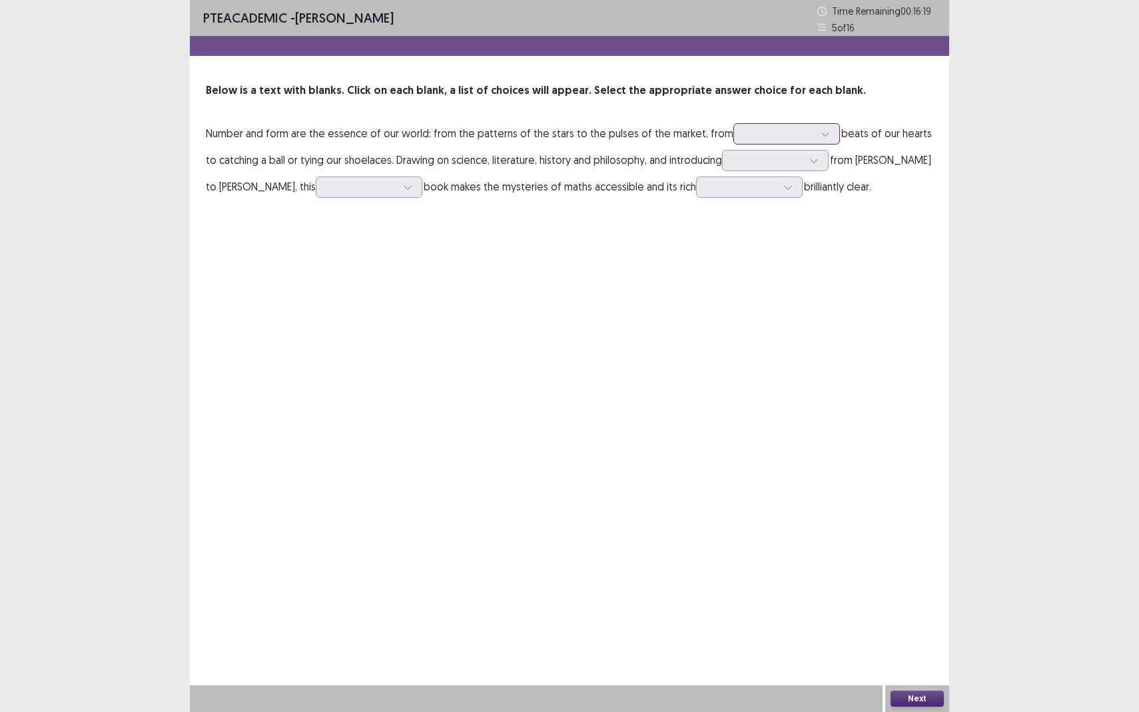
click at [766, 136] on div at bounding box center [779, 133] width 69 height 13
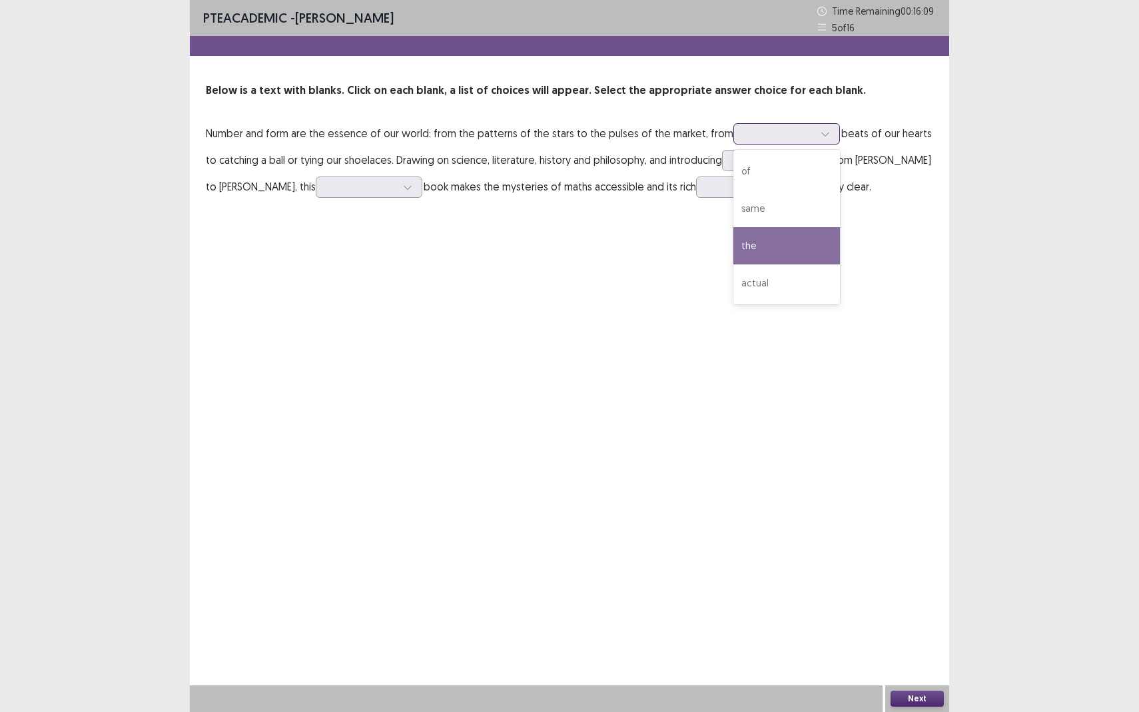
click at [746, 246] on div "the" at bounding box center [787, 245] width 107 height 37
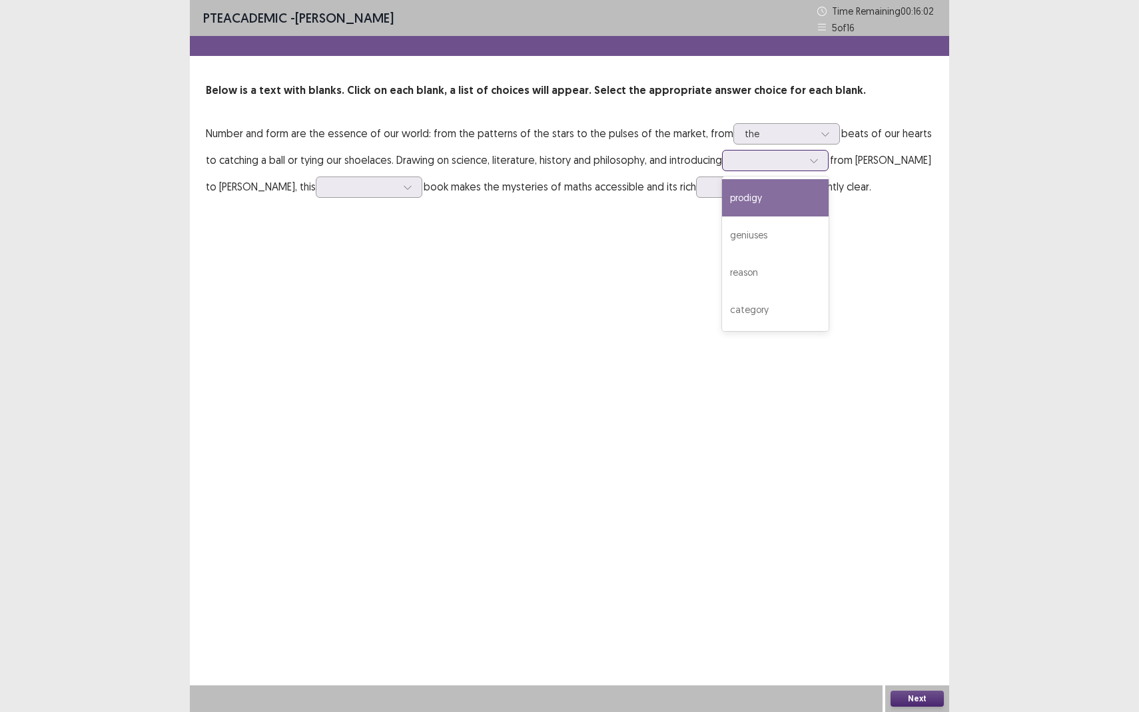
click at [745, 159] on div at bounding box center [768, 160] width 69 height 13
click at [752, 234] on div "geniuses" at bounding box center [775, 235] width 107 height 37
click at [327, 189] on div at bounding box center [361, 187] width 69 height 13
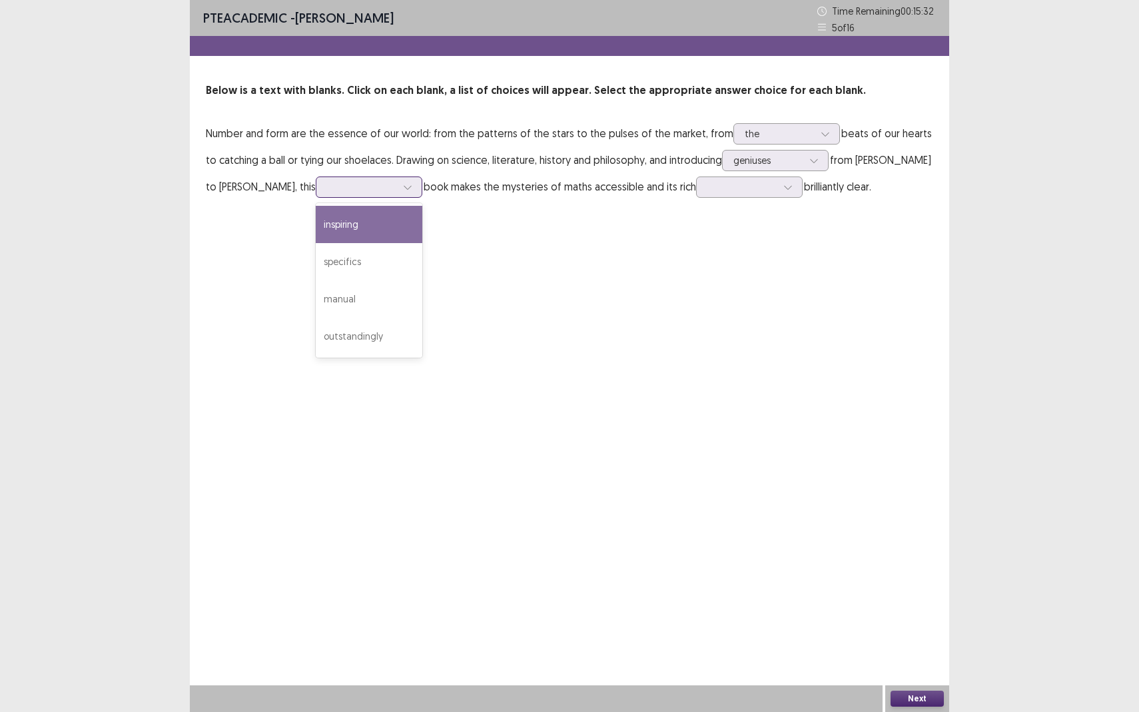
click at [316, 223] on div "inspiring" at bounding box center [369, 224] width 107 height 37
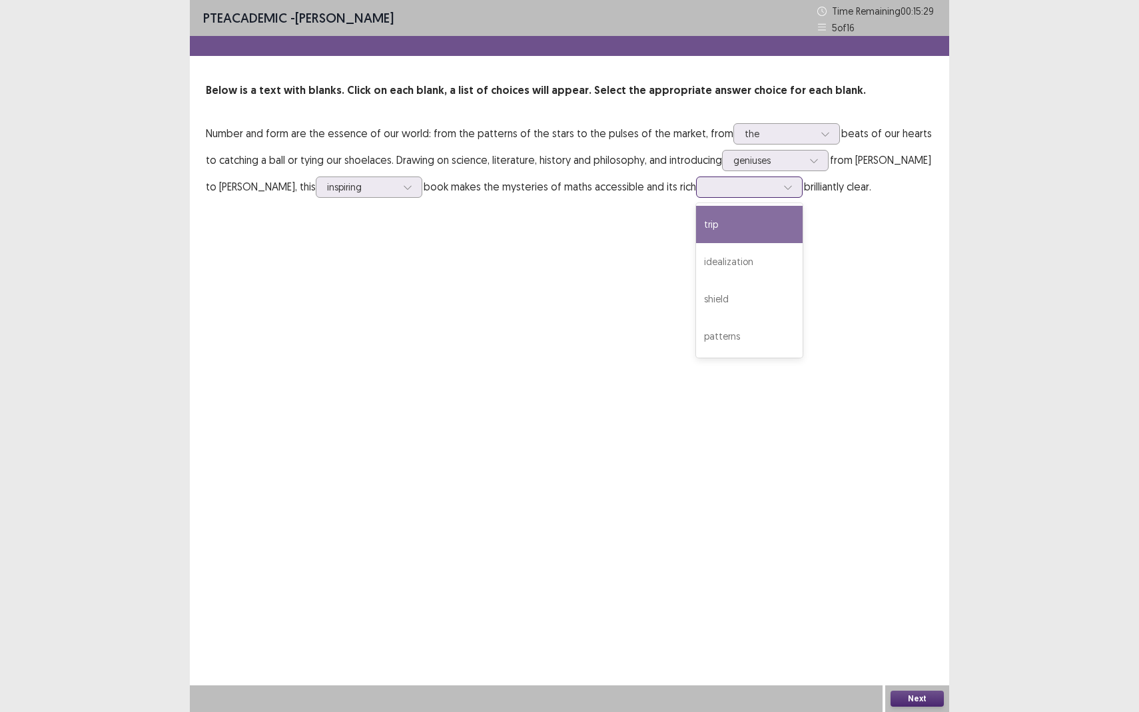
click at [696, 177] on div at bounding box center [749, 187] width 107 height 21
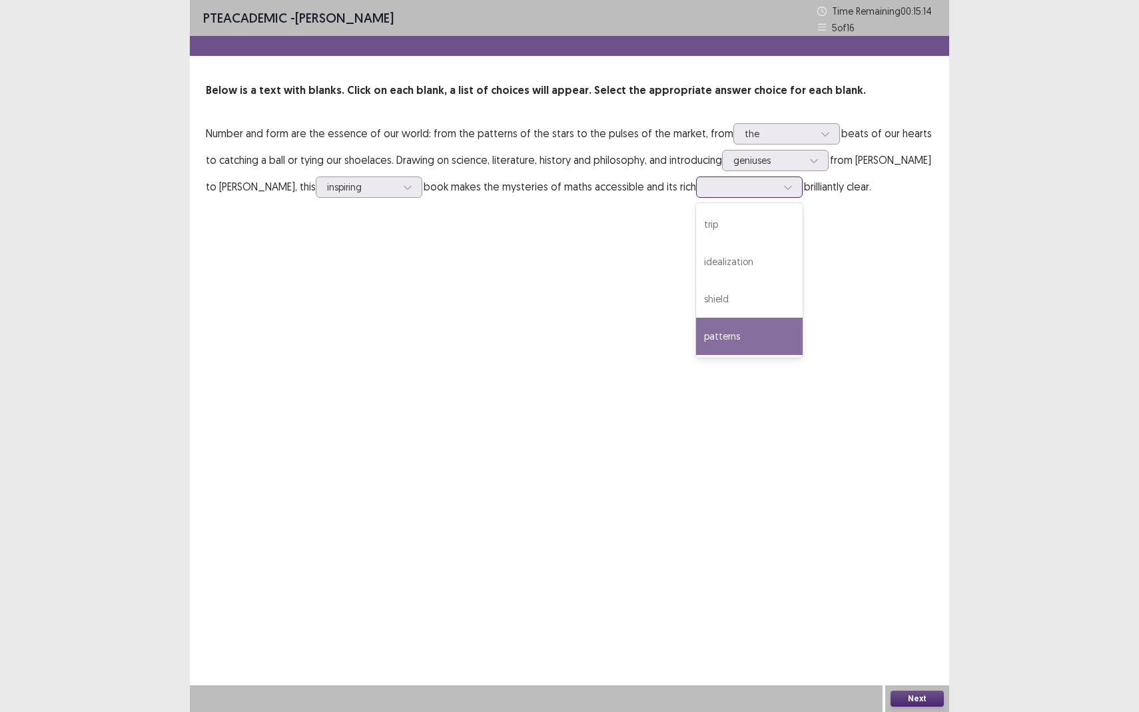
click at [696, 349] on div "patterns" at bounding box center [749, 336] width 107 height 37
click at [916, 630] on button "Next" at bounding box center [917, 699] width 53 height 16
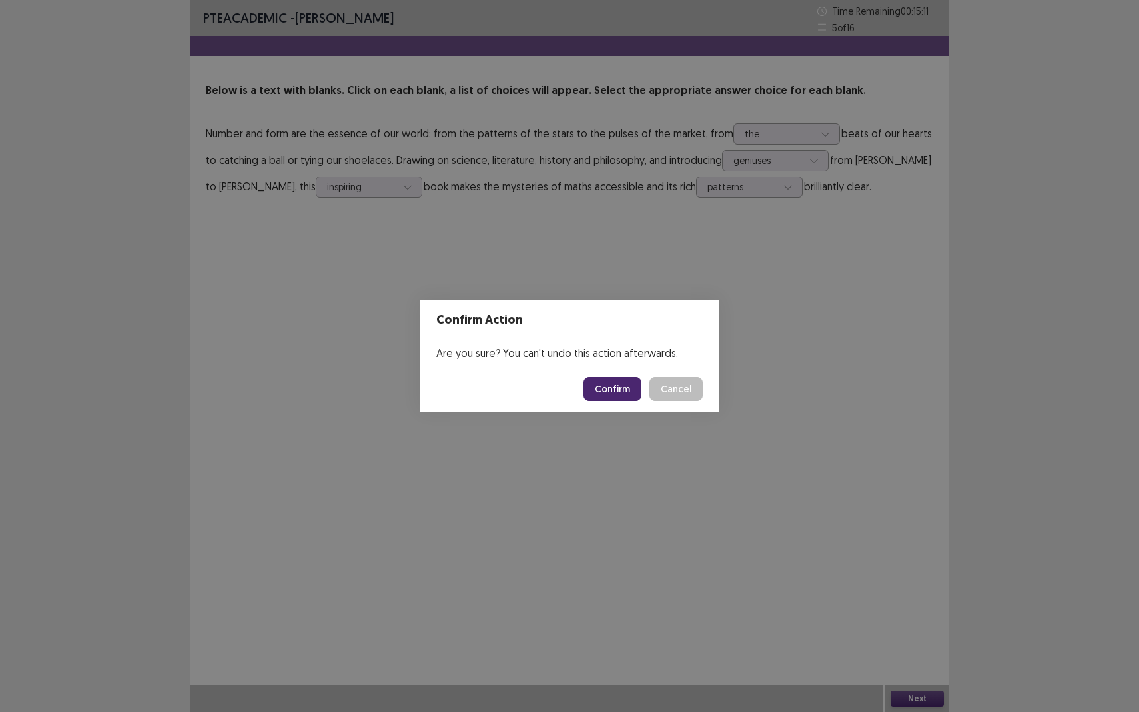
click at [608, 391] on button "Confirm" at bounding box center [613, 389] width 58 height 24
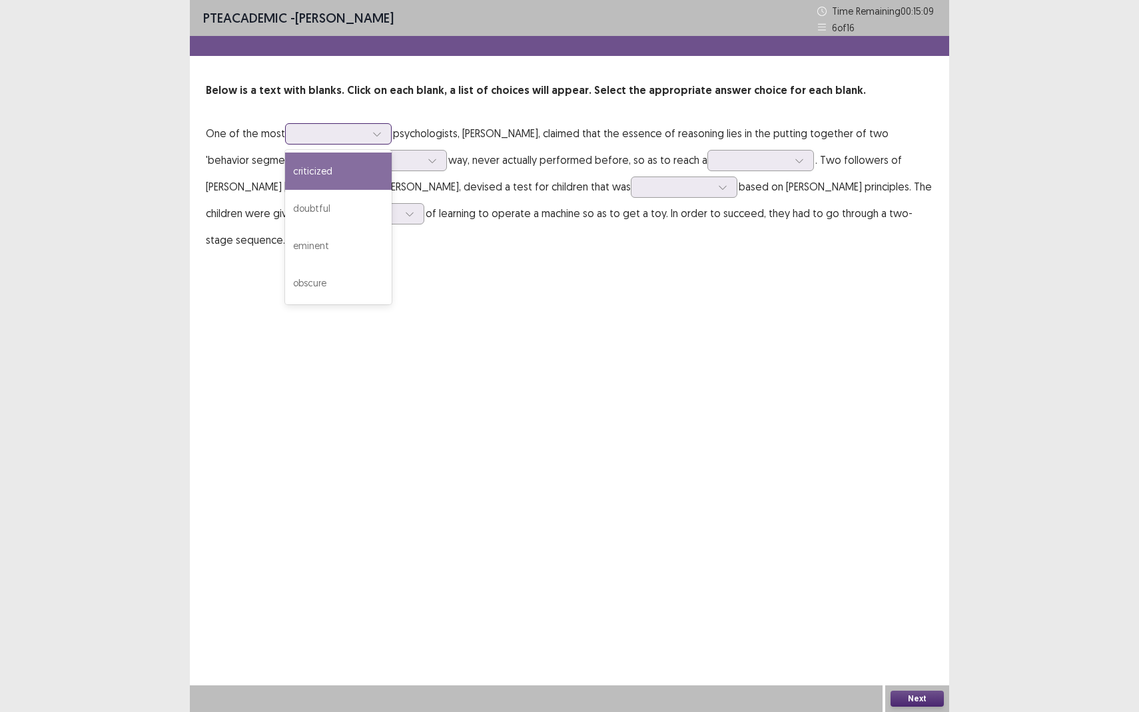
click at [322, 135] on div at bounding box center [330, 133] width 69 height 13
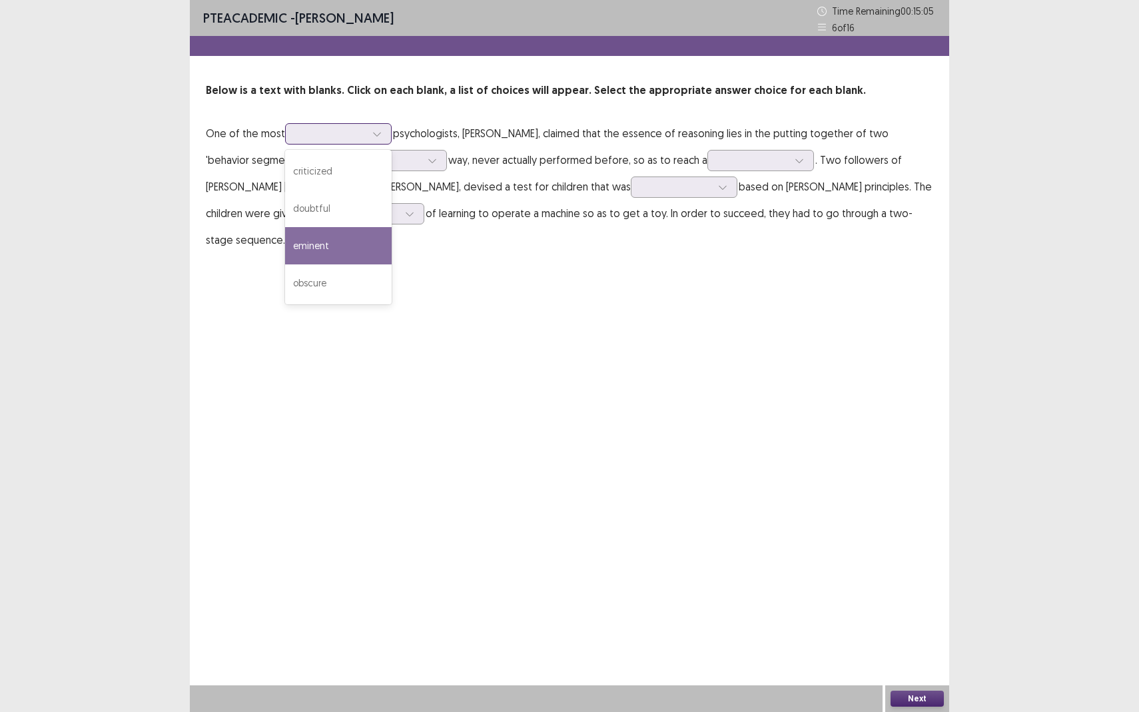
click at [312, 251] on div "eminent" at bounding box center [338, 245] width 107 height 37
click at [332, 134] on div at bounding box center [330, 133] width 69 height 13
click at [329, 243] on div "eminent" at bounding box center [338, 245] width 107 height 37
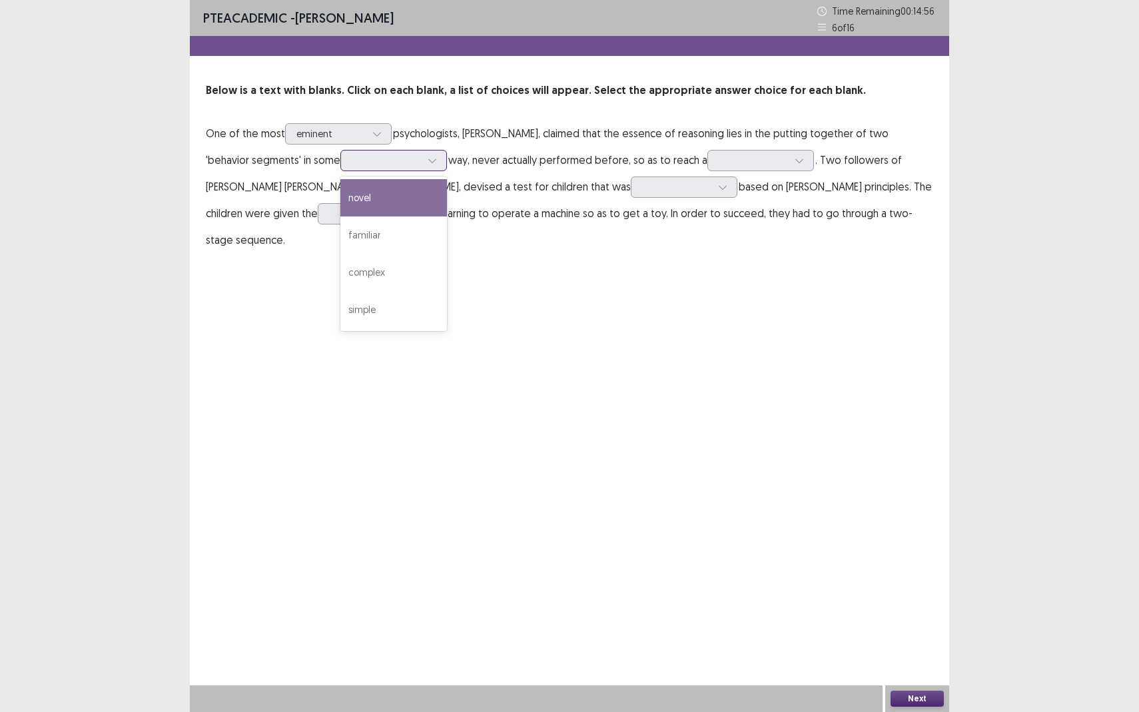
click at [352, 161] on div at bounding box center [386, 160] width 69 height 13
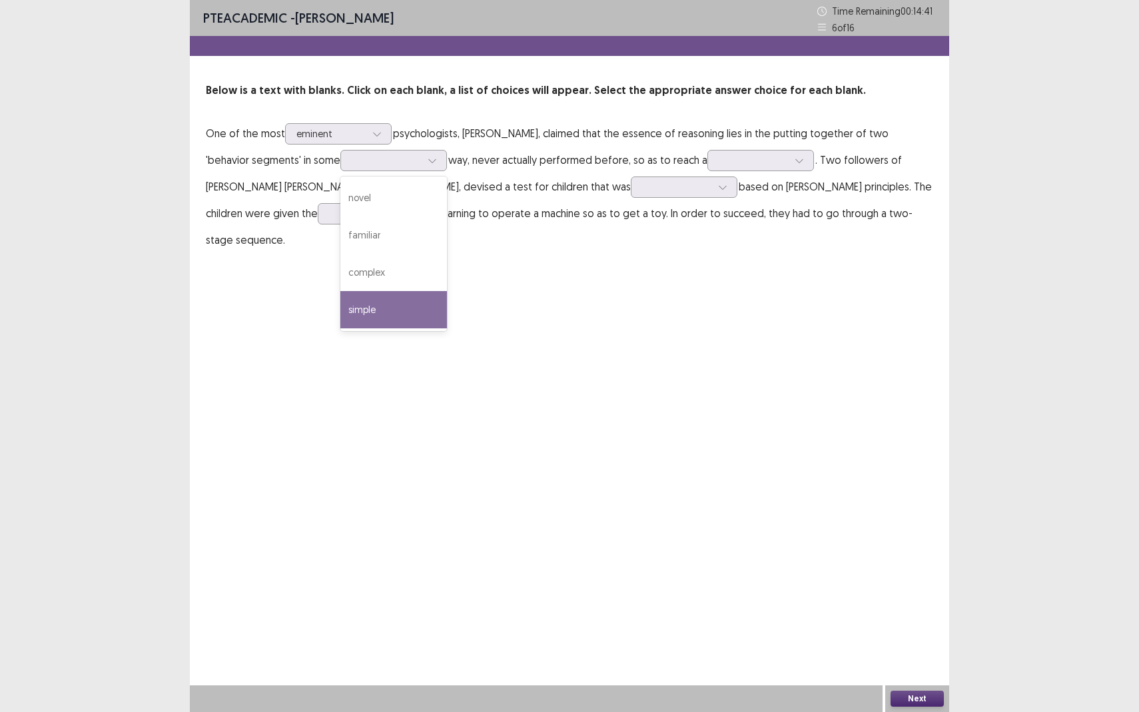
click at [403, 365] on div "PTE academic - [PERSON_NAME] Time Remaining 00 : 14 : 41 6 of 16 Below is a tex…" at bounding box center [570, 356] width 760 height 712
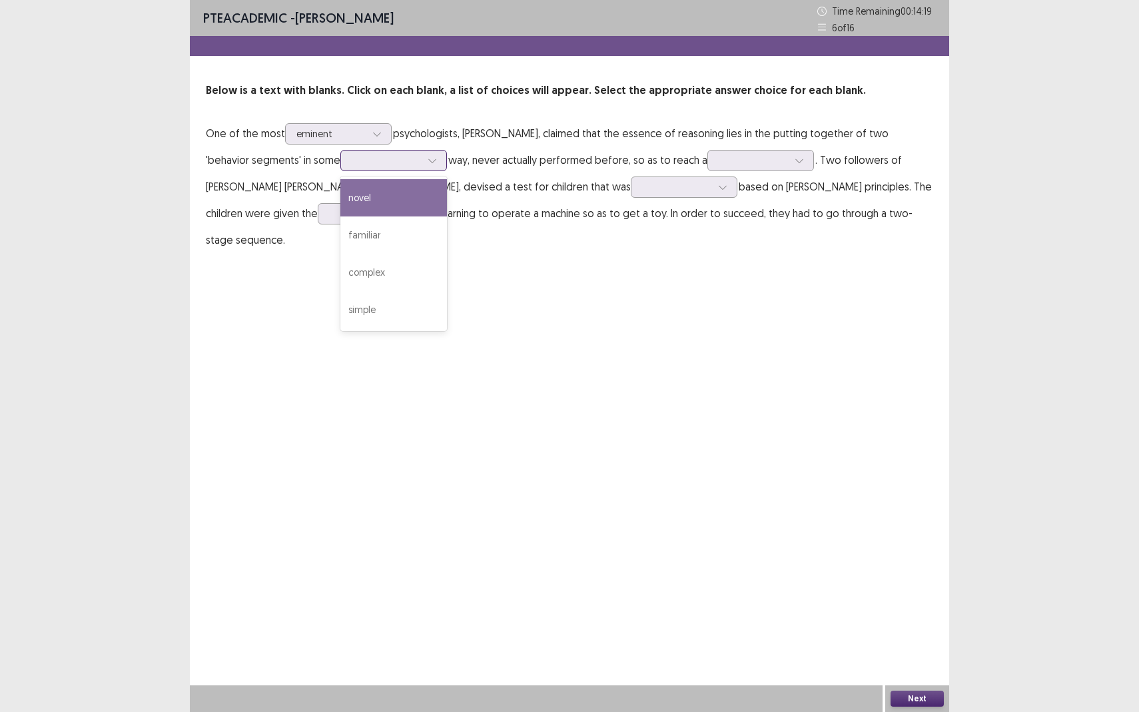
click at [352, 160] on div at bounding box center [386, 160] width 69 height 13
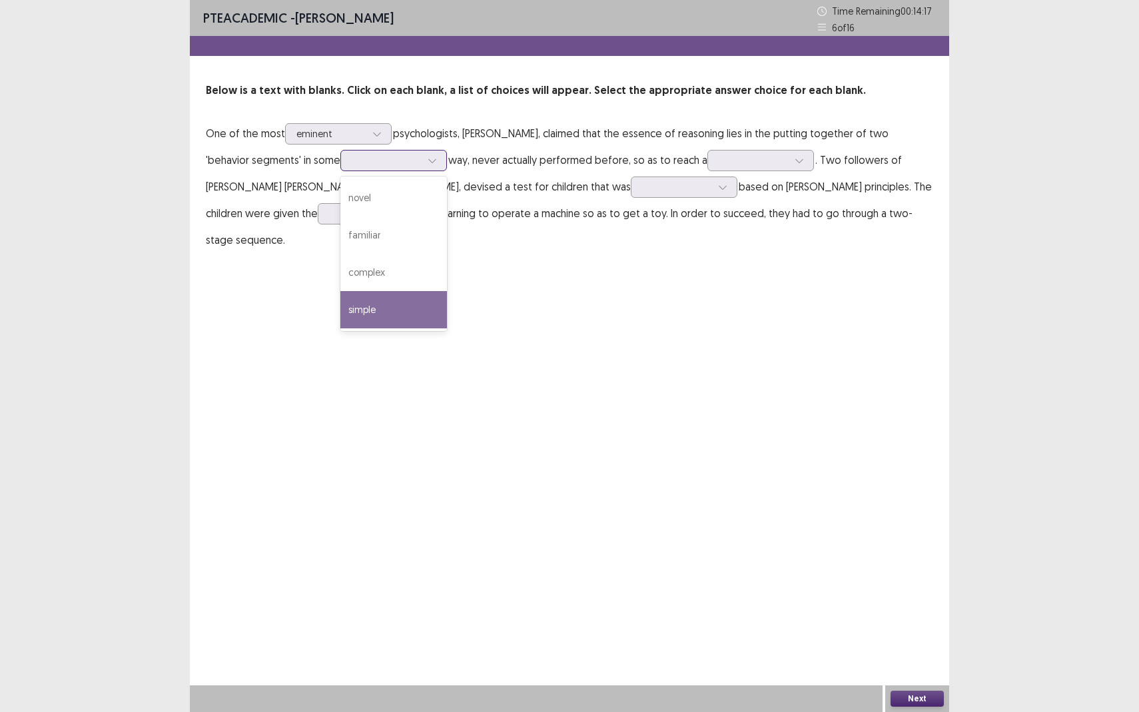
click at [340, 302] on div "simple" at bounding box center [393, 309] width 107 height 37
click at [367, 163] on div at bounding box center [386, 160] width 69 height 13
click at [340, 272] on div "complex" at bounding box center [393, 272] width 107 height 37
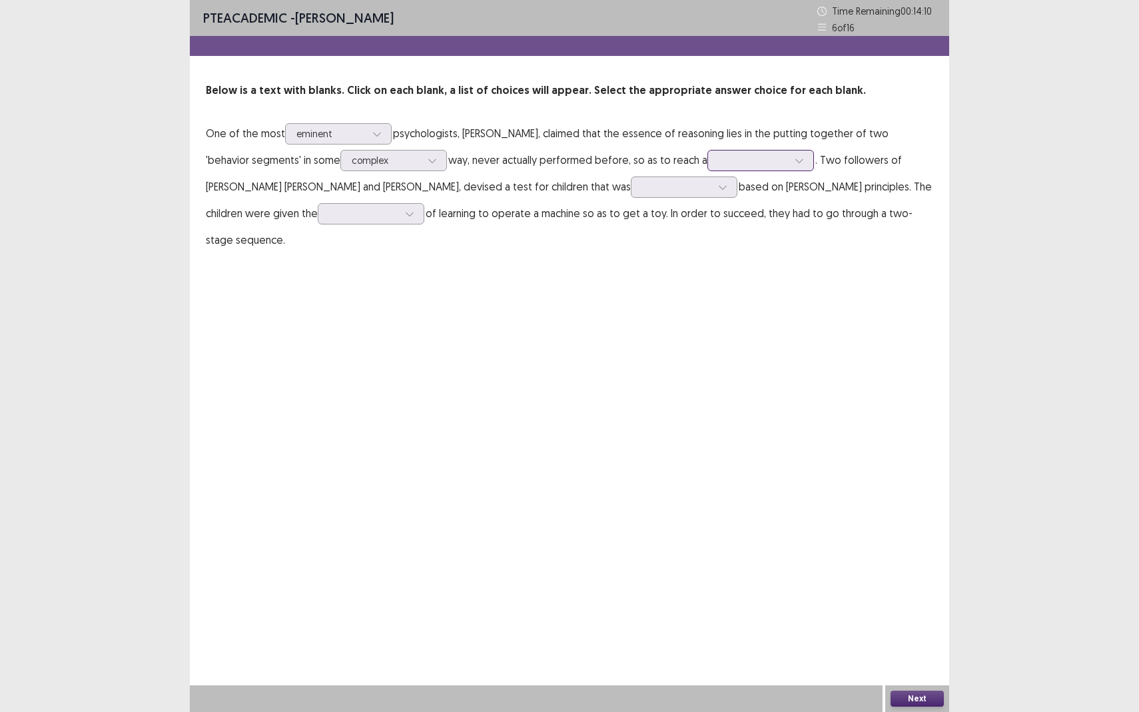
click at [719, 157] on div at bounding box center [753, 160] width 69 height 13
click at [708, 278] on div "goal" at bounding box center [761, 272] width 107 height 37
click at [642, 189] on div at bounding box center [676, 187] width 69 height 13
click at [631, 294] on div "independently" at bounding box center [684, 298] width 107 height 37
click at [329, 213] on div at bounding box center [363, 213] width 69 height 13
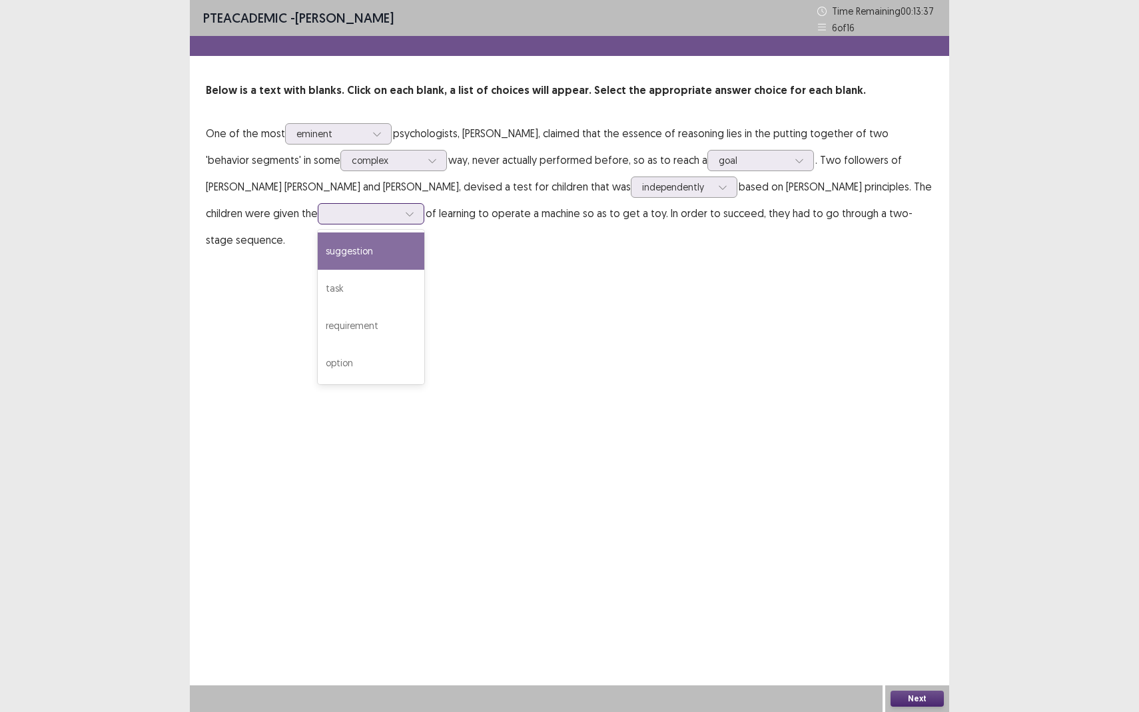
click at [318, 247] on div "suggestion" at bounding box center [371, 251] width 107 height 37
click at [352, 157] on div at bounding box center [386, 160] width 69 height 13
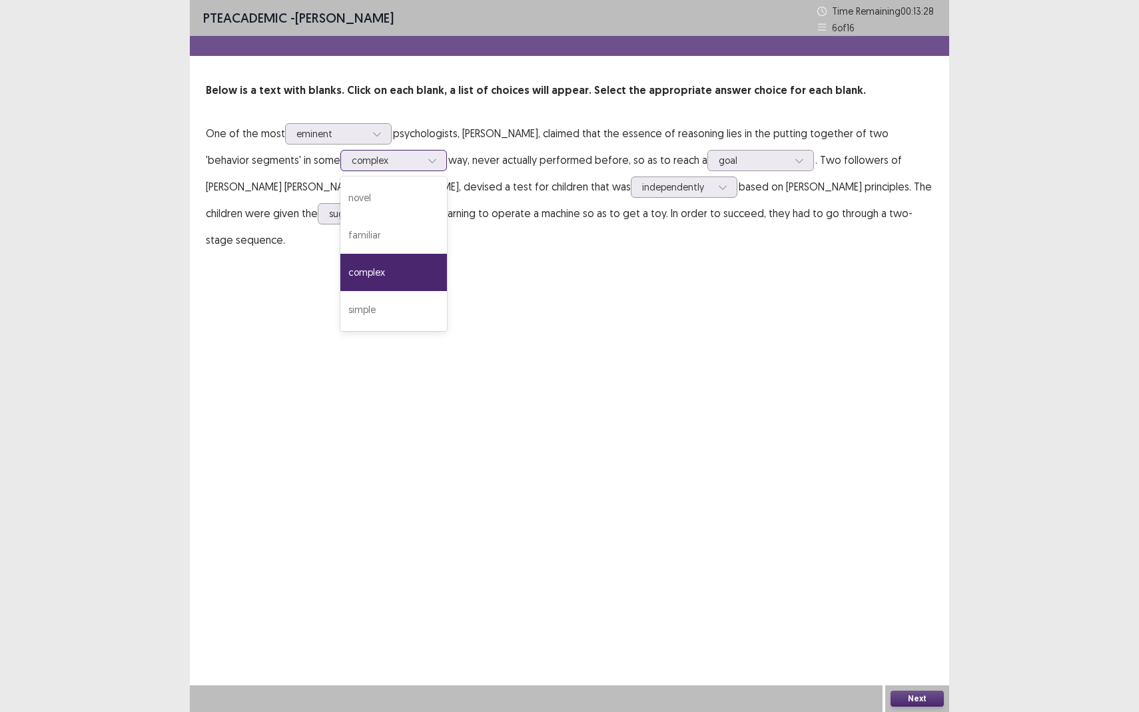
click at [340, 270] on div "complex" at bounding box center [393, 272] width 107 height 37
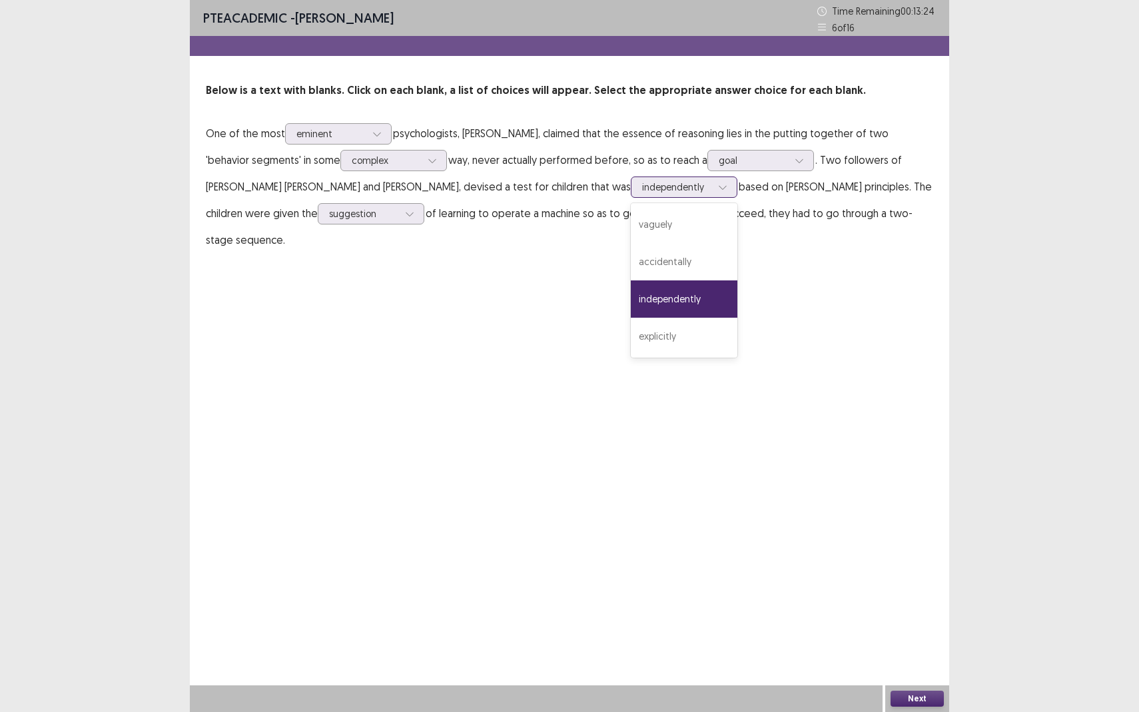
click at [642, 185] on div at bounding box center [676, 187] width 69 height 13
click at [631, 298] on div "independently" at bounding box center [684, 298] width 107 height 37
click at [329, 209] on div at bounding box center [363, 213] width 69 height 13
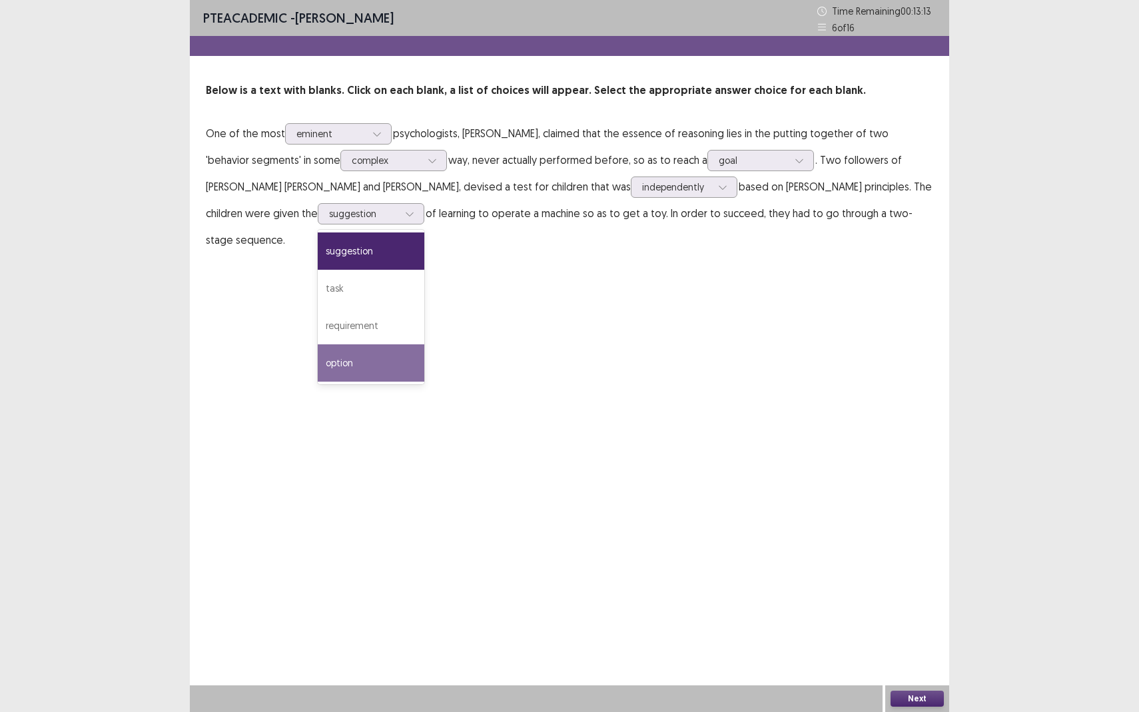
click at [702, 464] on div "PTE academic - [PERSON_NAME] Time Remaining 00 : 13 : 13 6 of 16 Below is a tex…" at bounding box center [570, 356] width 760 height 712
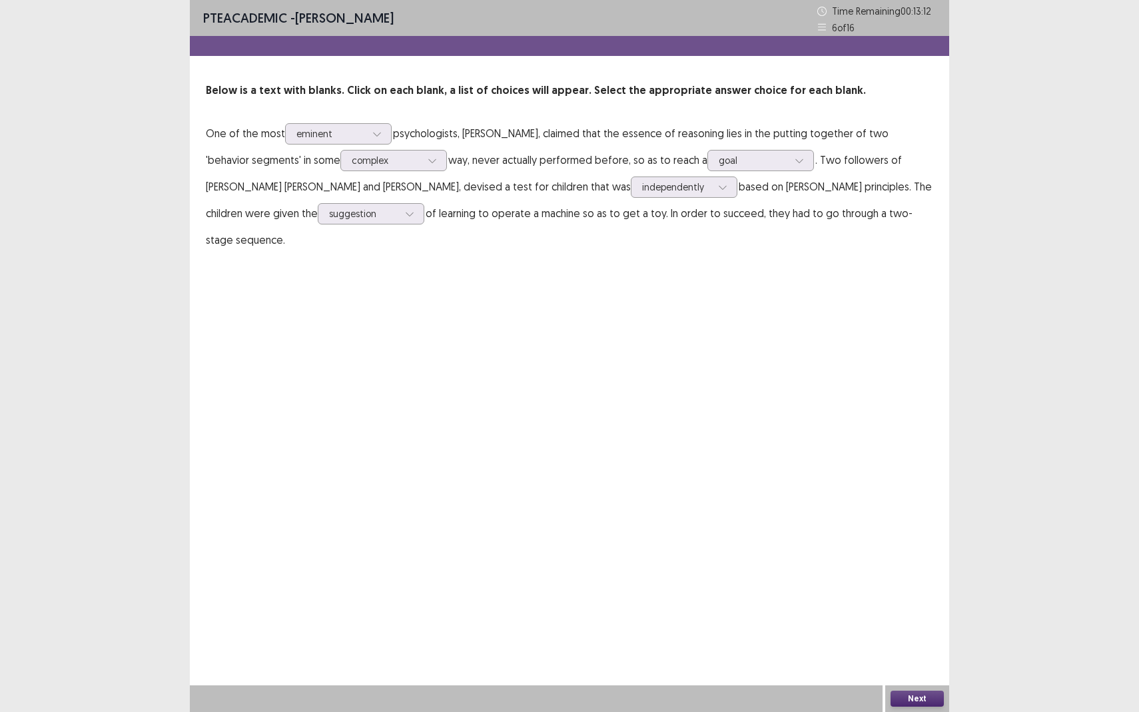
click at [911, 630] on button "Next" at bounding box center [917, 699] width 53 height 16
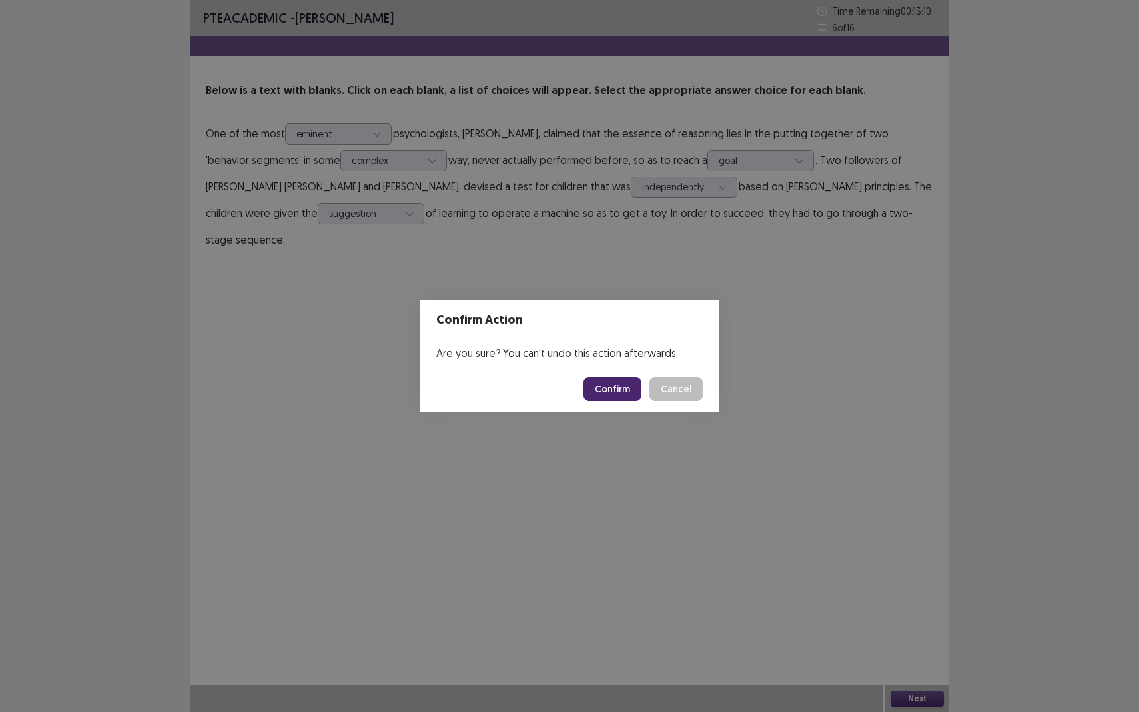
drag, startPoint x: 602, startPoint y: 381, endPoint x: 250, endPoint y: 222, distance: 386.7
click at [247, 226] on div "Confirm Action Are you sure? You can't undo this action afterwards. Confirm Can…" at bounding box center [569, 356] width 1139 height 712
click at [251, 219] on div "Confirm Action Are you sure? You can't undo this action afterwards. Confirm Can…" at bounding box center [569, 356] width 1139 height 712
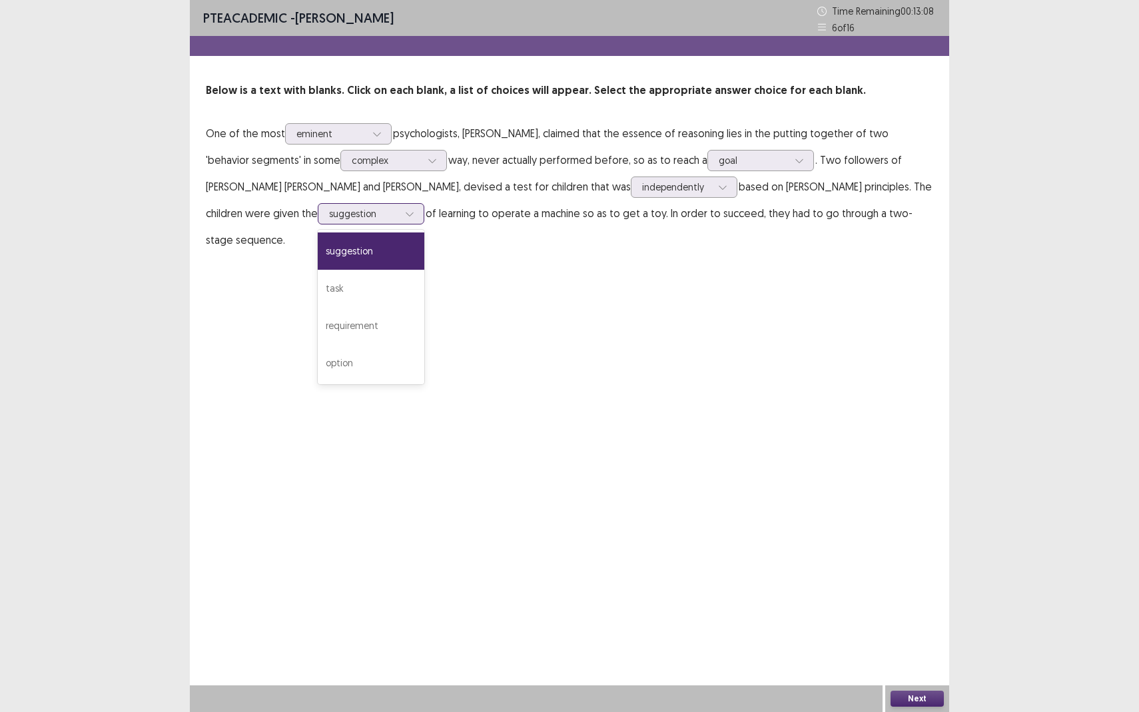
click at [329, 220] on div at bounding box center [363, 213] width 69 height 13
click at [318, 372] on div "option" at bounding box center [371, 362] width 107 height 37
click at [905, 630] on button "Next" at bounding box center [917, 699] width 53 height 16
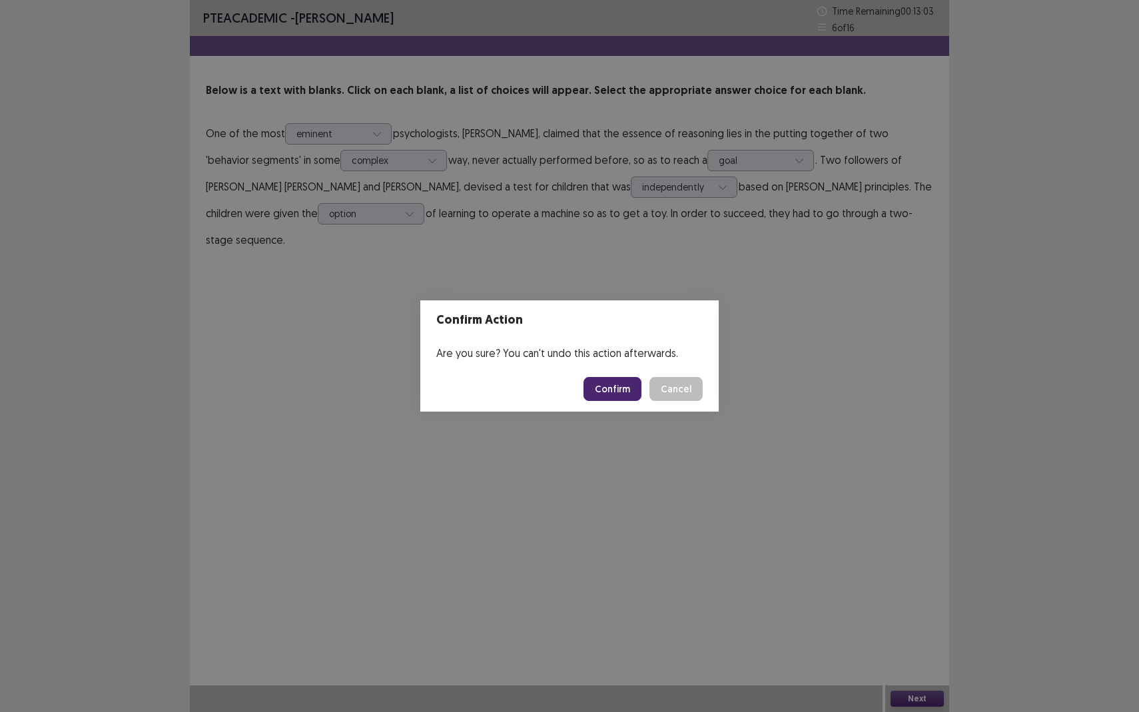
click at [603, 391] on button "Confirm" at bounding box center [613, 389] width 58 height 24
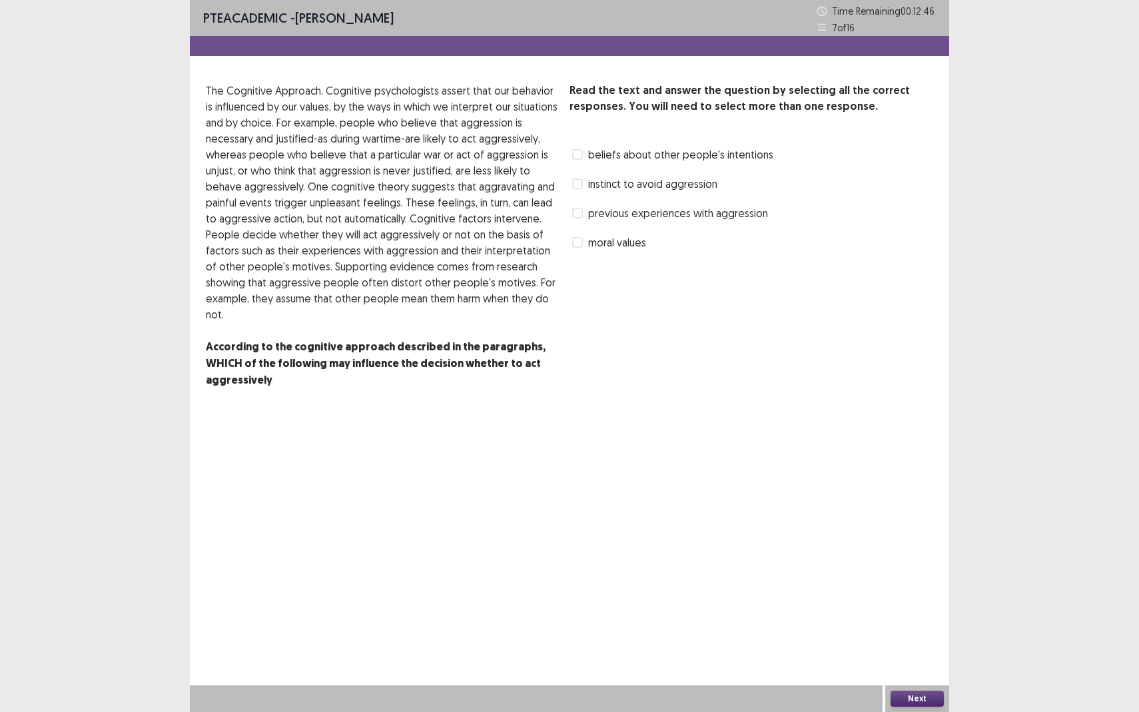
click at [579, 185] on span at bounding box center [577, 184] width 11 height 11
click at [583, 218] on label "previous experiences with aggression" at bounding box center [670, 213] width 196 height 16
click at [632, 179] on span "instinct to avoid aggression" at bounding box center [652, 184] width 129 height 16
click at [579, 153] on span at bounding box center [577, 154] width 11 height 11
click at [604, 157] on span "beliefs about other people's intentions" at bounding box center [680, 155] width 185 height 16
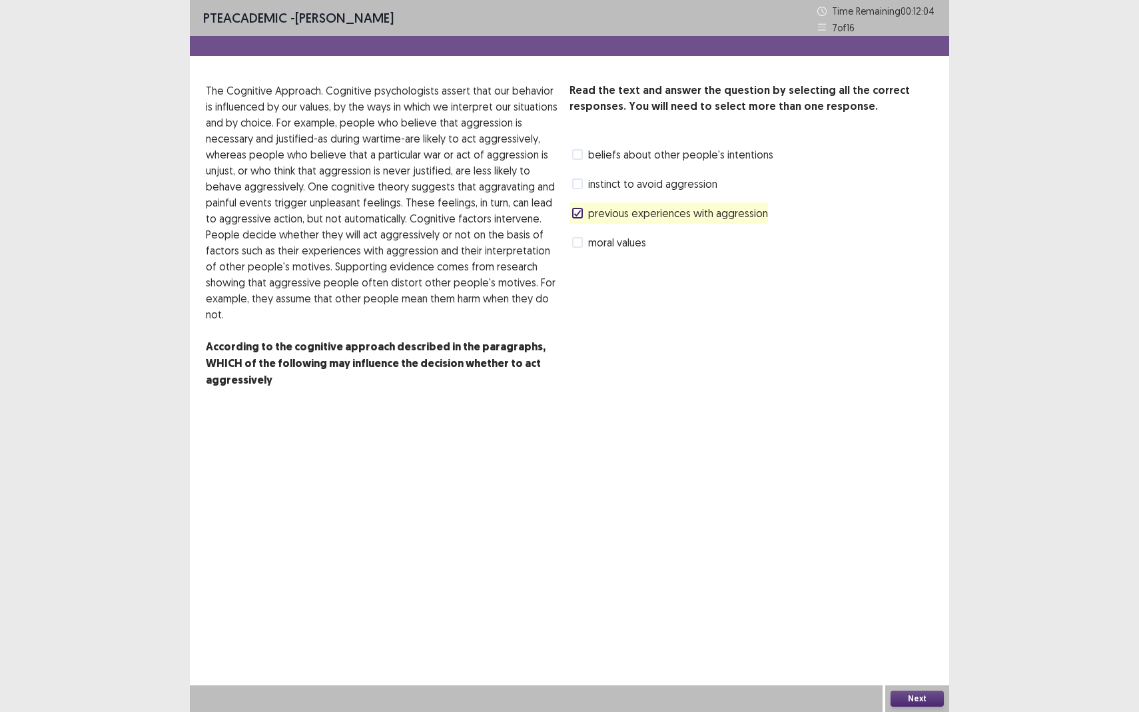
click at [904, 630] on button "Next" at bounding box center [917, 699] width 53 height 16
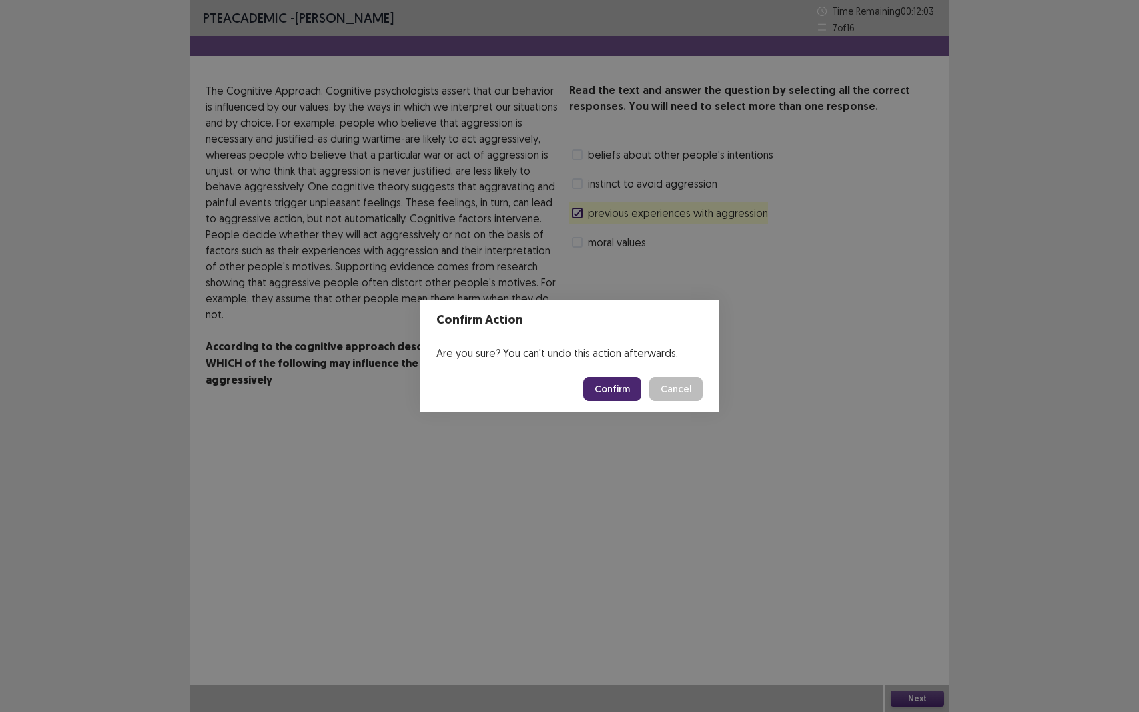
click at [626, 389] on button "Confirm" at bounding box center [613, 389] width 58 height 24
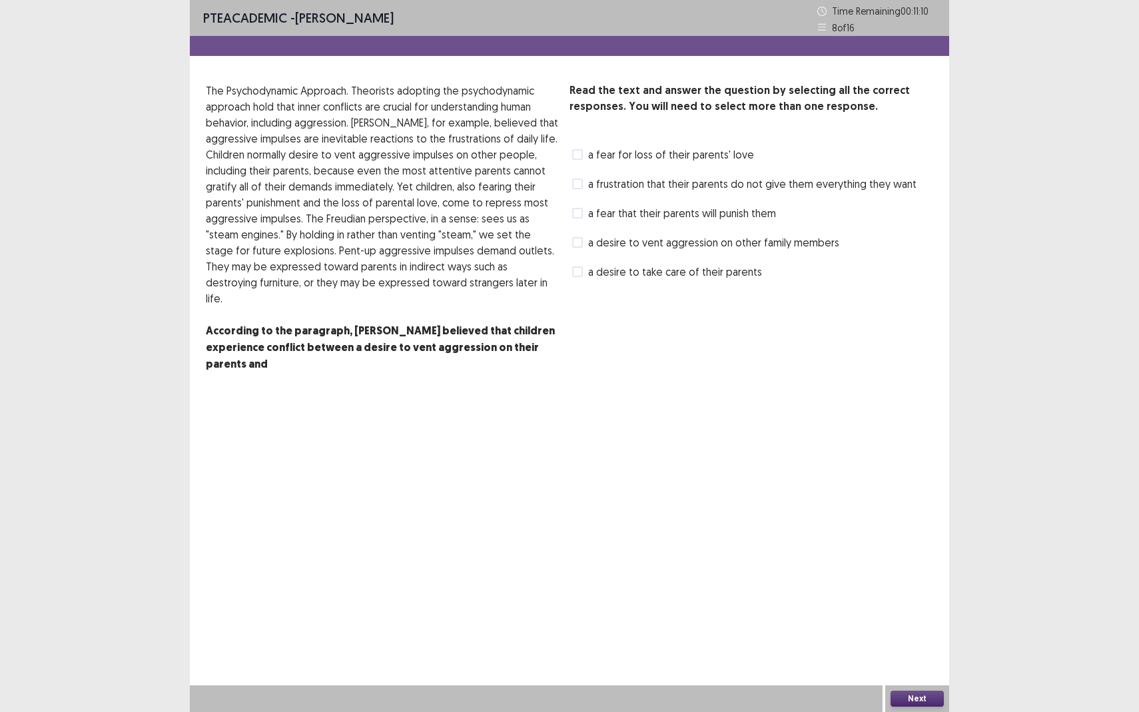
click at [584, 183] on label "a frustration that their parents do not give them everything they want" at bounding box center [744, 184] width 344 height 16
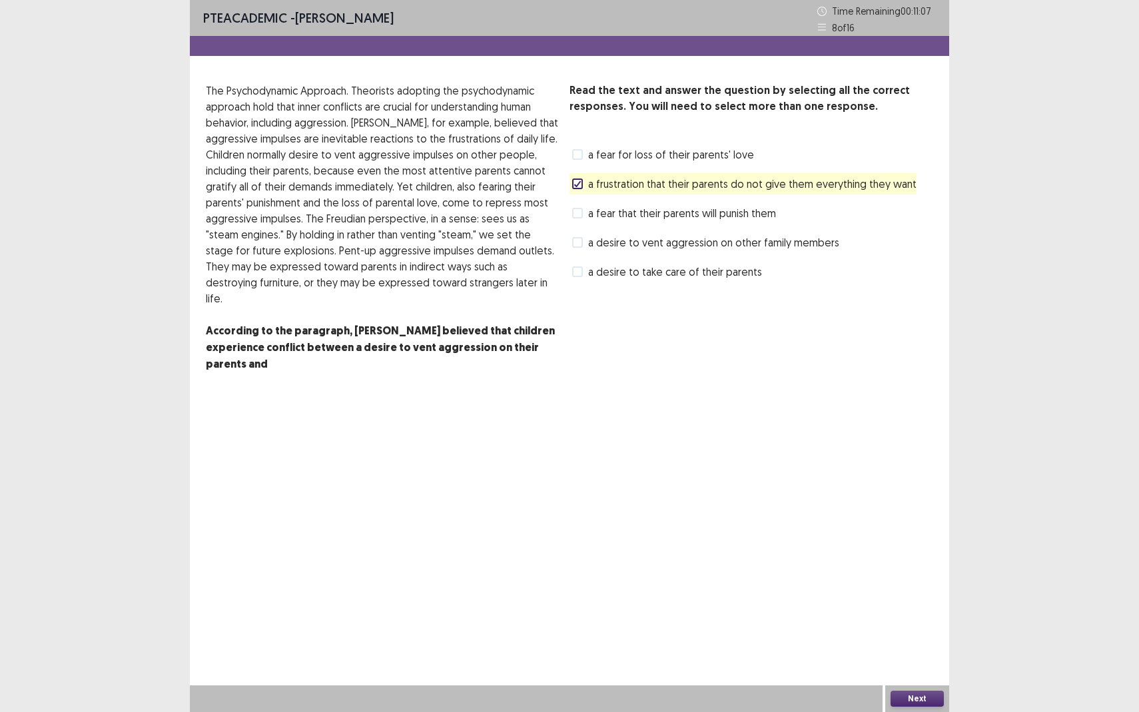
click at [913, 630] on button "Next" at bounding box center [917, 699] width 53 height 16
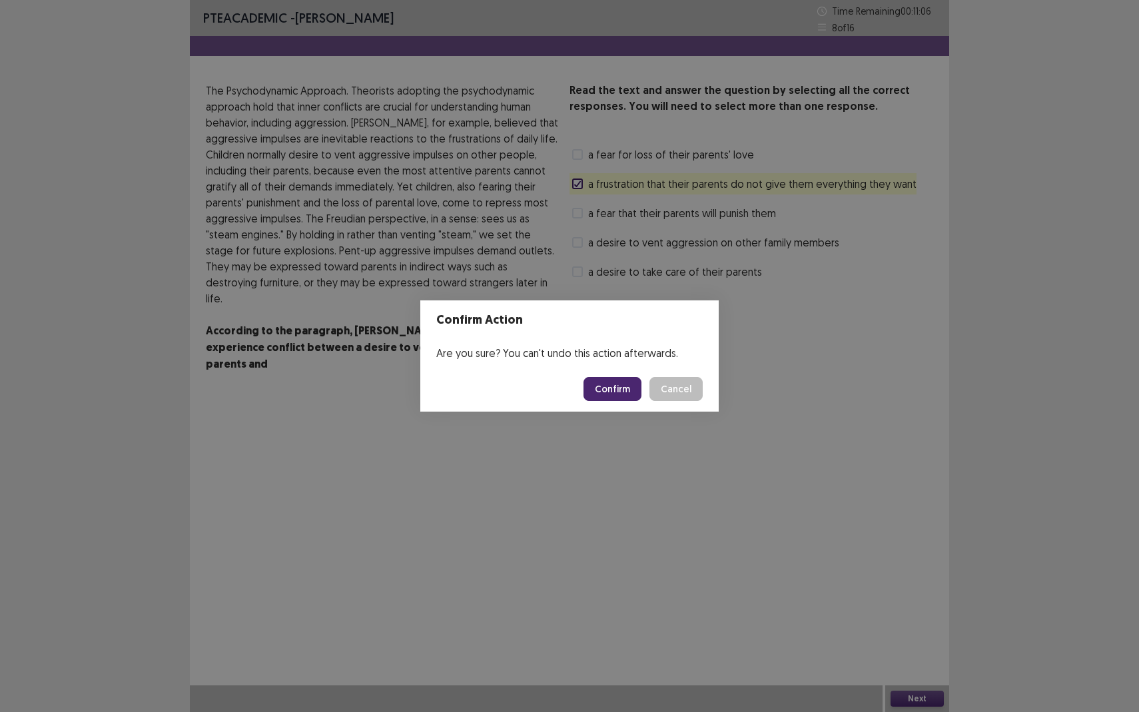
click at [618, 394] on button "Confirm" at bounding box center [613, 389] width 58 height 24
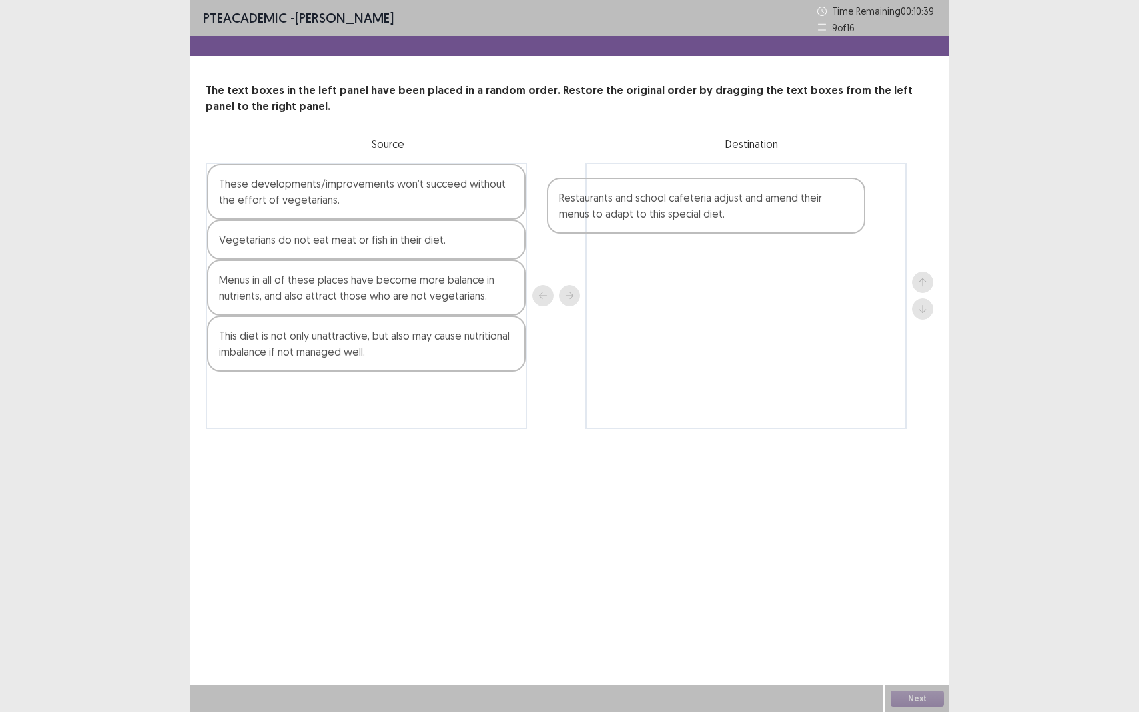
drag, startPoint x: 286, startPoint y: 402, endPoint x: 656, endPoint y: 208, distance: 418.4
click at [656, 208] on div "These developments/improvements won’t succeed without the effort of vegetarians…" at bounding box center [570, 296] width 728 height 266
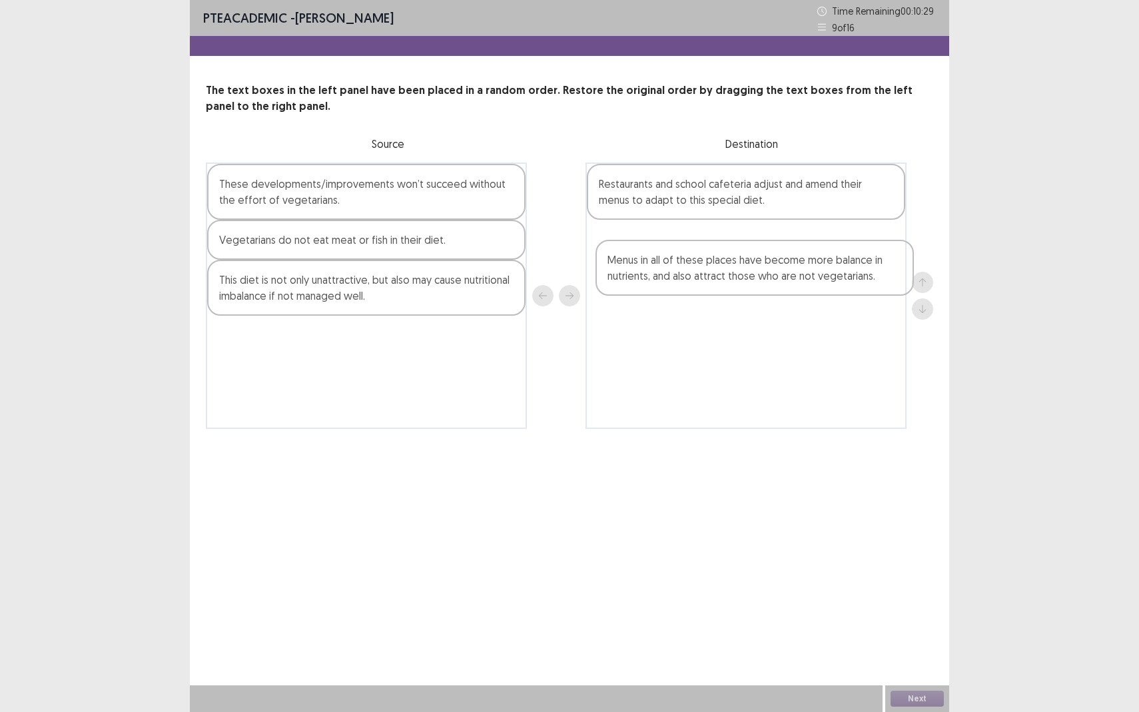
drag, startPoint x: 248, startPoint y: 293, endPoint x: 641, endPoint y: 273, distance: 393.6
click at [641, 273] on div "These developments/improvements won’t succeed without the effort of vegetarians…" at bounding box center [570, 296] width 728 height 266
click at [238, 293] on div "This diet is not only unattractive, but also may cause nutritional imbalance if…" at bounding box center [366, 288] width 318 height 56
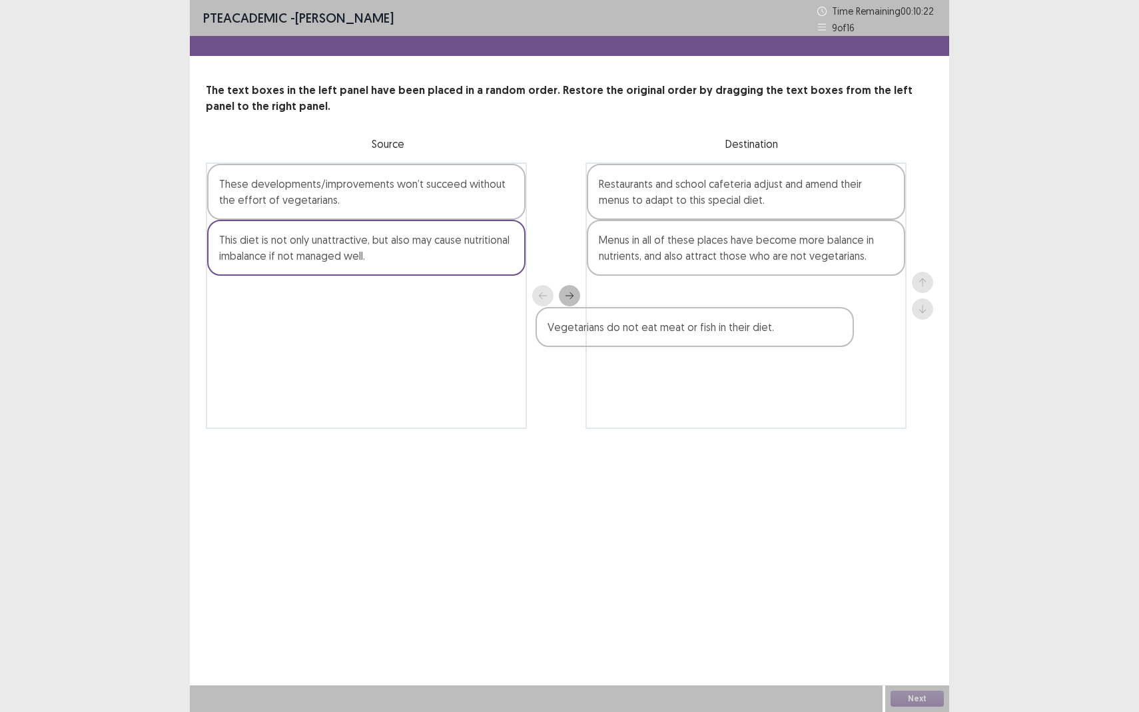
drag, startPoint x: 240, startPoint y: 249, endPoint x: 572, endPoint y: 335, distance: 342.7
click at [572, 336] on div "These developments/improvements won’t succeed without the effort of vegetarians…" at bounding box center [570, 296] width 728 height 266
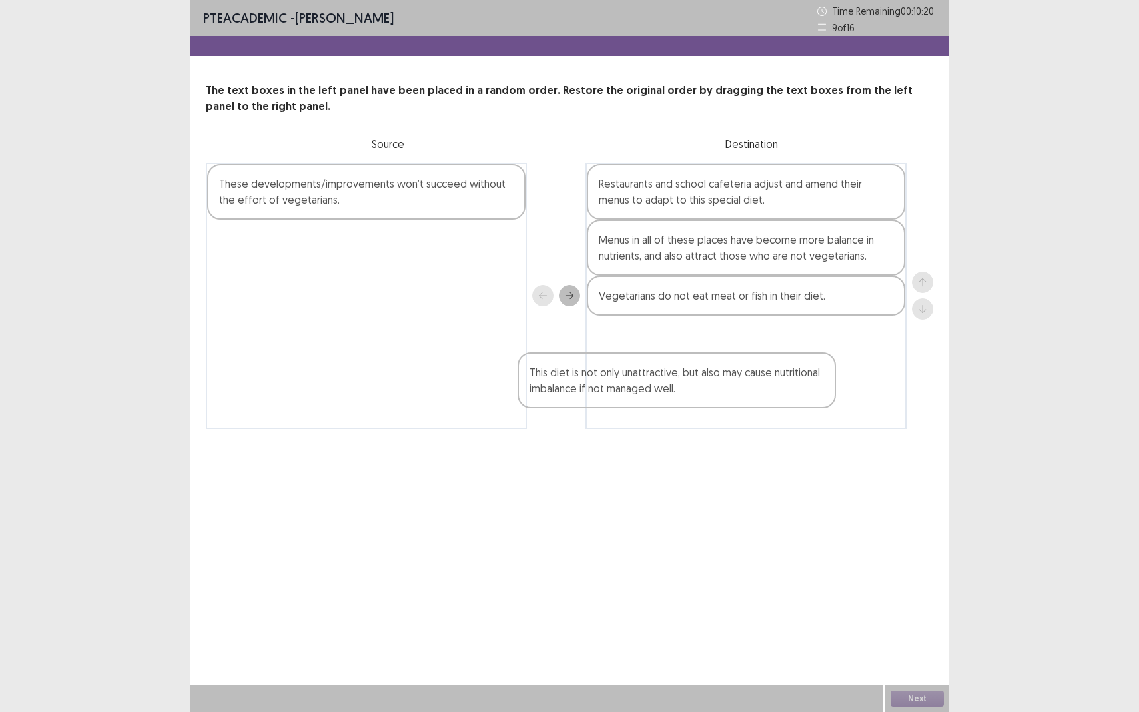
drag, startPoint x: 324, startPoint y: 255, endPoint x: 644, endPoint y: 392, distance: 348.0
click at [644, 392] on div "These developments/improvements won’t succeed without the effort of vegetarians…" at bounding box center [570, 296] width 728 height 266
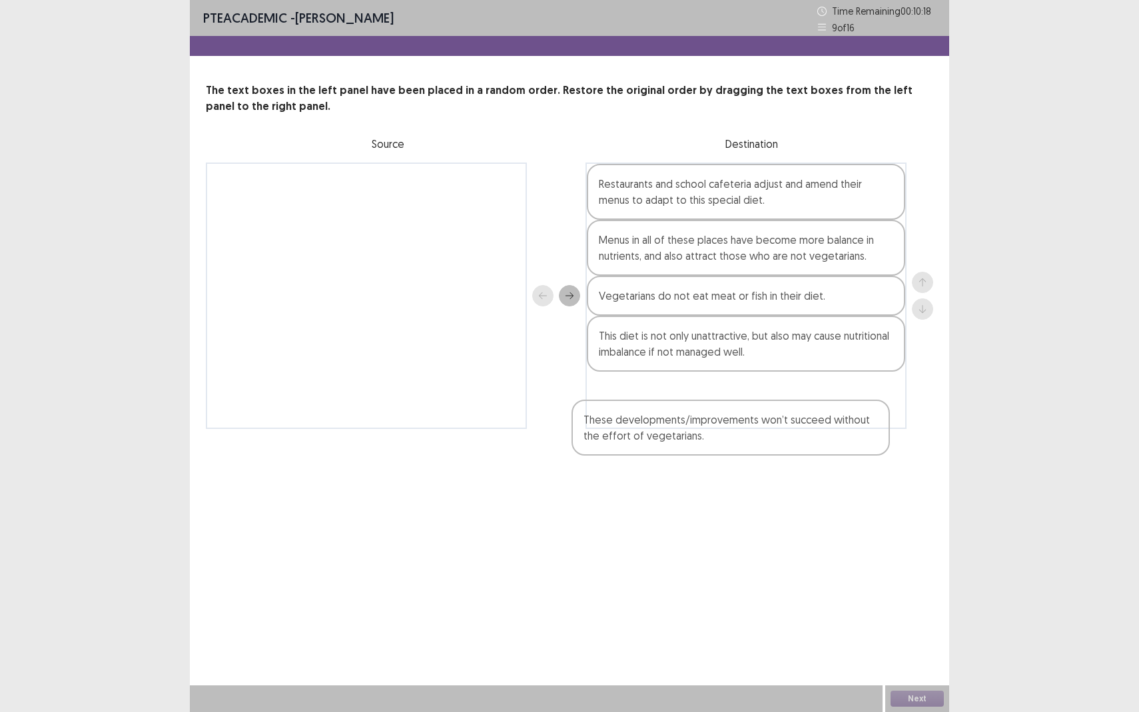
drag, startPoint x: 357, startPoint y: 189, endPoint x: 718, endPoint y: 424, distance: 430.9
click at [719, 424] on div "These developments/improvements won’t succeed without the effort of vegetarians…" at bounding box center [570, 296] width 728 height 266
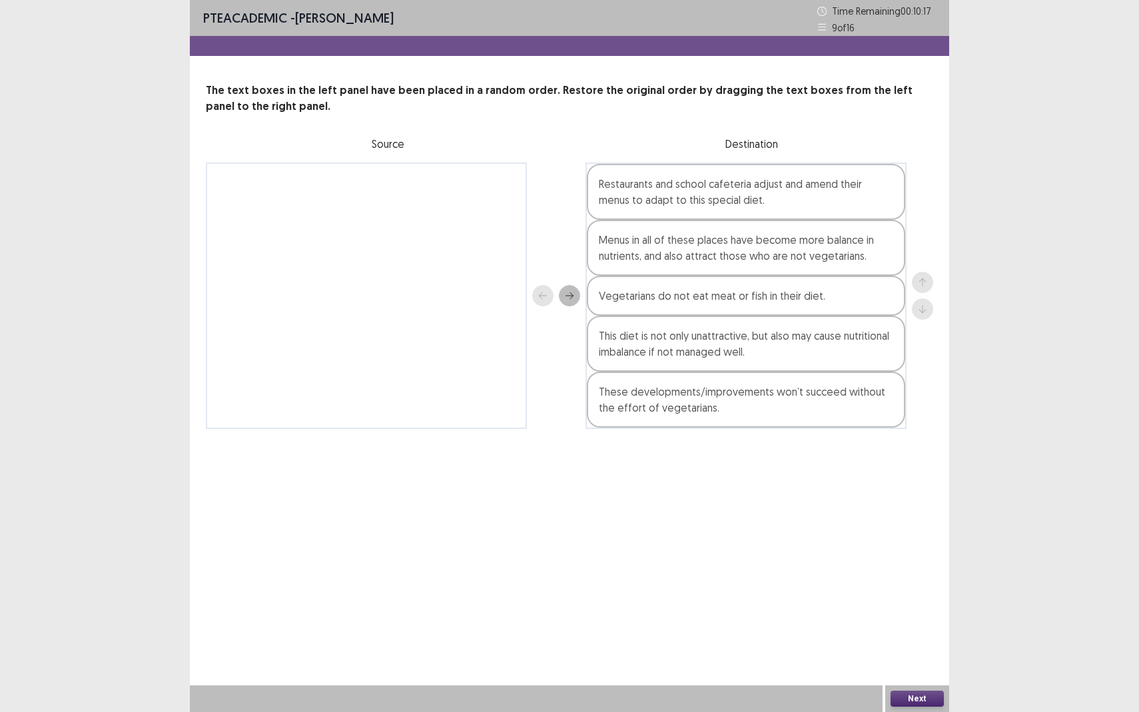
click at [918, 630] on button "Next" at bounding box center [917, 699] width 53 height 16
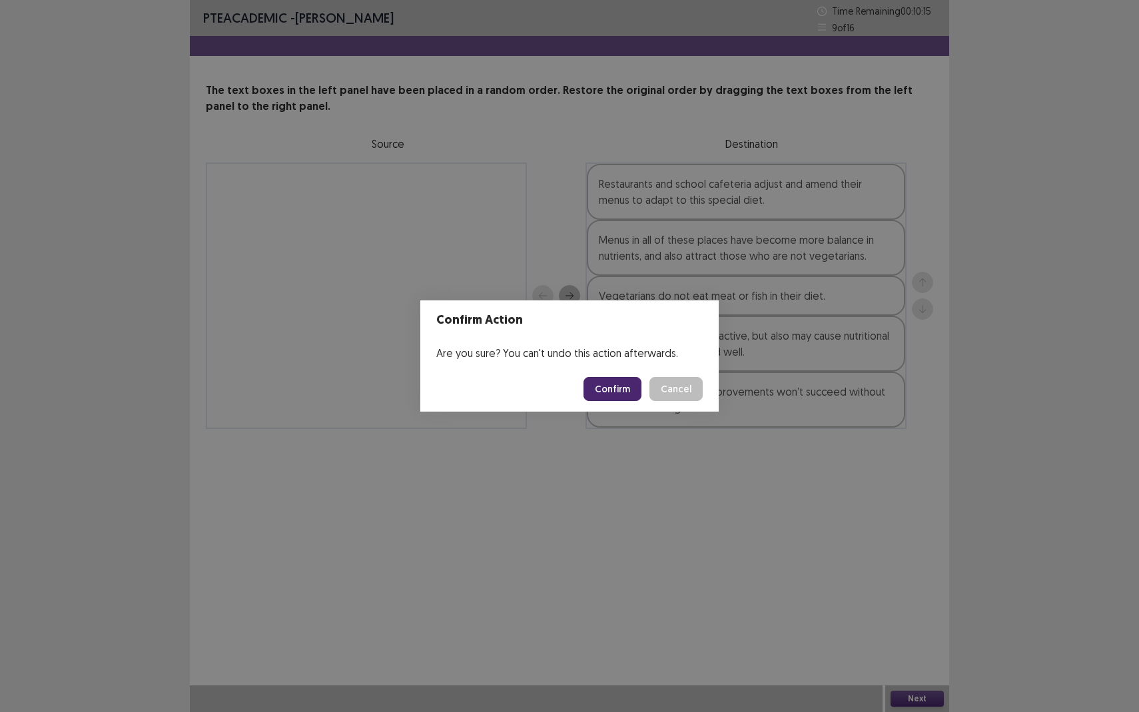
click at [616, 384] on button "Confirm" at bounding box center [613, 389] width 58 height 24
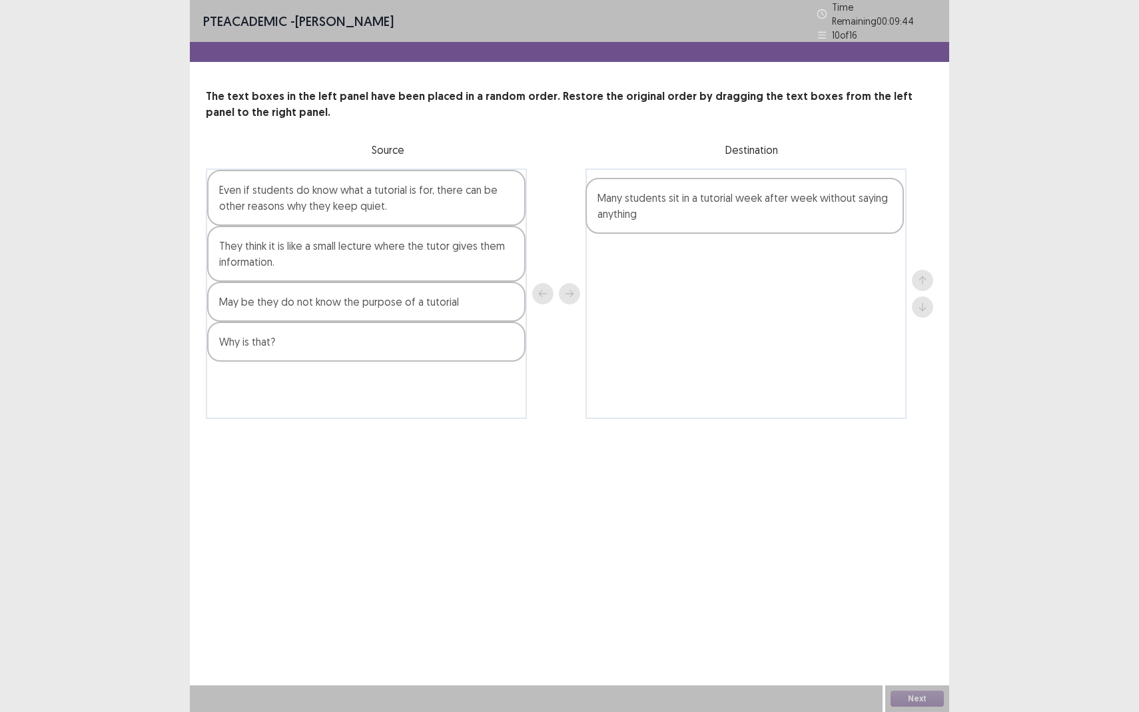
drag, startPoint x: 249, startPoint y: 308, endPoint x: 632, endPoint y: 210, distance: 396.1
click at [632, 210] on div "Even if students do know what a tutorial is for, there can be other reasons why…" at bounding box center [570, 294] width 728 height 251
drag, startPoint x: 253, startPoint y: 306, endPoint x: 622, endPoint y: 259, distance: 372.1
click at [622, 259] on div "Even if students do know what a tutorial is for, there can be other reasons why…" at bounding box center [570, 294] width 728 height 251
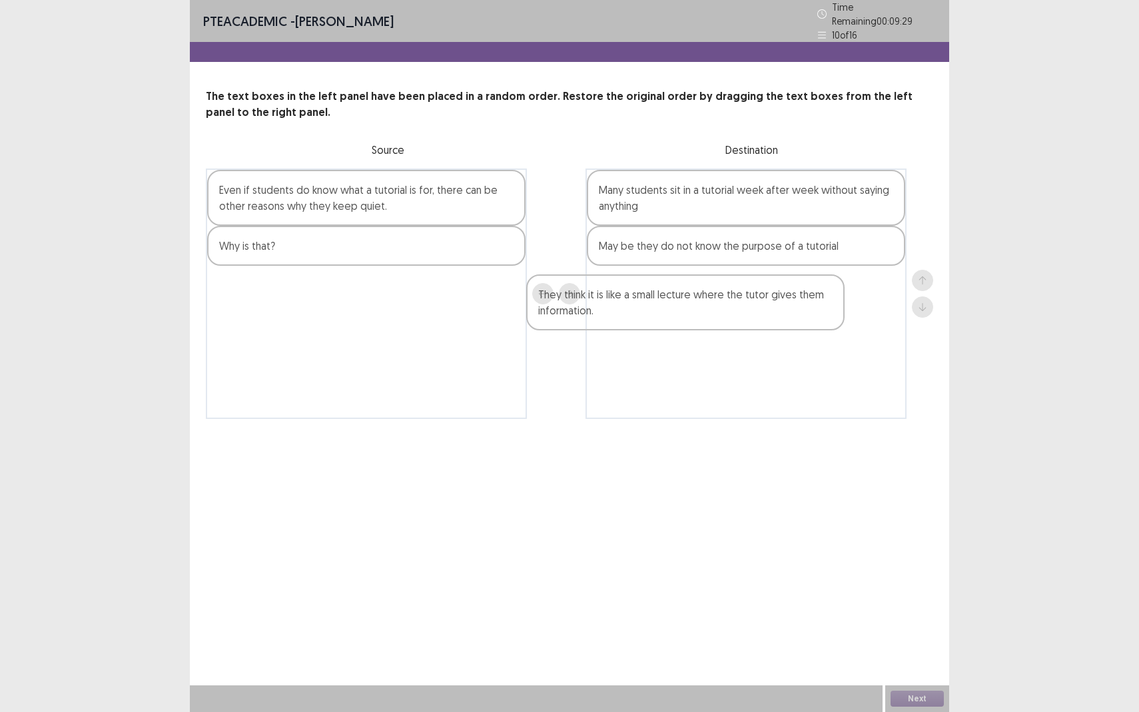
drag, startPoint x: 314, startPoint y: 259, endPoint x: 662, endPoint y: 308, distance: 351.3
click at [662, 308] on div "Even if students do know what a tutorial is for, there can be other reasons why…" at bounding box center [570, 294] width 728 height 251
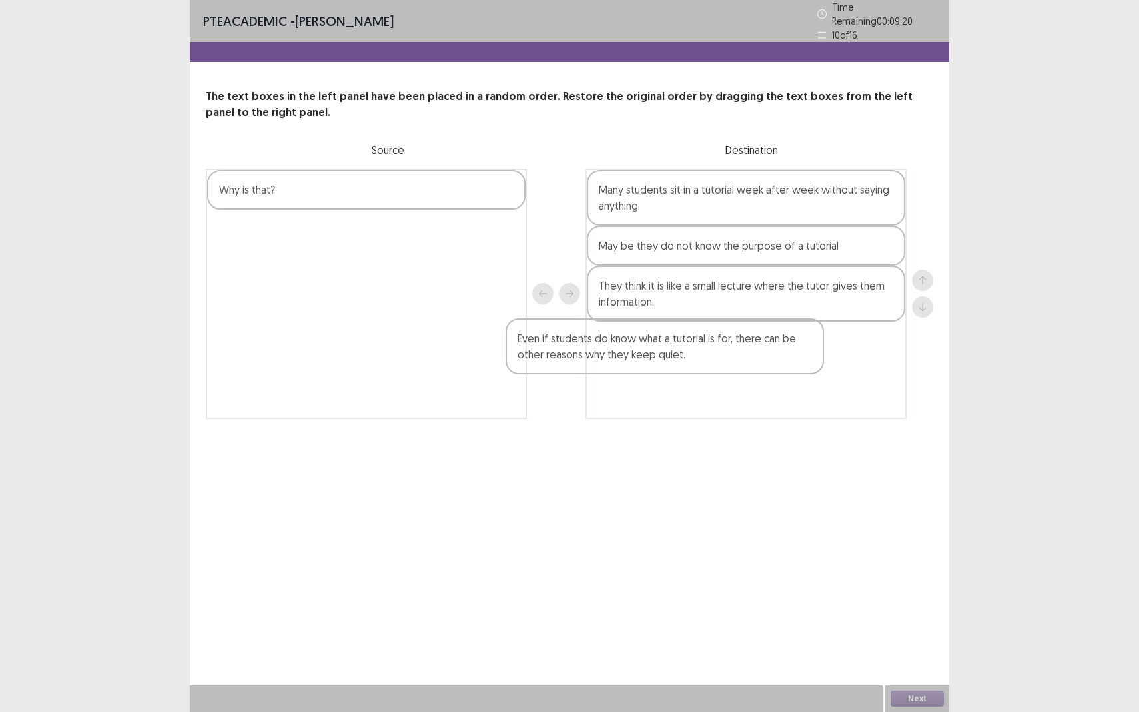
drag, startPoint x: 281, startPoint y: 201, endPoint x: 626, endPoint y: 354, distance: 377.0
click at [625, 354] on div "Even if students do know what a tutorial is for, there can be other reasons why…" at bounding box center [570, 294] width 728 height 251
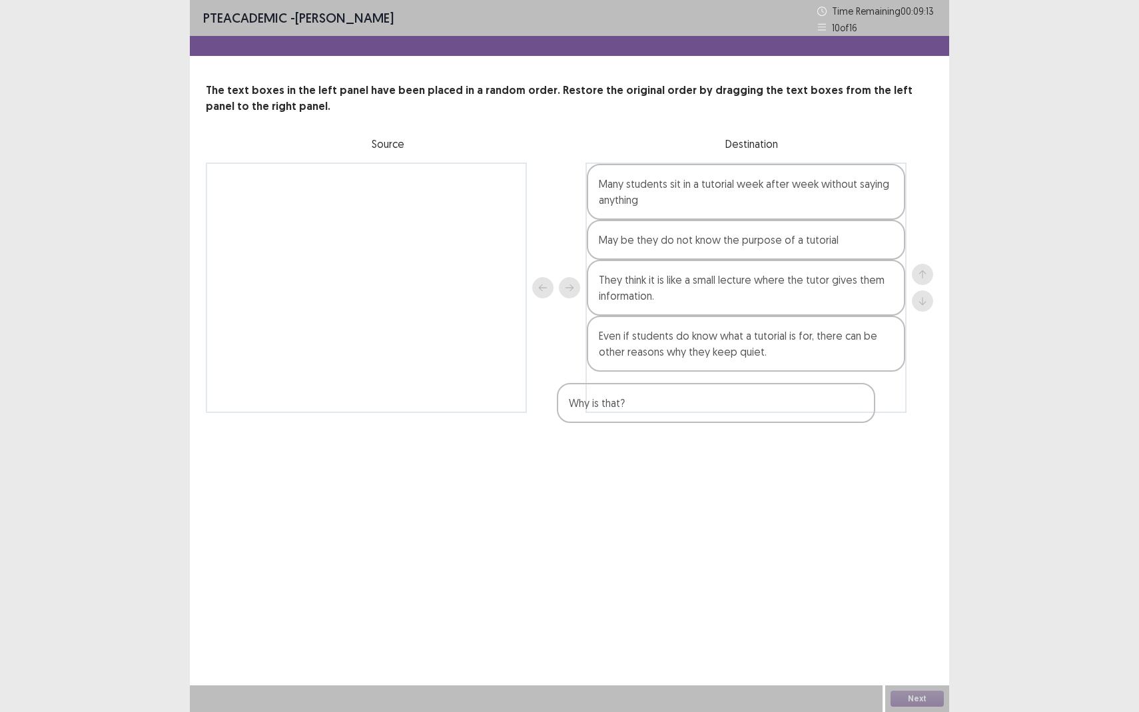
drag, startPoint x: 313, startPoint y: 187, endPoint x: 681, endPoint y: 400, distance: 424.8
click at [681, 400] on div "Why is that? Many students sit in a tutorial week after week without saying any…" at bounding box center [570, 288] width 728 height 251
click at [921, 630] on button "Next" at bounding box center [917, 699] width 53 height 16
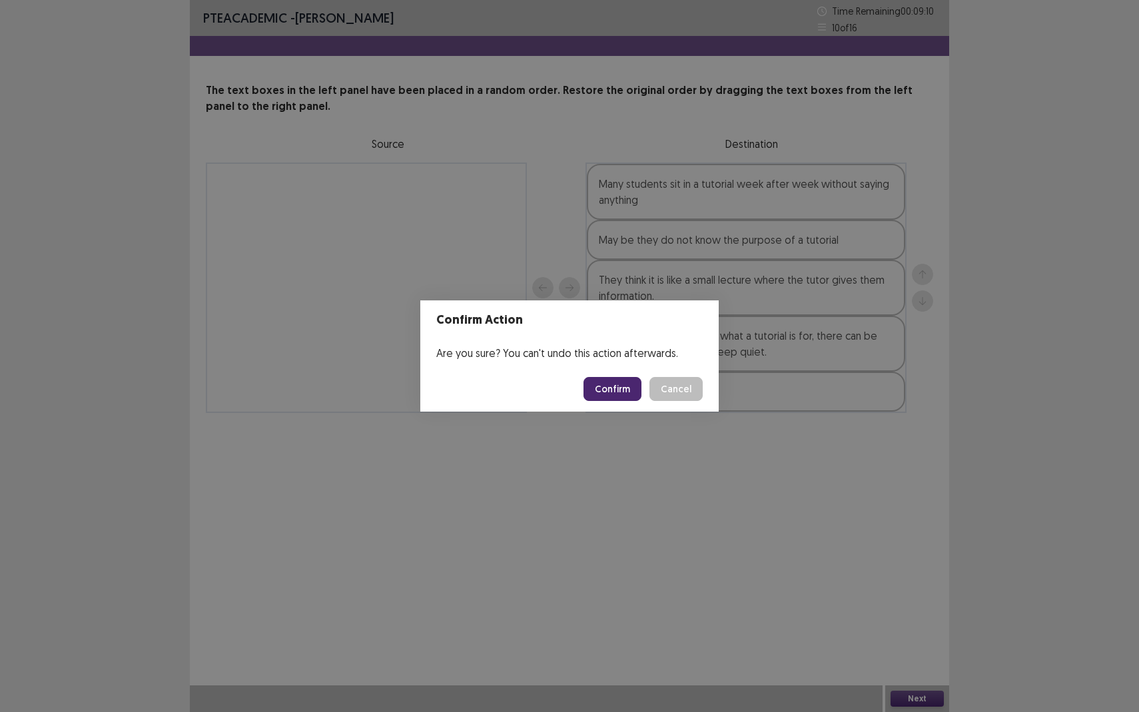
click at [626, 396] on button "Confirm" at bounding box center [613, 389] width 58 height 24
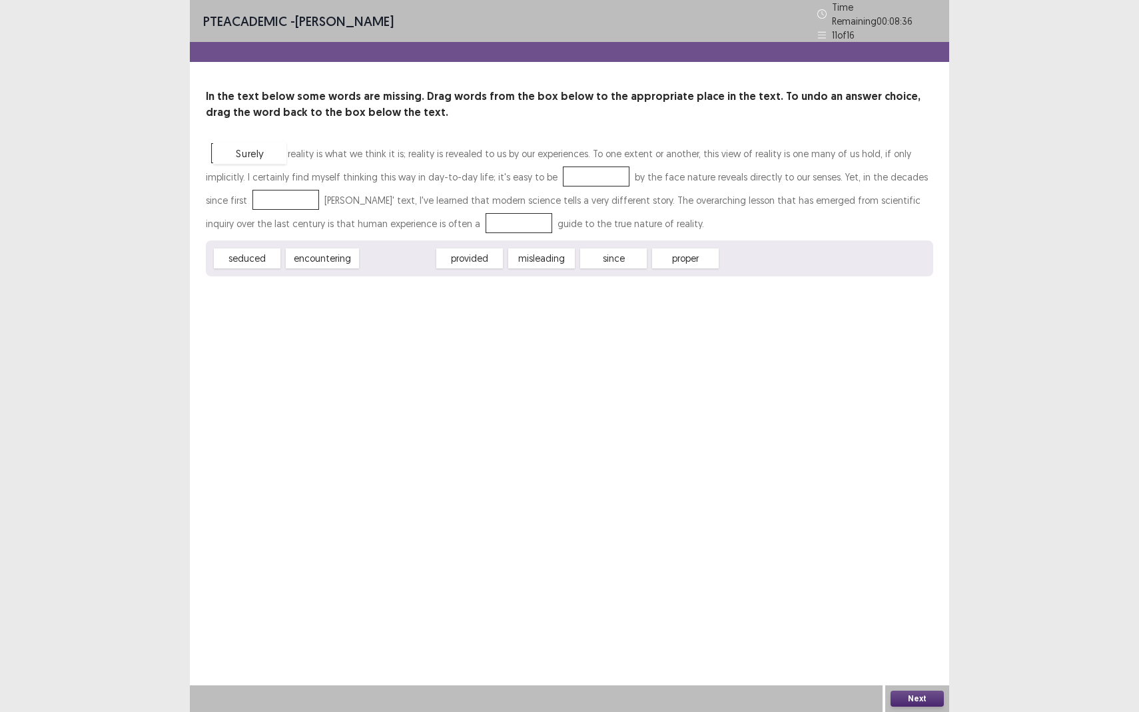
drag, startPoint x: 392, startPoint y: 253, endPoint x: 245, endPoint y: 148, distance: 181.5
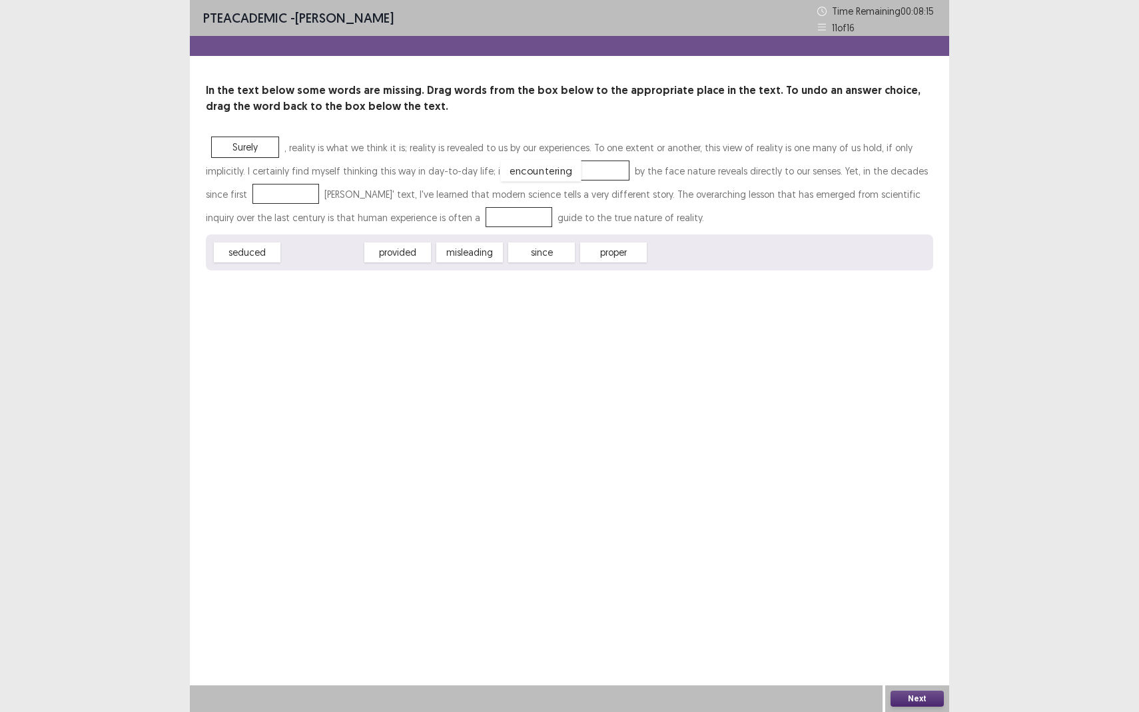
drag, startPoint x: 316, startPoint y: 255, endPoint x: 535, endPoint y: 173, distance: 233.4
drag, startPoint x: 530, startPoint y: 257, endPoint x: 243, endPoint y: 193, distance: 294.0
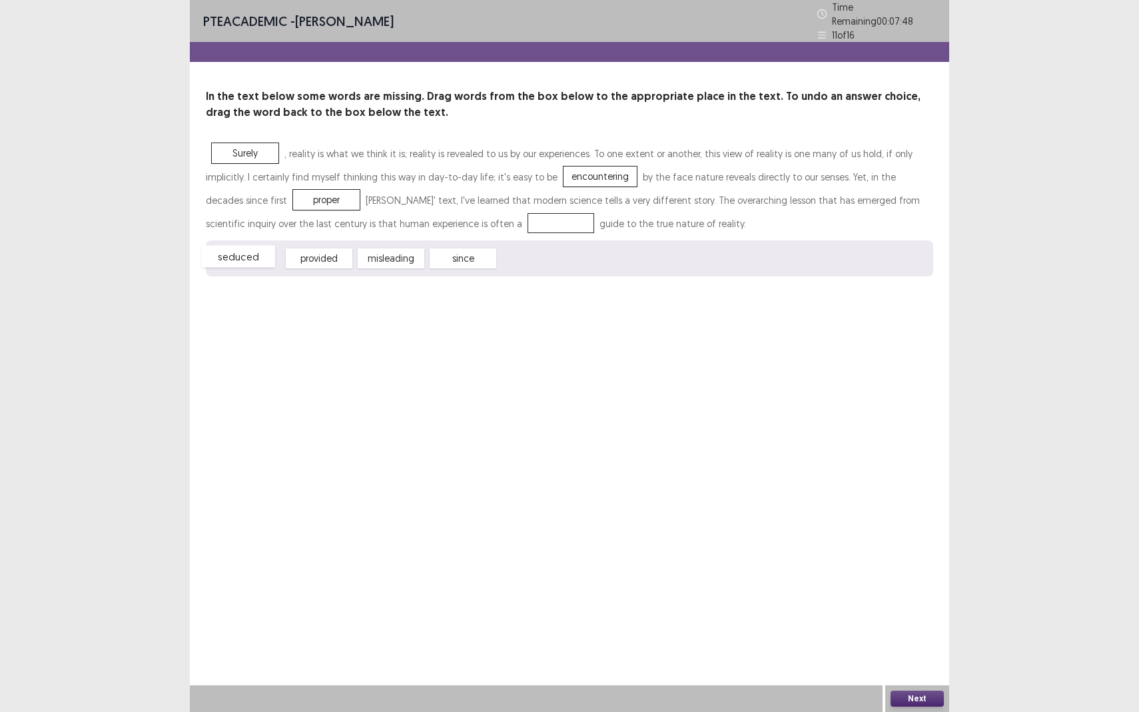
drag, startPoint x: 234, startPoint y: 251, endPoint x: 225, endPoint y: 249, distance: 8.9
click at [225, 249] on span "seduced" at bounding box center [238, 257] width 73 height 22
drag, startPoint x: 332, startPoint y: 251, endPoint x: 403, endPoint y: 217, distance: 78.7
drag, startPoint x: 536, startPoint y: 163, endPoint x: 491, endPoint y: 248, distance: 96.6
drag, startPoint x: 241, startPoint y: 257, endPoint x: 521, endPoint y: 174, distance: 292.0
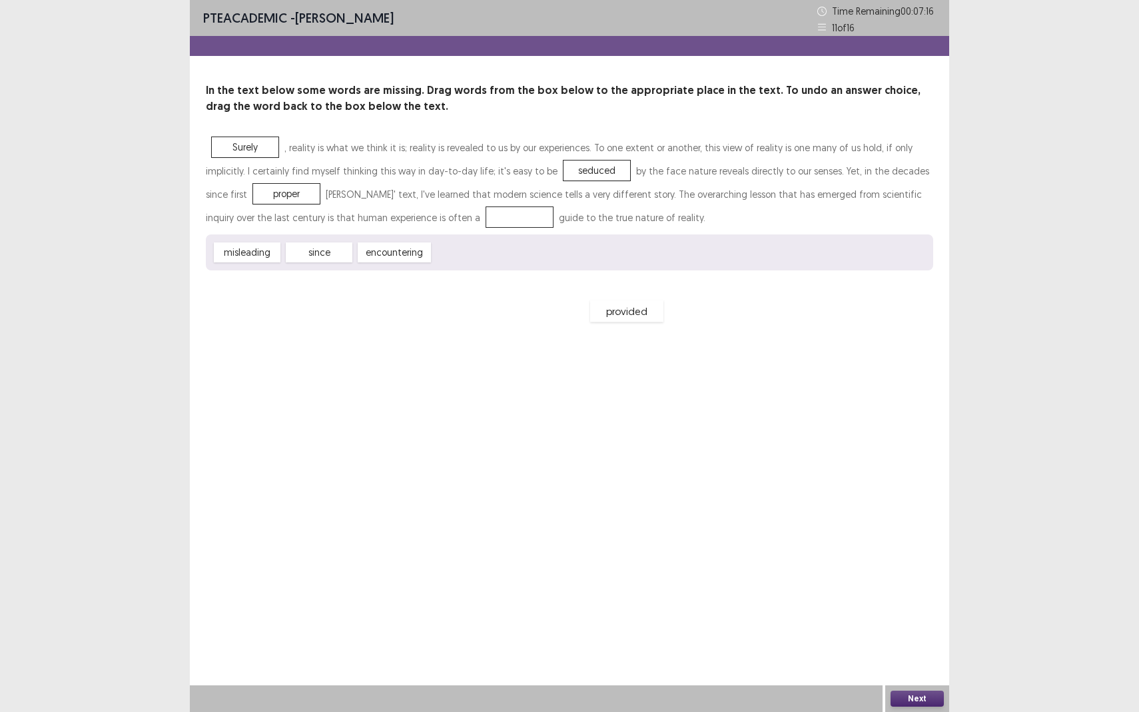
drag, startPoint x: 384, startPoint y: 217, endPoint x: 492, endPoint y: 311, distance: 143.5
click at [590, 311] on span "provided" at bounding box center [626, 311] width 73 height 22
drag, startPoint x: 245, startPoint y: 257, endPoint x: 402, endPoint y: 221, distance: 161.3
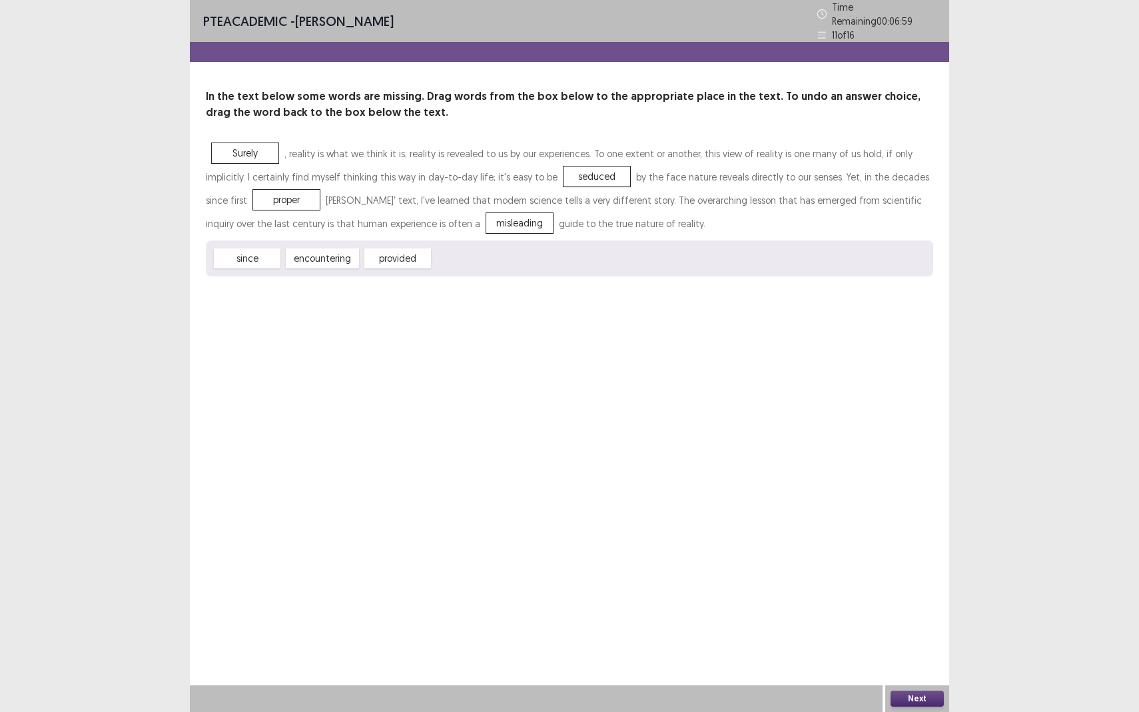
click at [916, 630] on button "Next" at bounding box center [917, 699] width 53 height 16
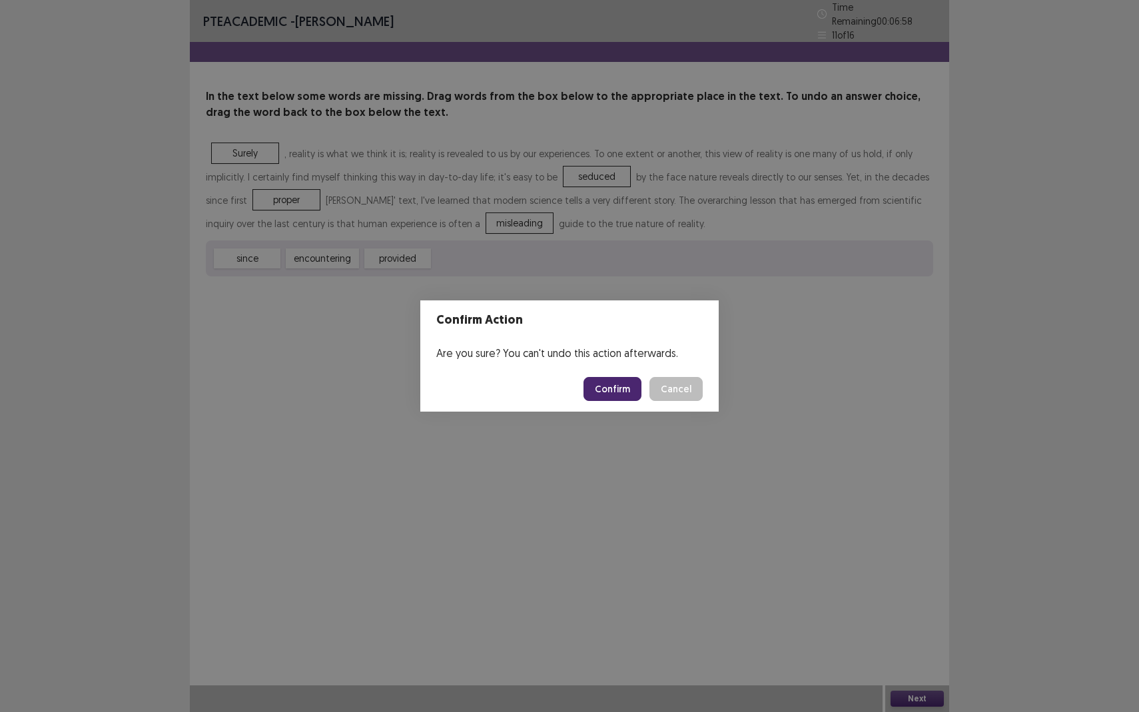
click at [614, 384] on button "Confirm" at bounding box center [613, 389] width 58 height 24
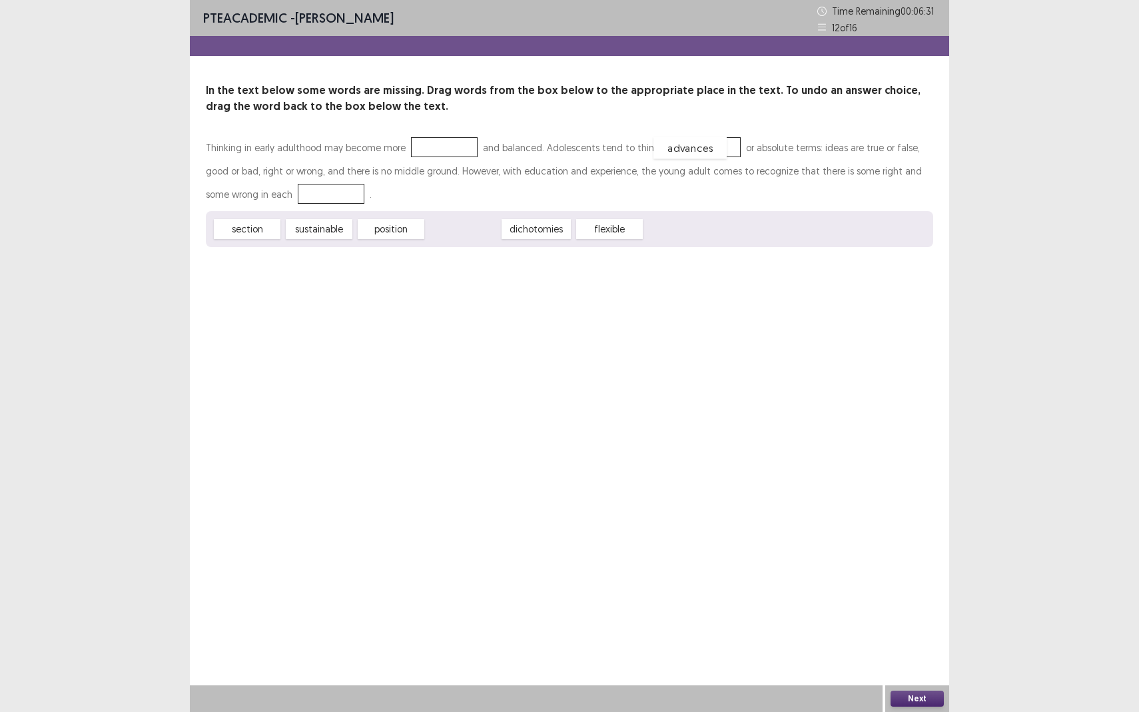
drag, startPoint x: 456, startPoint y: 229, endPoint x: 683, endPoint y: 147, distance: 241.3
drag, startPoint x: 245, startPoint y: 232, endPoint x: 263, endPoint y: 196, distance: 39.9
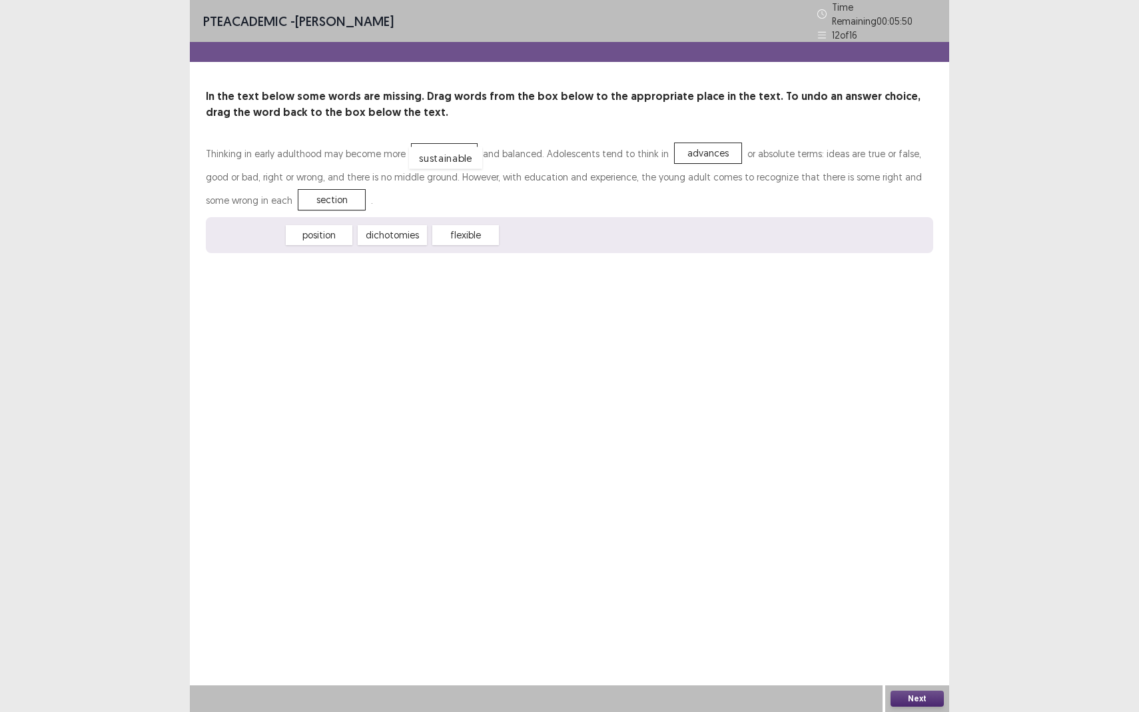
drag, startPoint x: 247, startPoint y: 225, endPoint x: 446, endPoint y: 148, distance: 212.8
click at [447, 145] on span "sustainable" at bounding box center [444, 154] width 73 height 22
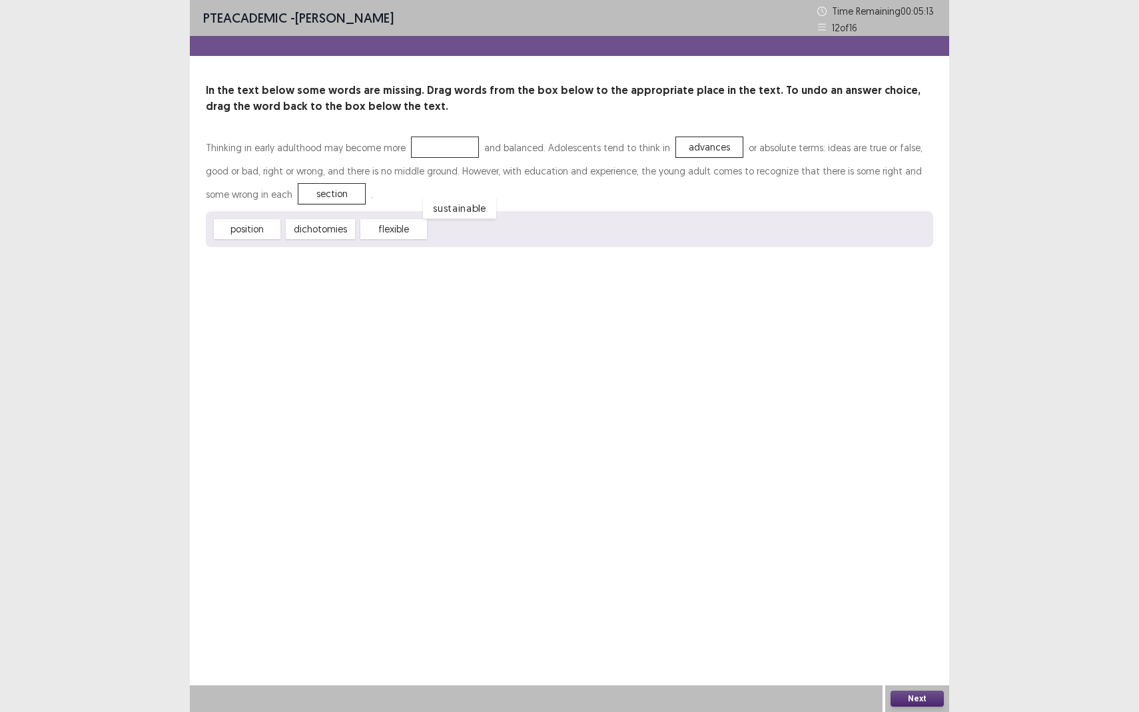
drag, startPoint x: 444, startPoint y: 147, endPoint x: 467, endPoint y: 229, distance: 85.2
drag, startPoint x: 406, startPoint y: 232, endPoint x: 455, endPoint y: 148, distance: 97.0
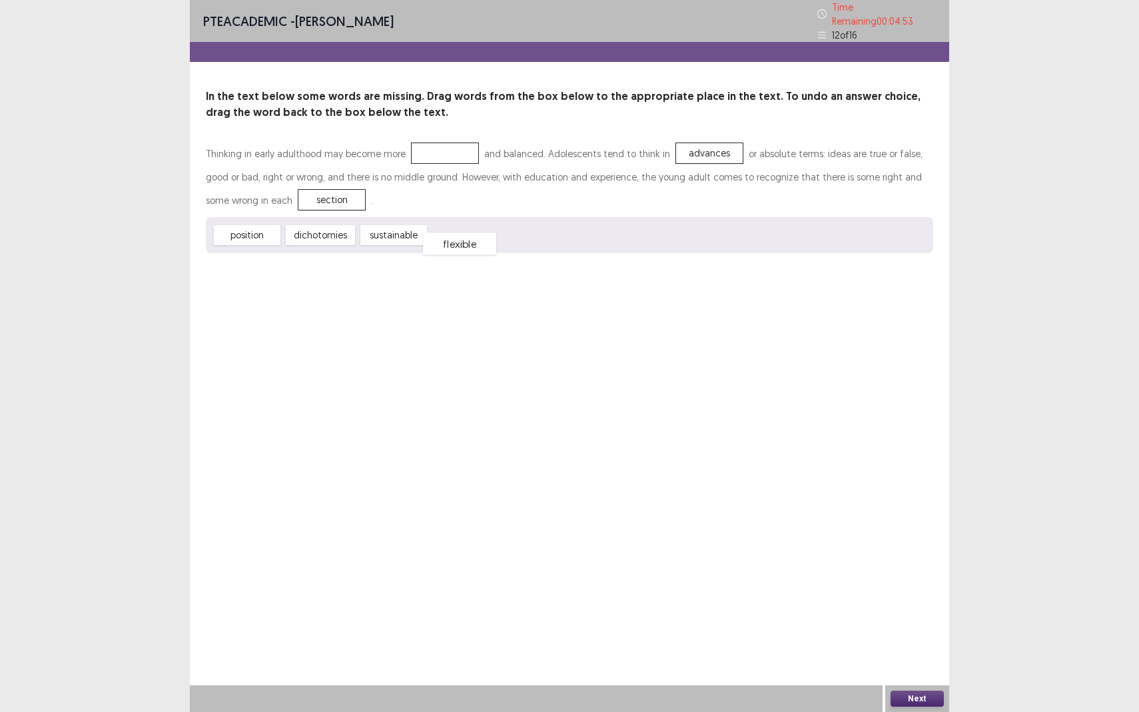
drag, startPoint x: 432, startPoint y: 148, endPoint x: 448, endPoint y: 248, distance: 101.1
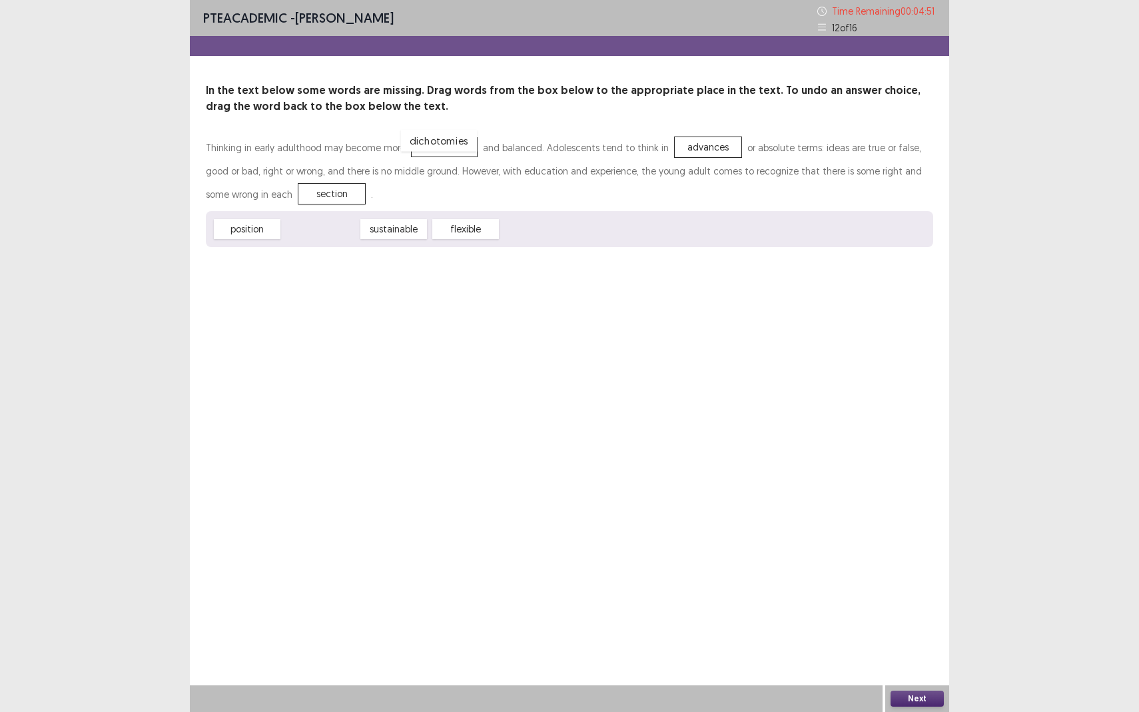
drag, startPoint x: 331, startPoint y: 233, endPoint x: 450, endPoint y: 144, distance: 148.0
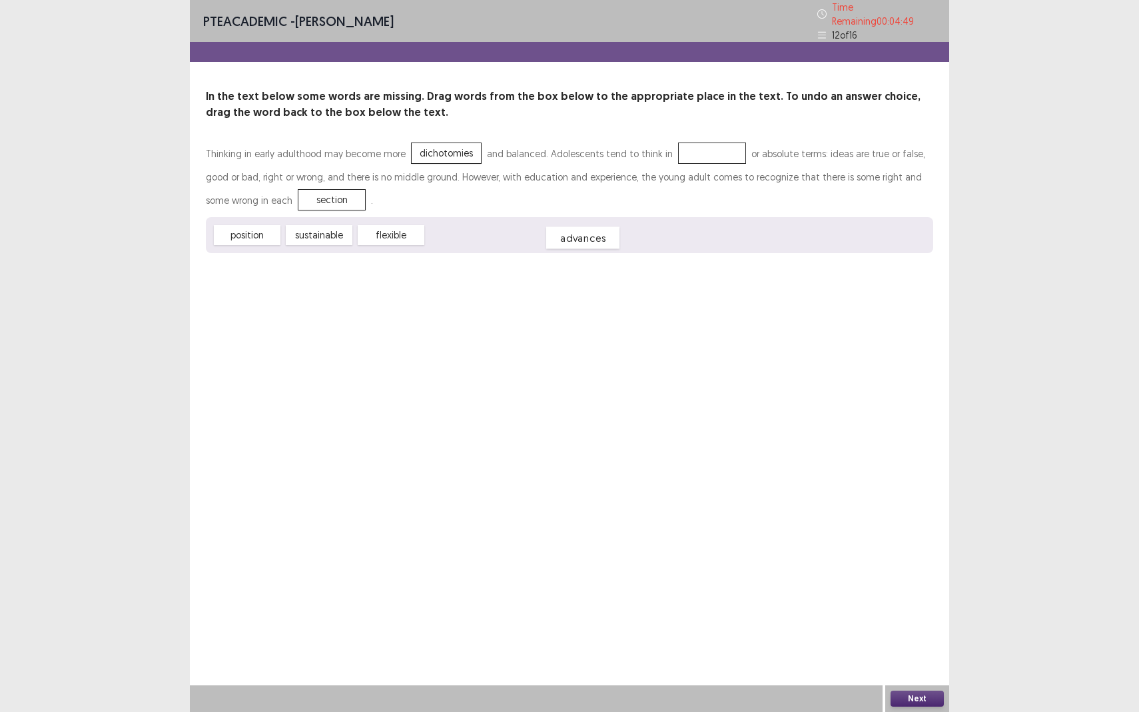
drag, startPoint x: 701, startPoint y: 147, endPoint x: 570, endPoint y: 232, distance: 155.6
drag, startPoint x: 388, startPoint y: 233, endPoint x: 700, endPoint y: 151, distance: 322.2
click at [911, 630] on button "Next" at bounding box center [917, 699] width 53 height 16
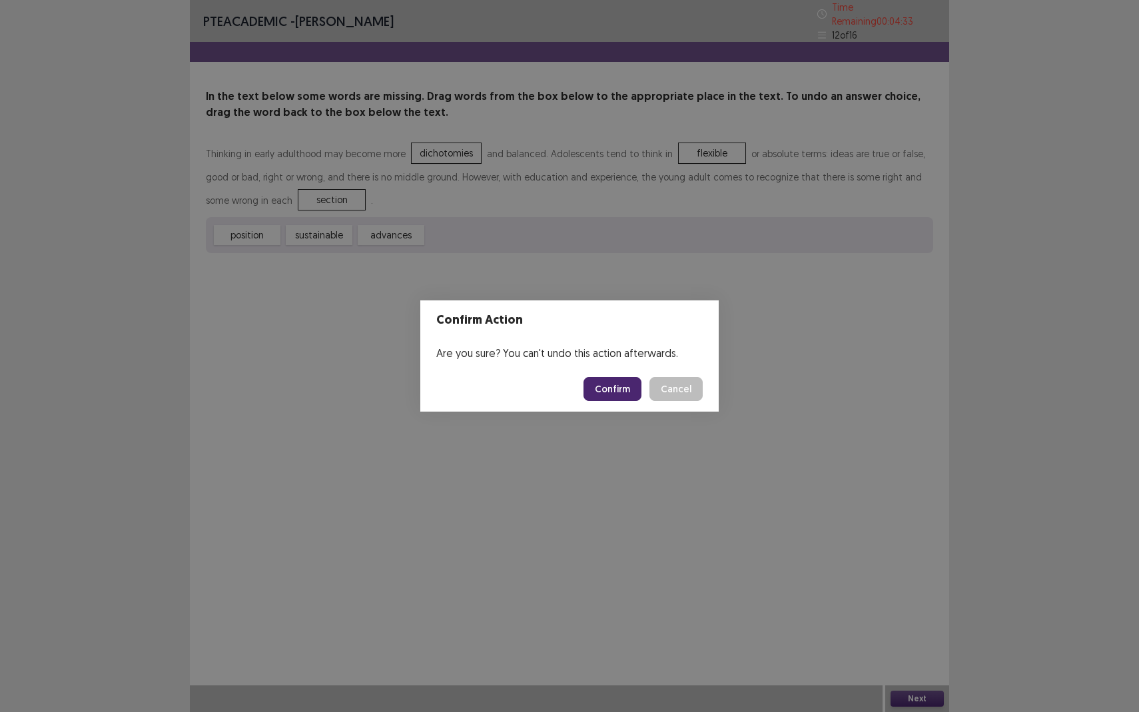
click at [614, 383] on button "Confirm" at bounding box center [613, 389] width 58 height 24
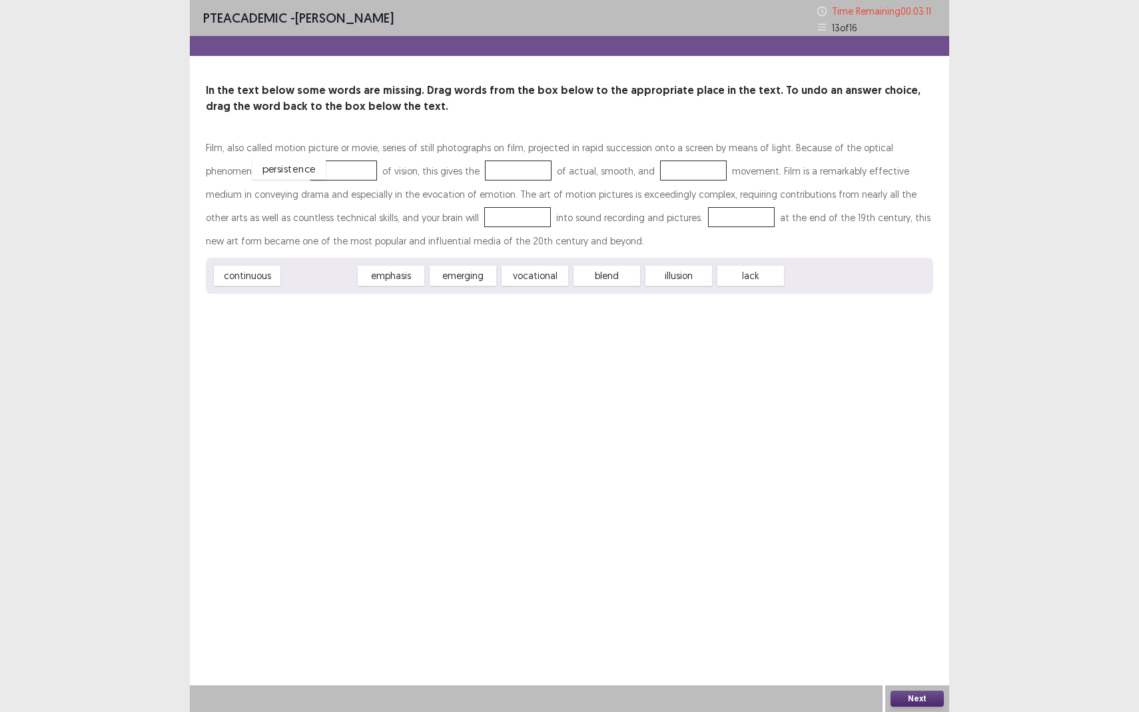
drag, startPoint x: 313, startPoint y: 276, endPoint x: 283, endPoint y: 169, distance: 111.4
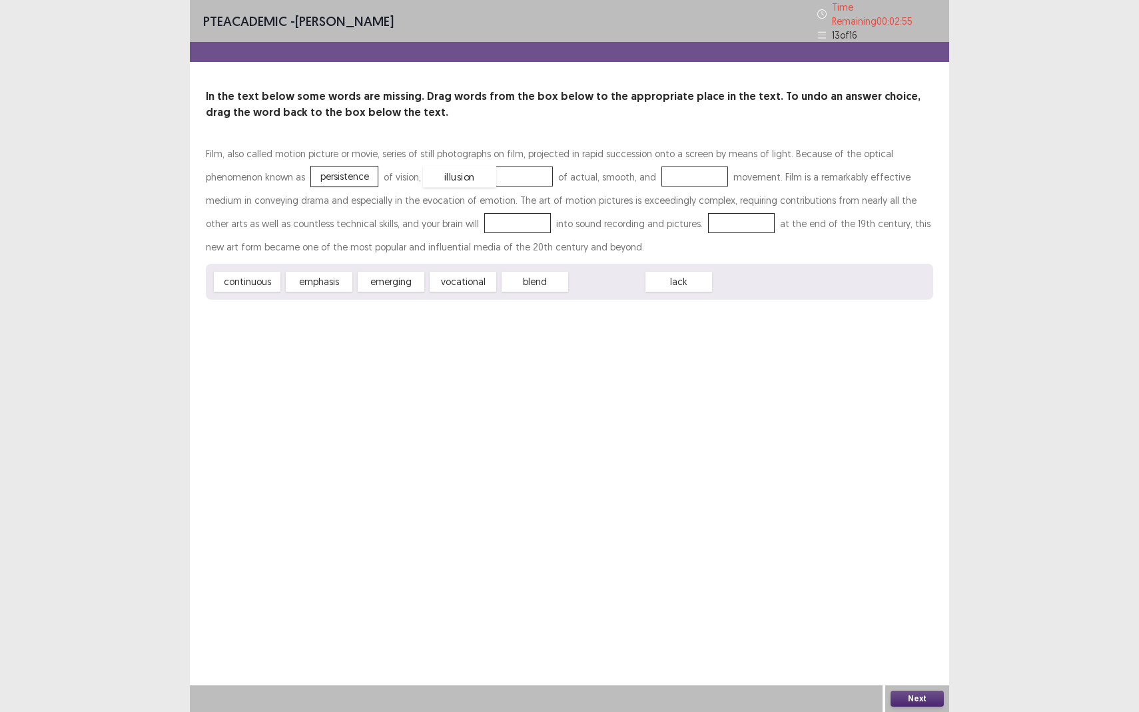
drag, startPoint x: 596, startPoint y: 274, endPoint x: 449, endPoint y: 169, distance: 181.0
drag, startPoint x: 258, startPoint y: 276, endPoint x: 640, endPoint y: 165, distance: 398.5
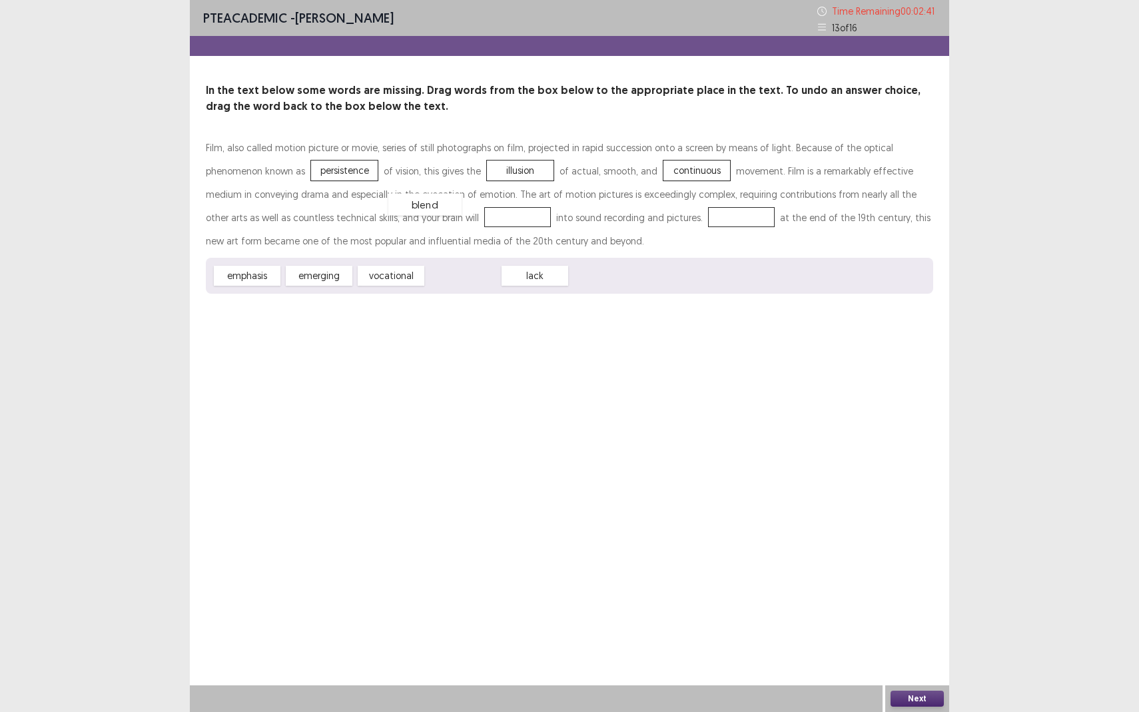
drag, startPoint x: 478, startPoint y: 275, endPoint x: 438, endPoint y: 204, distance: 81.4
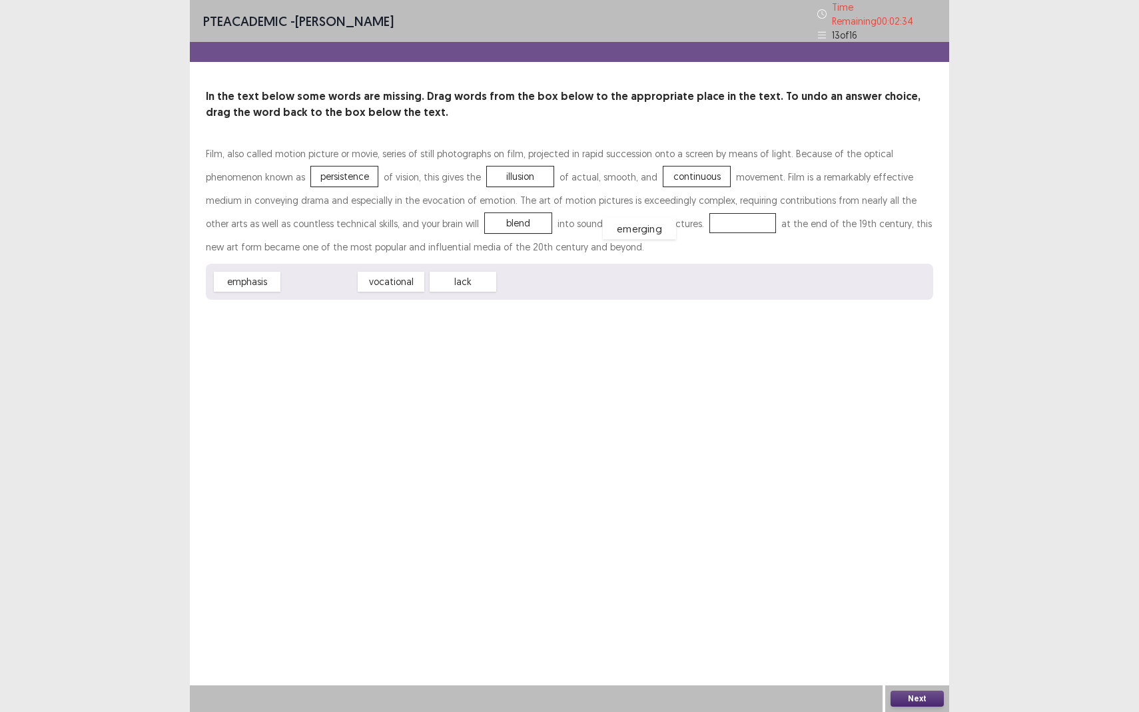
drag, startPoint x: 332, startPoint y: 282, endPoint x: 658, endPoint y: 225, distance: 330.8
click at [915, 630] on button "Next" at bounding box center [917, 699] width 53 height 16
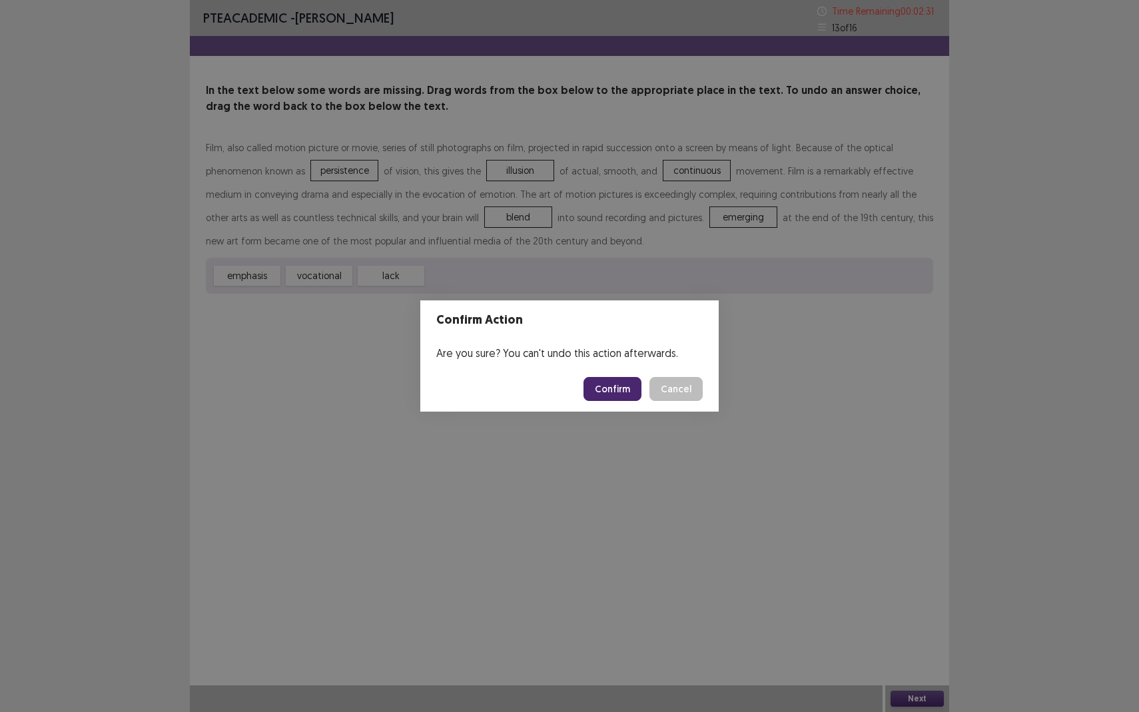
click at [618, 397] on button "Confirm" at bounding box center [613, 389] width 58 height 24
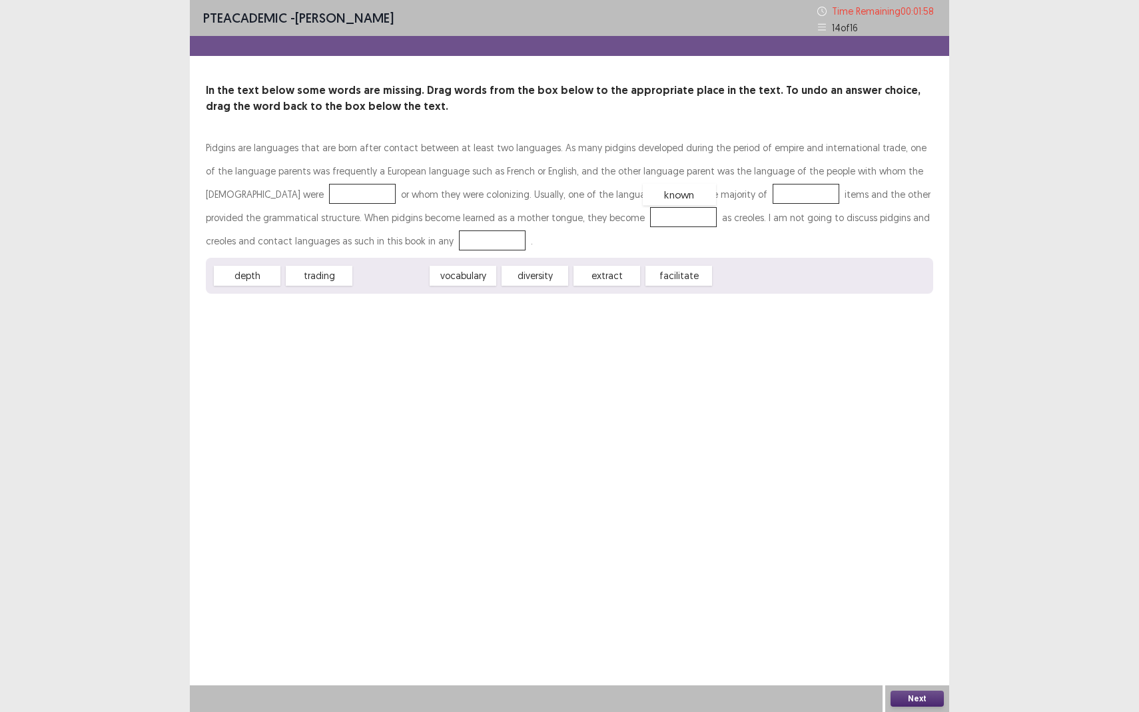
drag, startPoint x: 384, startPoint y: 274, endPoint x: 673, endPoint y: 193, distance: 299.7
drag, startPoint x: 614, startPoint y: 276, endPoint x: 565, endPoint y: 220, distance: 75.1
drag, startPoint x: 386, startPoint y: 280, endPoint x: 348, endPoint y: 241, distance: 55.1
drag, startPoint x: 440, startPoint y: 276, endPoint x: 225, endPoint y: 200, distance: 227.6
click at [900, 630] on button "Next" at bounding box center [917, 699] width 53 height 16
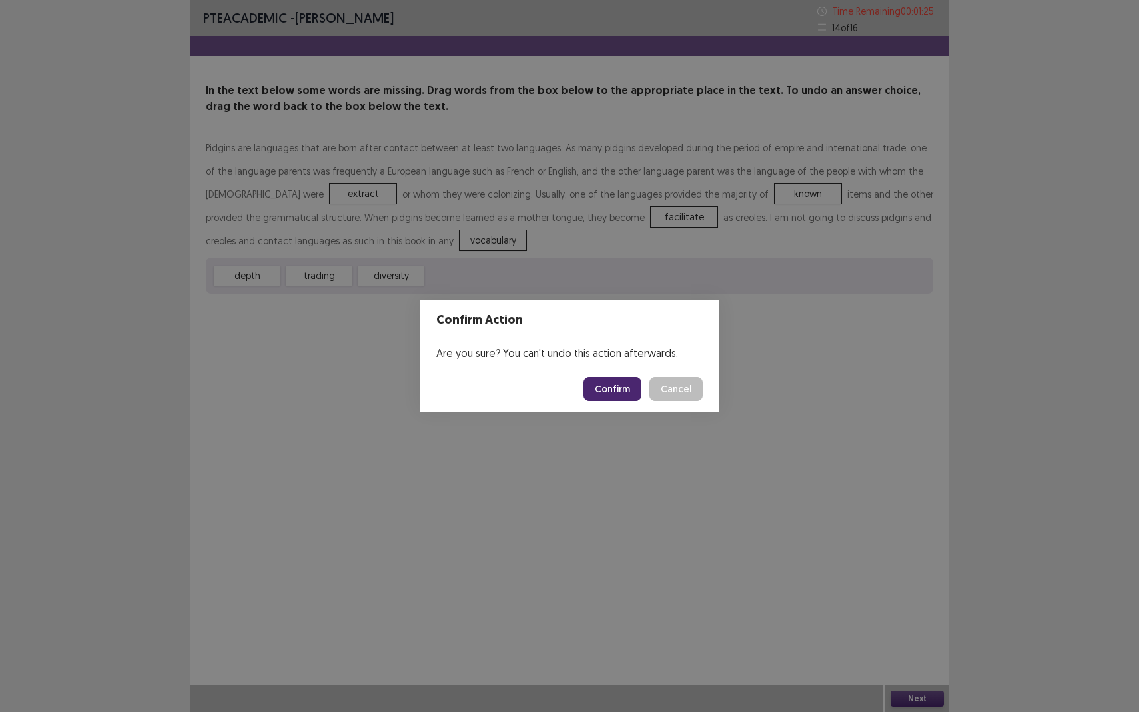
click at [608, 389] on button "Confirm" at bounding box center [613, 389] width 58 height 24
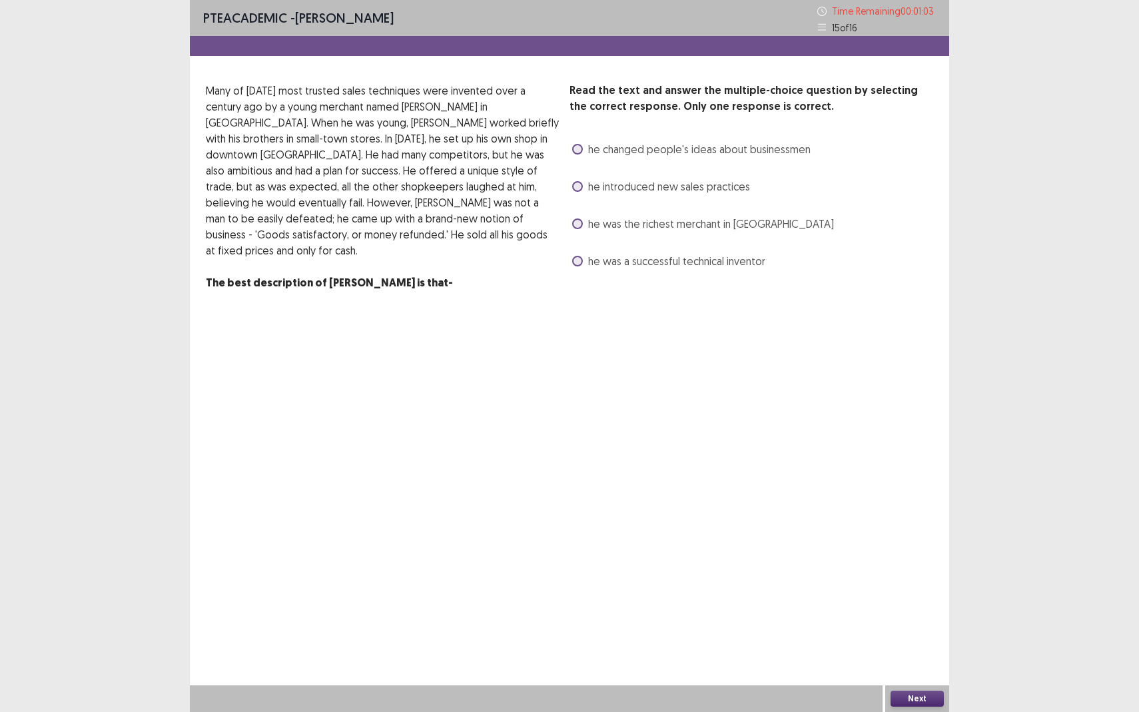
click at [576, 184] on span at bounding box center [577, 186] width 11 height 11
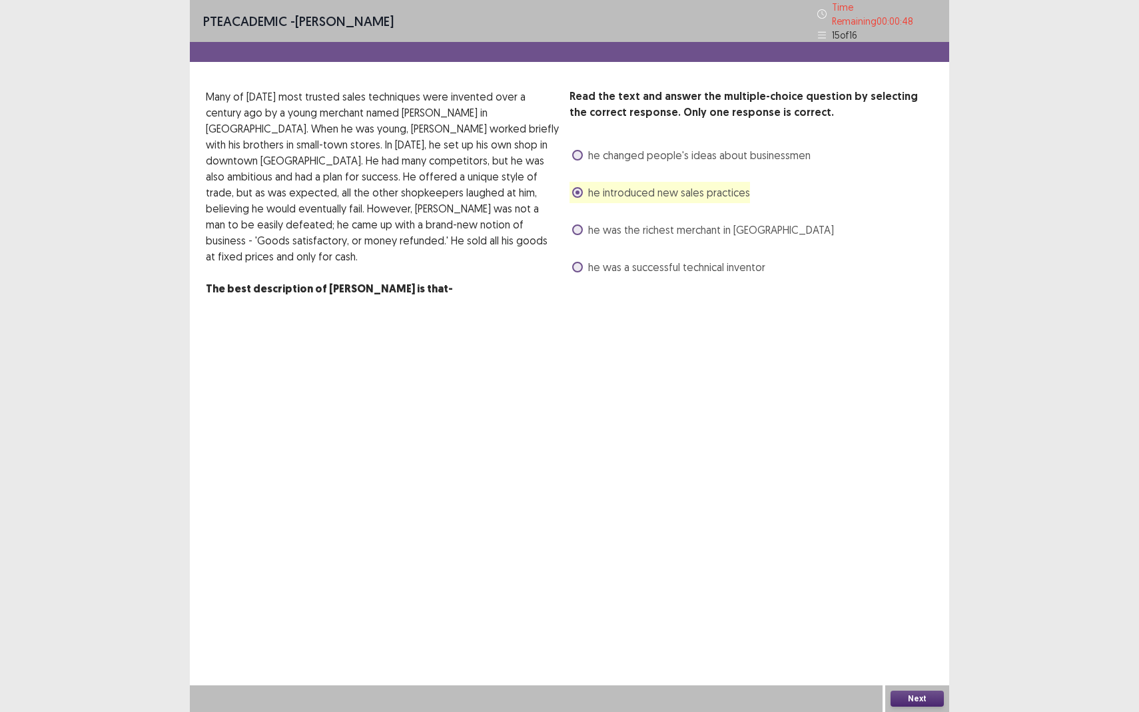
click at [608, 153] on span "he changed people's ideas about businessmen" at bounding box center [699, 155] width 223 height 16
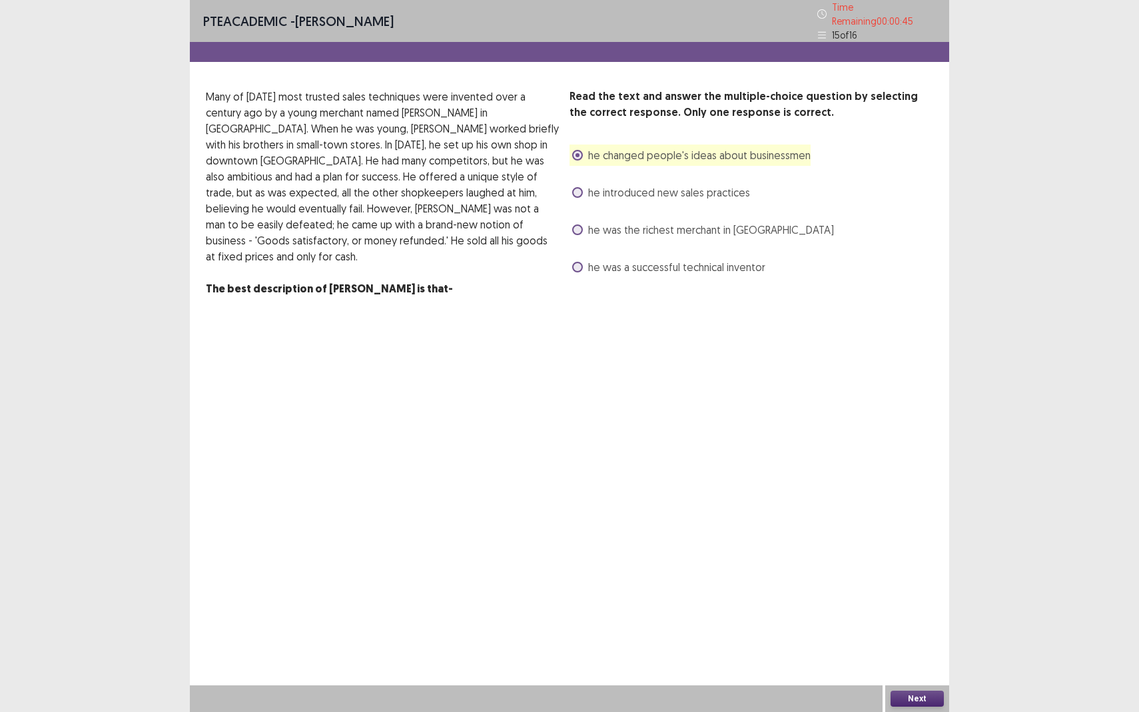
click at [903, 630] on button "Next" at bounding box center [917, 699] width 53 height 16
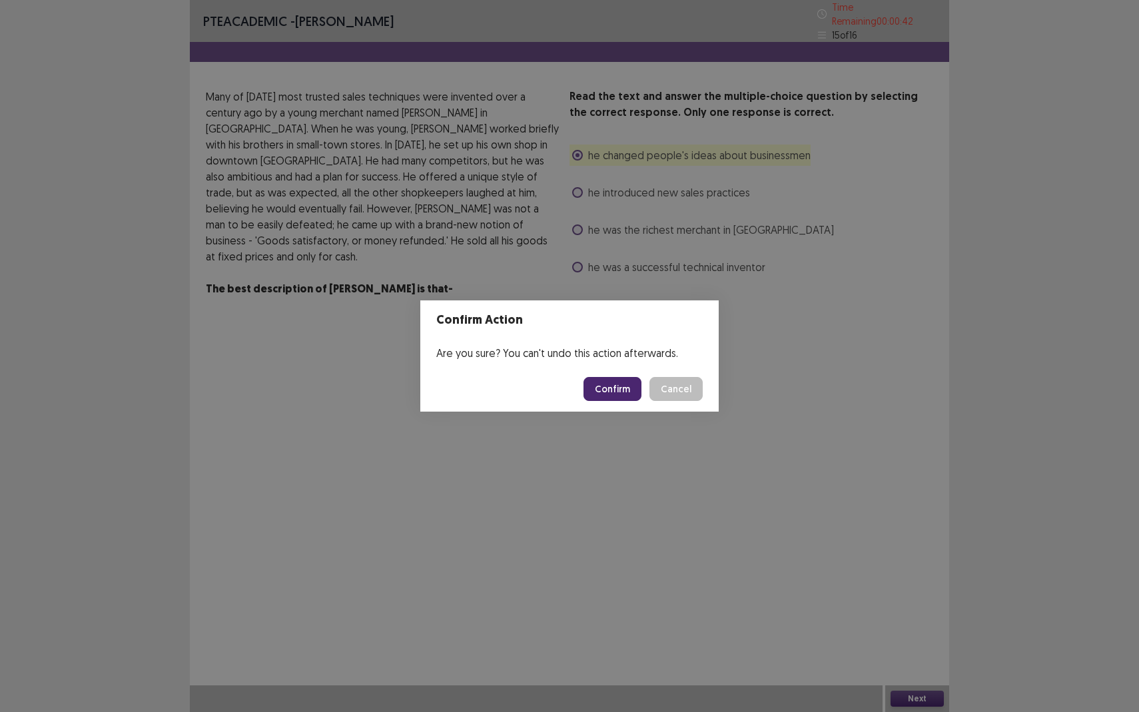
click at [595, 385] on button "Confirm" at bounding box center [613, 389] width 58 height 24
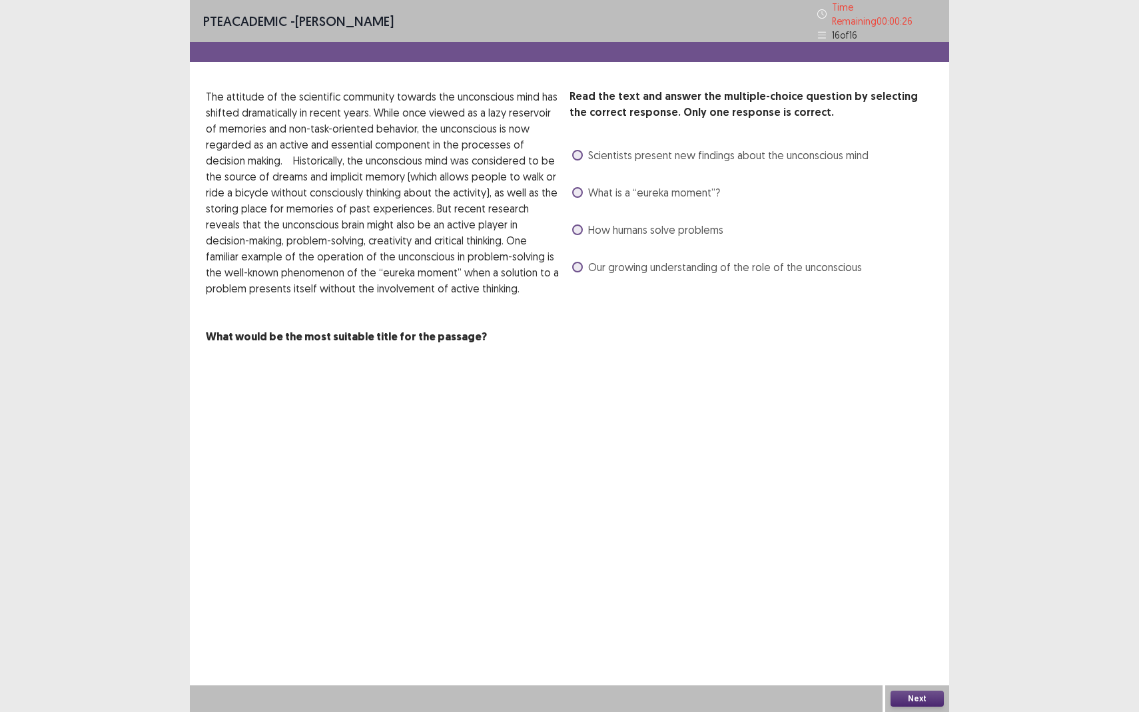
click at [578, 225] on span at bounding box center [577, 230] width 11 height 11
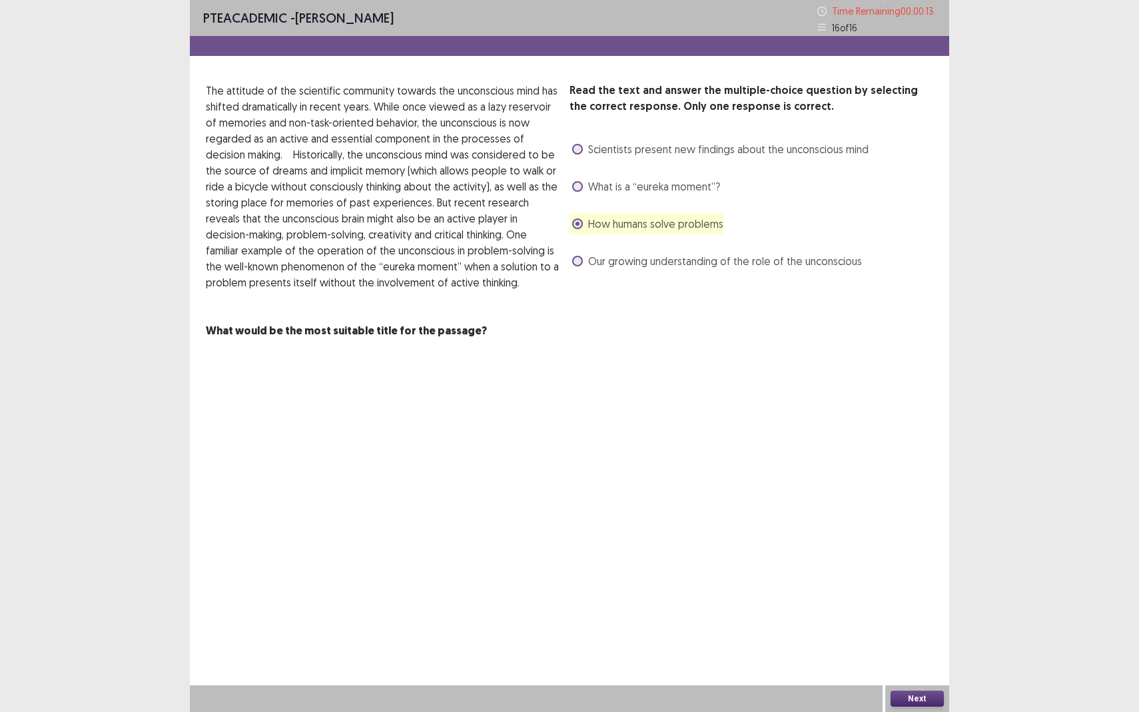
click at [588, 260] on span "Our growing understanding of the role of the unconscious" at bounding box center [725, 261] width 274 height 16
click at [604, 148] on span "Scientists present new findings about the unconscious mind" at bounding box center [728, 149] width 280 height 16
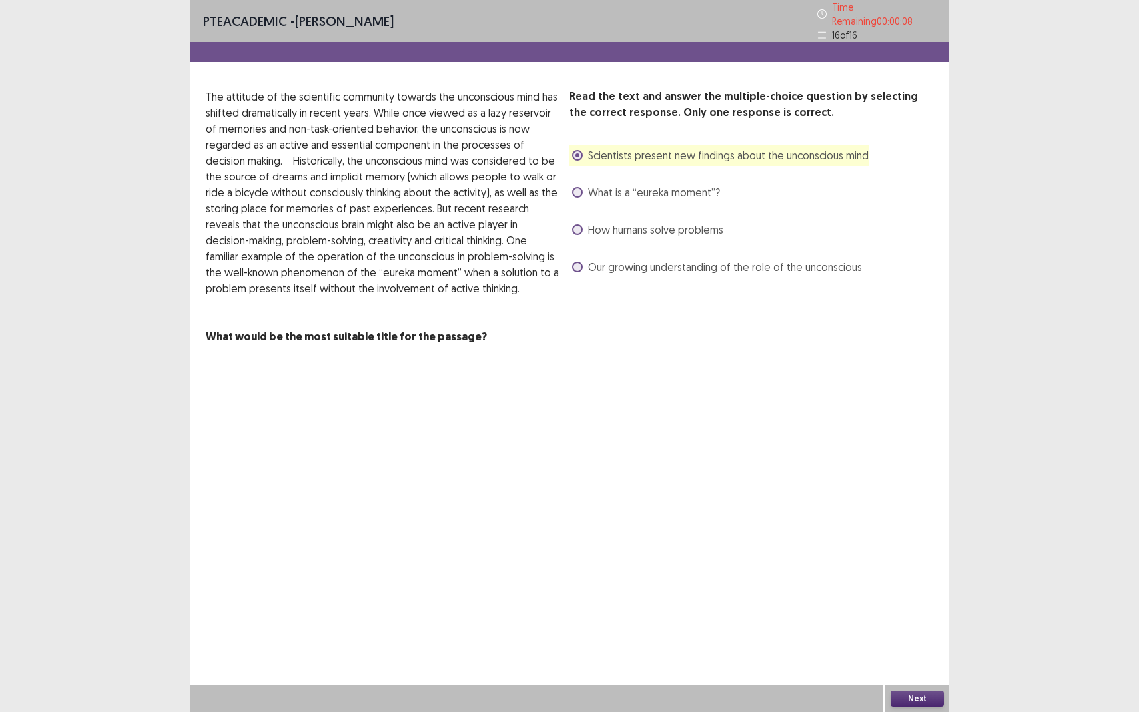
click at [913, 630] on button "Next" at bounding box center [917, 699] width 53 height 16
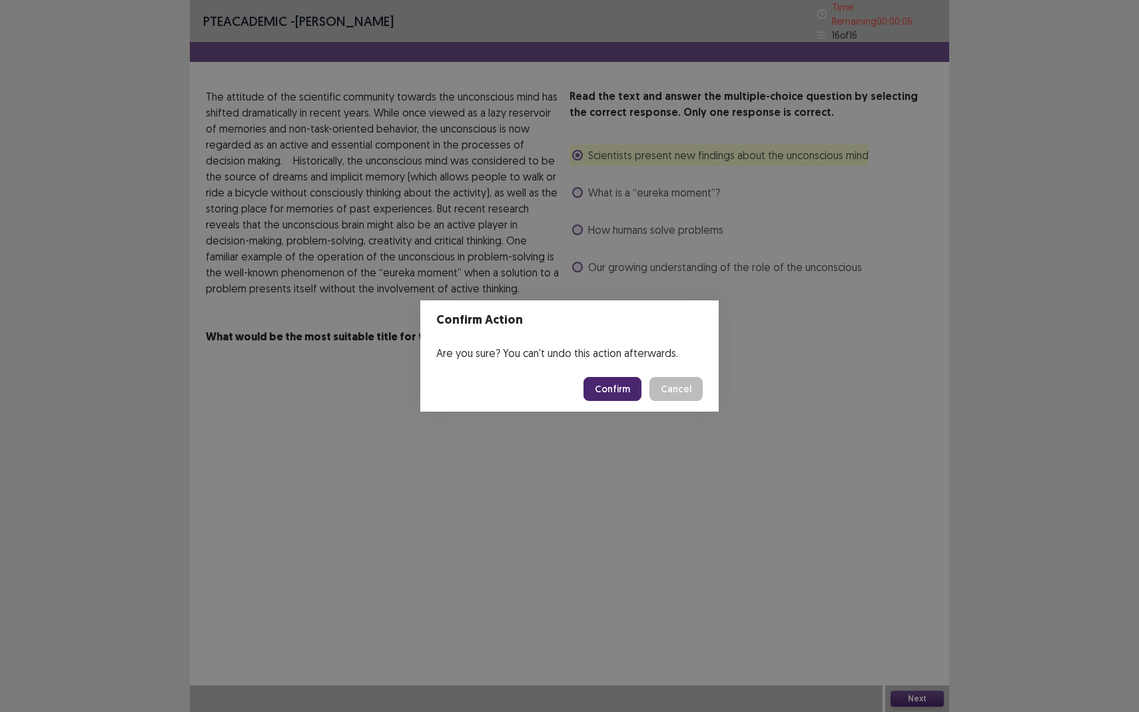
click at [622, 399] on button "Confirm" at bounding box center [613, 389] width 58 height 24
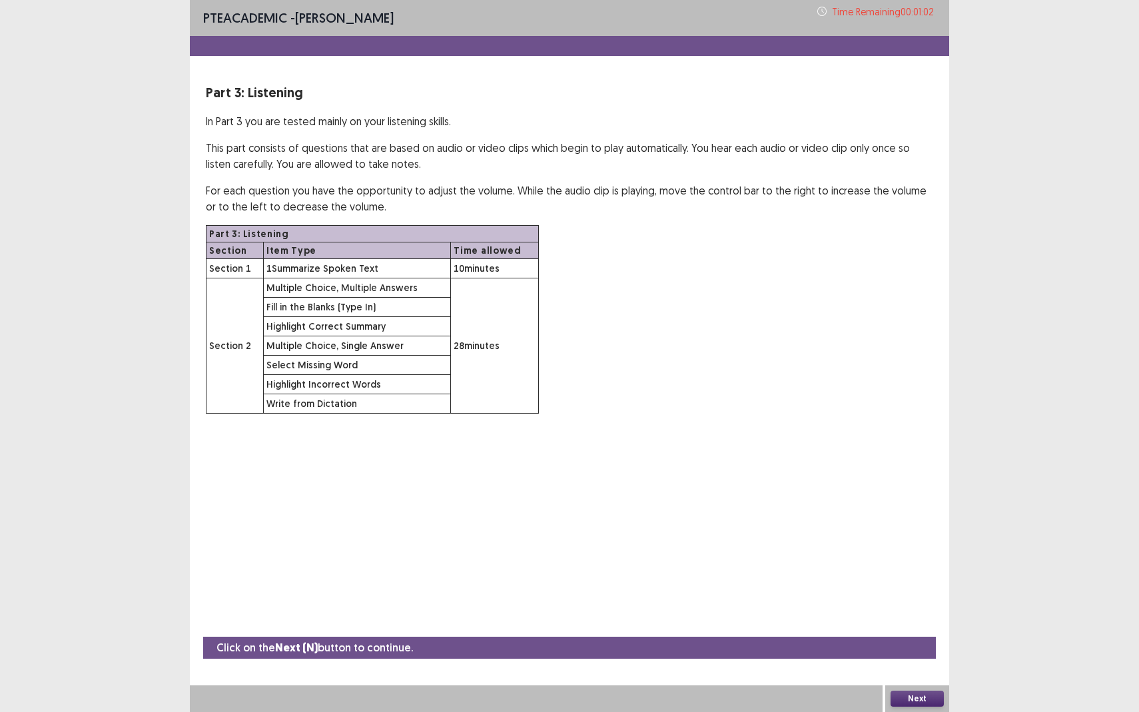
click at [904, 630] on button "Next" at bounding box center [917, 699] width 53 height 16
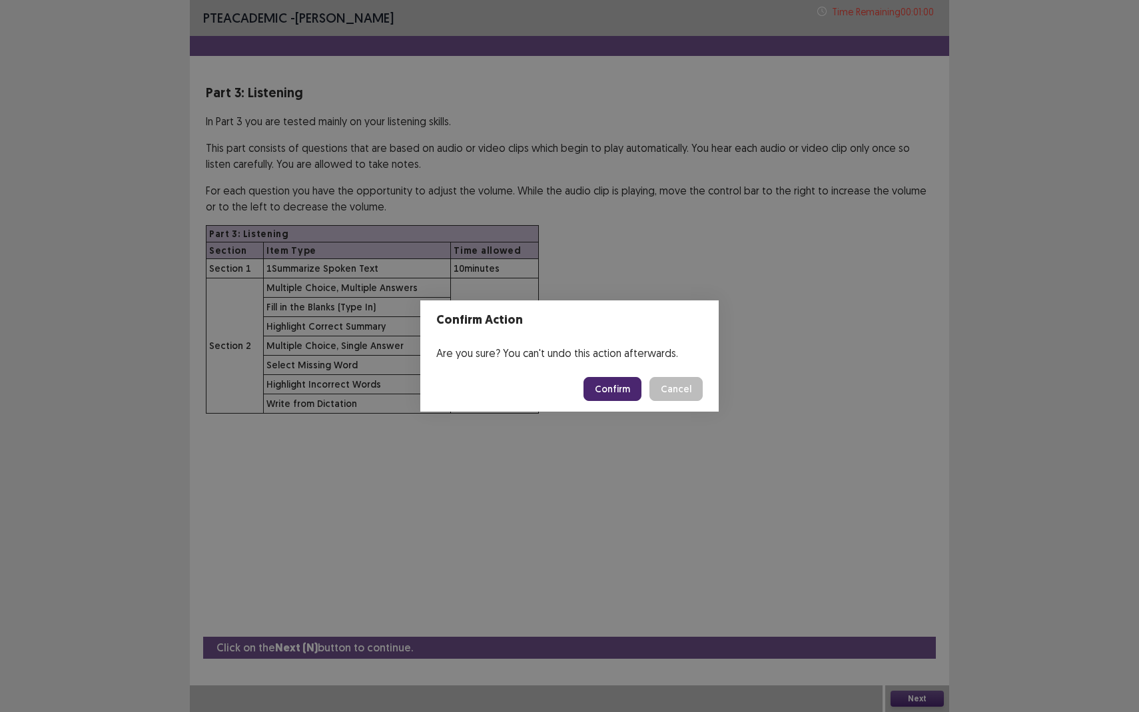
click at [618, 390] on button "Confirm" at bounding box center [613, 389] width 58 height 24
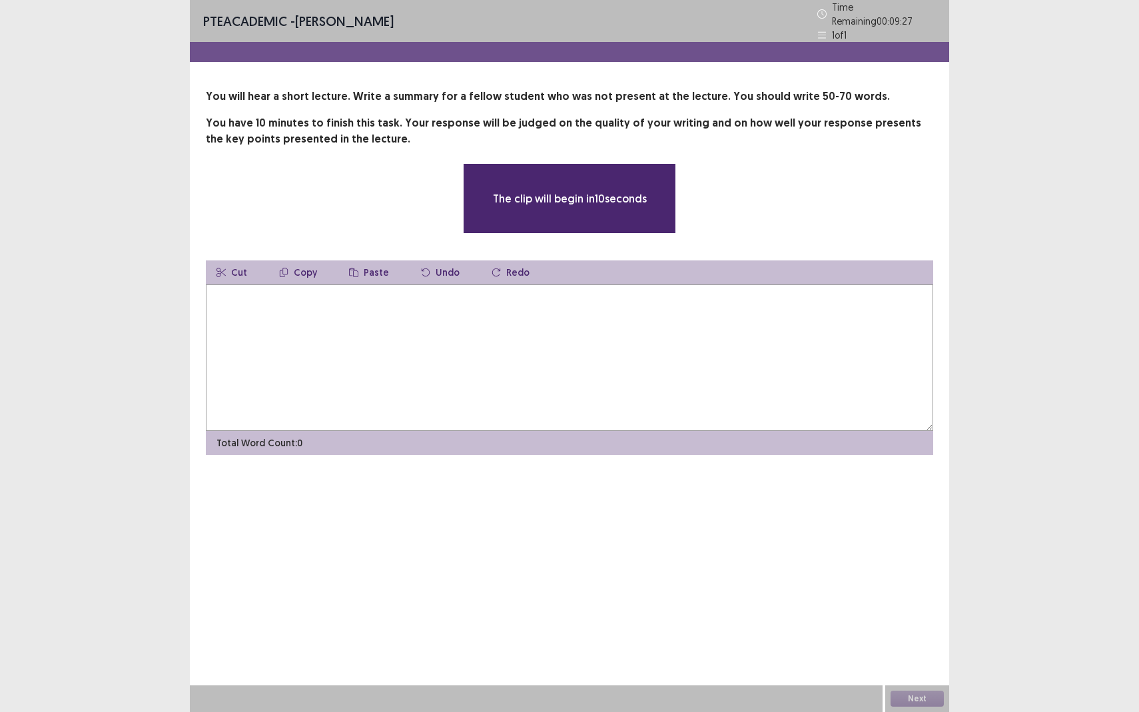
click at [601, 360] on textarea at bounding box center [570, 357] width 728 height 147
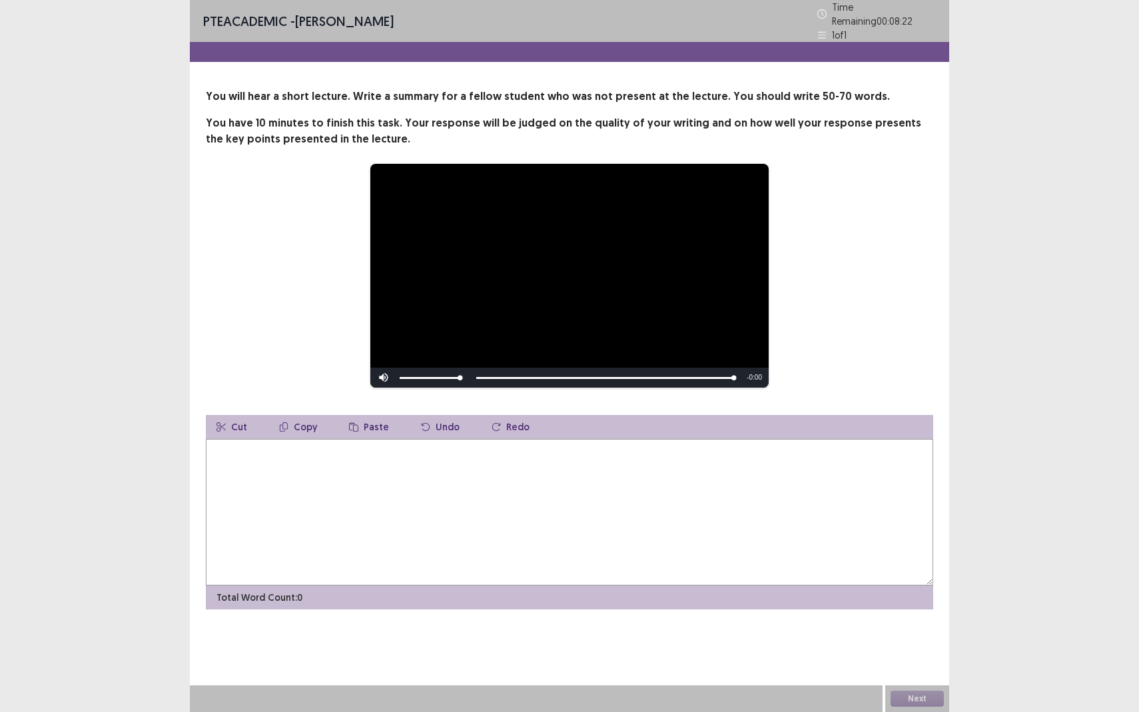
click at [566, 456] on textarea at bounding box center [570, 512] width 728 height 147
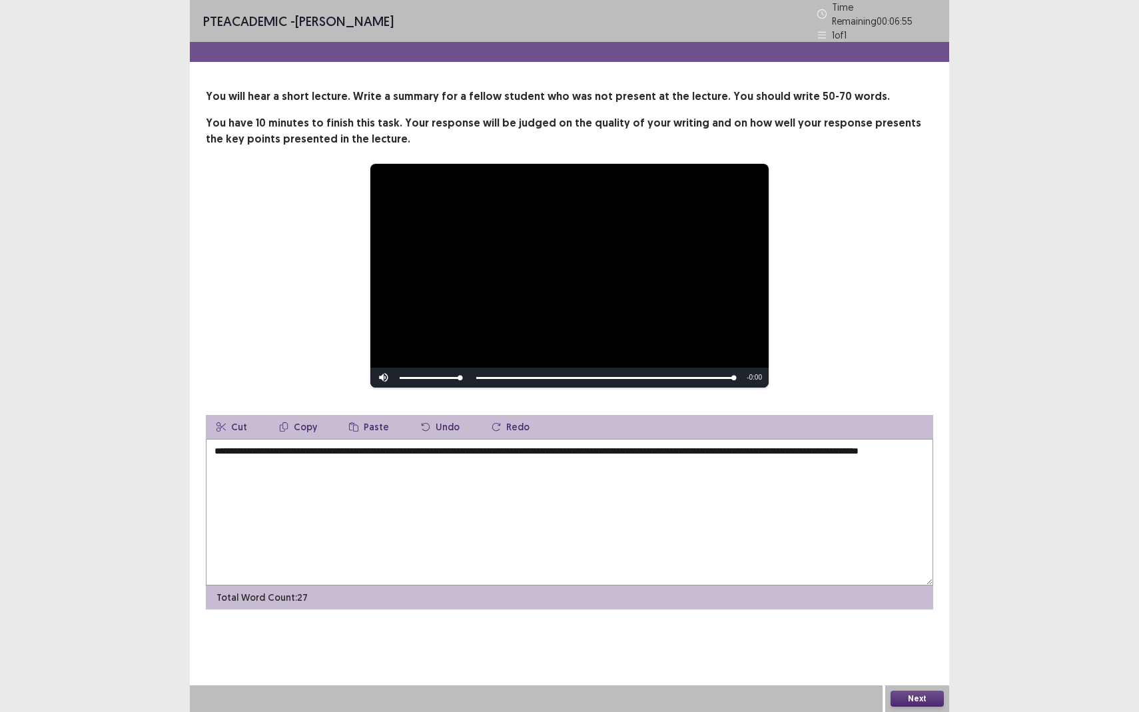
click at [897, 446] on textarea "**********" at bounding box center [570, 512] width 728 height 147
click at [275, 461] on textarea "**********" at bounding box center [570, 512] width 728 height 147
click at [673, 458] on textarea "**********" at bounding box center [570, 512] width 728 height 147
click at [774, 464] on textarea "**********" at bounding box center [570, 512] width 728 height 147
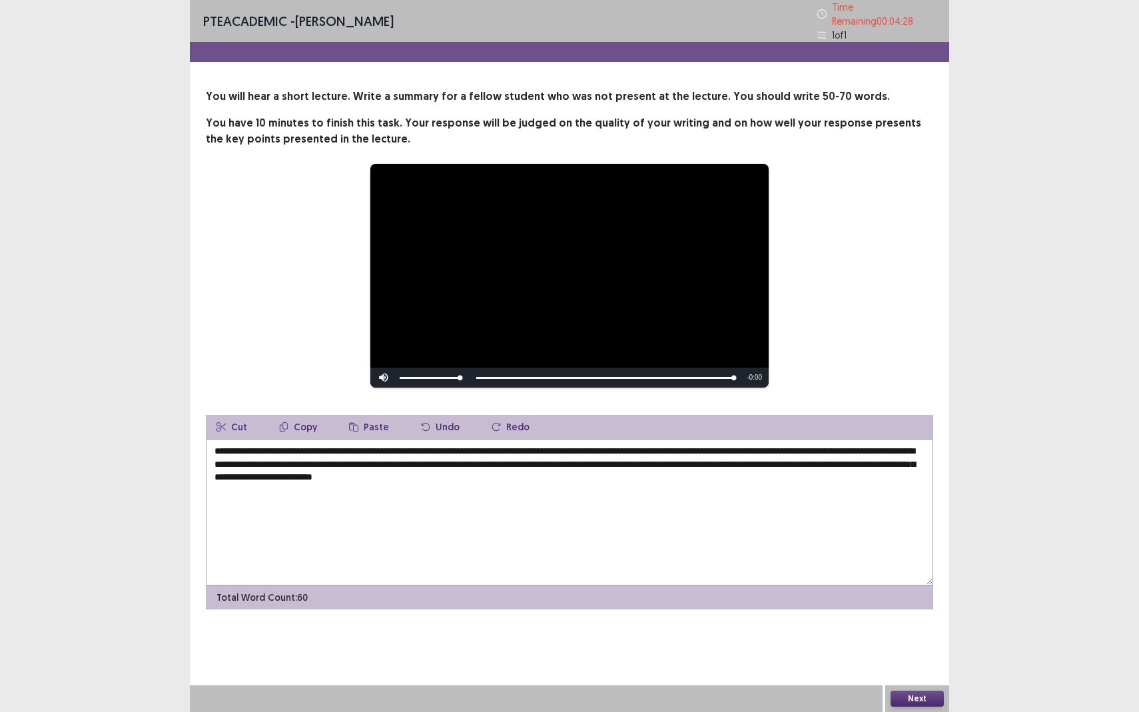
click at [520, 460] on textarea "**********" at bounding box center [570, 512] width 728 height 147
click at [534, 461] on textarea "**********" at bounding box center [570, 512] width 728 height 147
click at [867, 450] on textarea "**********" at bounding box center [570, 512] width 728 height 147
click at [876, 447] on textarea "**********" at bounding box center [570, 512] width 728 height 147
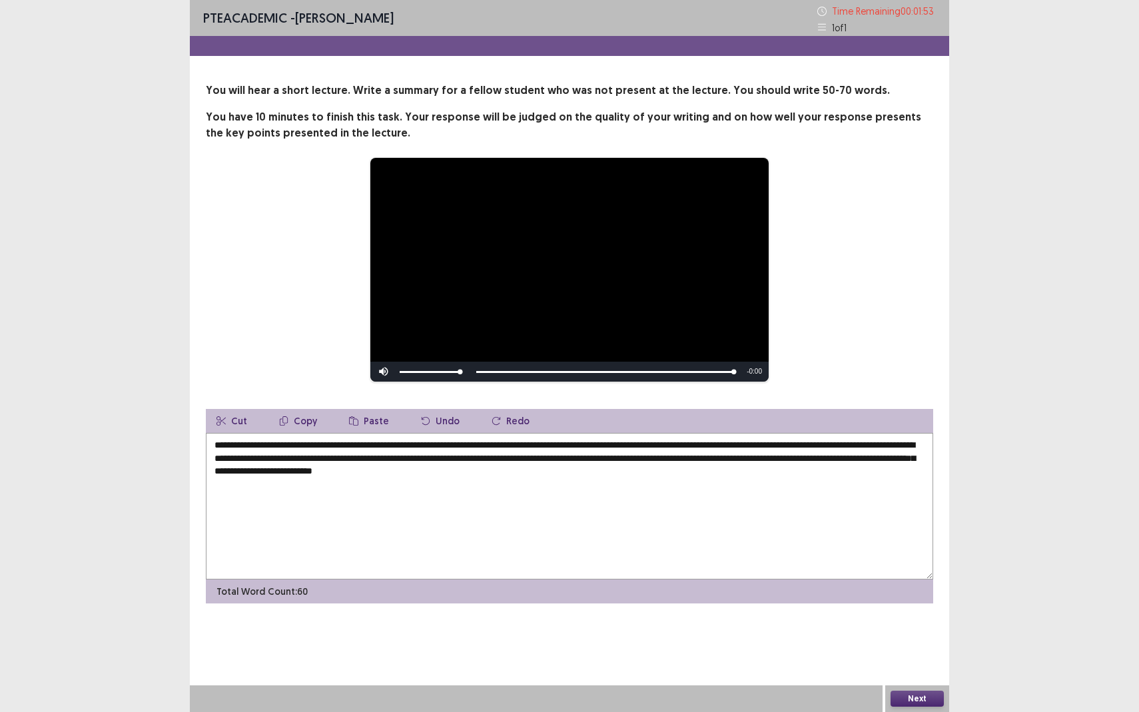
click at [410, 473] on textarea "**********" at bounding box center [570, 506] width 728 height 147
type textarea "**********"
click at [918, 630] on button "Next" at bounding box center [917, 699] width 53 height 16
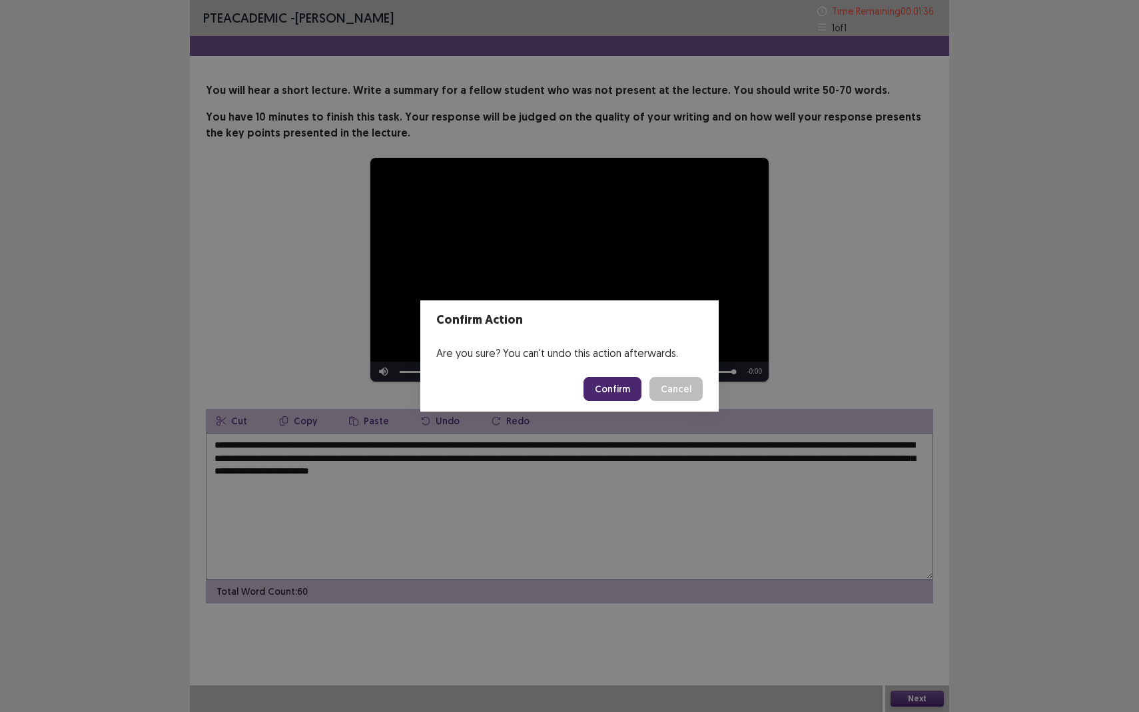
click at [624, 391] on button "Confirm" at bounding box center [613, 389] width 58 height 24
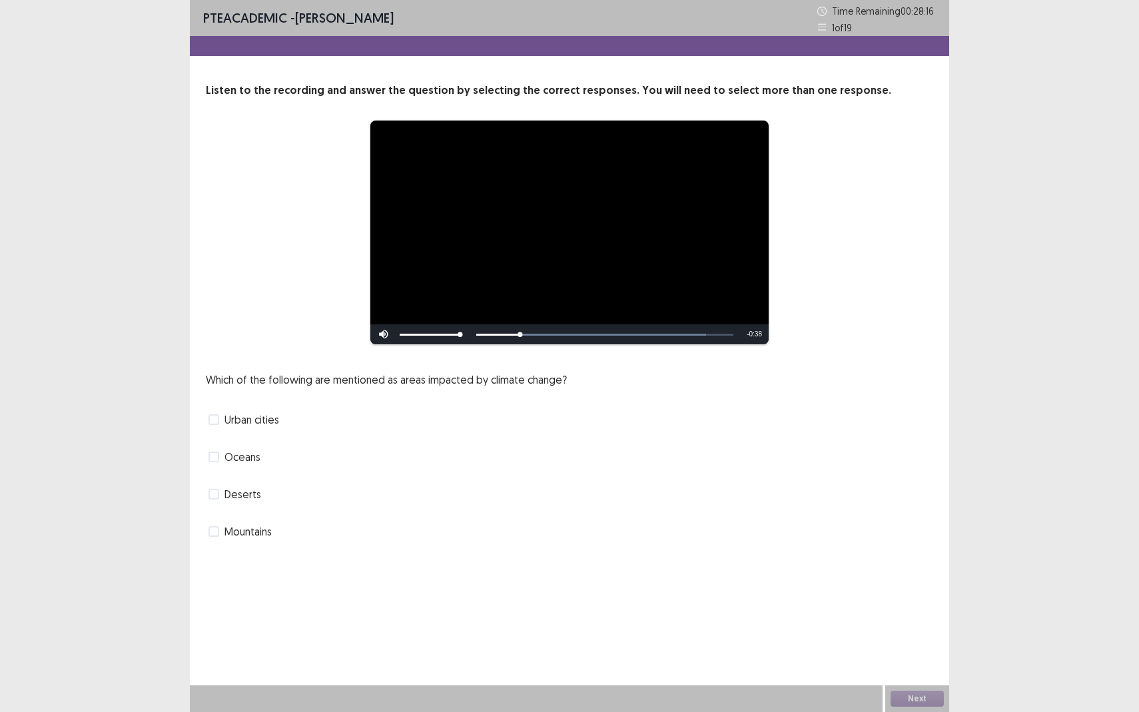
click at [218, 449] on label "Oceans" at bounding box center [235, 457] width 52 height 16
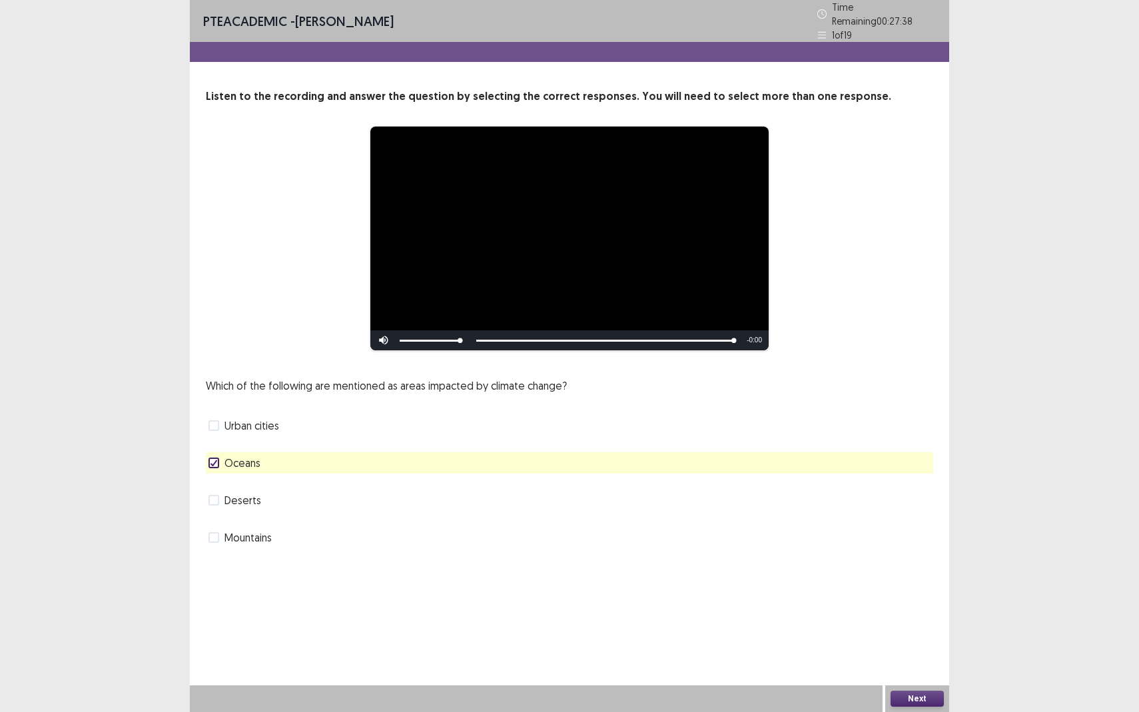
click at [225, 531] on span "Mountains" at bounding box center [248, 538] width 47 height 16
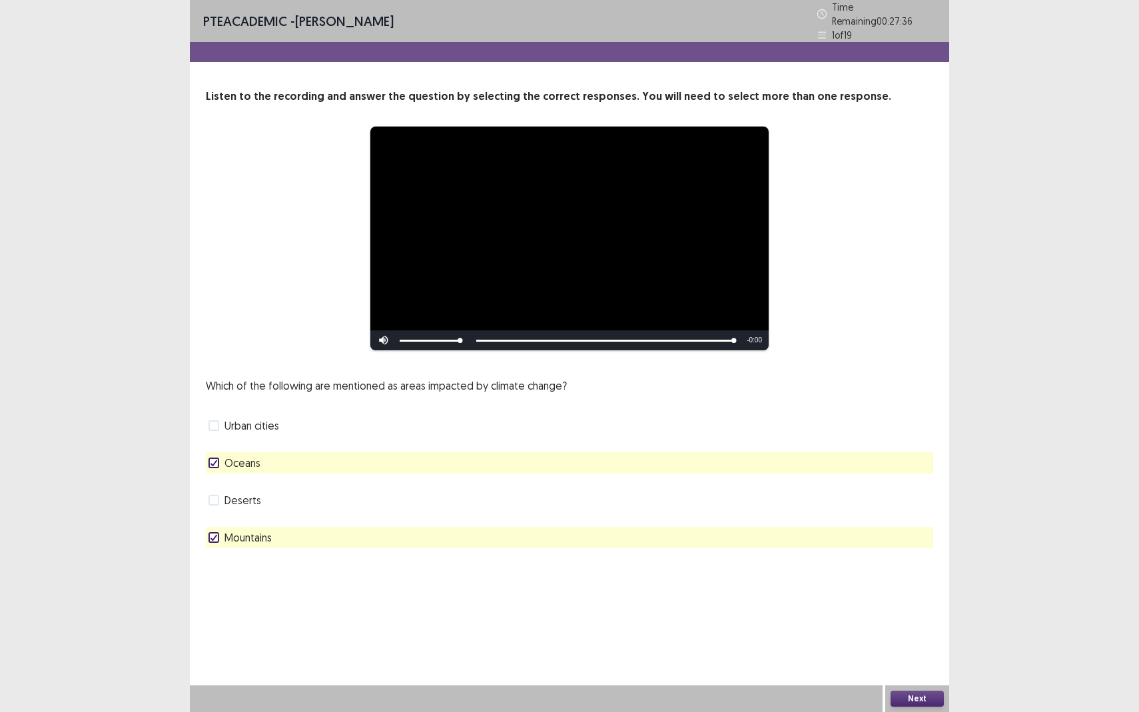
click at [905, 630] on button "Next" at bounding box center [917, 699] width 53 height 16
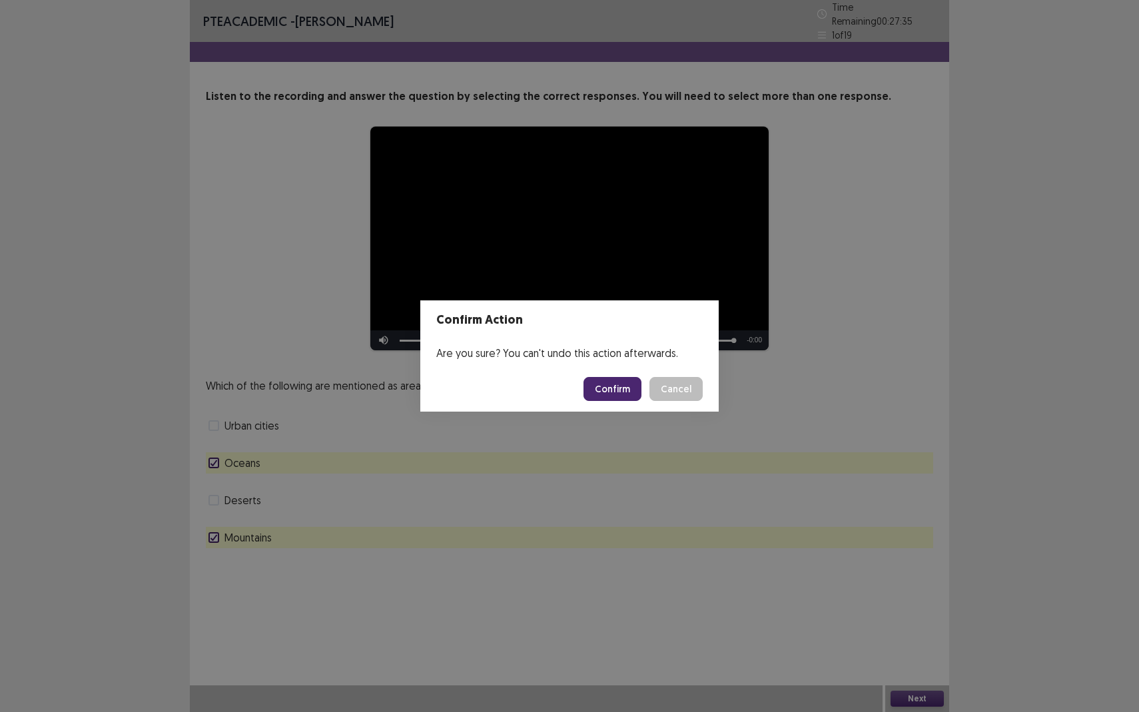
click at [620, 383] on button "Confirm" at bounding box center [613, 389] width 58 height 24
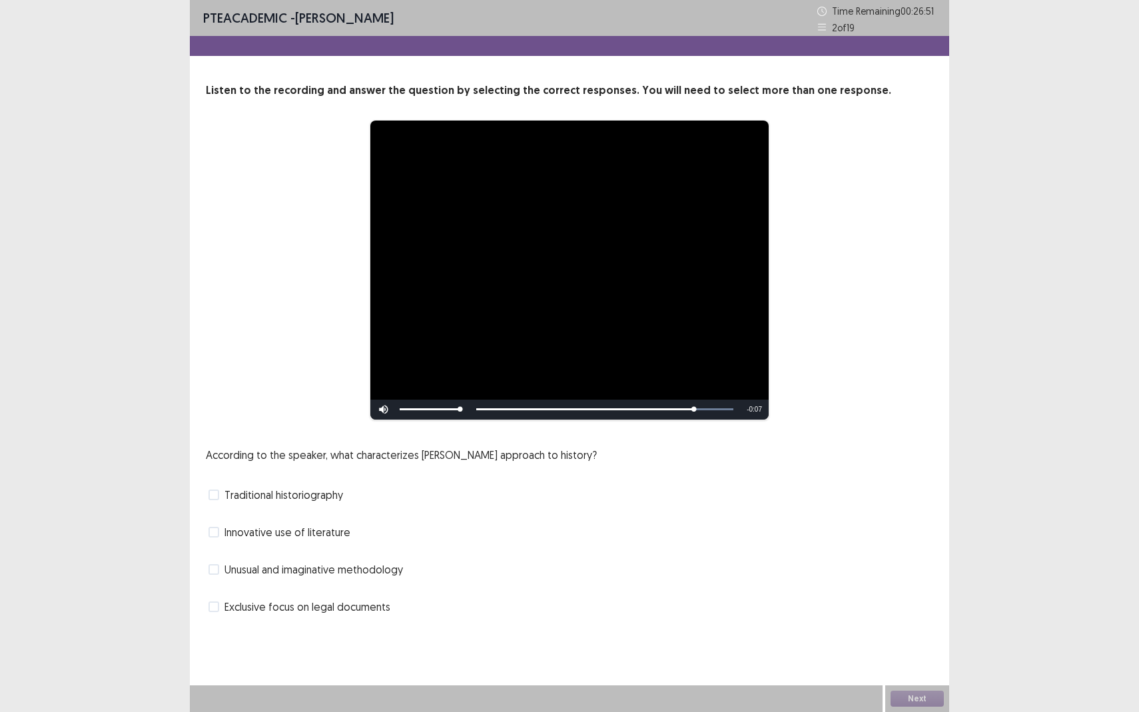
click at [216, 570] on span at bounding box center [214, 569] width 11 height 11
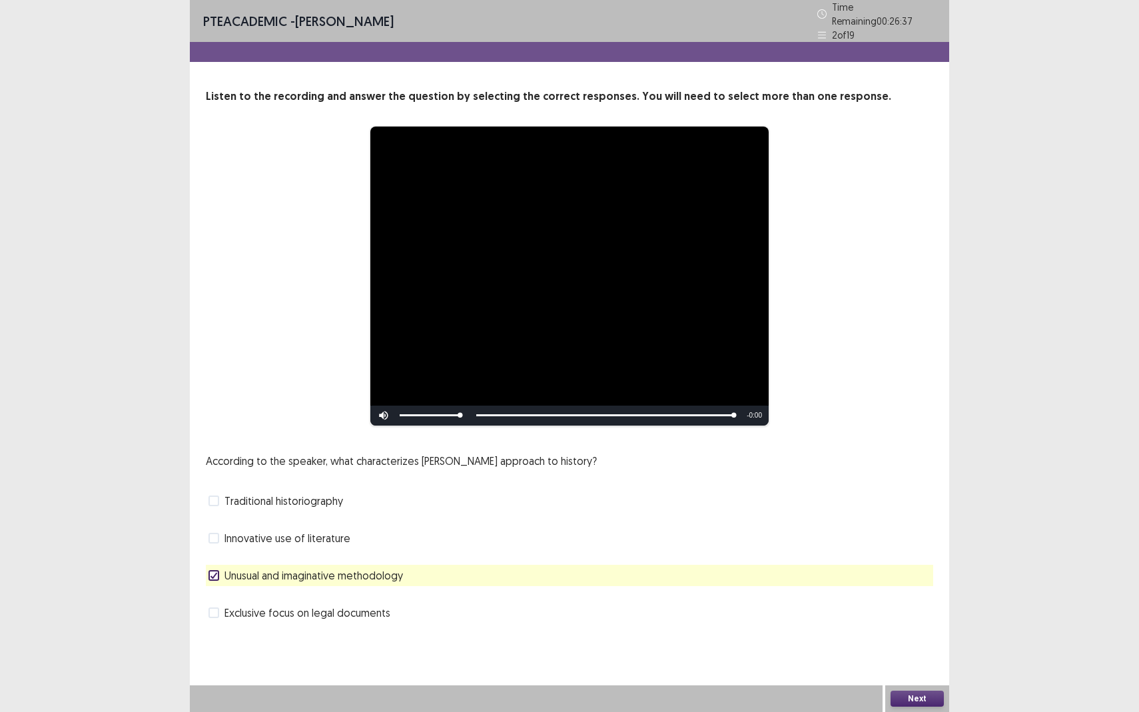
click at [917, 630] on button "Next" at bounding box center [917, 699] width 53 height 16
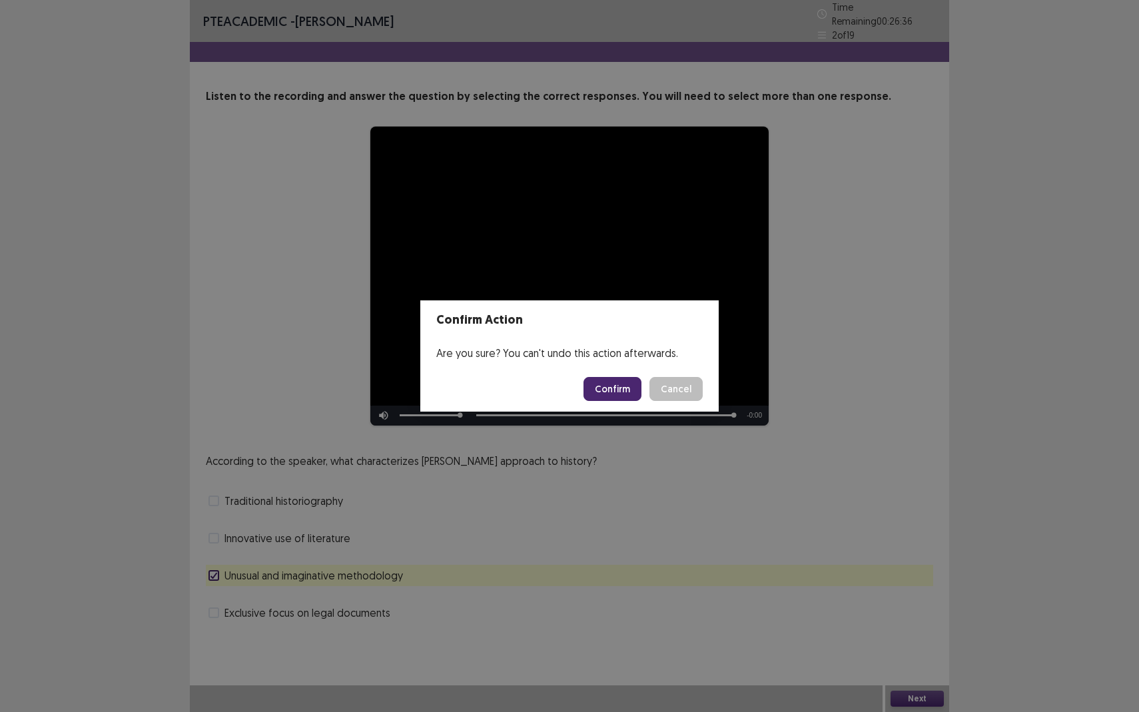
click at [605, 394] on button "Confirm" at bounding box center [613, 389] width 58 height 24
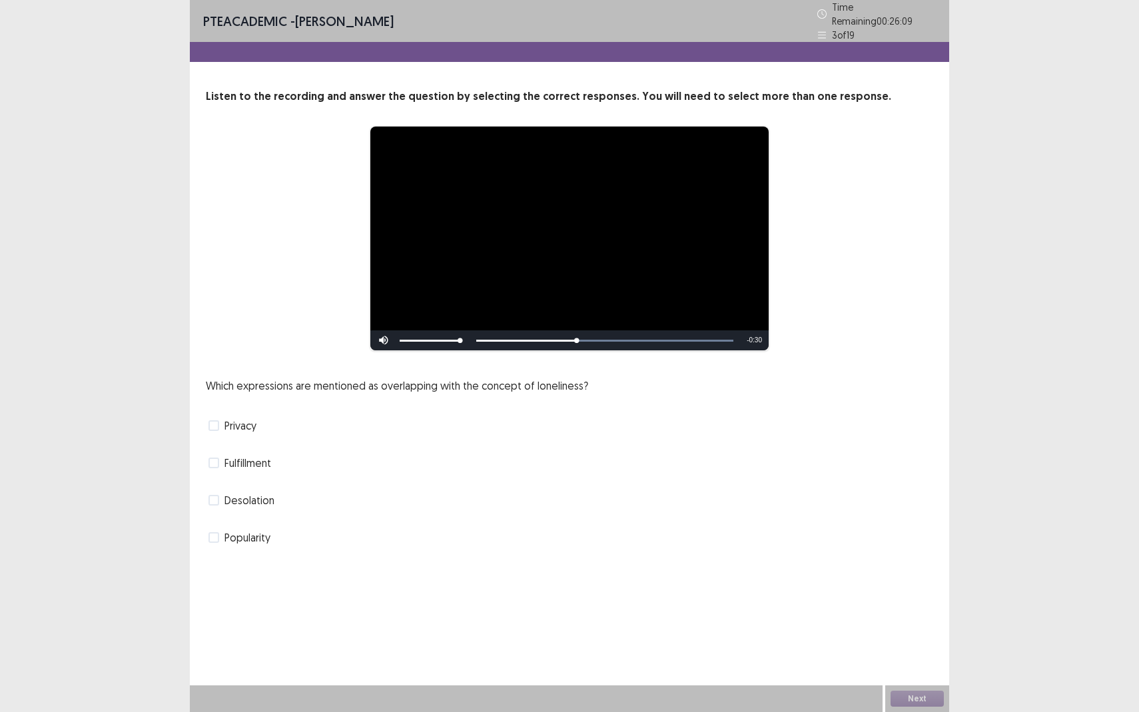
click at [243, 418] on span "Privacy" at bounding box center [241, 426] width 32 height 16
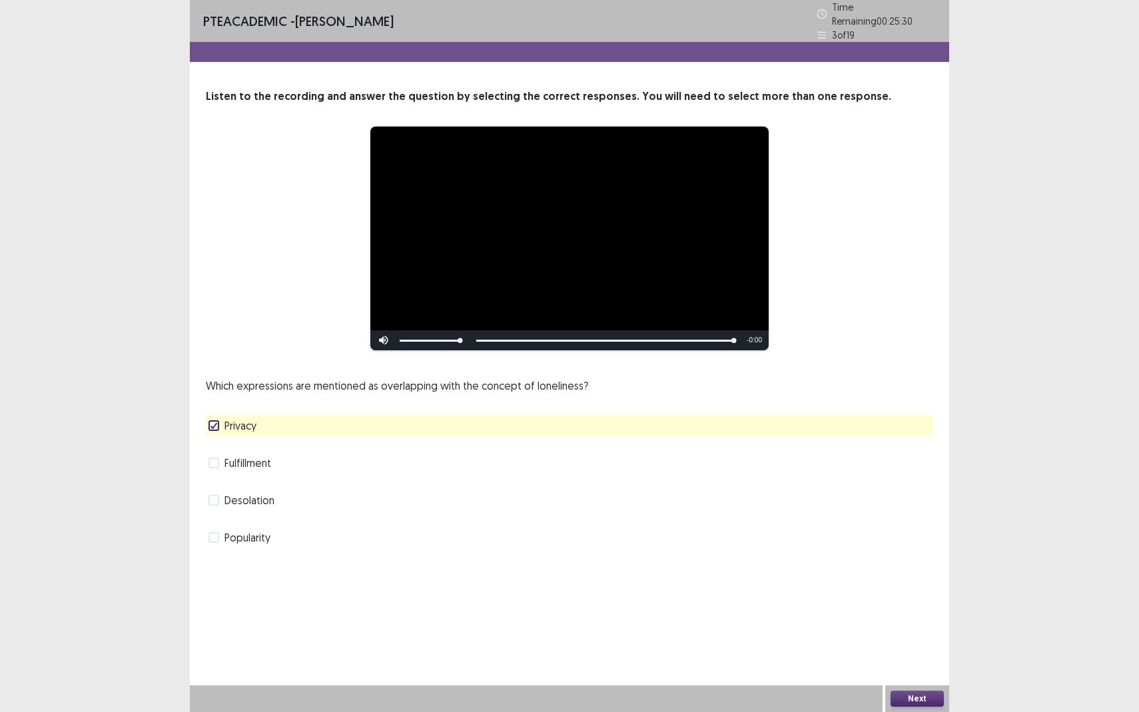
click at [256, 418] on span "Privacy" at bounding box center [241, 426] width 32 height 16
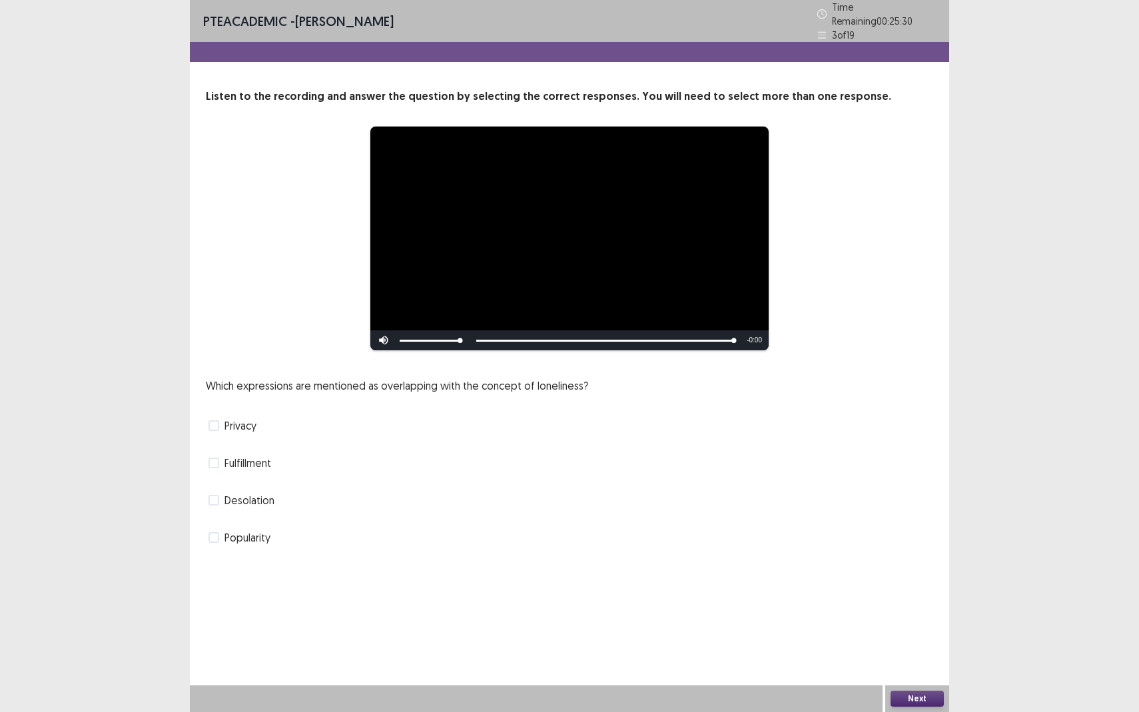
click at [233, 462] on span "Fulfillment" at bounding box center [248, 463] width 47 height 16
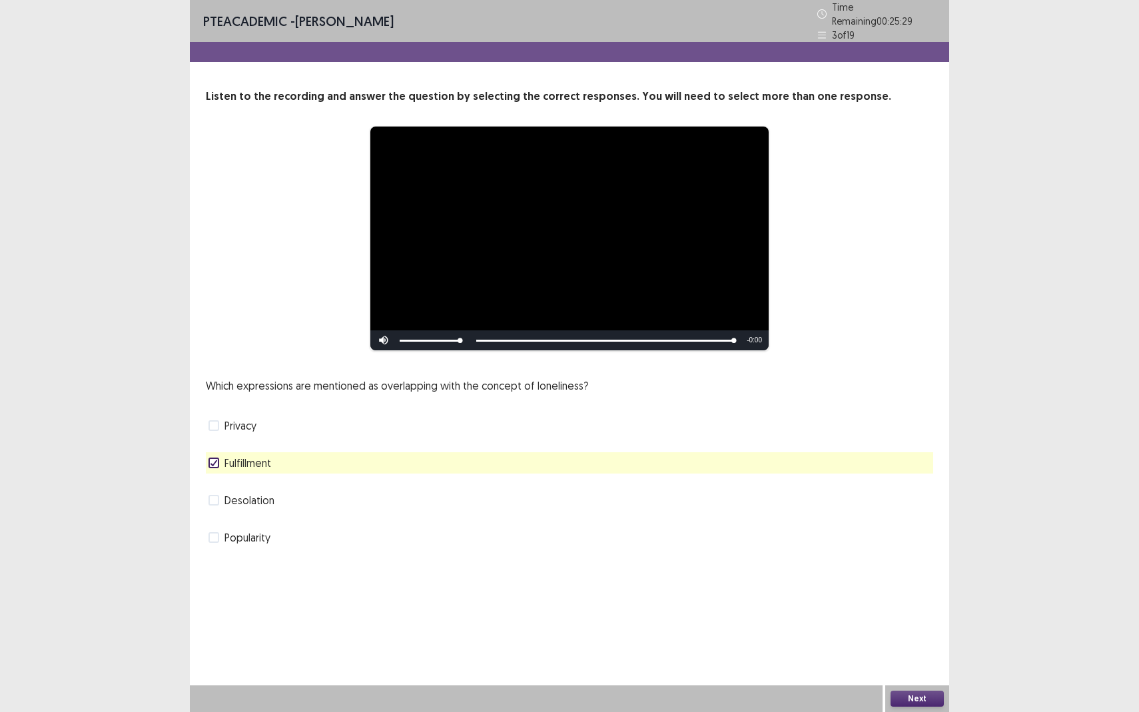
click at [233, 434] on div "Which expressions are mentioned as overlapping with the concept of loneliness? …" at bounding box center [570, 463] width 728 height 171
click at [233, 415] on div "Privacy" at bounding box center [570, 425] width 728 height 21
click at [233, 432] on div "Which expressions are mentioned as overlapping with the concept of loneliness? …" at bounding box center [570, 463] width 728 height 171
click at [233, 419] on span "Privacy" at bounding box center [241, 426] width 32 height 16
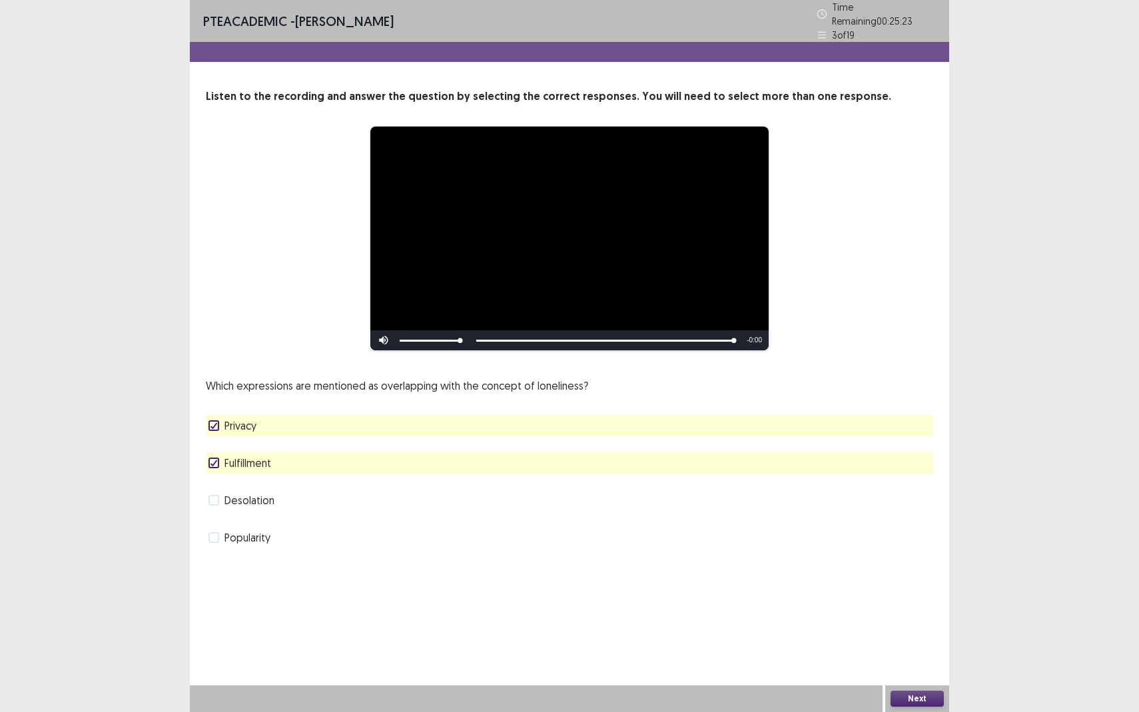
click at [241, 461] on span "Fulfillment" at bounding box center [248, 463] width 47 height 16
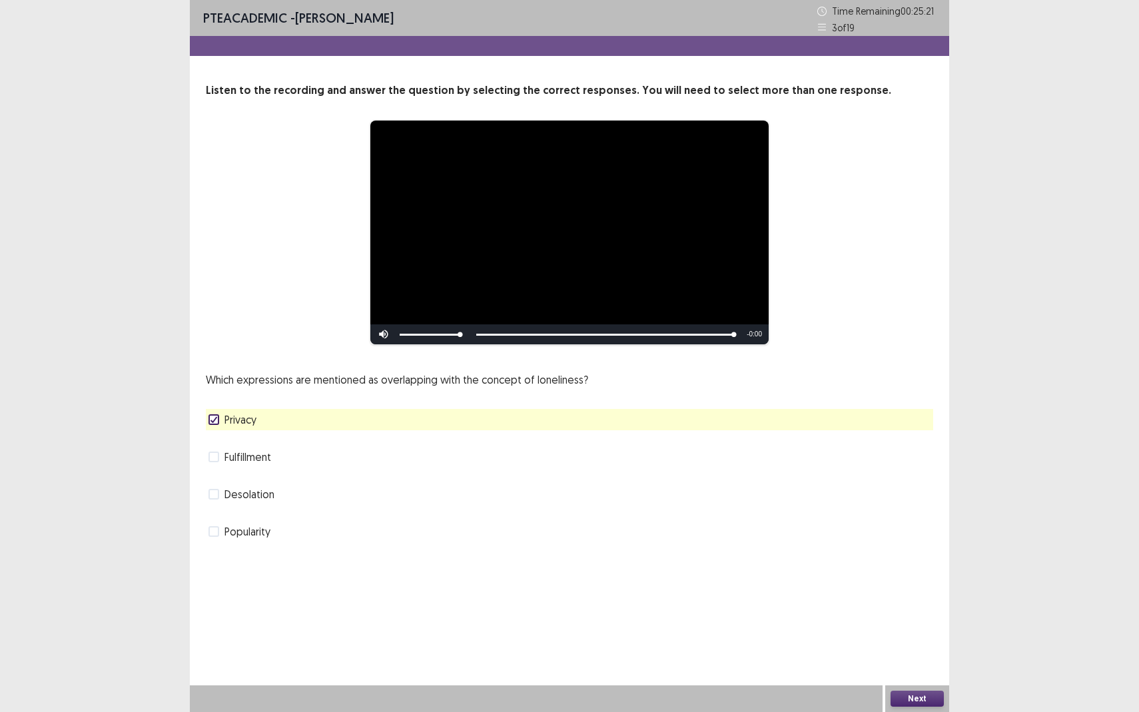
click at [911, 630] on button "Next" at bounding box center [917, 699] width 53 height 16
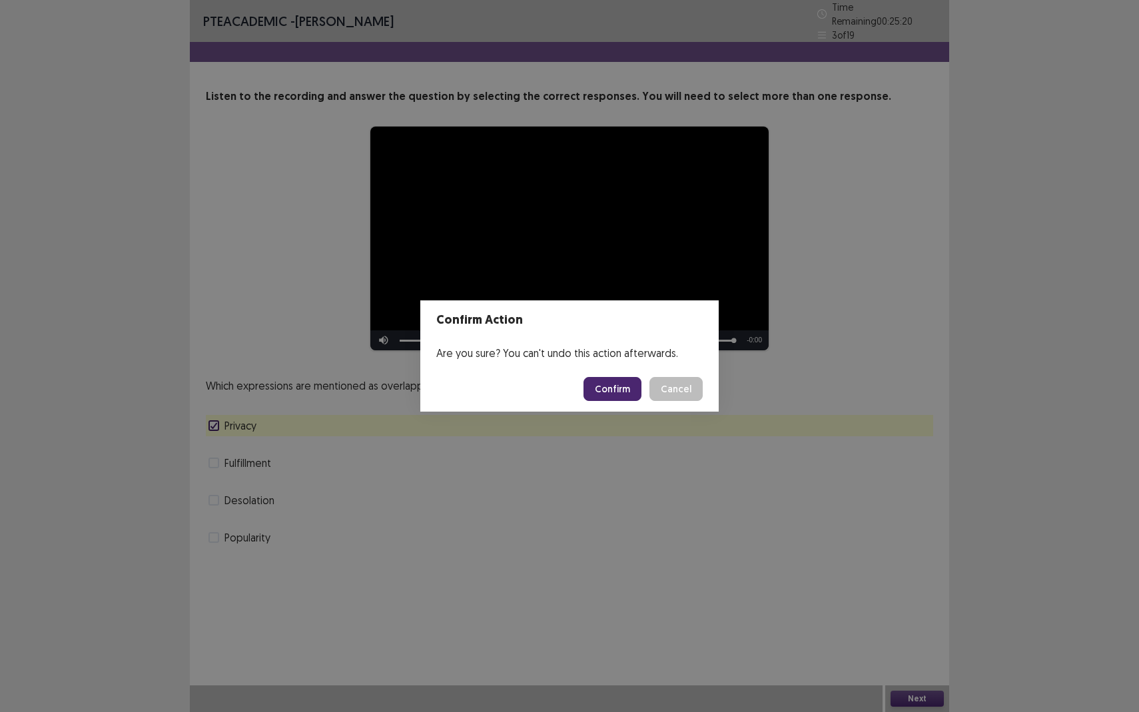
click at [606, 386] on button "Confirm" at bounding box center [613, 389] width 58 height 24
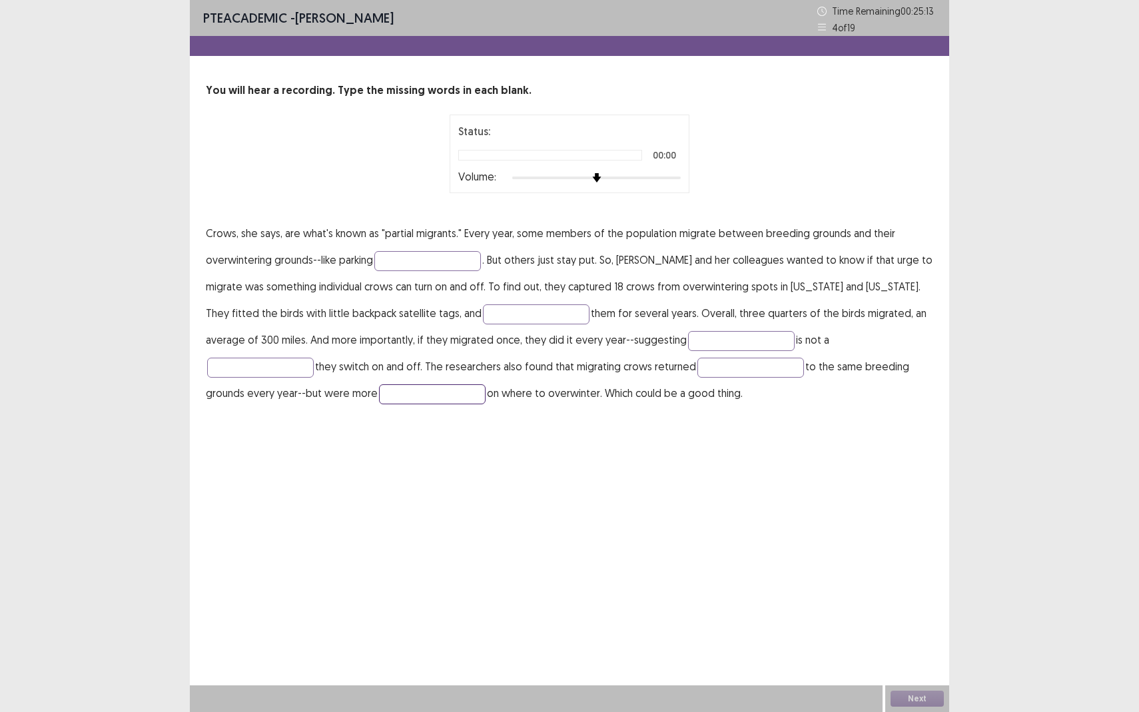
click at [379, 386] on input "text" at bounding box center [432, 394] width 107 height 20
type input "********"
click at [698, 374] on input "text" at bounding box center [751, 368] width 107 height 20
type input "**********"
click at [810, 329] on p "**********" at bounding box center [570, 313] width 728 height 187
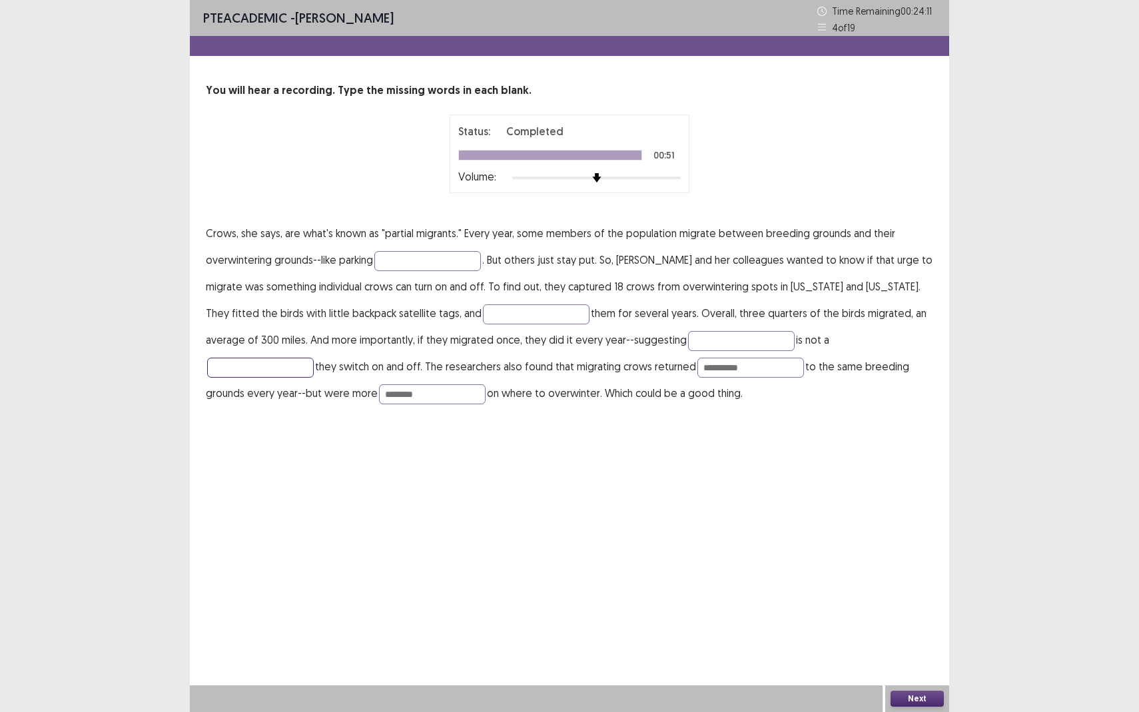
click at [314, 358] on input "text" at bounding box center [260, 368] width 107 height 20
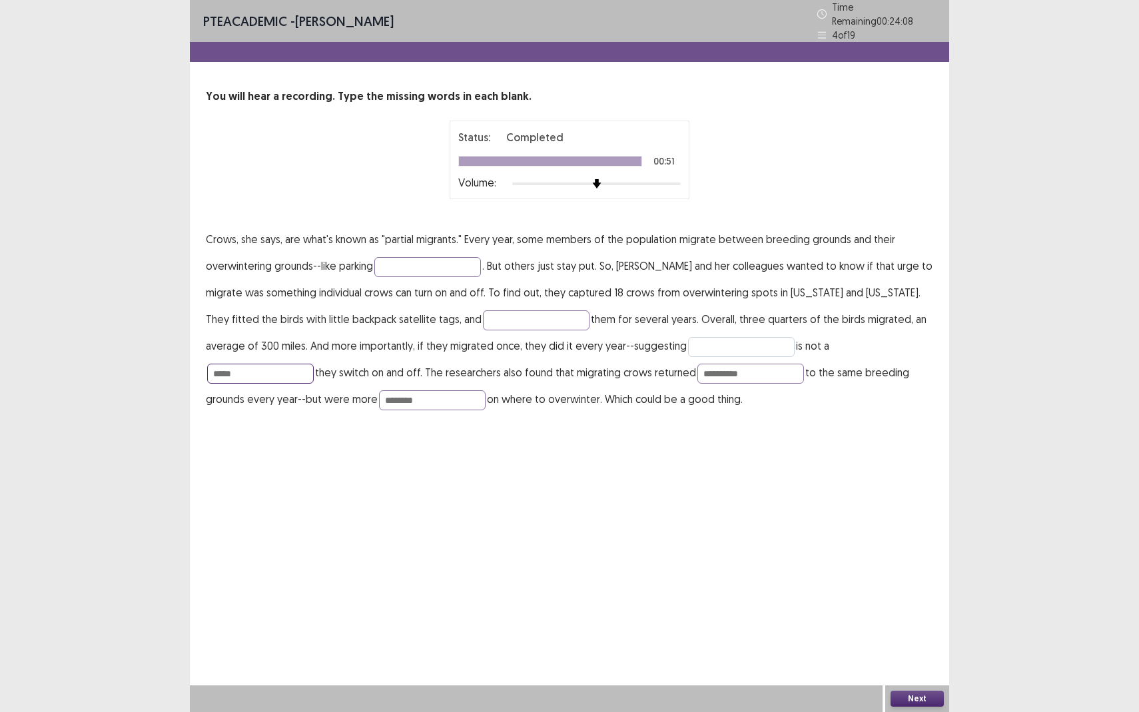
type input "*****"
click at [699, 341] on input "text" at bounding box center [741, 347] width 107 height 20
type input "**********"
click at [483, 312] on input "text" at bounding box center [536, 320] width 107 height 20
type input "*****"
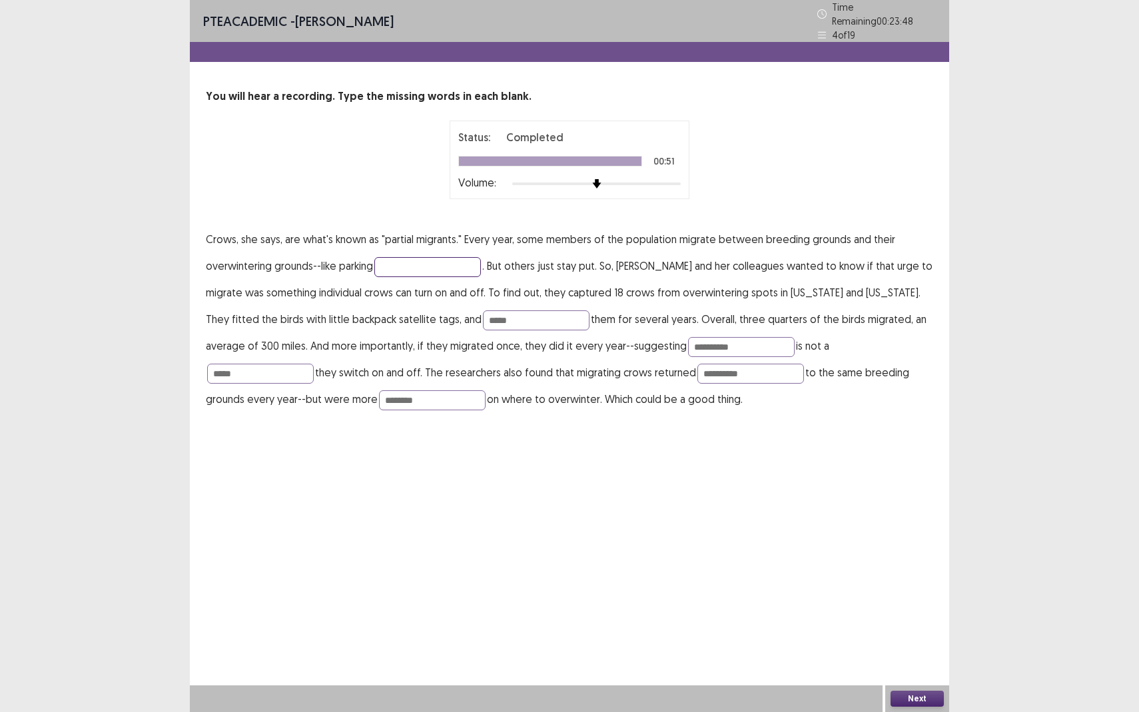
click at [419, 262] on input "text" at bounding box center [427, 267] width 107 height 20
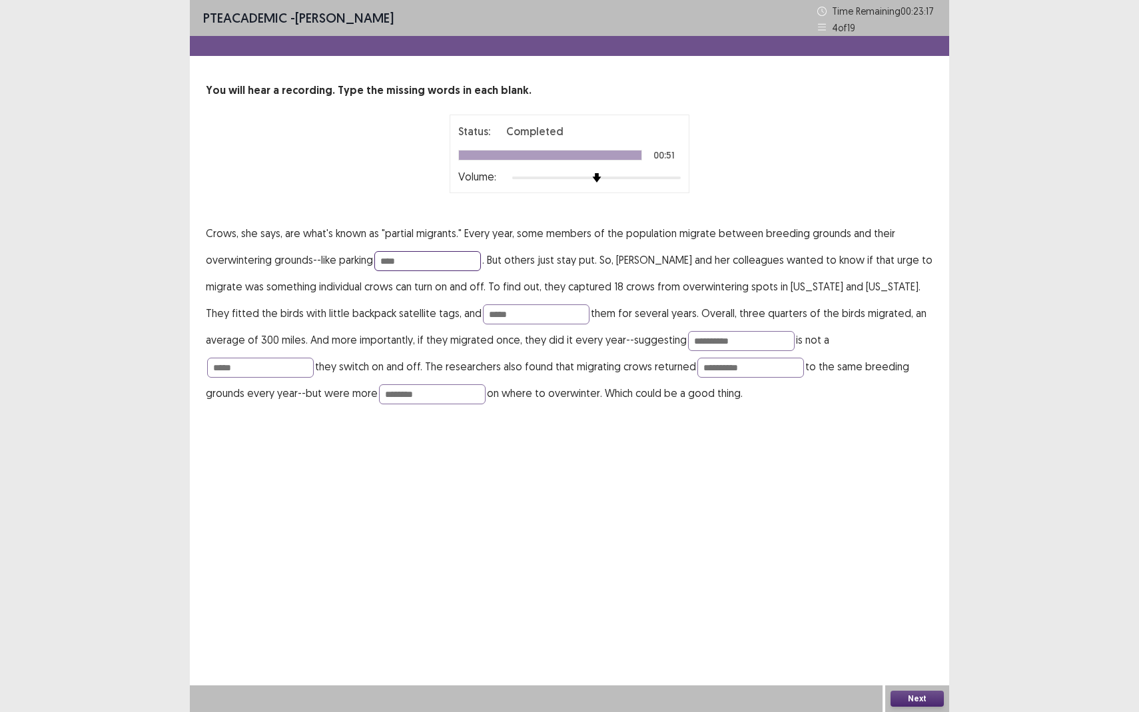
type input "****"
click at [915, 630] on button "Next" at bounding box center [917, 699] width 53 height 16
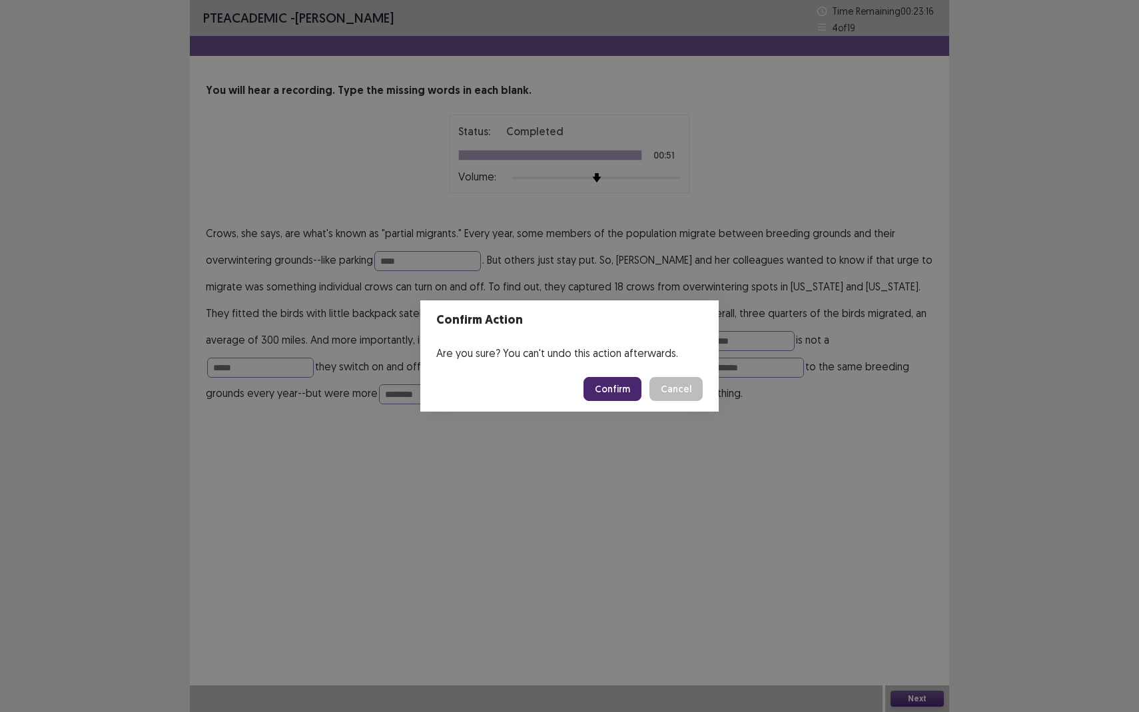
click at [614, 386] on button "Confirm" at bounding box center [613, 389] width 58 height 24
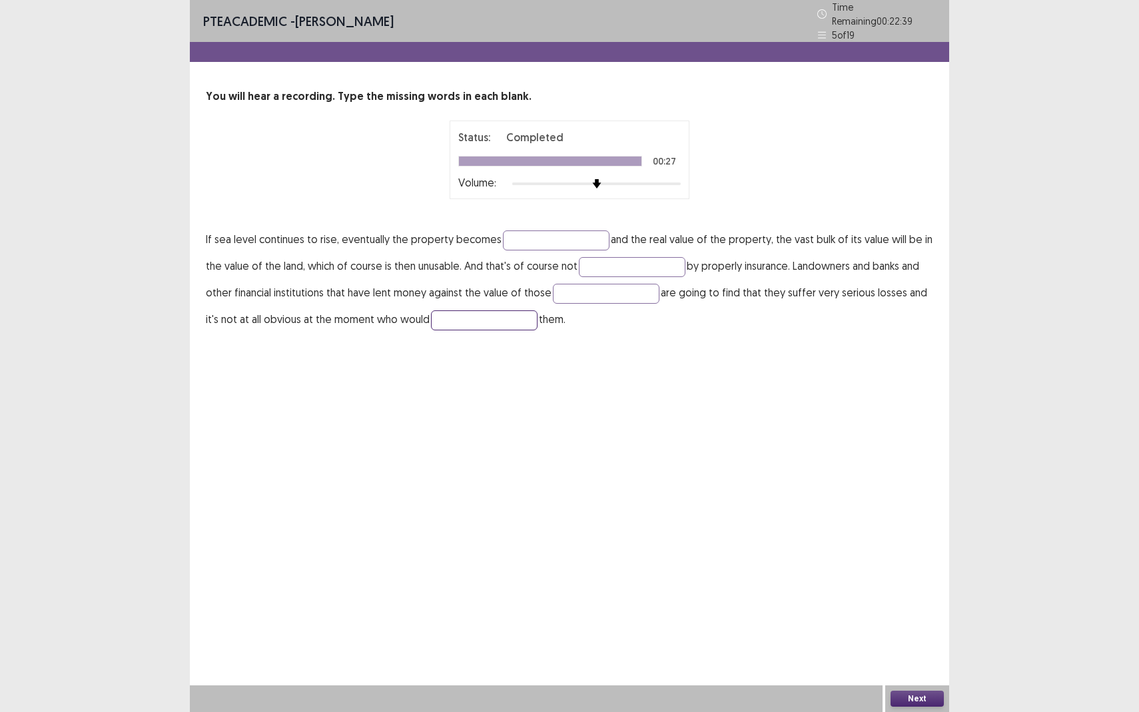
click at [466, 313] on input "text" at bounding box center [484, 320] width 107 height 20
type input "**********"
click at [564, 288] on input "text" at bounding box center [606, 294] width 107 height 20
type input "**********"
click at [532, 240] on input "text" at bounding box center [556, 241] width 107 height 20
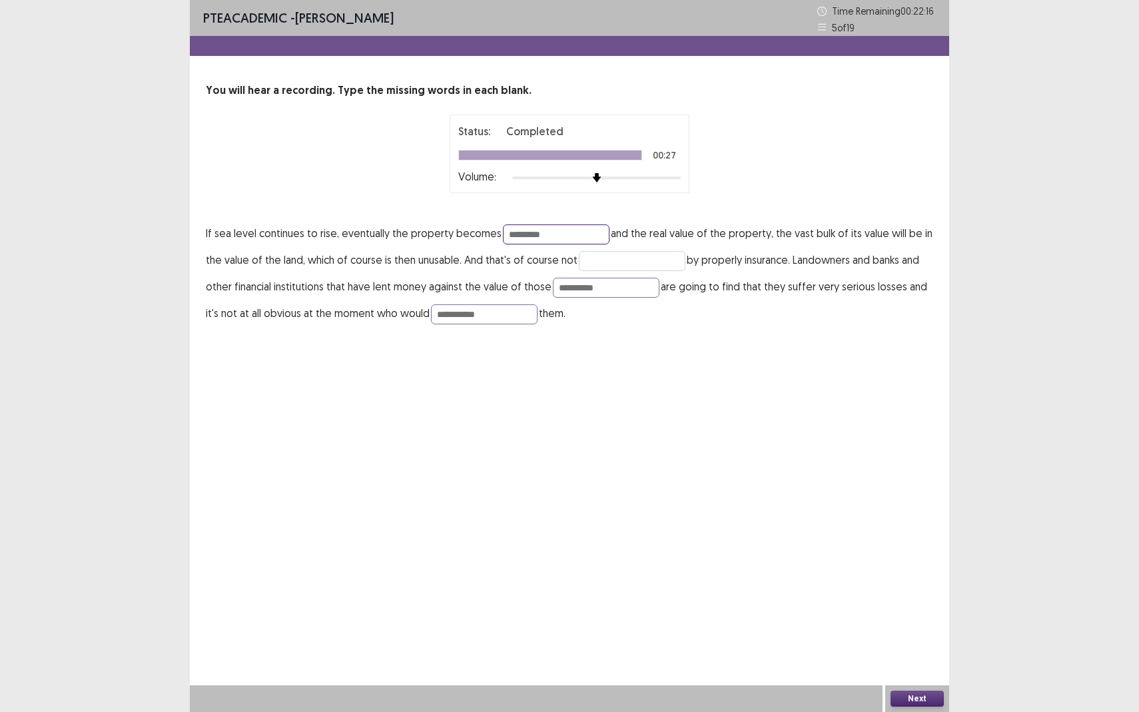
type input "*********"
click at [611, 266] on input "text" at bounding box center [632, 261] width 107 height 20
click at [586, 261] on input "*****" at bounding box center [632, 261] width 107 height 20
type input "*******"
click at [467, 317] on input "**********" at bounding box center [484, 314] width 107 height 20
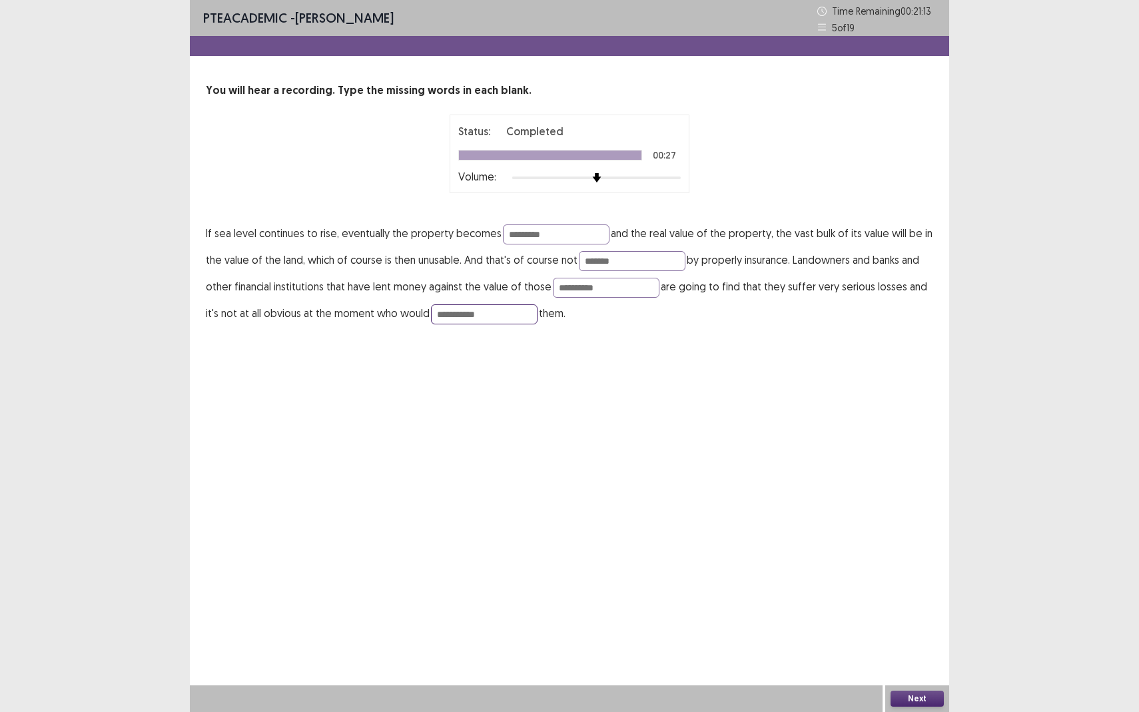
type input "**********"
click at [933, 630] on button "Next" at bounding box center [917, 699] width 53 height 16
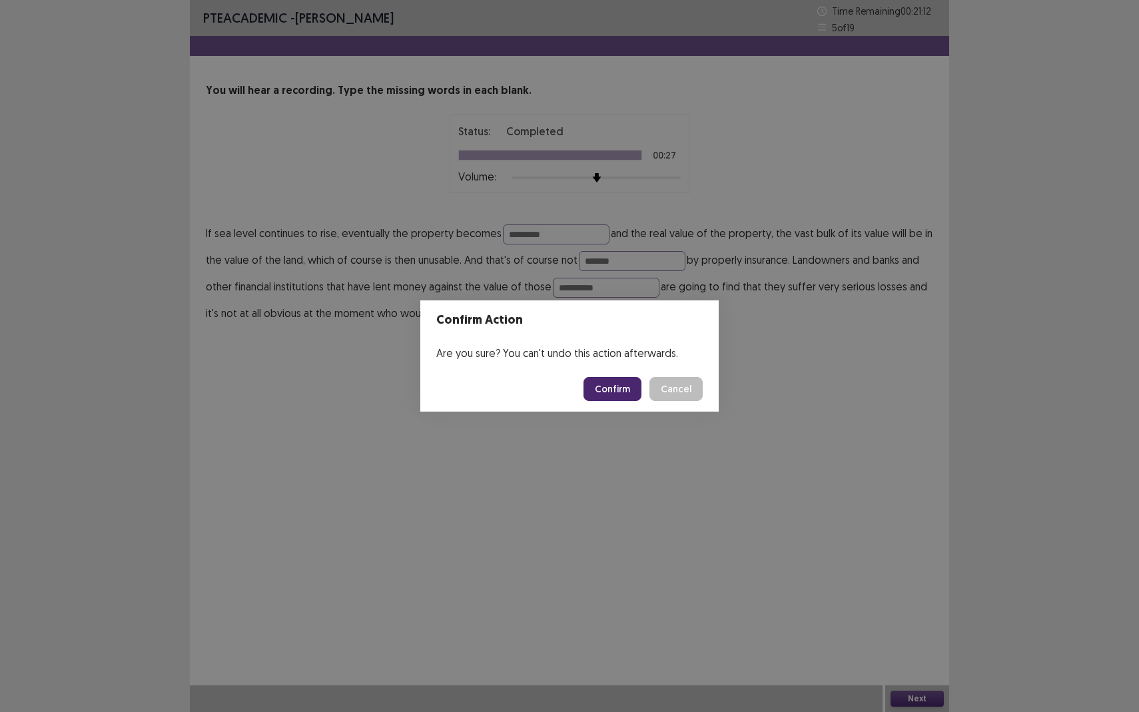
click at [616, 387] on button "Confirm" at bounding box center [613, 389] width 58 height 24
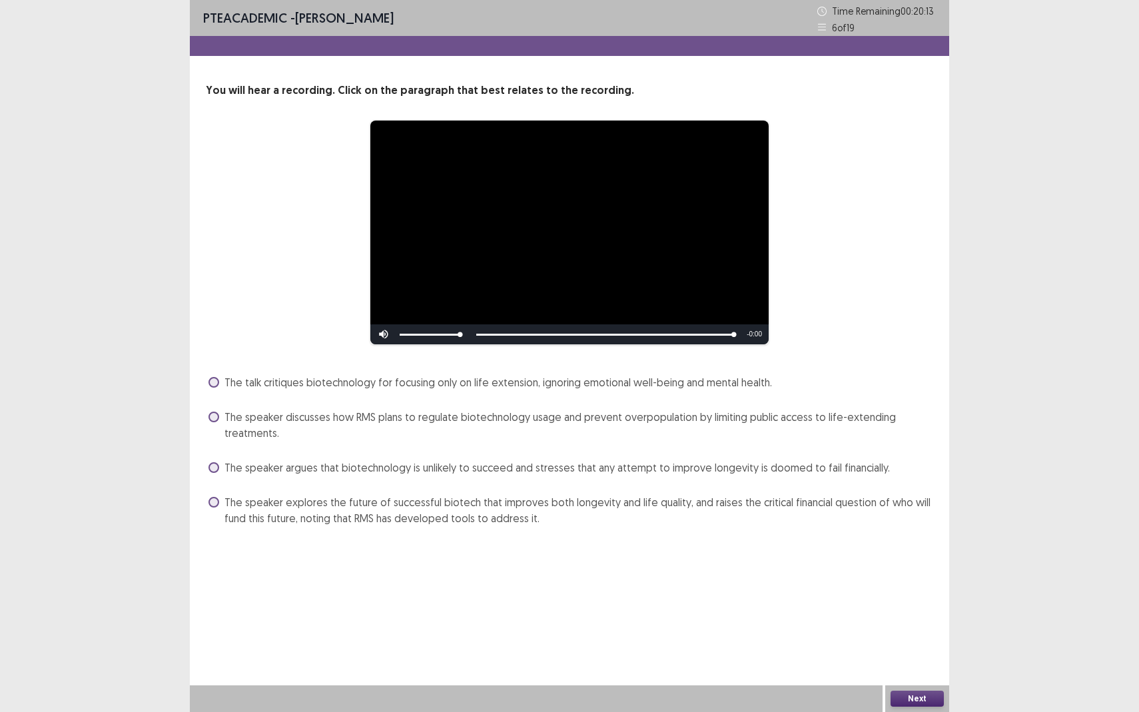
click at [215, 503] on span at bounding box center [214, 502] width 11 height 11
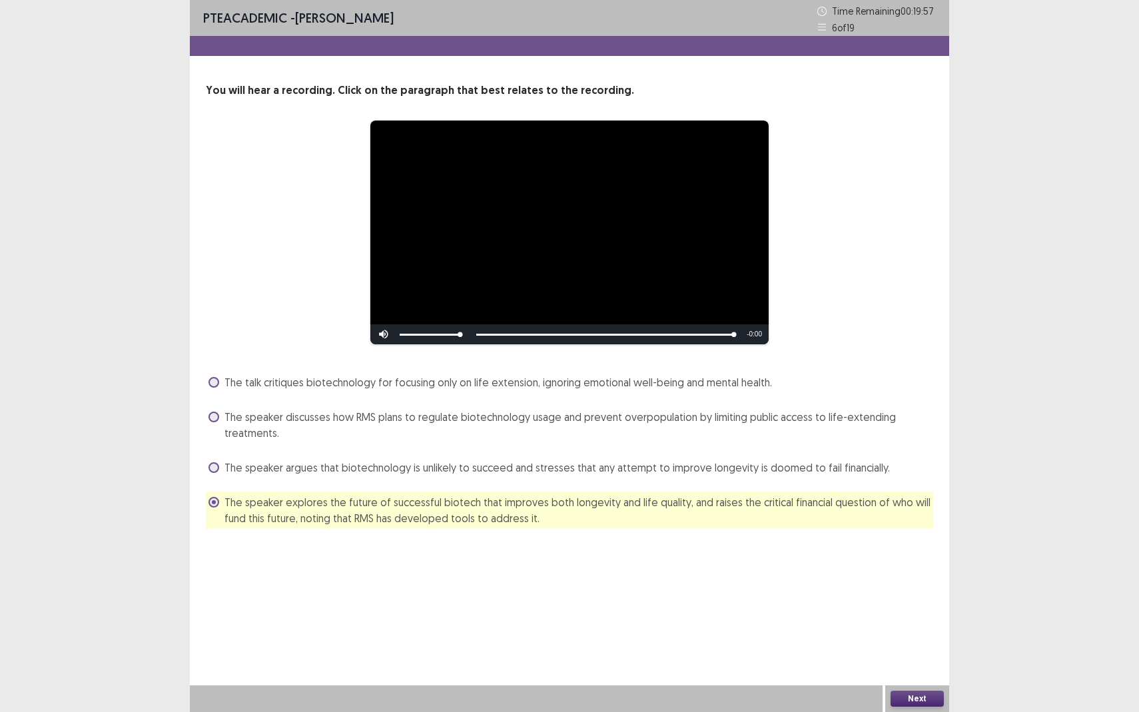
click at [919, 630] on button "Next" at bounding box center [917, 699] width 53 height 16
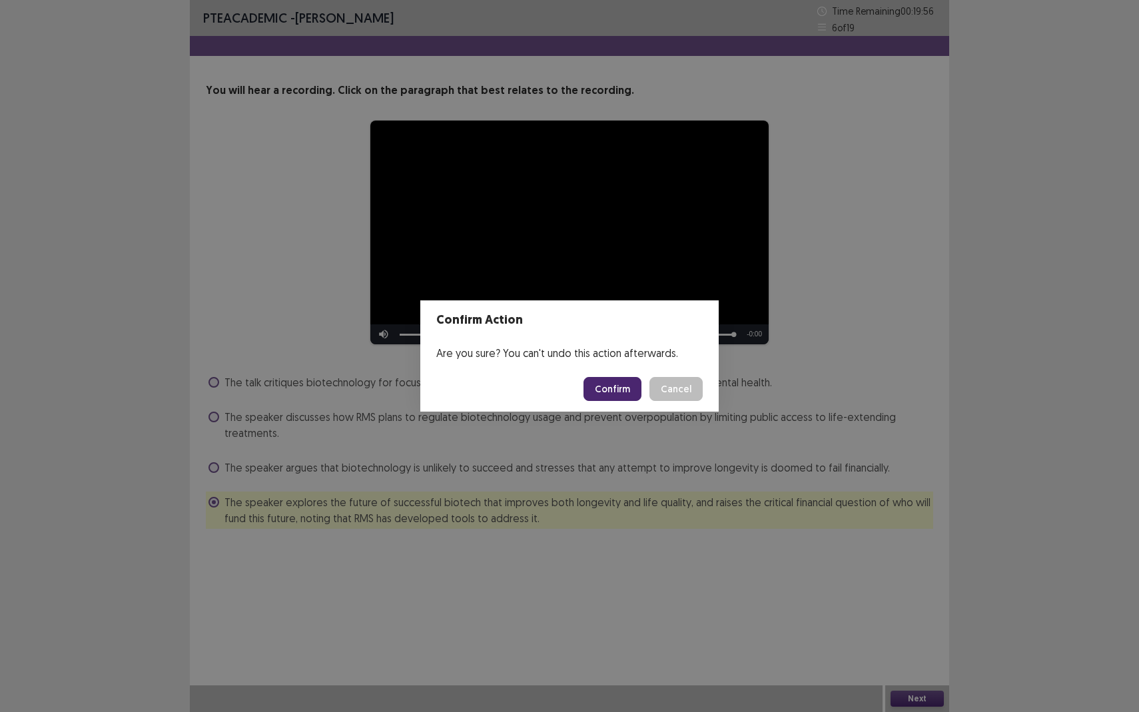
click at [608, 383] on button "Confirm" at bounding box center [613, 389] width 58 height 24
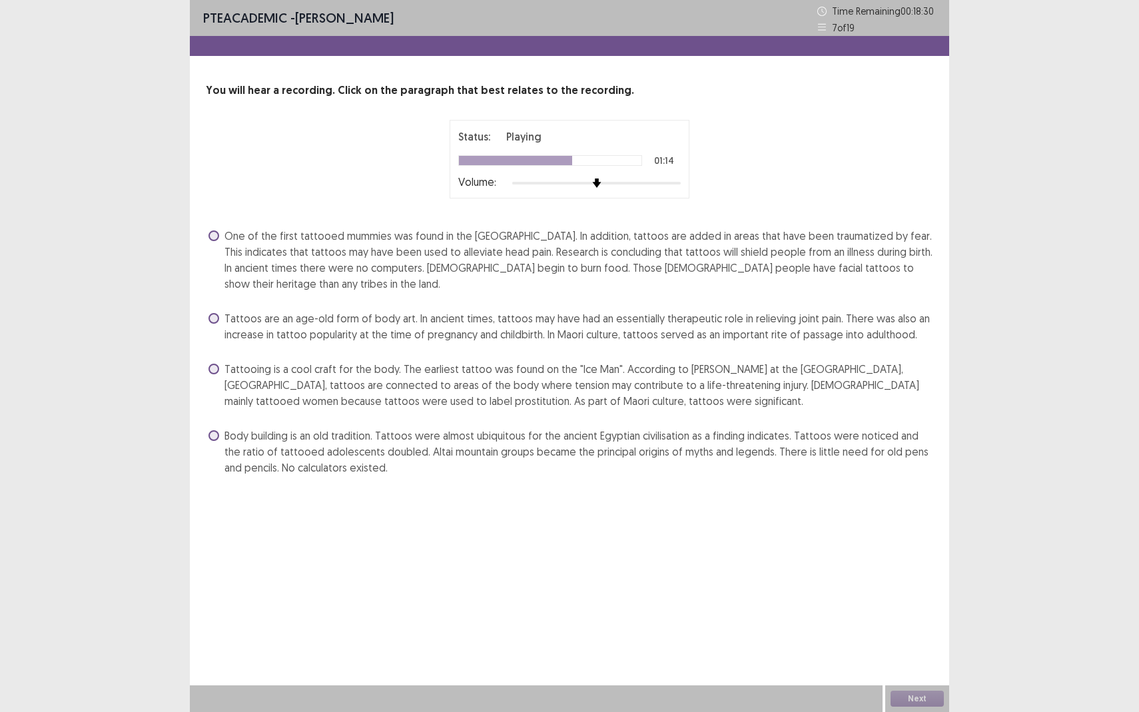
click at [460, 382] on span "Tattooing is a cool craft for the body. The earliest tattoo was found on the "I…" at bounding box center [579, 385] width 709 height 48
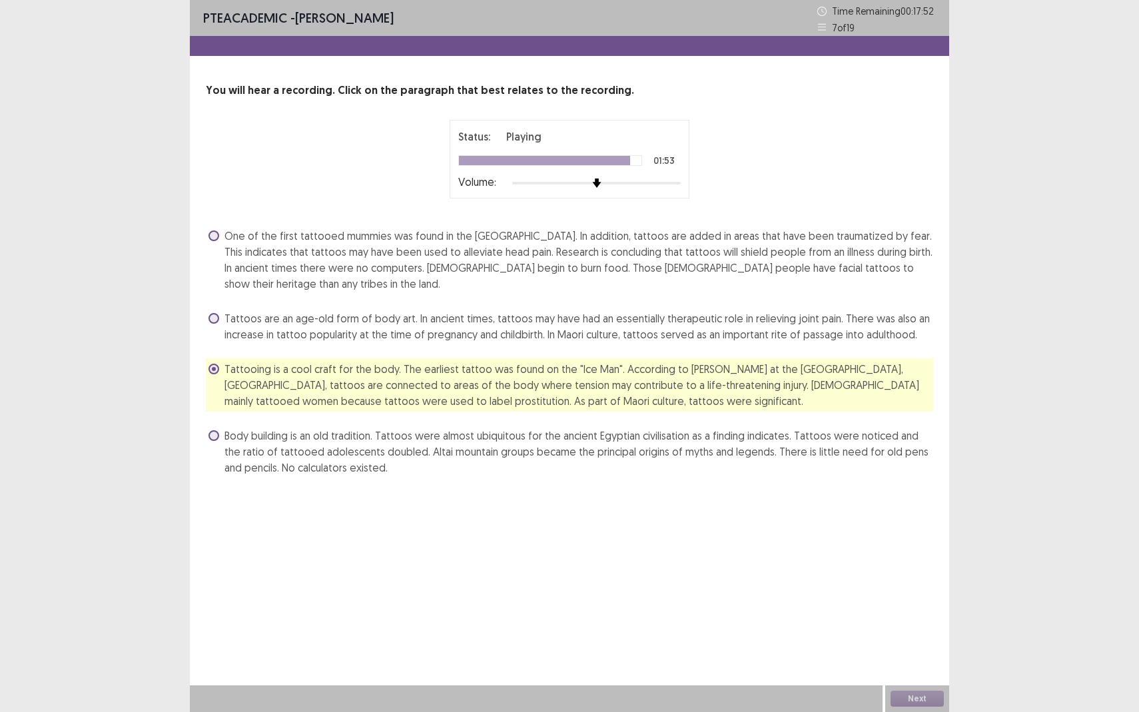
click at [211, 235] on span at bounding box center [214, 236] width 11 height 11
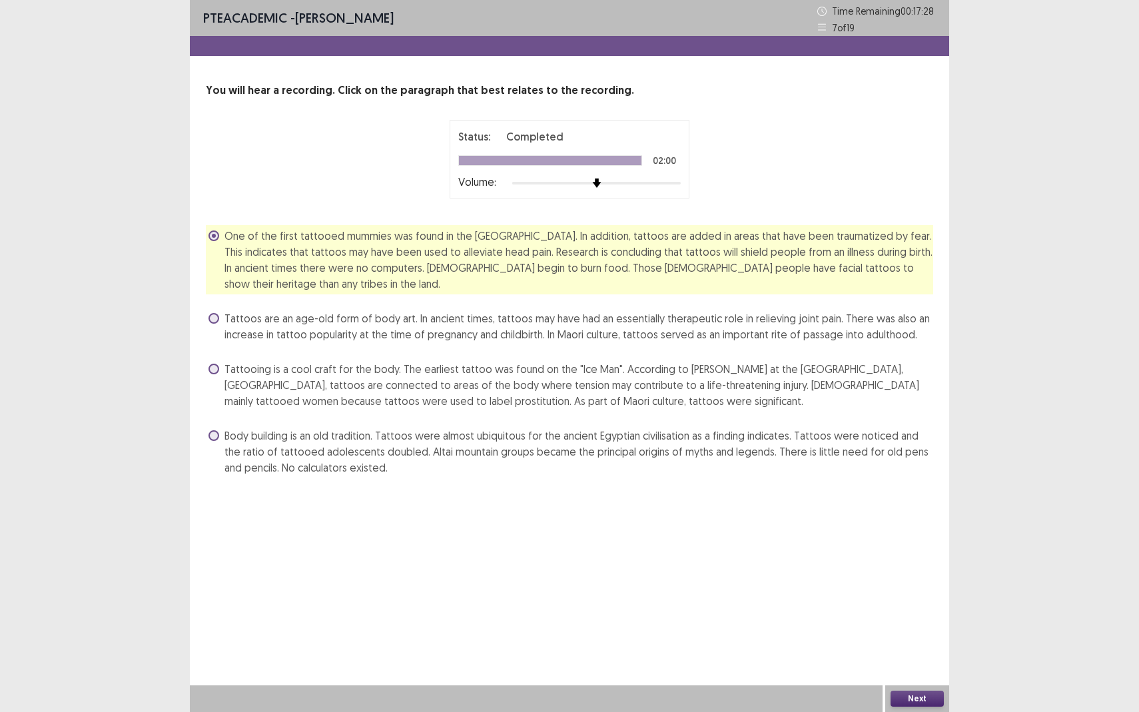
click at [356, 379] on span "Tattooing is a cool craft for the body. The earliest tattoo was found on the "I…" at bounding box center [579, 385] width 709 height 48
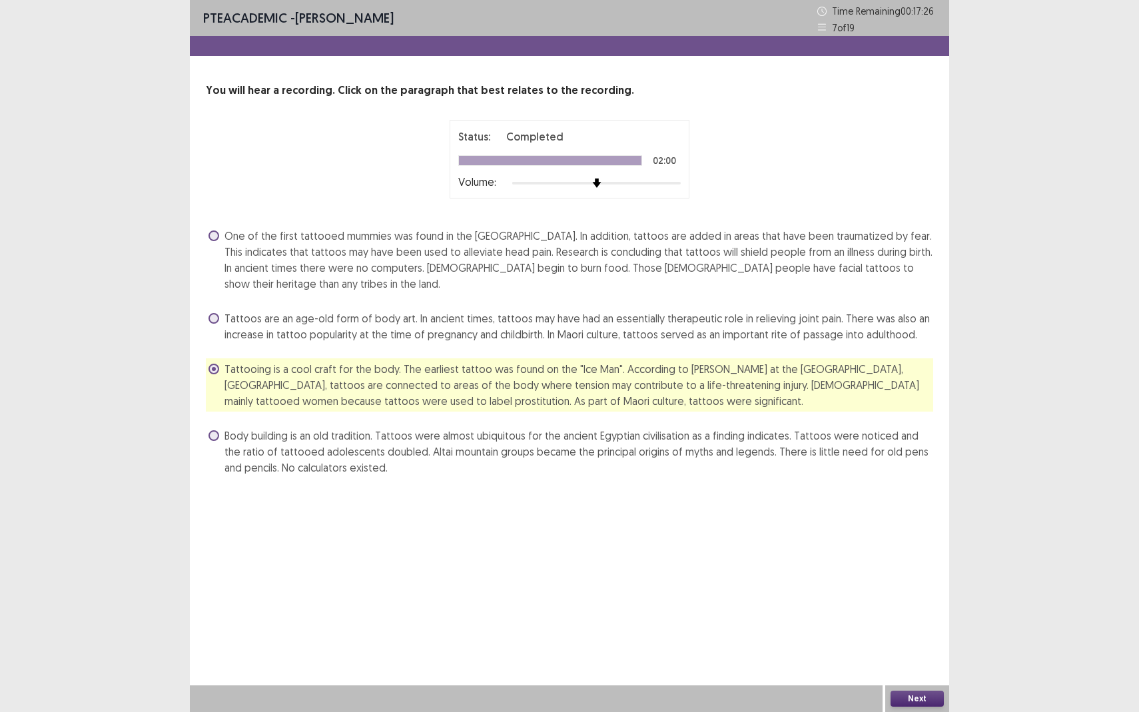
click at [292, 456] on span "Body building is an old tradition. Tattoos were almost ubiquitous for the ancie…" at bounding box center [579, 452] width 709 height 48
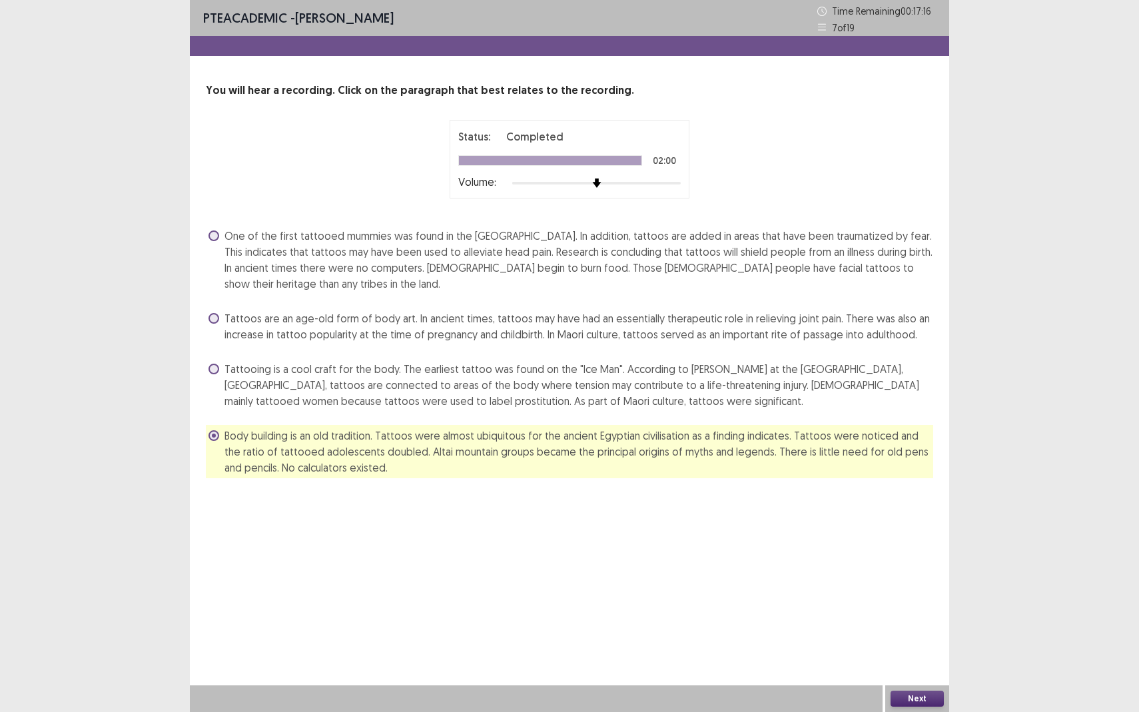
click at [622, 365] on span "Tattooing is a cool craft for the body. The earliest tattoo was found on the "I…" at bounding box center [579, 385] width 709 height 48
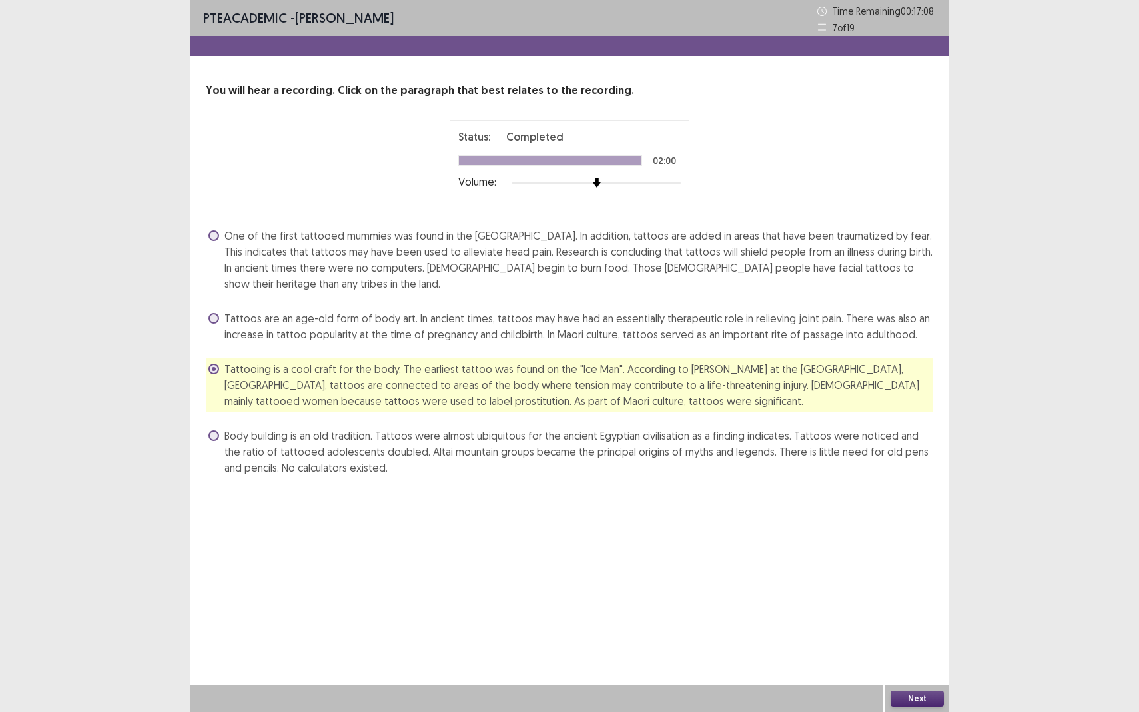
click at [911, 630] on button "Next" at bounding box center [917, 699] width 53 height 16
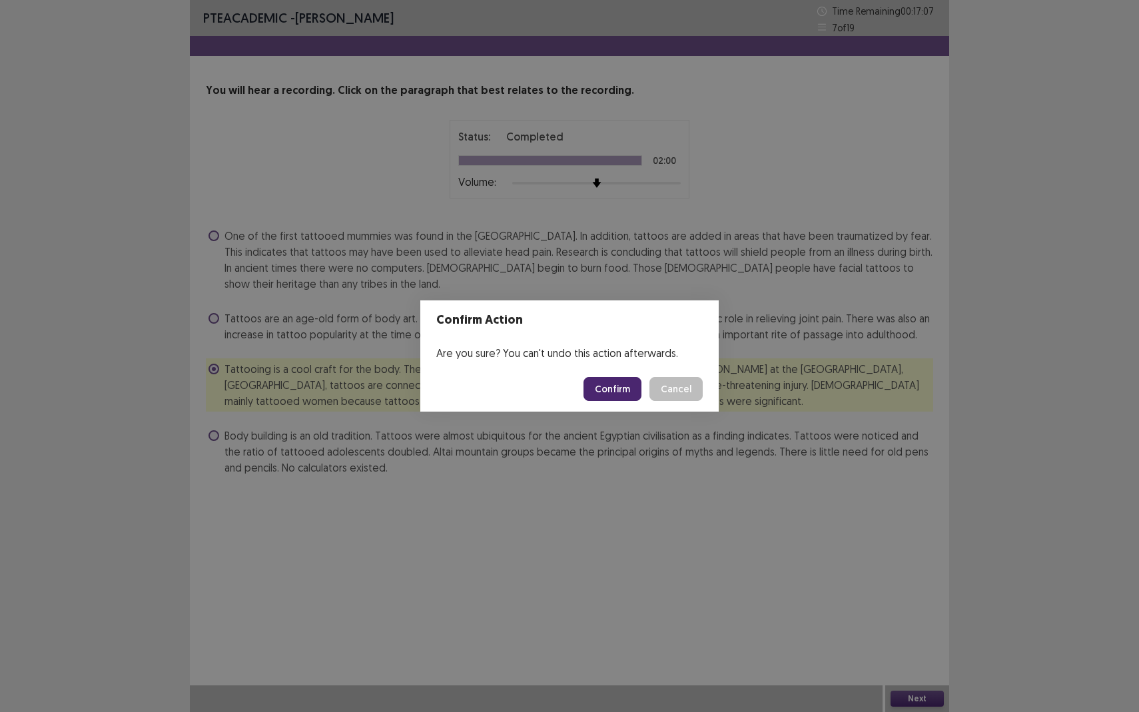
click at [626, 395] on button "Confirm" at bounding box center [613, 389] width 58 height 24
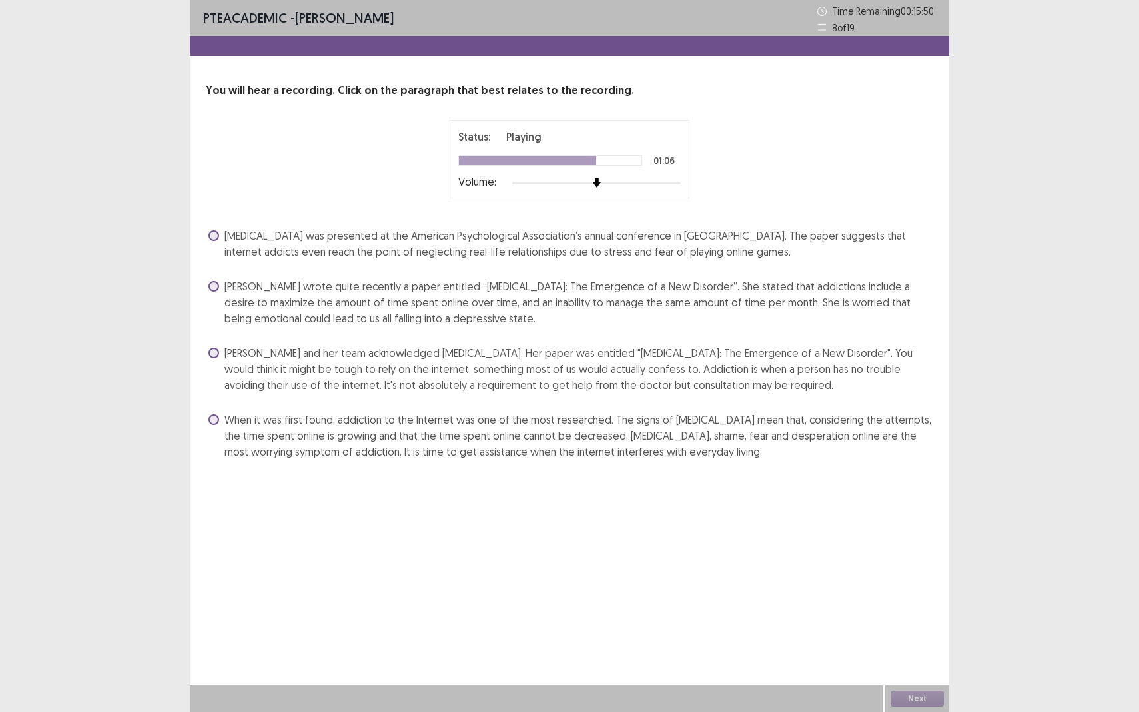
drag, startPoint x: 325, startPoint y: 291, endPoint x: 574, endPoint y: 387, distance: 267.0
click at [573, 387] on div "[MEDICAL_DATA] was presented at the American Psychological Association’s annual…" at bounding box center [570, 343] width 728 height 237
click at [474, 372] on span "[PERSON_NAME] and her team acknowledged [MEDICAL_DATA]. Her paper was entitled …" at bounding box center [579, 369] width 709 height 48
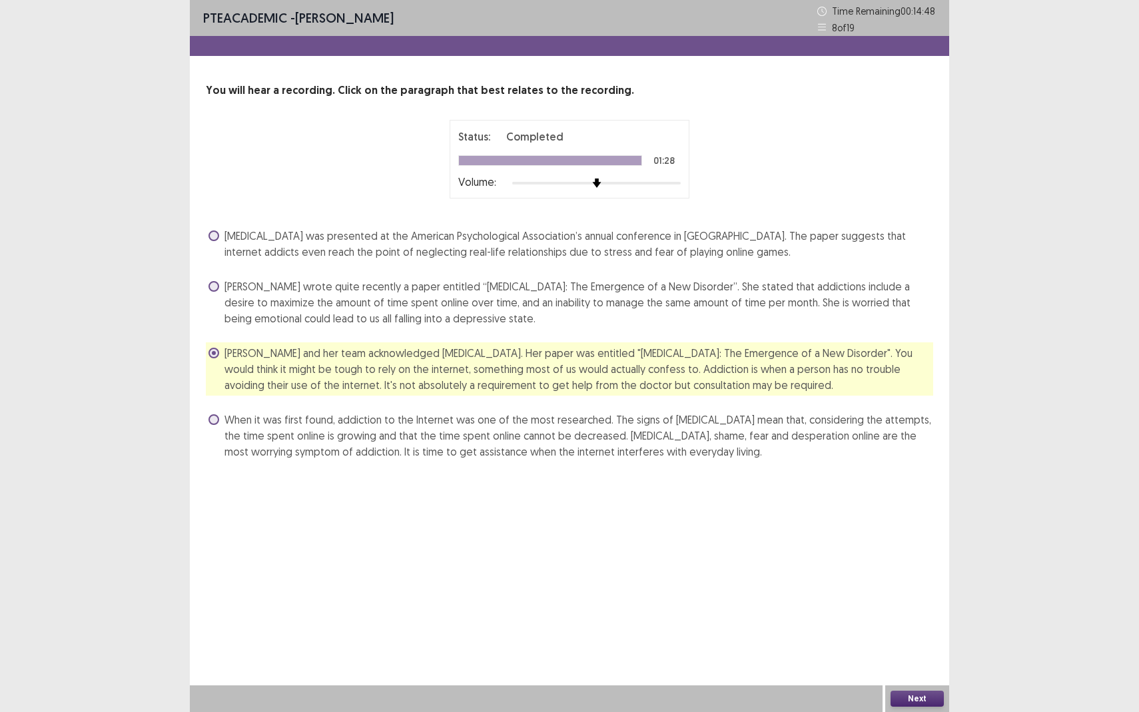
drag, startPoint x: 903, startPoint y: 704, endPoint x: 844, endPoint y: 659, distance: 74.2
click at [887, 630] on div "Next" at bounding box center [917, 699] width 64 height 27
click at [546, 449] on span "When it was first found, addiction to the Internet was one of the most research…" at bounding box center [579, 436] width 709 height 48
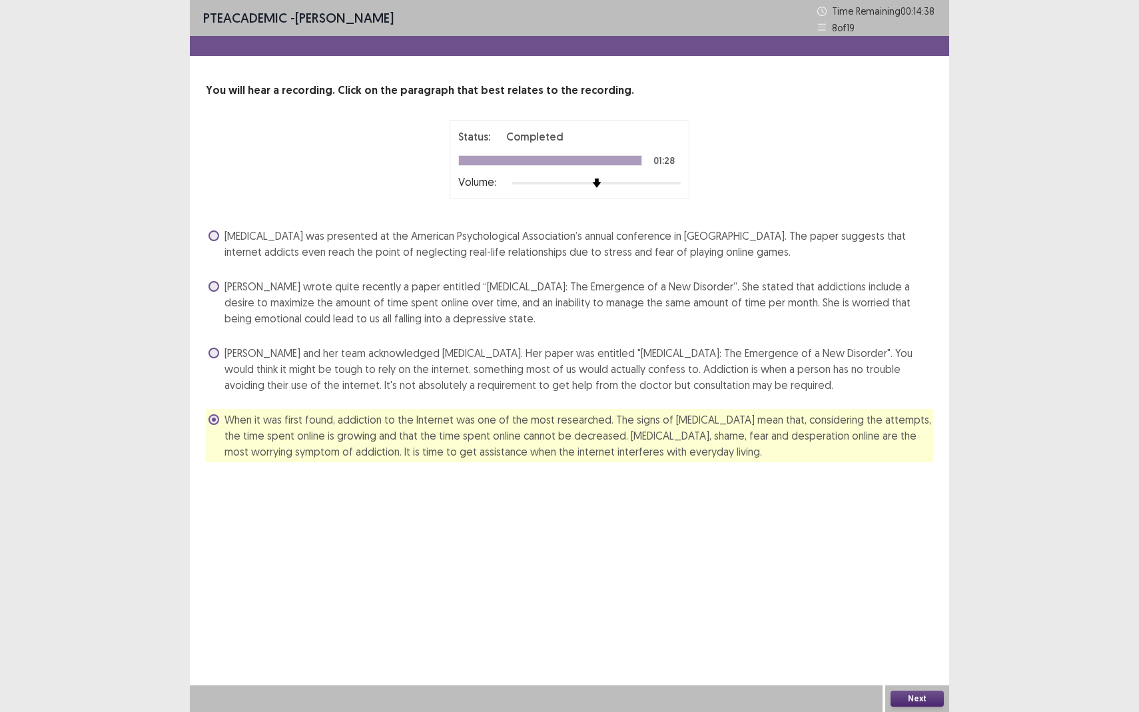
click at [900, 630] on button "Next" at bounding box center [917, 699] width 53 height 16
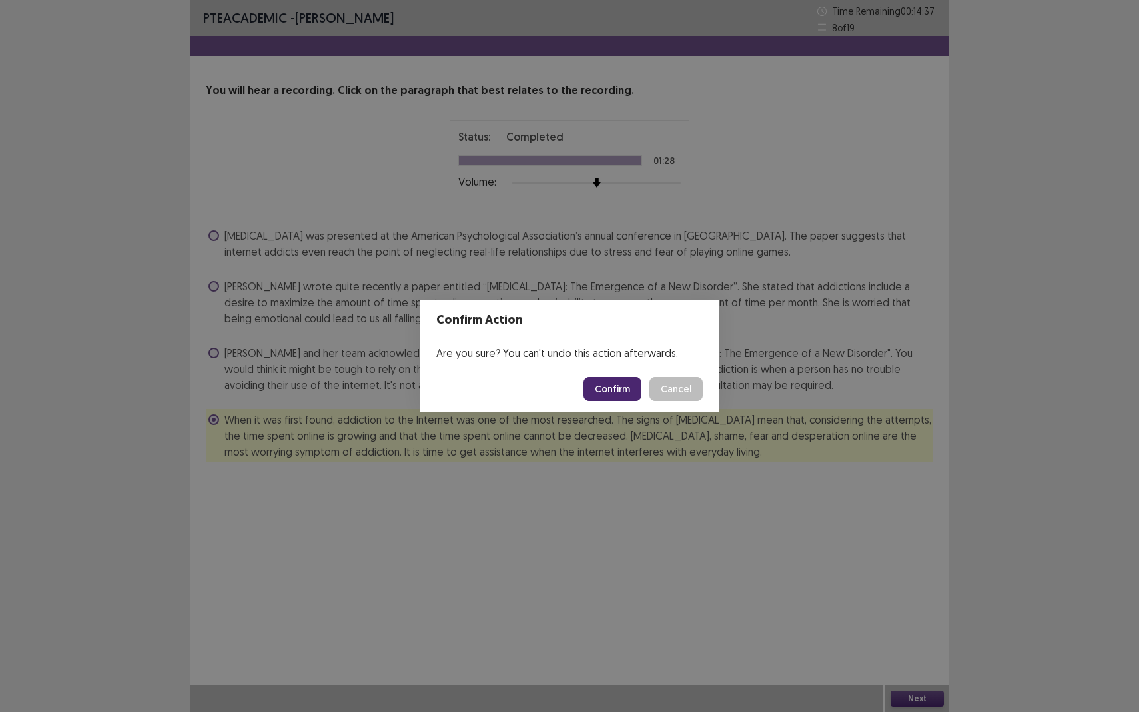
click at [614, 380] on button "Confirm" at bounding box center [613, 389] width 58 height 24
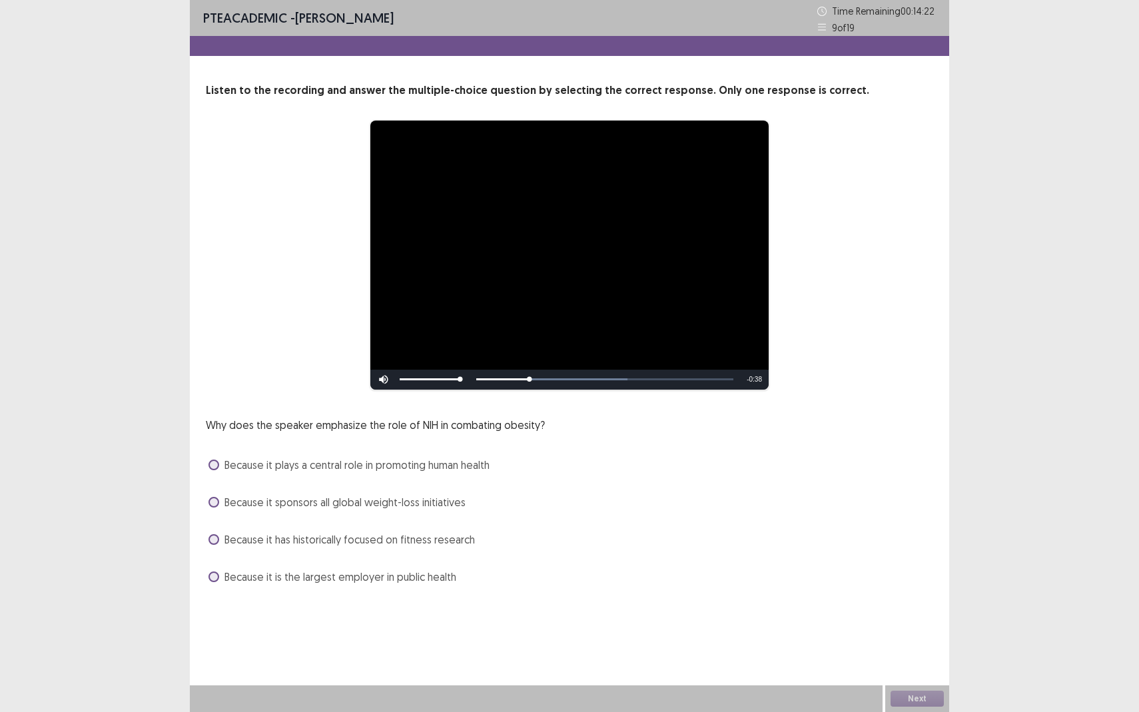
click at [292, 469] on span "Because it plays a central role in promoting human health" at bounding box center [357, 465] width 265 height 16
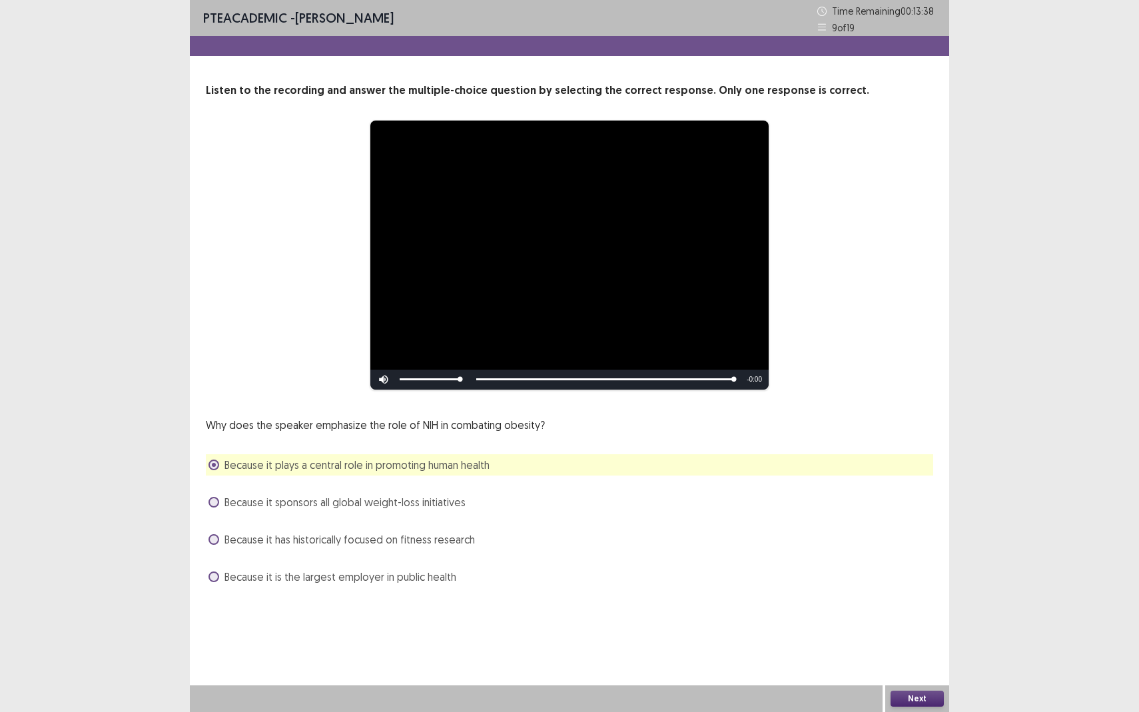
click at [908, 630] on button "Next" at bounding box center [917, 699] width 53 height 16
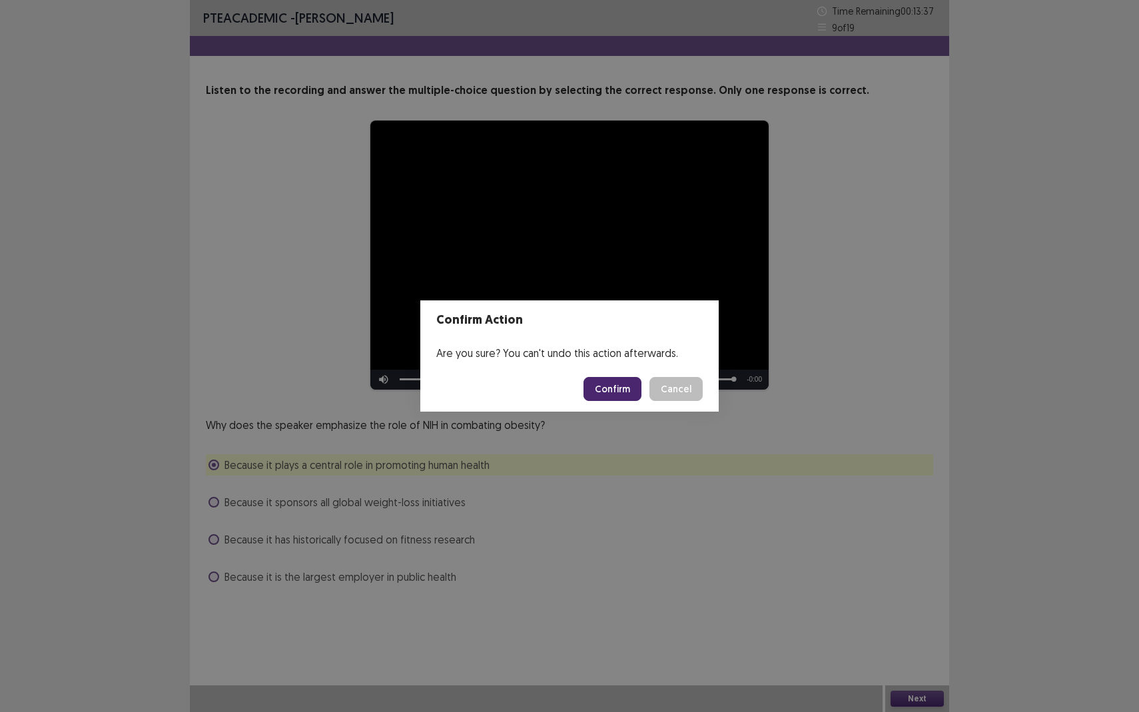
click at [613, 384] on button "Confirm" at bounding box center [613, 389] width 58 height 24
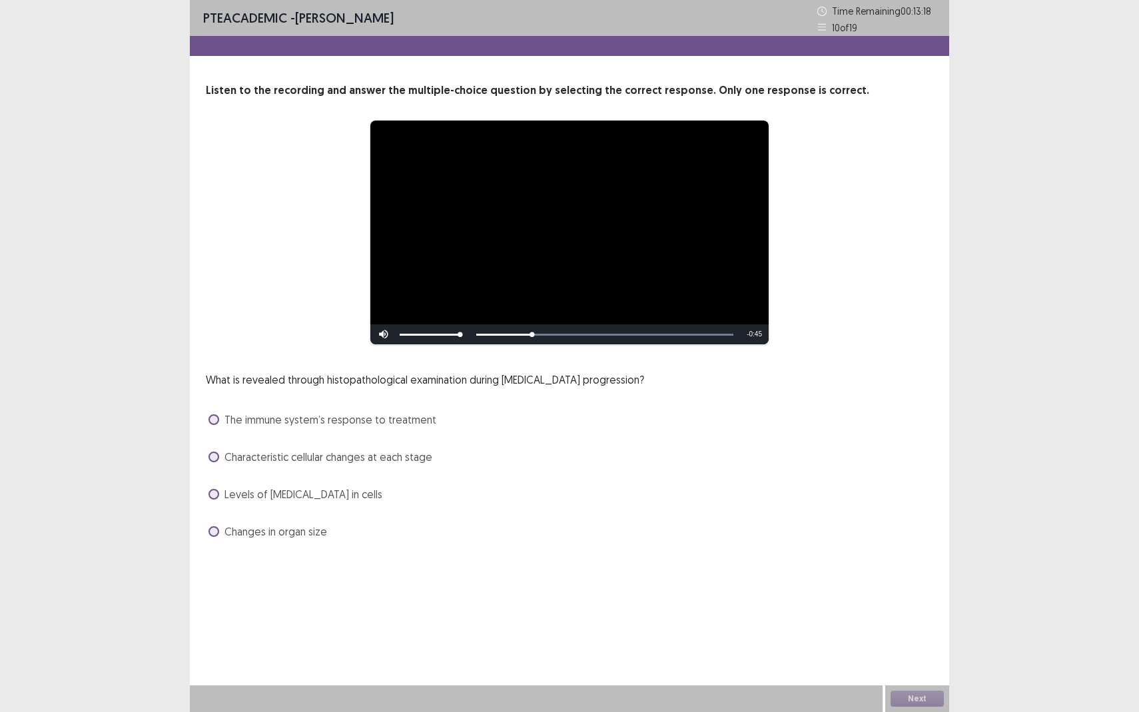
click at [217, 458] on span at bounding box center [214, 457] width 11 height 11
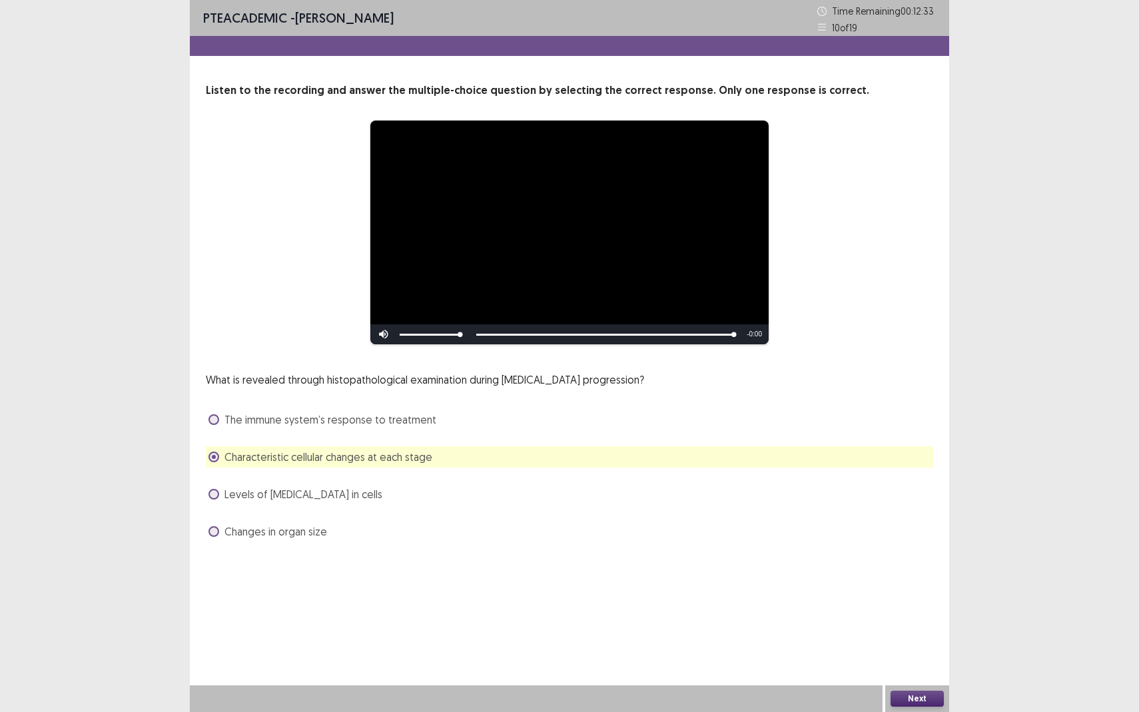
click at [922, 630] on button "Next" at bounding box center [917, 699] width 53 height 16
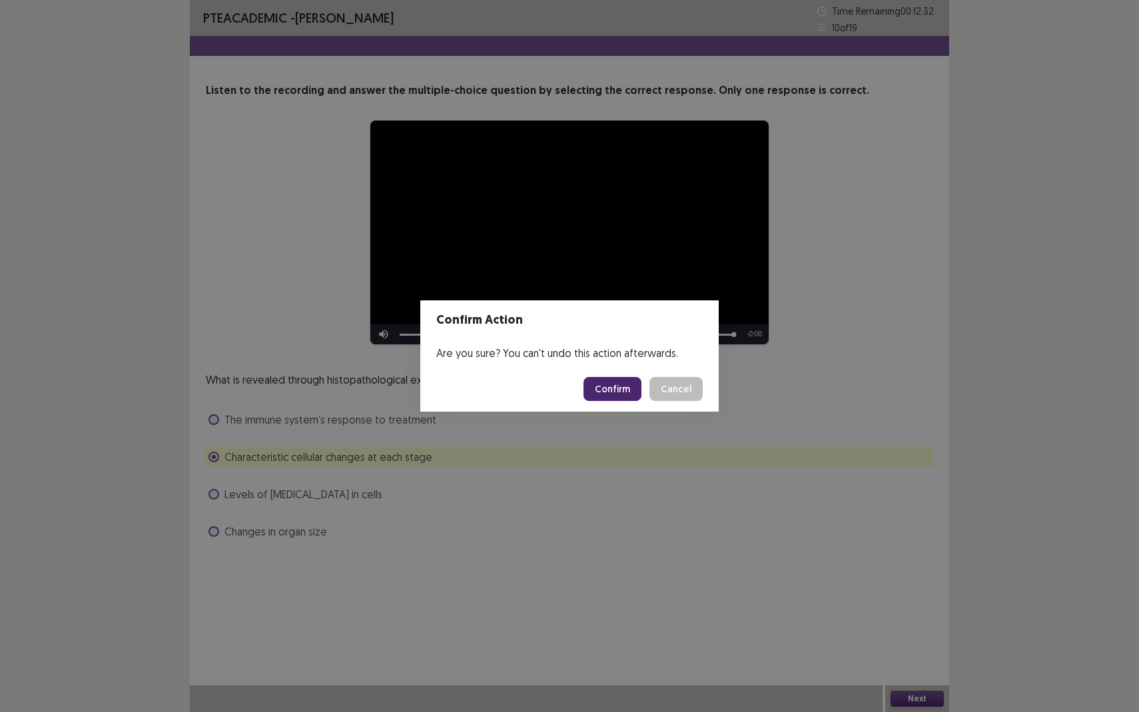
click at [617, 387] on button "Confirm" at bounding box center [613, 389] width 58 height 24
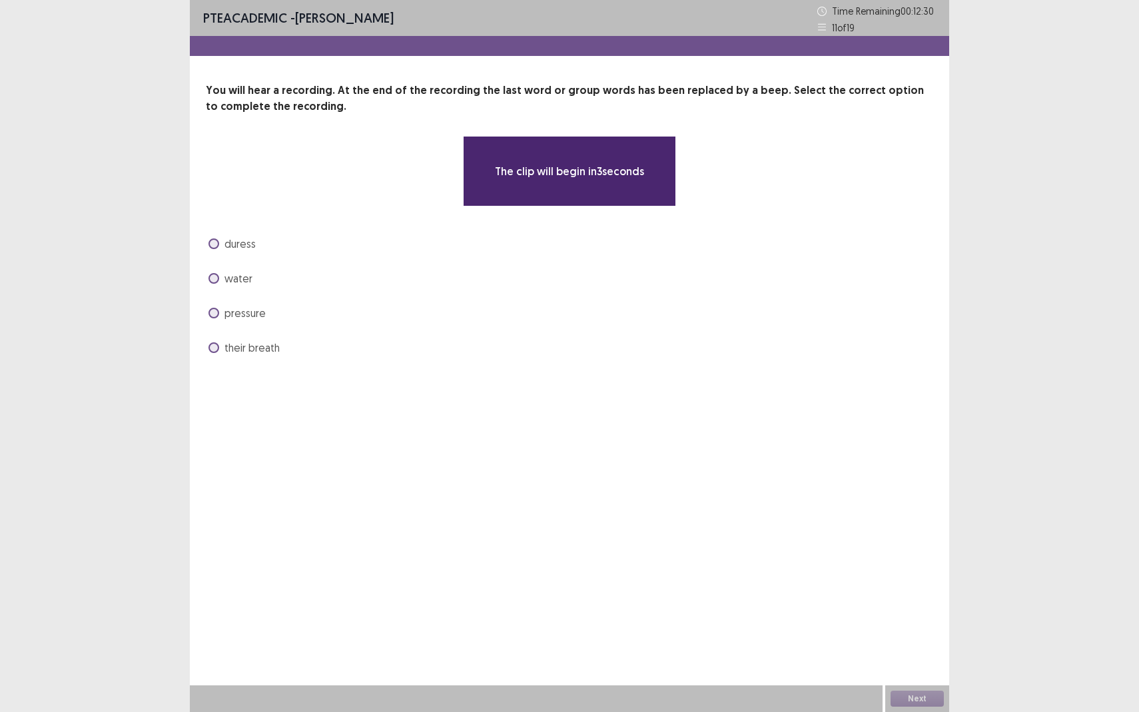
click at [232, 321] on div "pressure" at bounding box center [570, 312] width 728 height 21
click at [217, 310] on span at bounding box center [214, 313] width 11 height 11
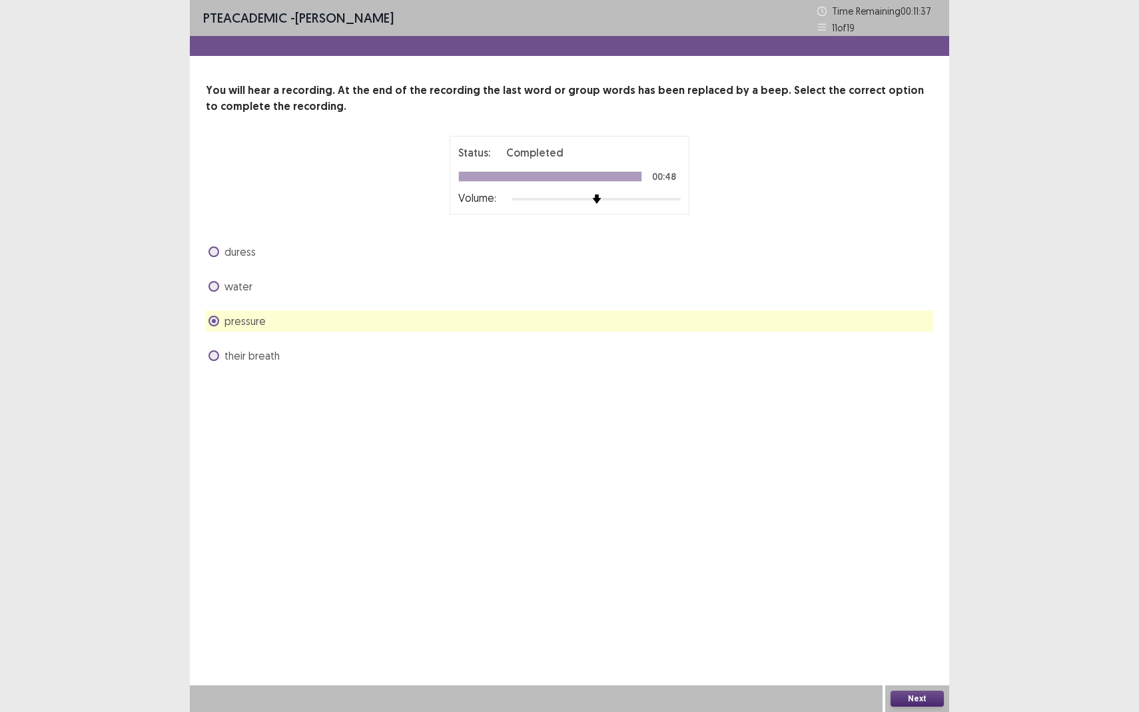
click at [897, 630] on button "Next" at bounding box center [917, 699] width 53 height 16
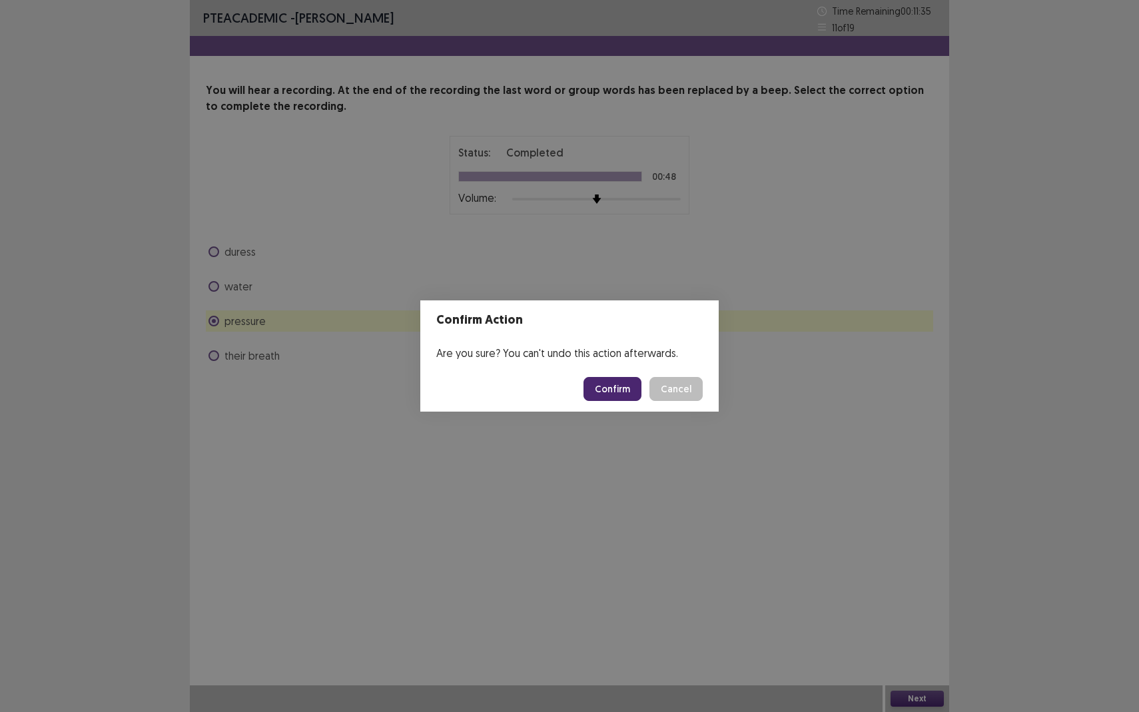
click at [613, 386] on button "Confirm" at bounding box center [613, 389] width 58 height 24
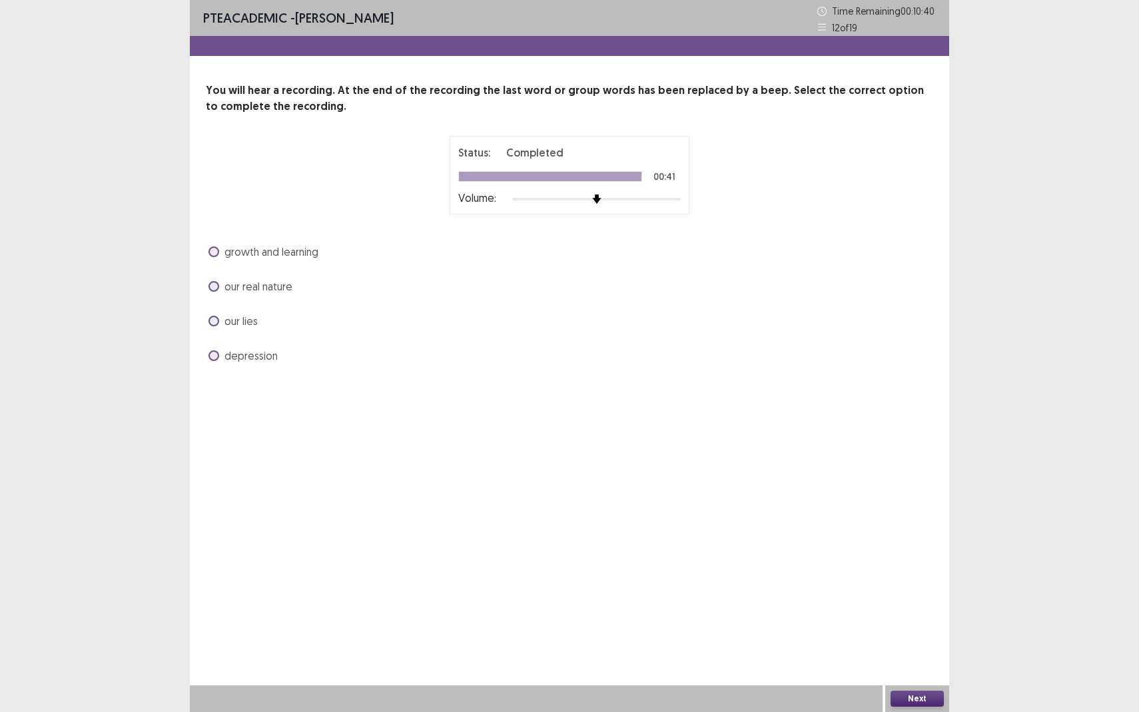
click at [214, 322] on span at bounding box center [214, 321] width 11 height 11
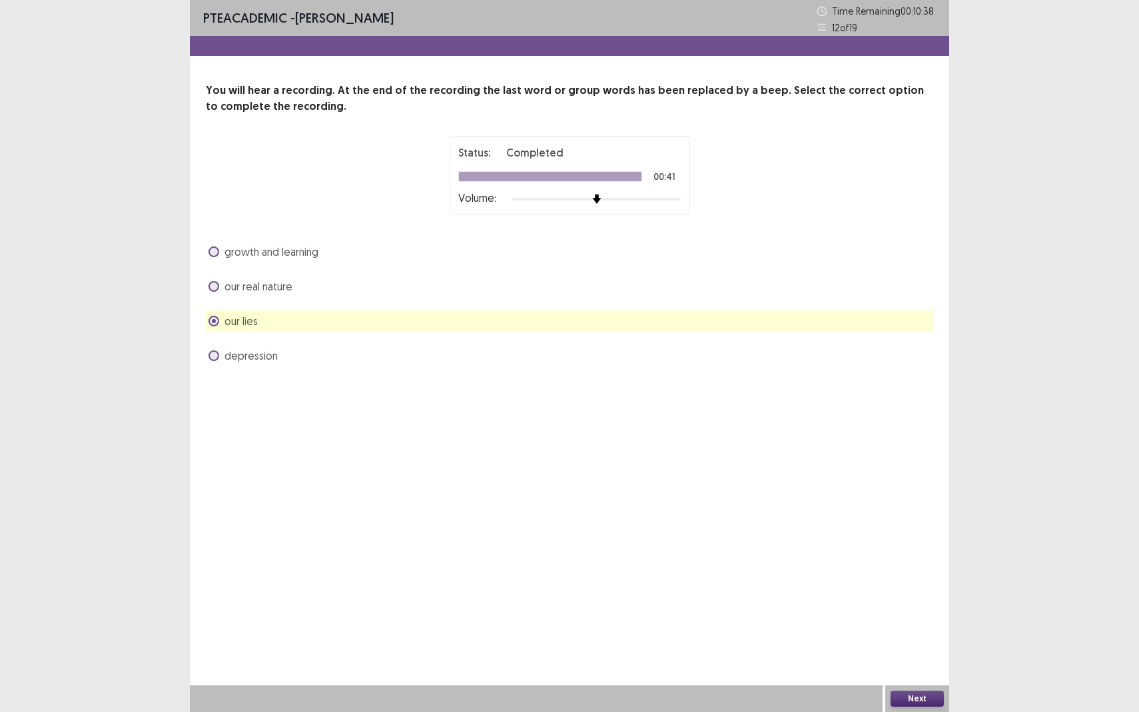
click at [896, 630] on button "Next" at bounding box center [917, 699] width 53 height 16
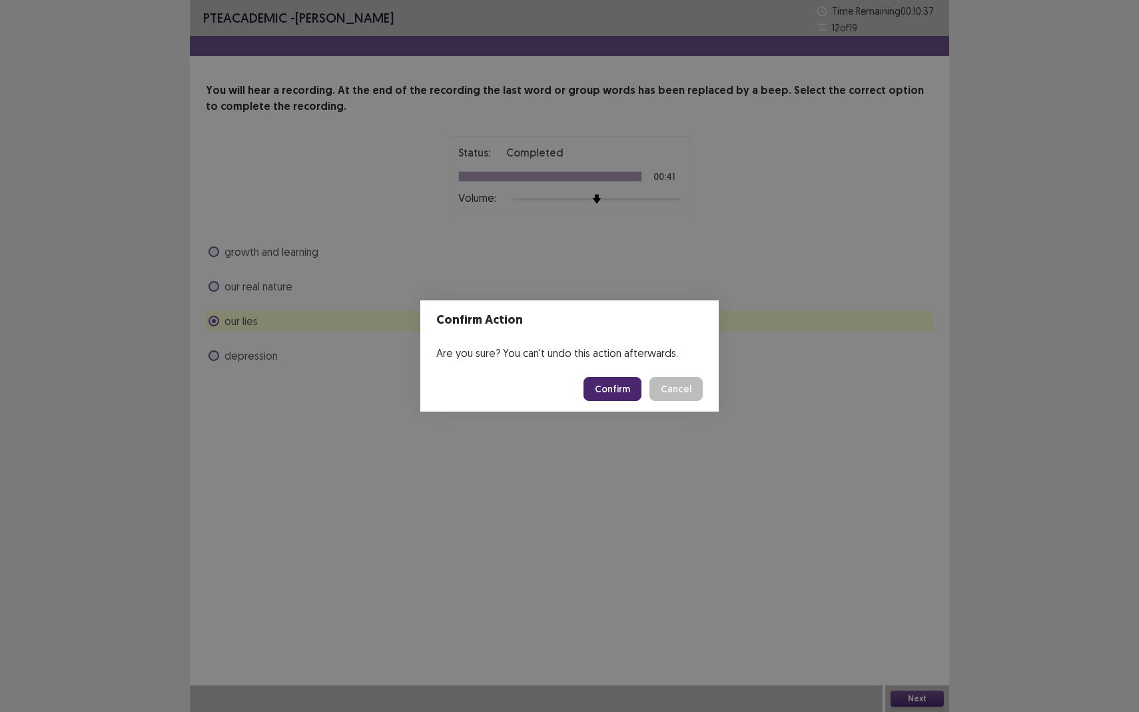
click at [623, 383] on button "Confirm" at bounding box center [613, 389] width 58 height 24
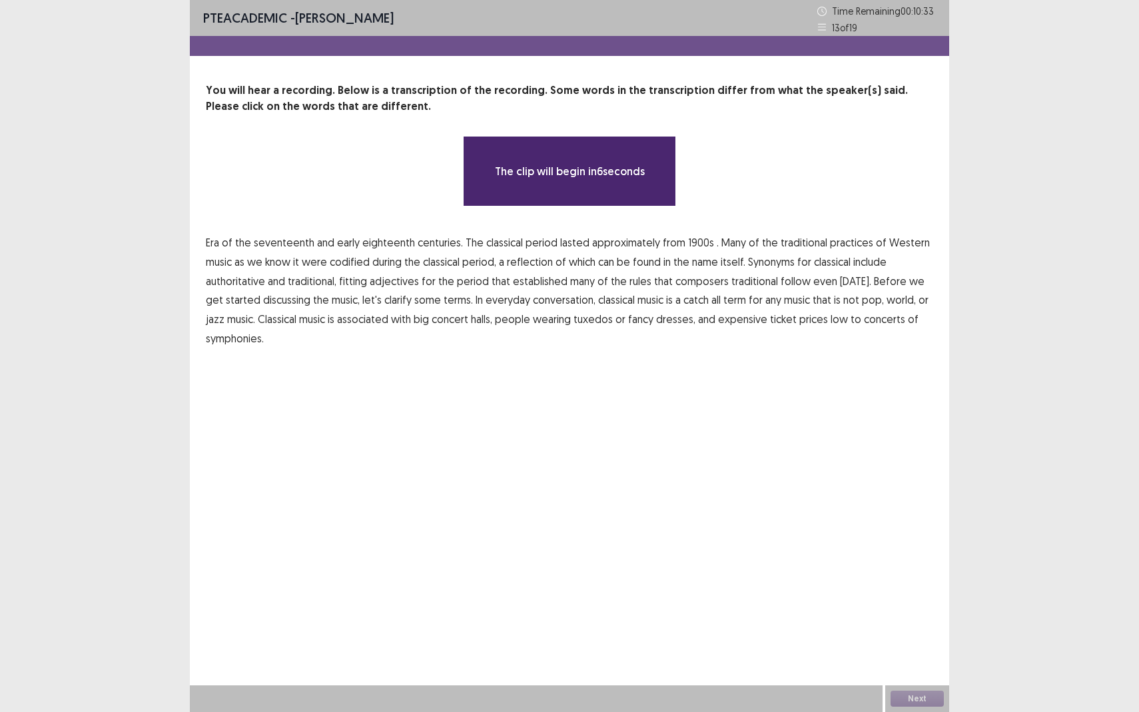
click at [694, 241] on span "1900s" at bounding box center [701, 243] width 26 height 16
click at [831, 322] on span "low" at bounding box center [839, 319] width 17 height 16
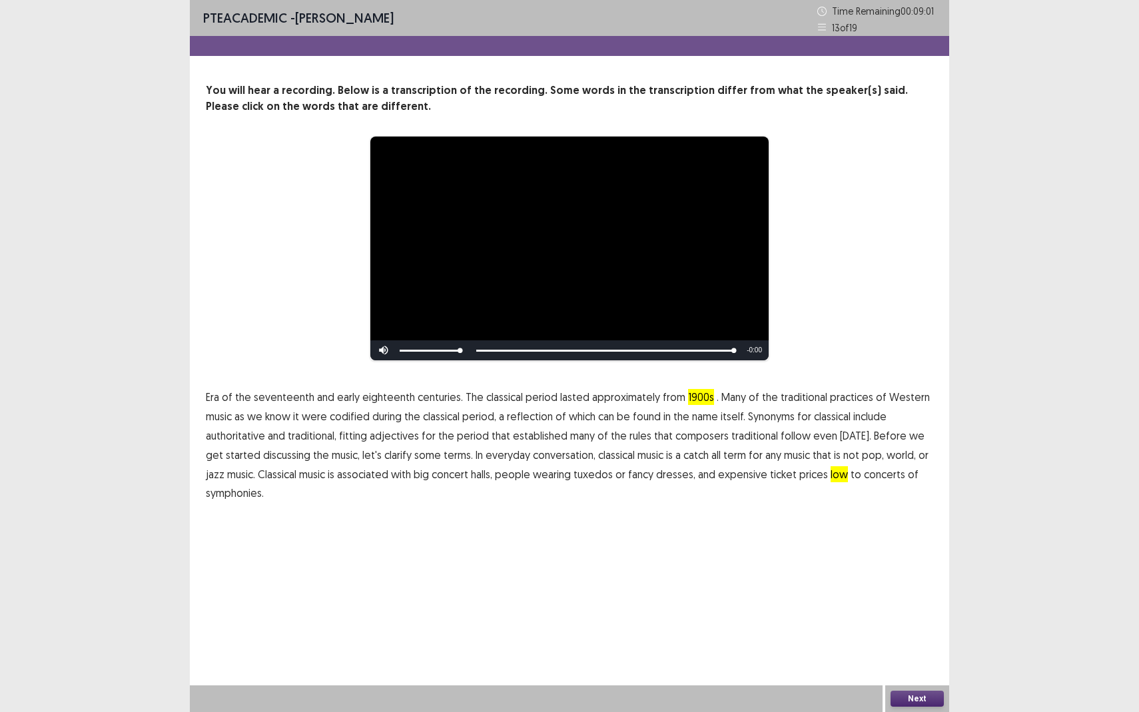
click at [929, 630] on button "Next" at bounding box center [917, 699] width 53 height 16
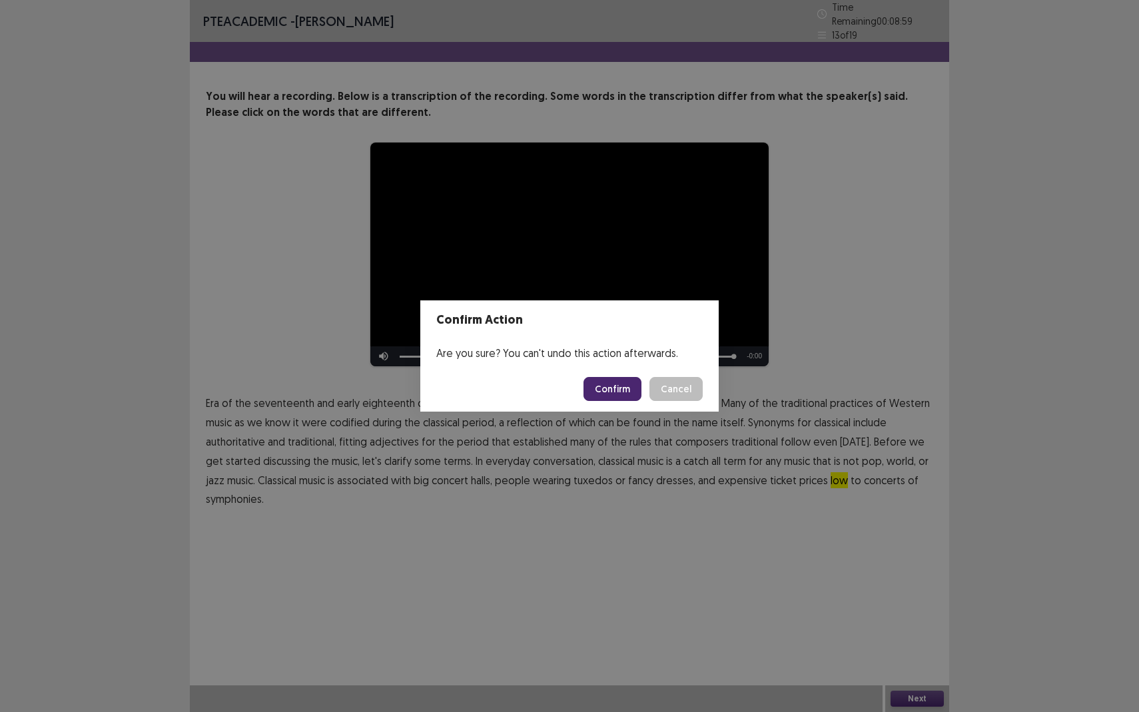
click at [616, 383] on button "Confirm" at bounding box center [613, 389] width 58 height 24
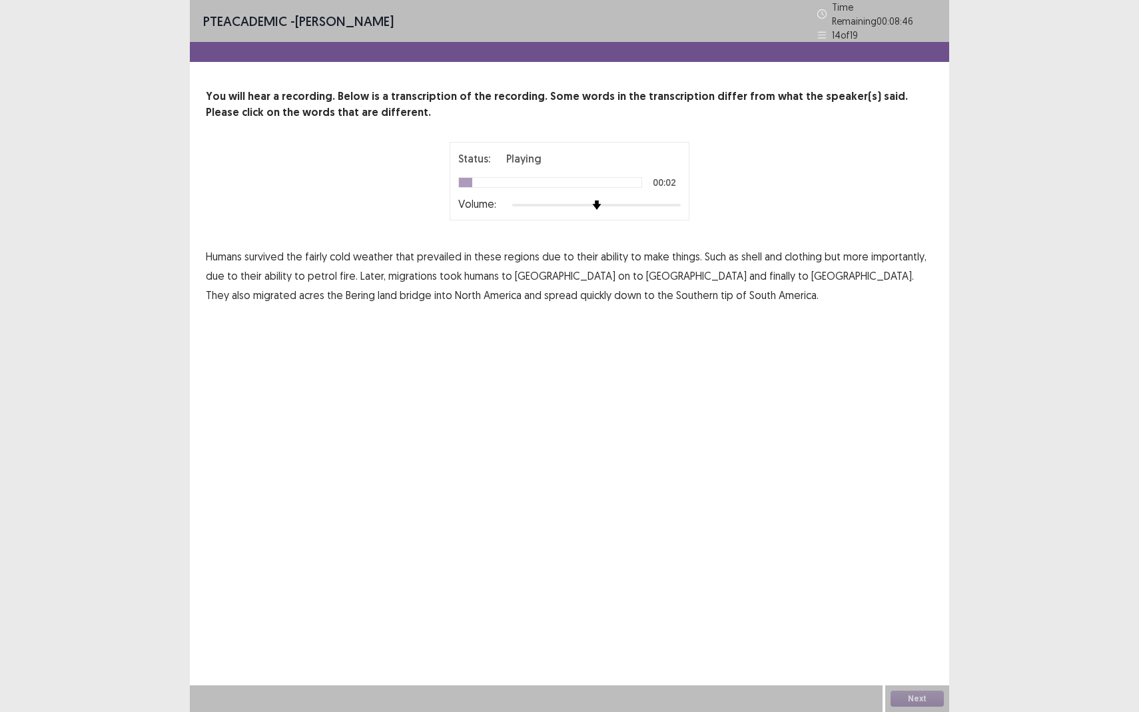
click at [317, 253] on span "fairly" at bounding box center [316, 257] width 22 height 16
click at [750, 251] on span "shell" at bounding box center [752, 257] width 21 height 16
click at [316, 270] on span "petrol" at bounding box center [322, 276] width 29 height 16
click at [296, 287] on span "migrated" at bounding box center [274, 295] width 43 height 16
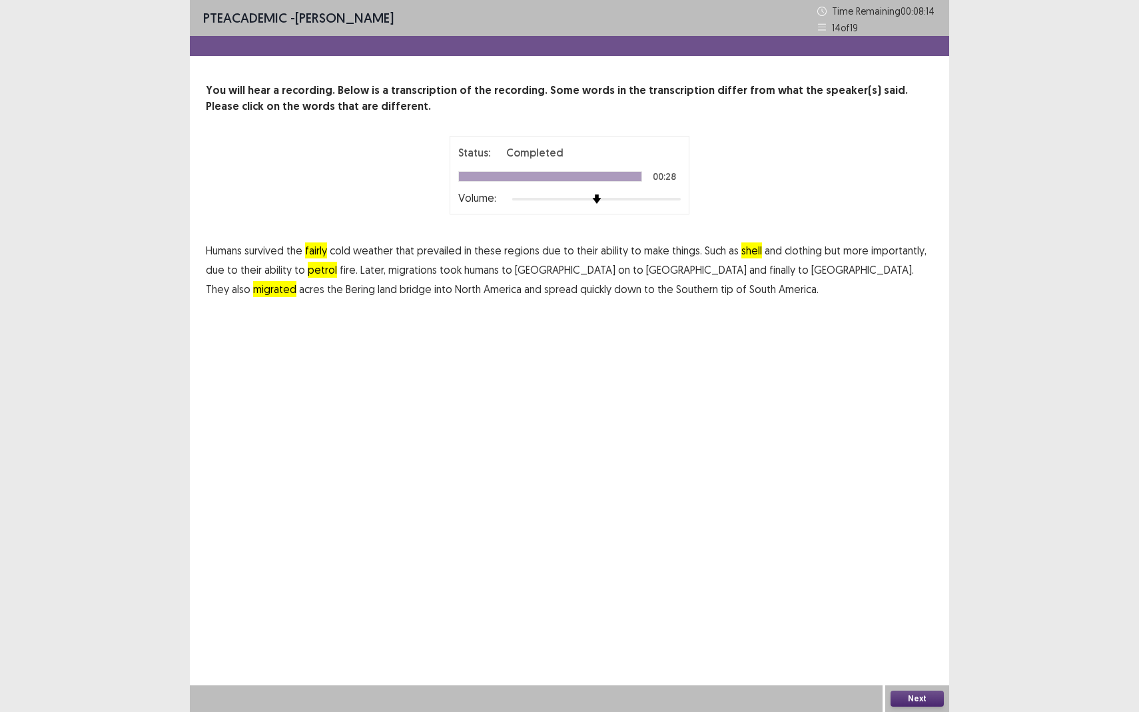
drag, startPoint x: 917, startPoint y: 700, endPoint x: 450, endPoint y: 390, distance: 560.5
click at [450, 390] on div "PTE academic - [PERSON_NAME] Time Remaining 00 : 08 : 14 14 of 19 You will hear…" at bounding box center [570, 356] width 760 height 712
click at [721, 290] on span "tip" at bounding box center [727, 289] width 13 height 16
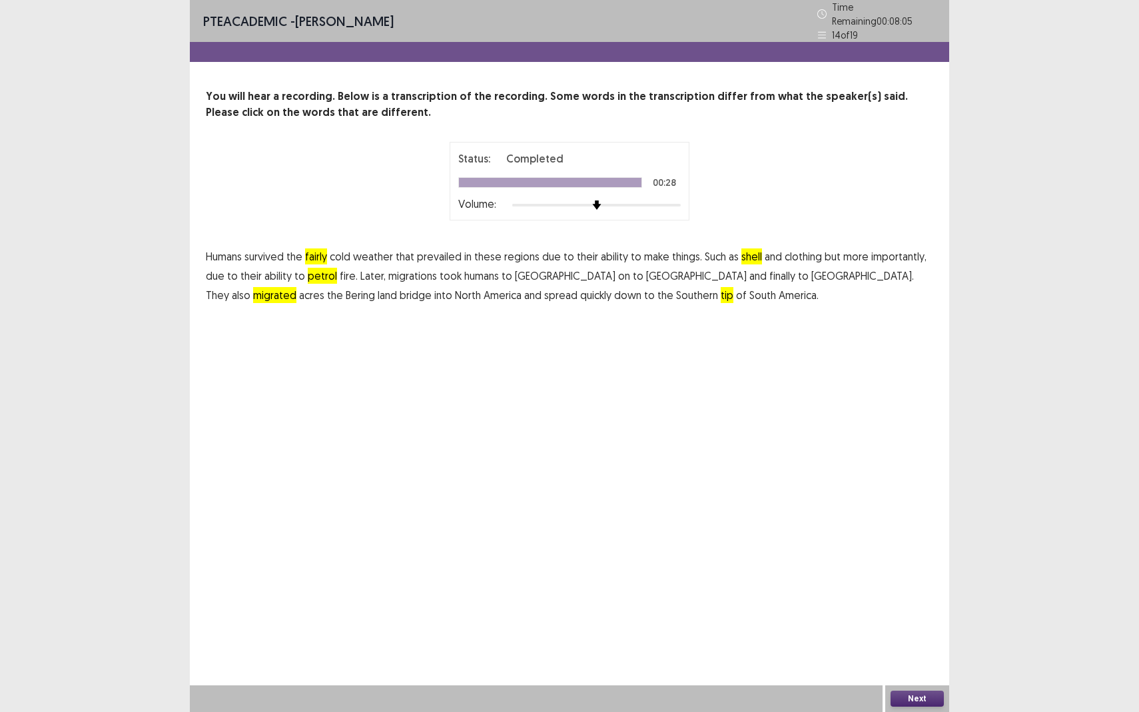
click at [721, 288] on span "tip" at bounding box center [727, 295] width 13 height 16
click at [914, 630] on button "Next" at bounding box center [917, 699] width 53 height 16
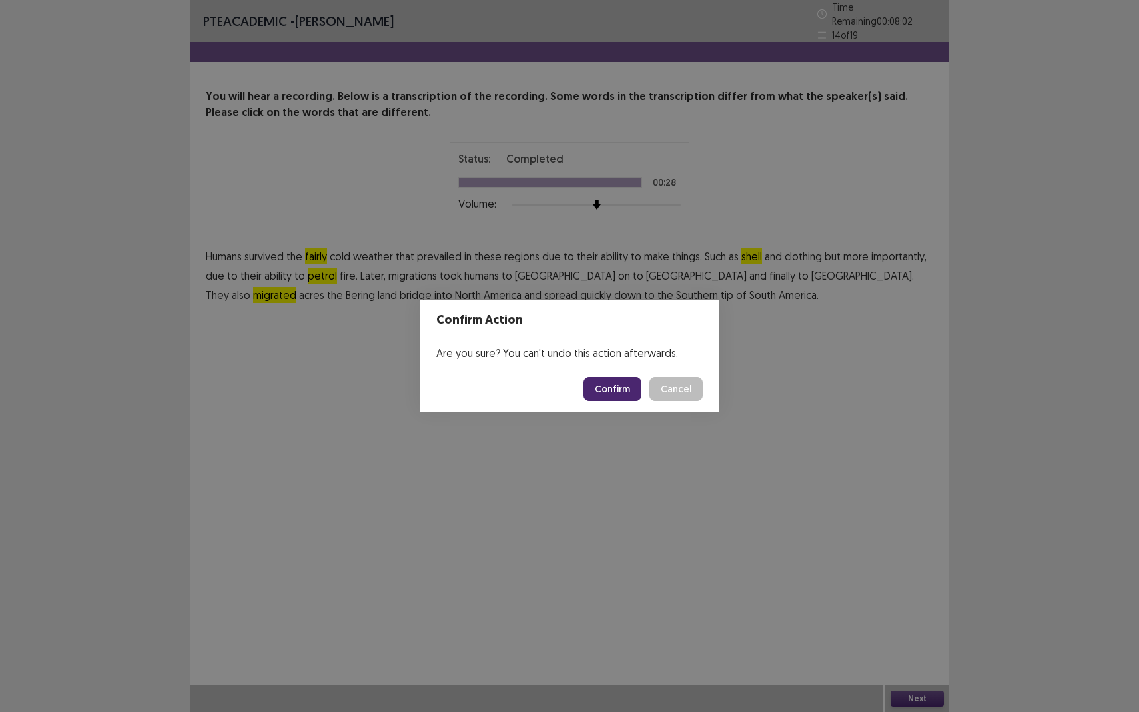
click at [606, 384] on button "Confirm" at bounding box center [613, 389] width 58 height 24
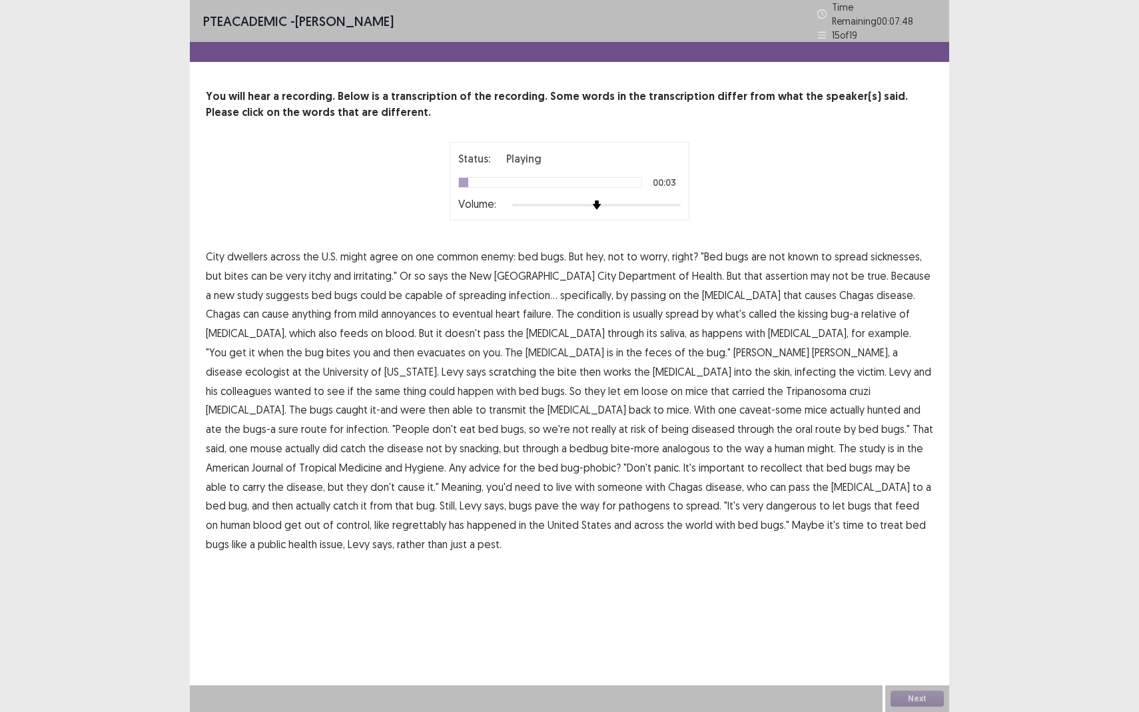
click at [293, 254] on span "across" at bounding box center [285, 257] width 30 height 16
click at [913, 630] on button "Next" at bounding box center [917, 699] width 53 height 16
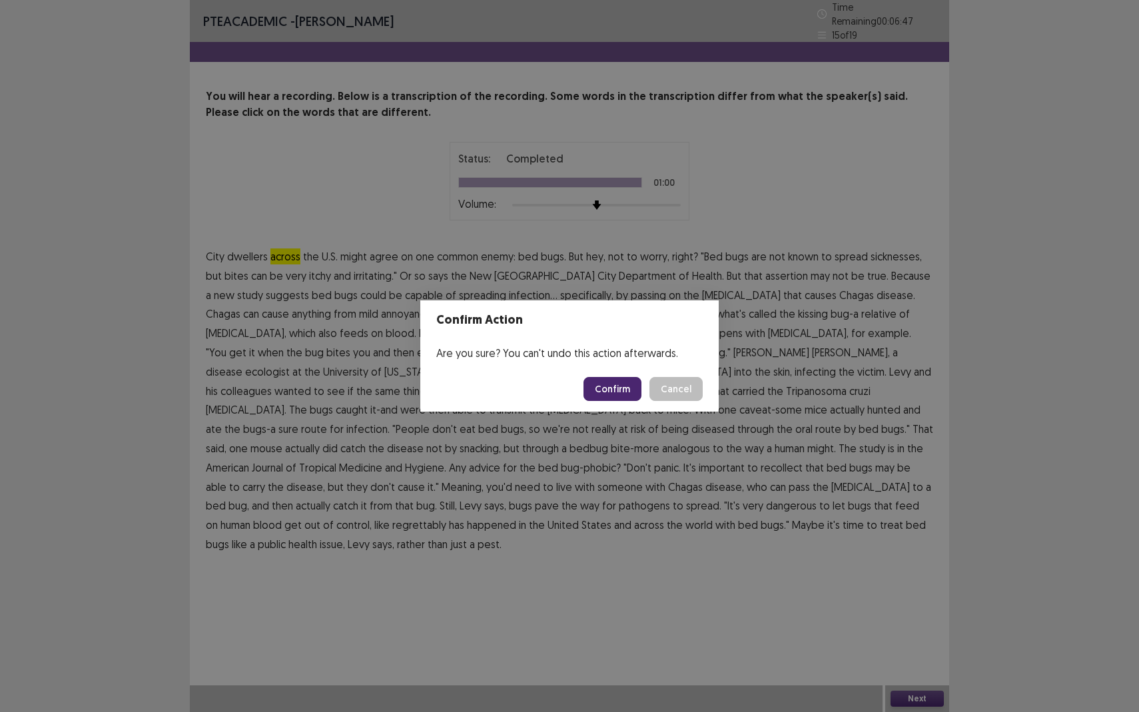
click at [616, 392] on button "Confirm" at bounding box center [613, 389] width 58 height 24
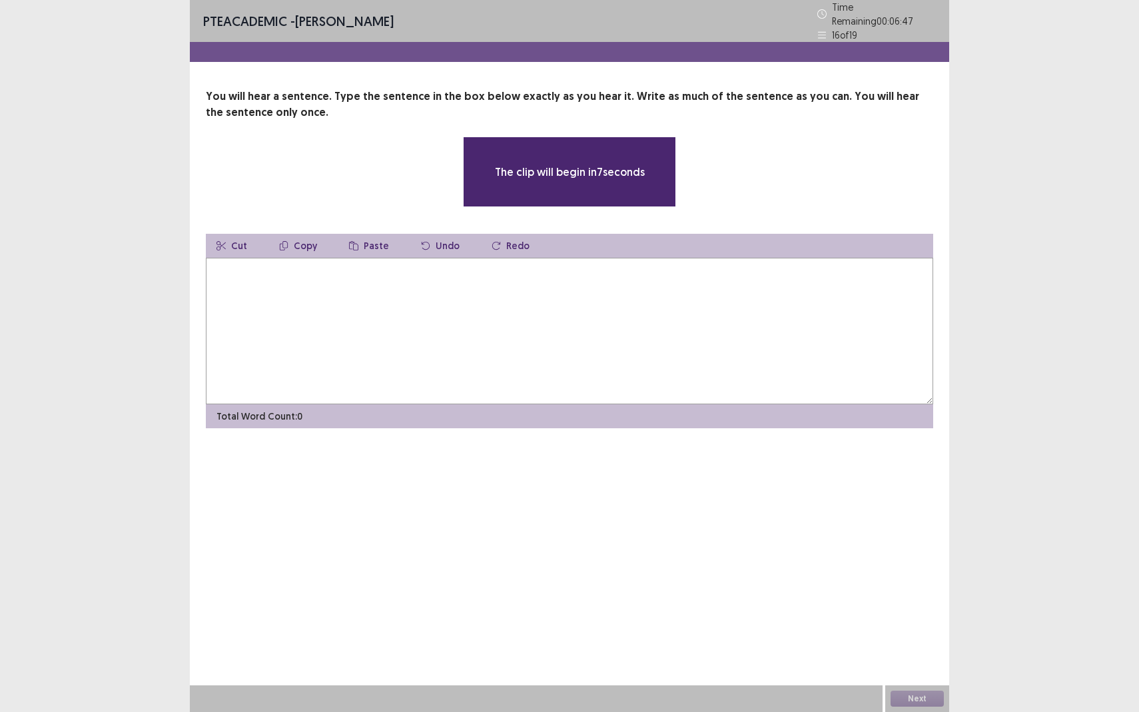
click at [261, 289] on textarea at bounding box center [570, 331] width 728 height 147
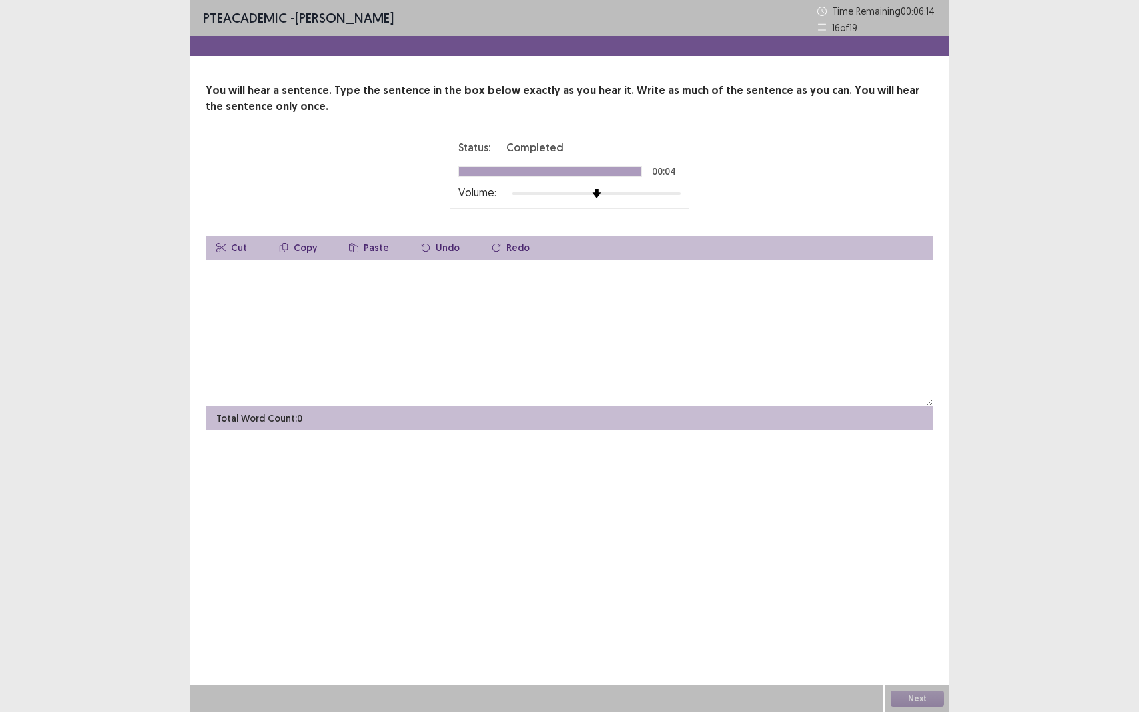
click at [227, 288] on textarea at bounding box center [570, 333] width 728 height 147
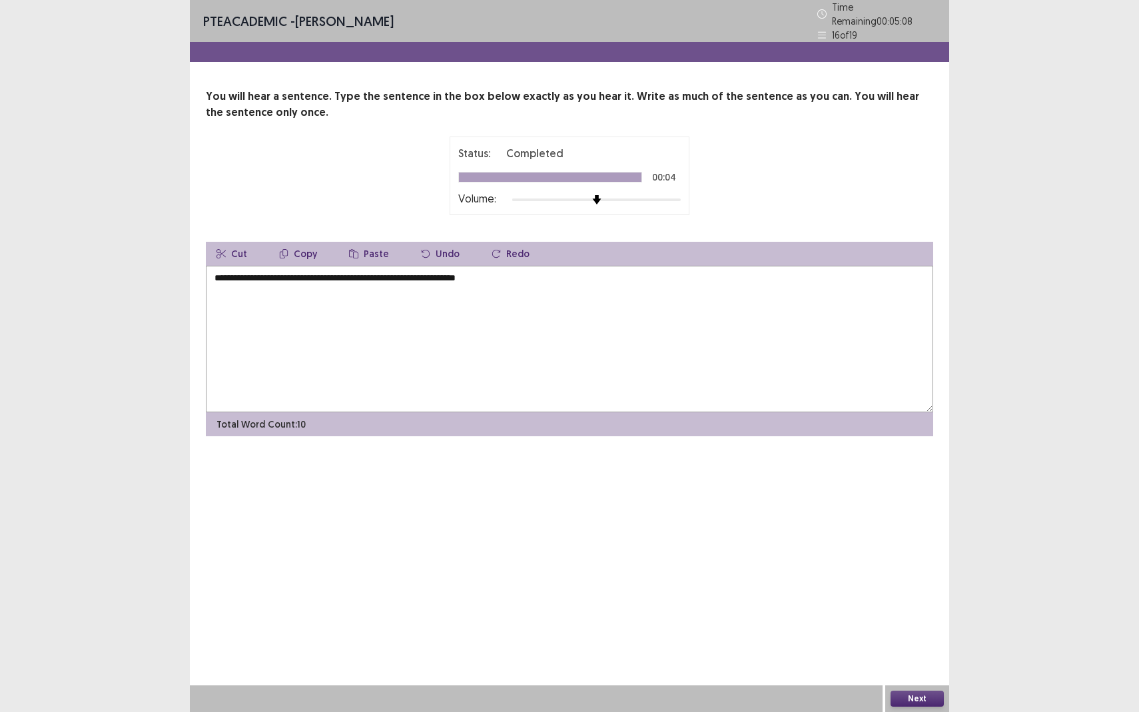
click at [356, 276] on textarea "**********" at bounding box center [570, 339] width 728 height 147
type textarea "**********"
click at [901, 630] on button "Next" at bounding box center [917, 699] width 53 height 16
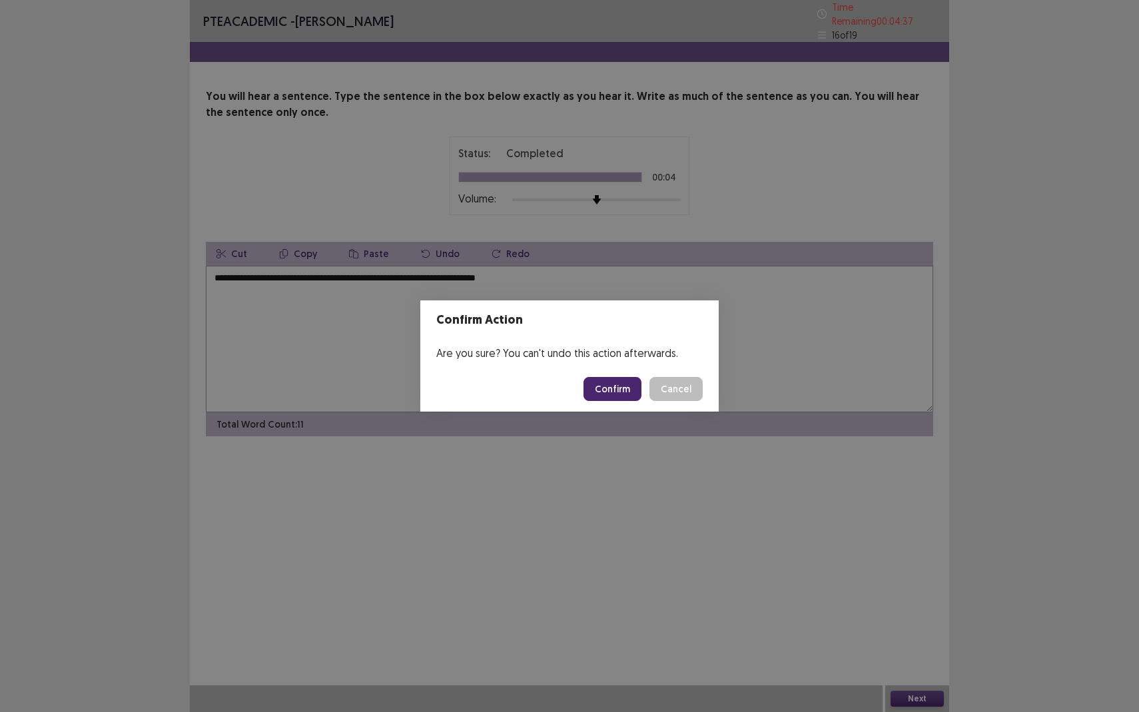
click at [606, 389] on button "Confirm" at bounding box center [613, 389] width 58 height 24
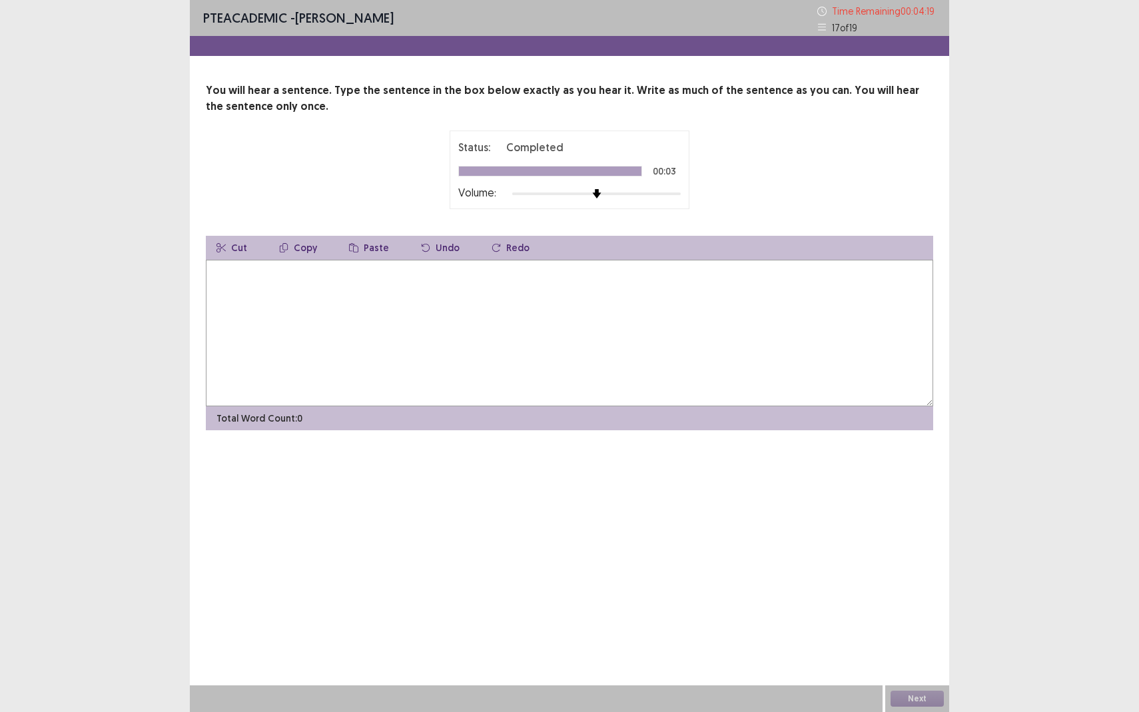
click at [606, 389] on textarea at bounding box center [570, 333] width 728 height 147
type textarea "*"
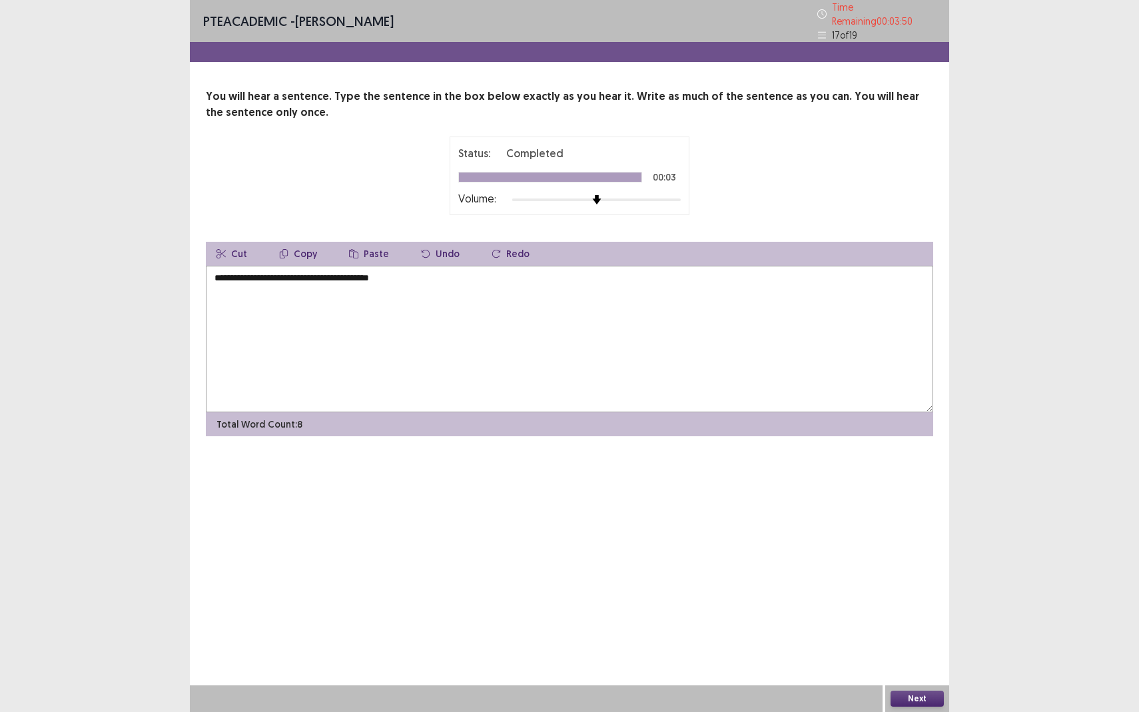
click at [276, 272] on textarea "**********" at bounding box center [570, 339] width 728 height 147
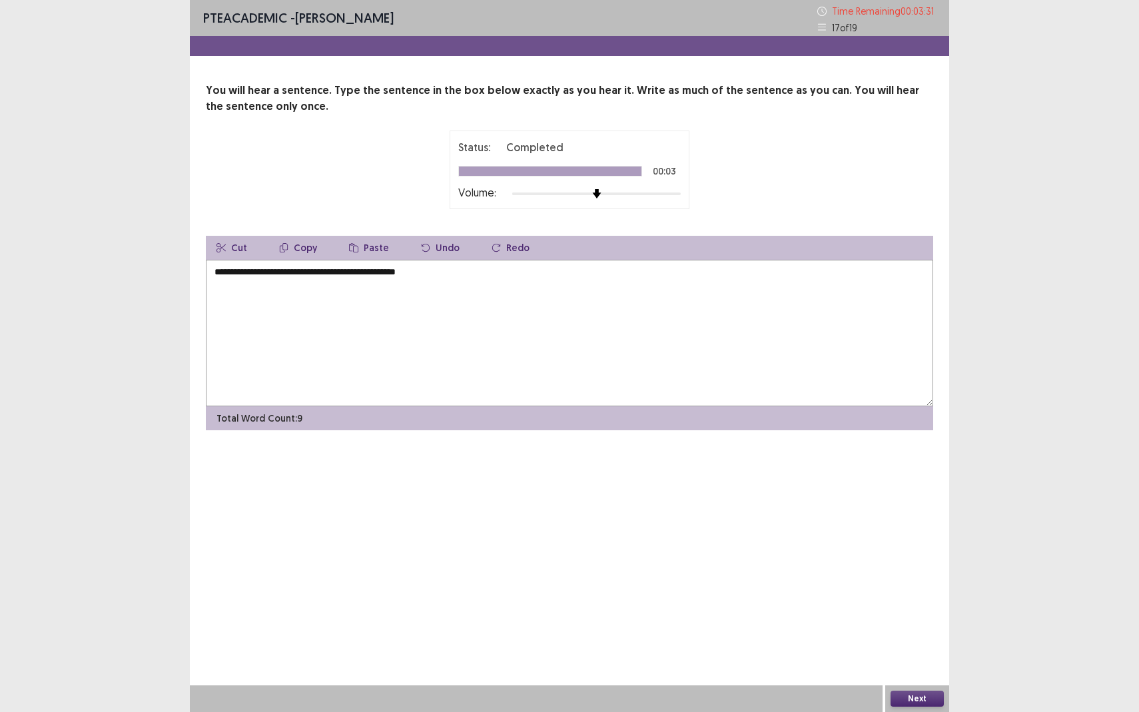
type textarea "**********"
click at [902, 630] on button "Next" at bounding box center [917, 699] width 53 height 16
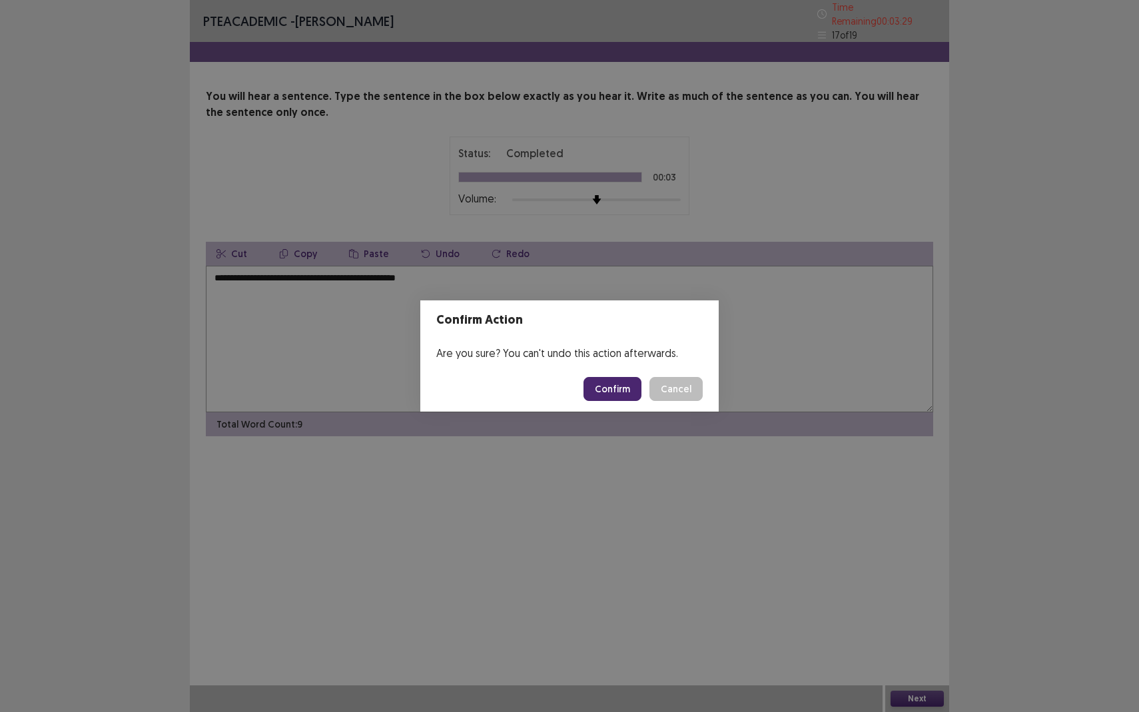
click at [626, 394] on button "Confirm" at bounding box center [613, 389] width 58 height 24
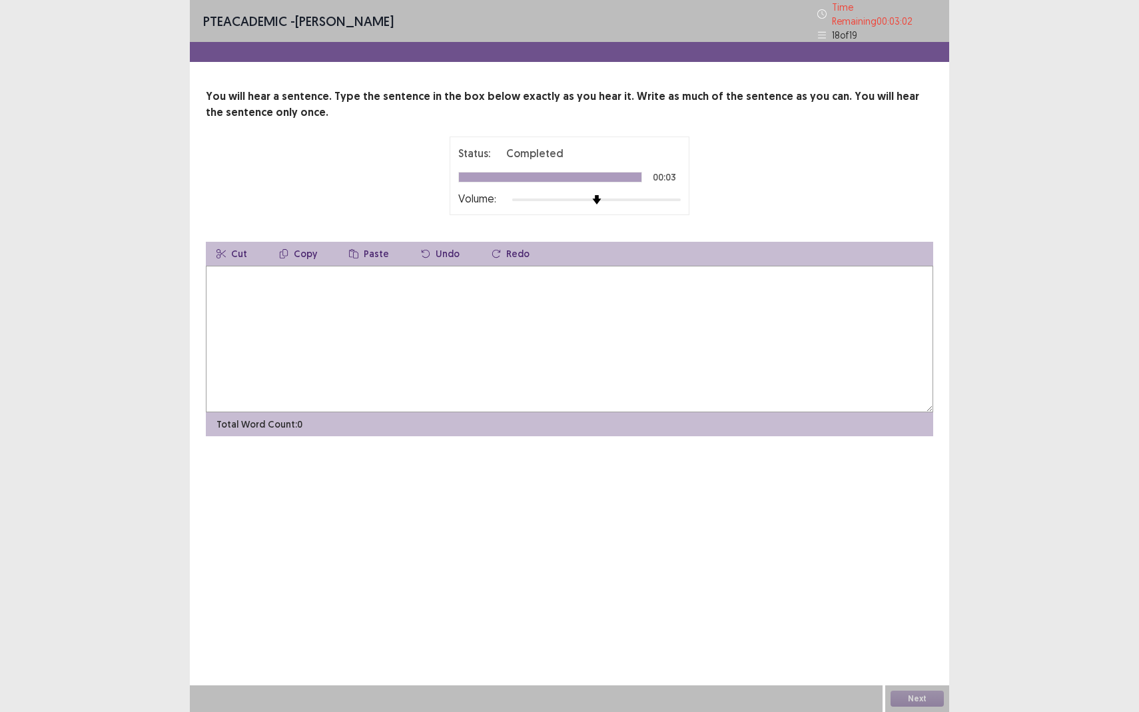
click at [626, 394] on textarea at bounding box center [570, 339] width 728 height 147
click at [360, 274] on textarea "**********" at bounding box center [570, 339] width 728 height 147
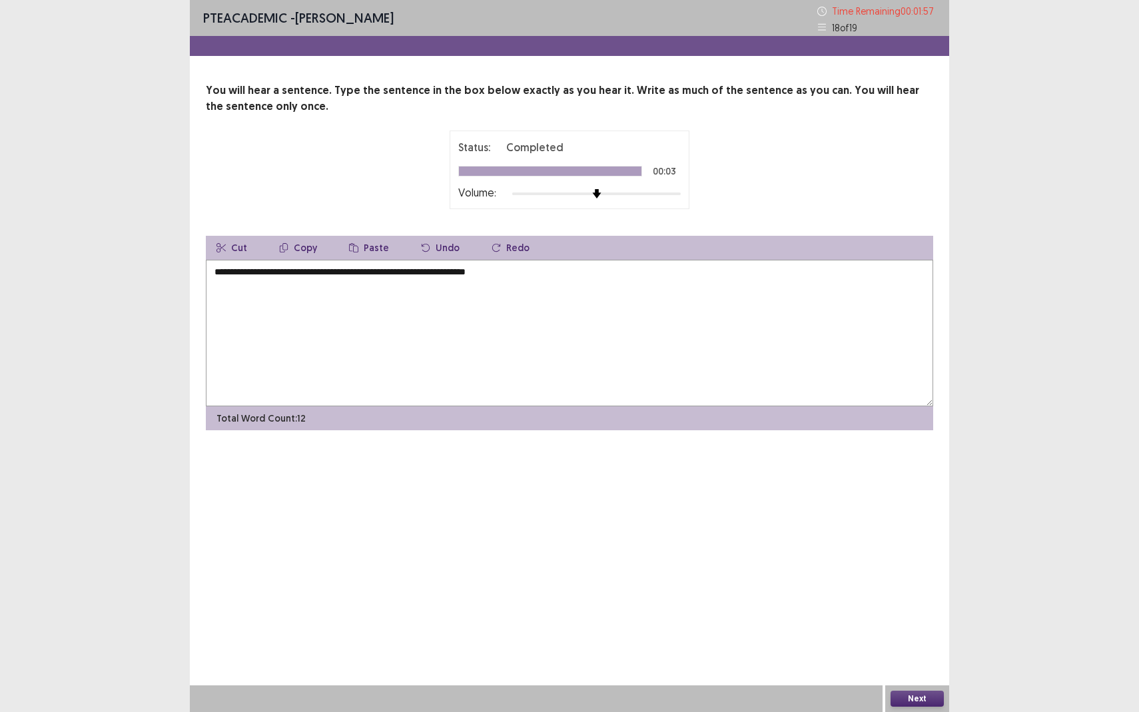
click at [514, 277] on textarea "**********" at bounding box center [570, 333] width 728 height 147
click at [332, 272] on textarea "**********" at bounding box center [570, 333] width 728 height 147
click at [330, 272] on textarea "**********" at bounding box center [570, 333] width 728 height 147
type textarea "**********"
click at [918, 630] on button "Next" at bounding box center [917, 699] width 53 height 16
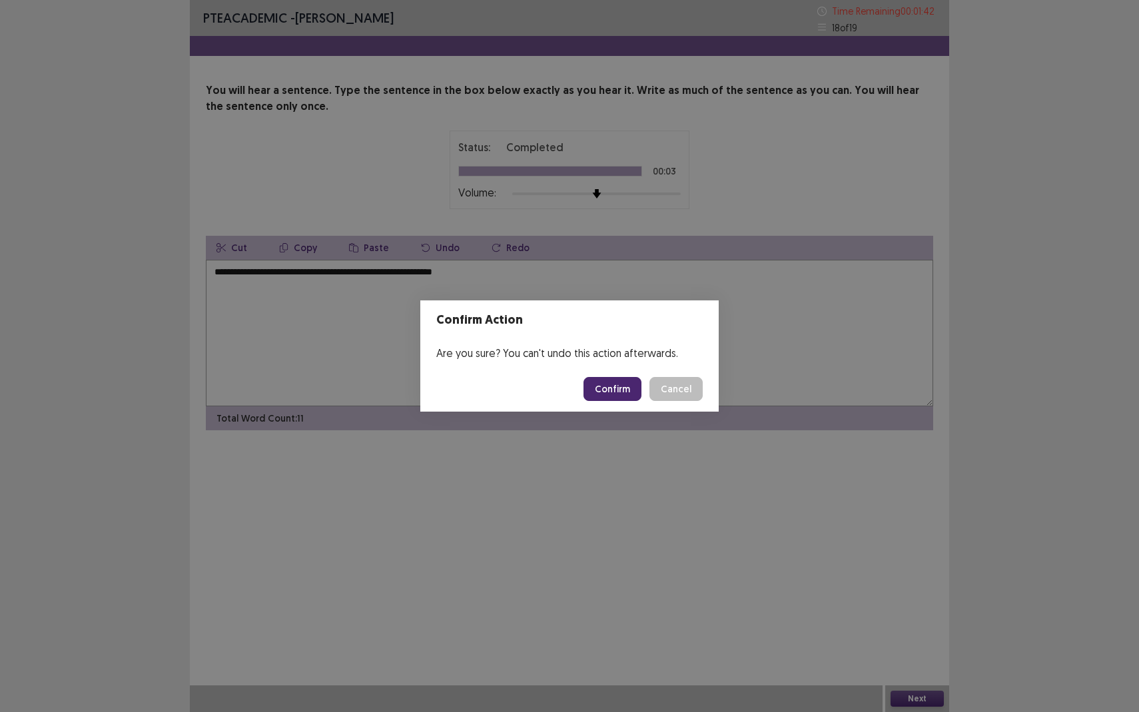
click at [612, 392] on button "Confirm" at bounding box center [613, 389] width 58 height 24
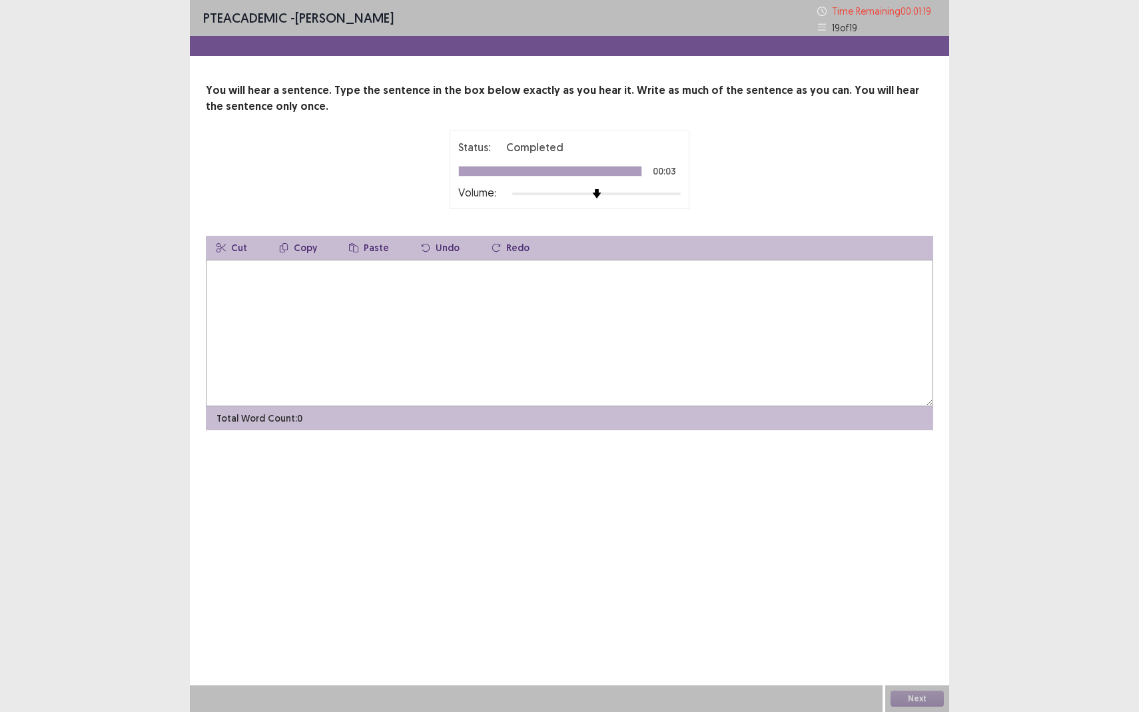
click at [612, 392] on textarea at bounding box center [570, 333] width 728 height 147
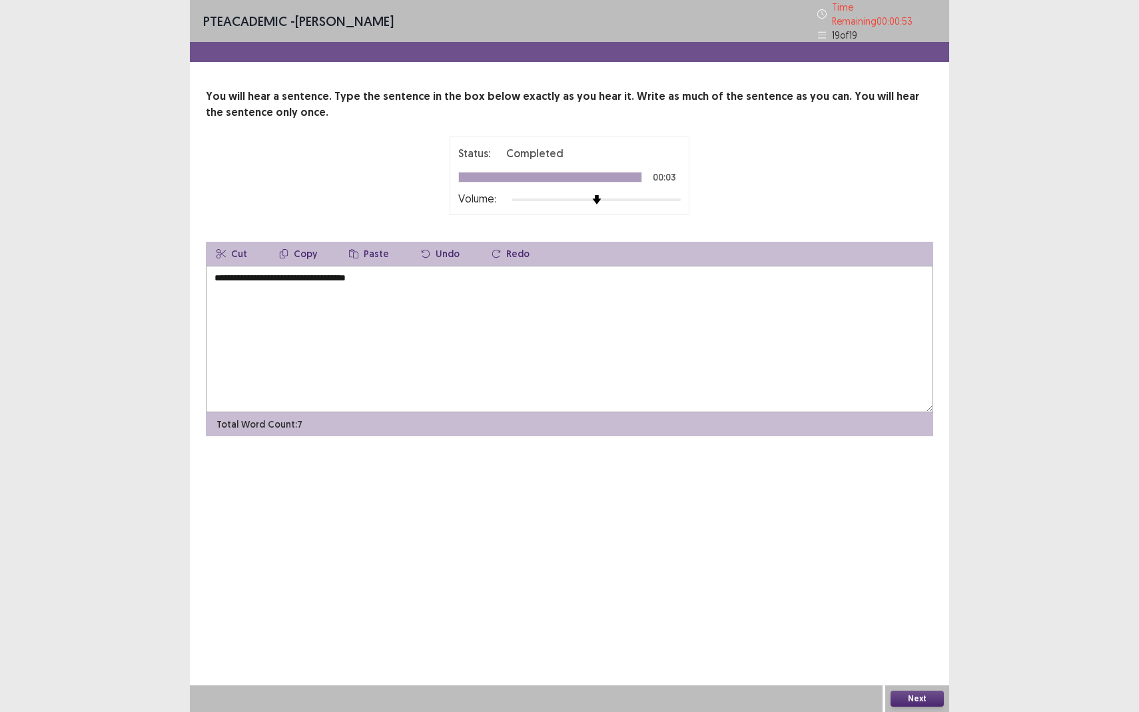
click at [251, 270] on textarea "**********" at bounding box center [570, 339] width 728 height 147
click at [381, 275] on textarea "**********" at bounding box center [570, 339] width 728 height 147
click at [313, 273] on textarea "**********" at bounding box center [570, 339] width 728 height 147
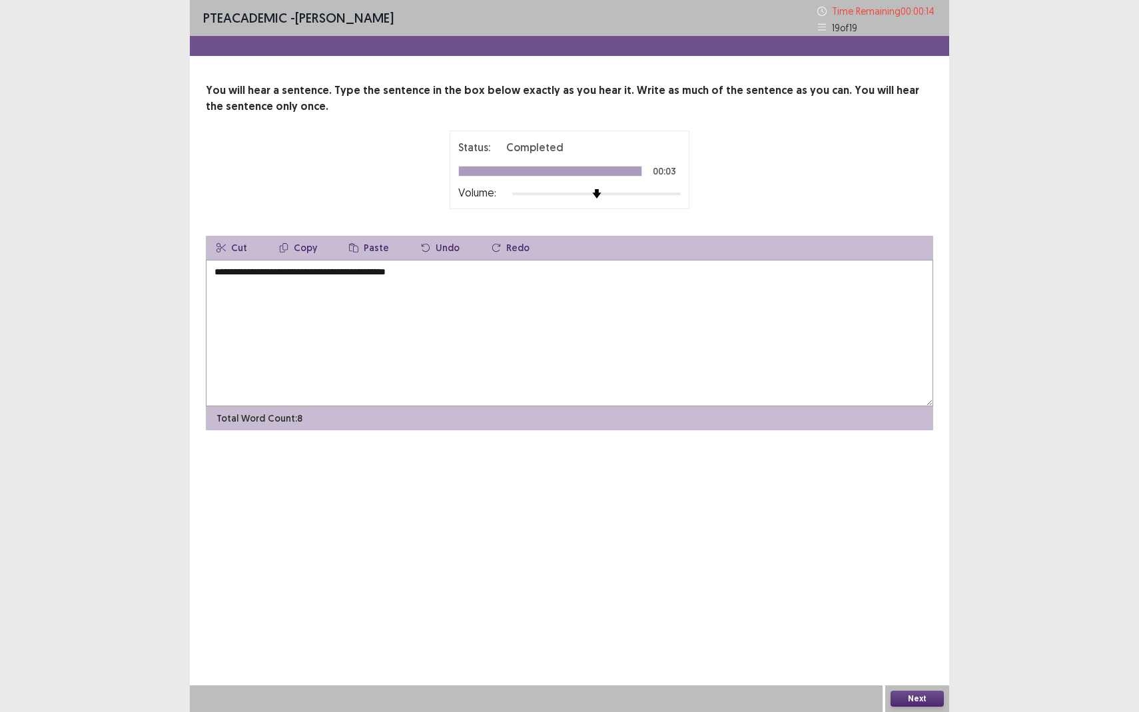
type textarea "**********"
click at [915, 630] on button "Next" at bounding box center [917, 699] width 53 height 16
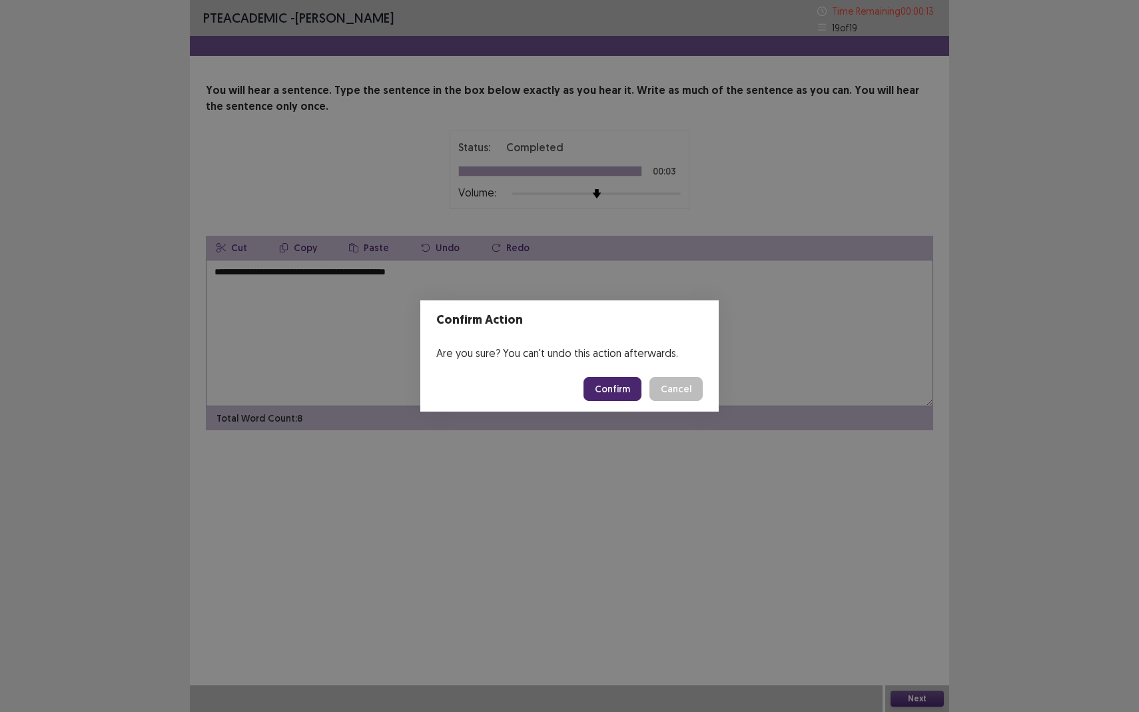
click at [623, 389] on button "Confirm" at bounding box center [613, 389] width 58 height 24
